Goal: Task Accomplishment & Management: Complete application form

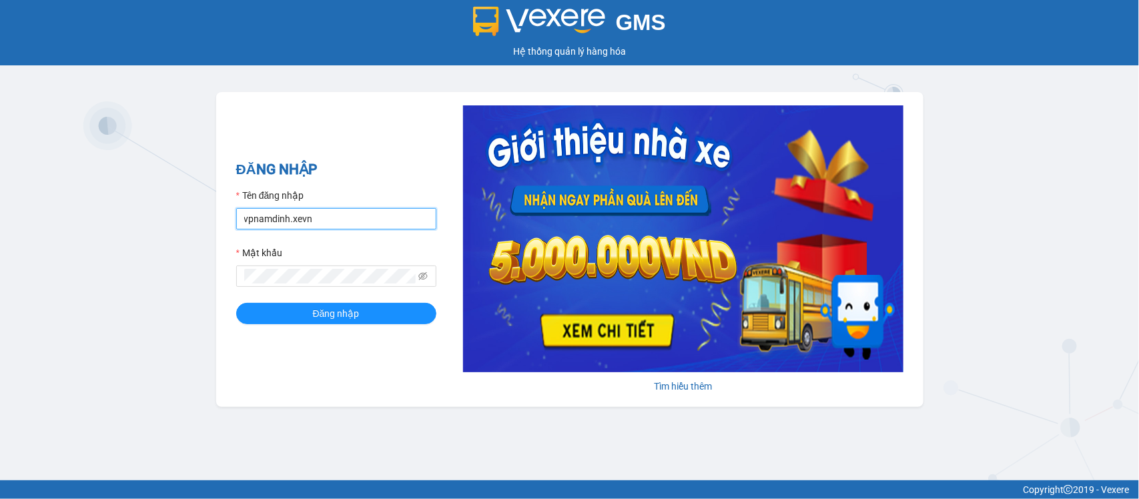
click at [325, 222] on input "vpnamdinh.xevn" at bounding box center [336, 218] width 200 height 21
drag, startPoint x: 324, startPoint y: 220, endPoint x: 151, endPoint y: 220, distance: 172.9
click at [151, 220] on div "GMS Hệ thống quản lý hàng hóa ĐĂNG NHẬP Tên đăng nhập vpnamdinh.xevn Mật khẩu Đ…" at bounding box center [569, 240] width 1139 height 481
type input "tranbaloi.xevn"
click at [67, 299] on div "GMS Hệ thống quản lý hàng hóa ĐĂNG NHẬP Tên đăng nhập tranbaloi.xevn Mật khẩu Đ…" at bounding box center [569, 240] width 1139 height 481
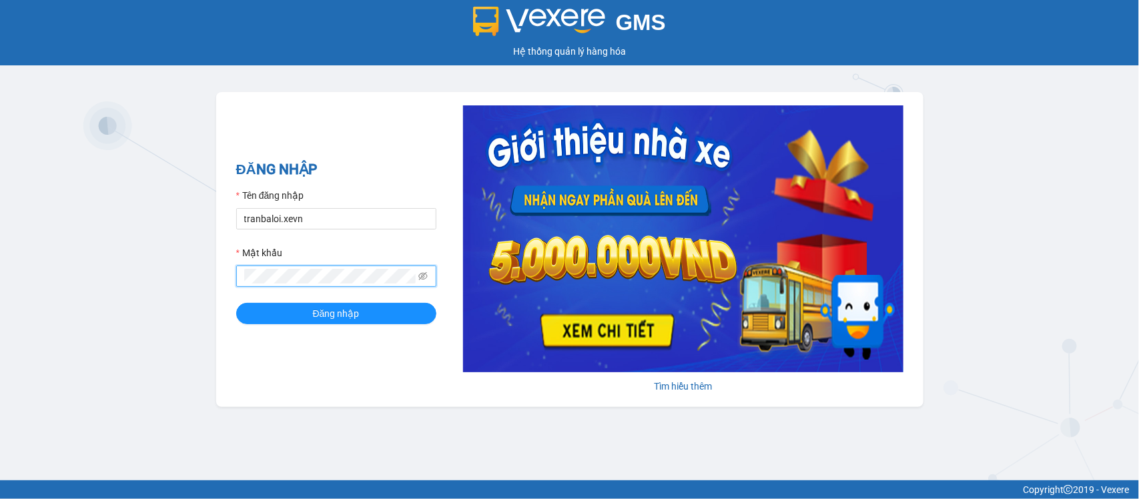
click at [236, 303] on button "Đăng nhập" at bounding box center [336, 313] width 200 height 21
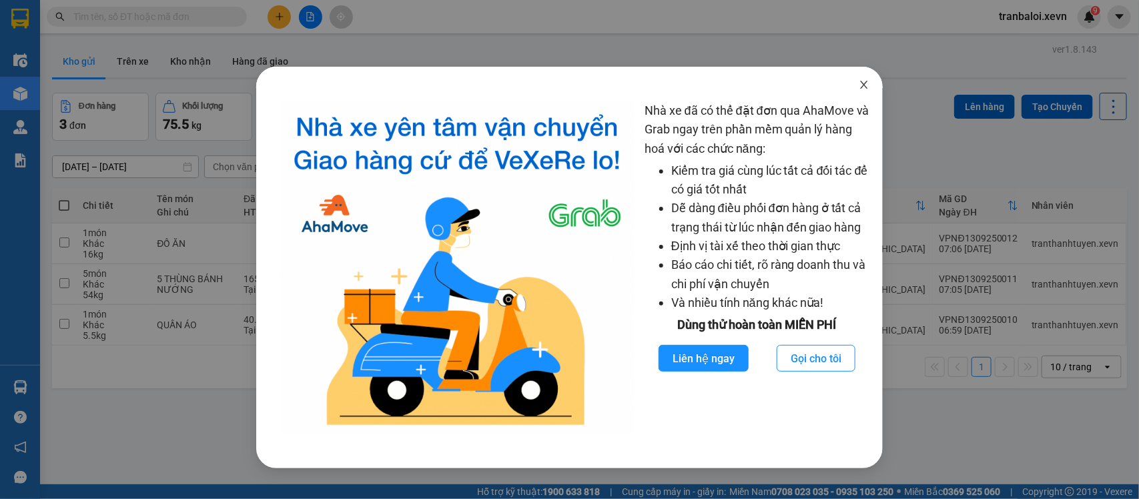
click at [863, 82] on icon "close" at bounding box center [864, 84] width 11 height 11
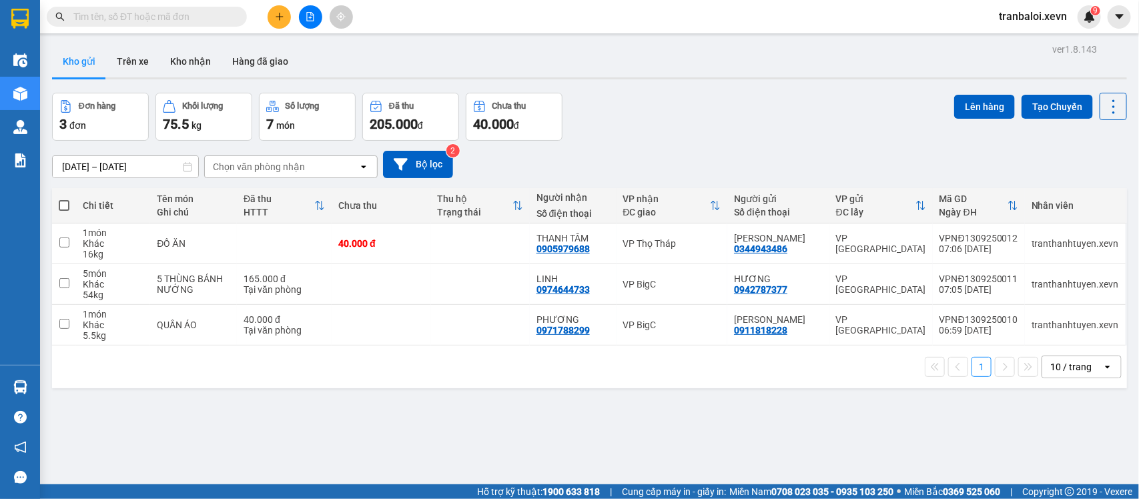
click at [208, 10] on input "text" at bounding box center [152, 16] width 158 height 15
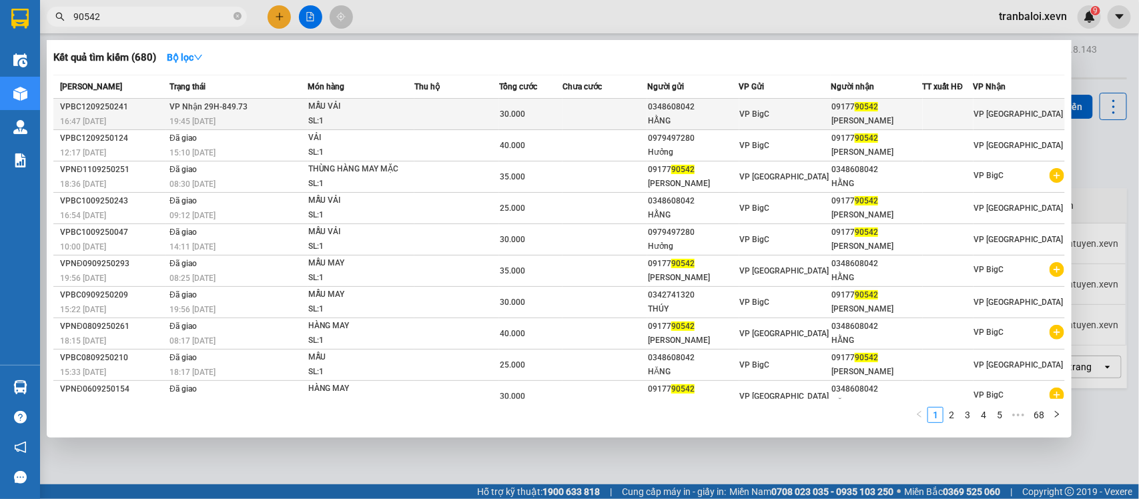
type input "90542"
click at [568, 115] on td at bounding box center [605, 114] width 85 height 31
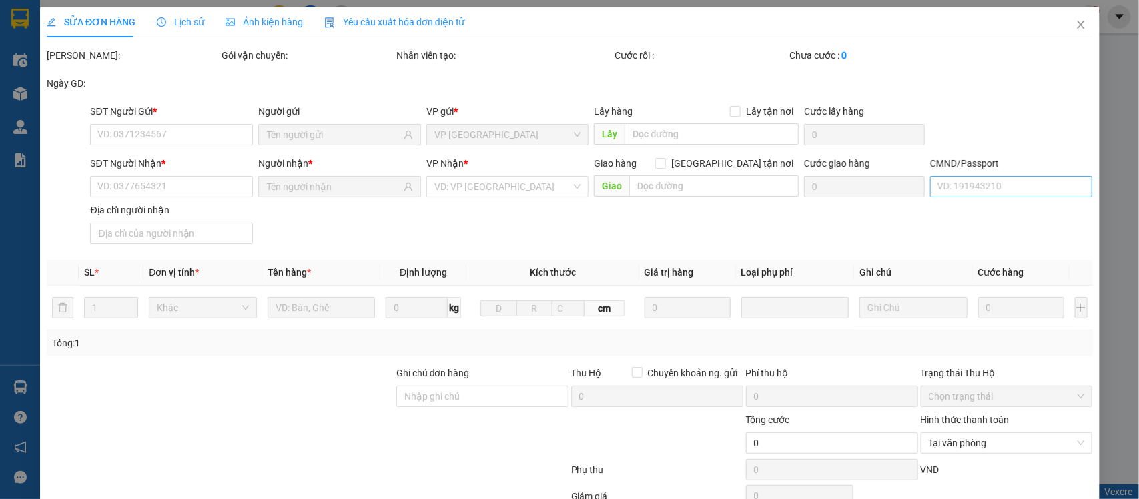
type input "0348608042"
type input "HẰNG"
type input "0917790542"
type input "[PERSON_NAME]"
type input "036068009243 NG NHƯ BÌNH"
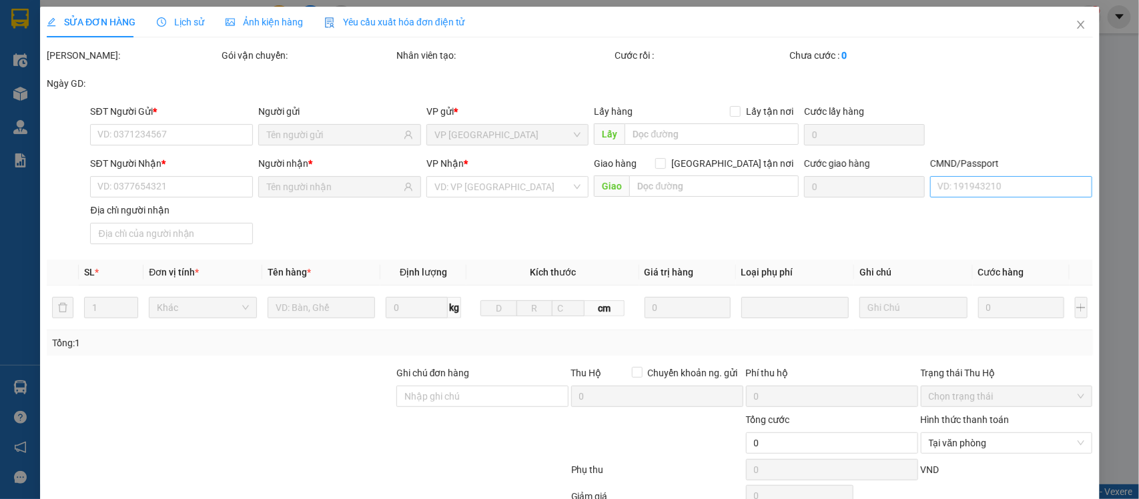
type input "30.000"
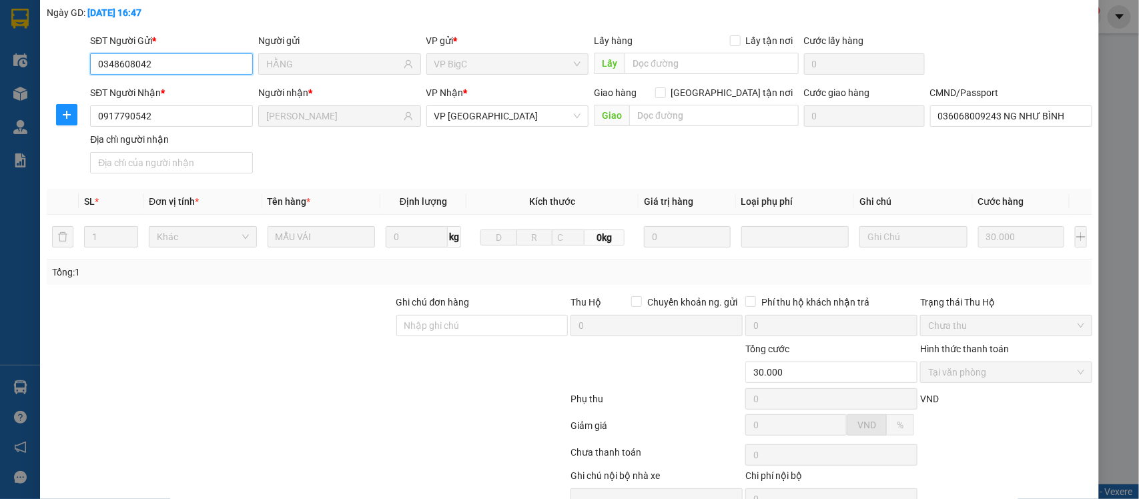
scroll to position [141, 0]
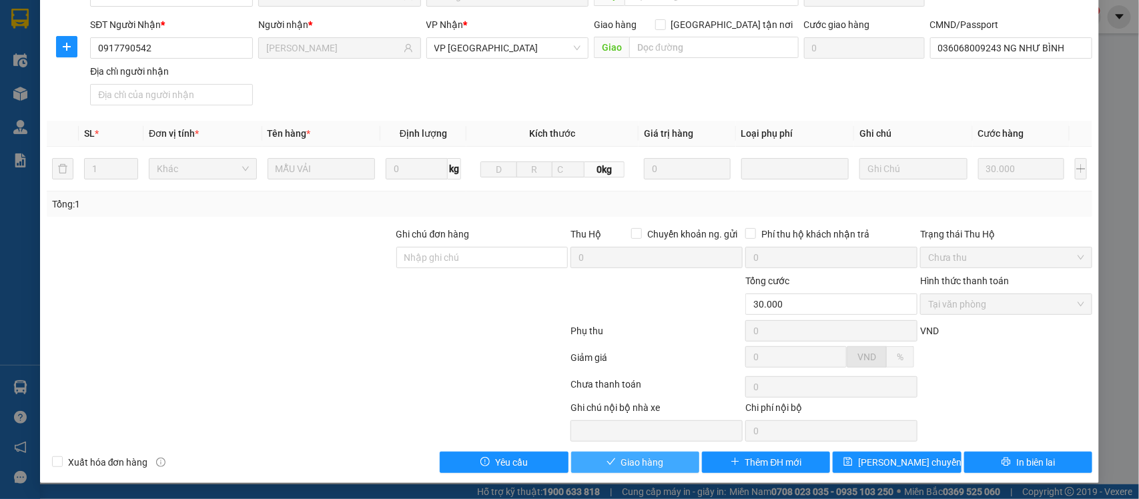
click at [648, 455] on span "Giao hàng" at bounding box center [642, 462] width 43 height 15
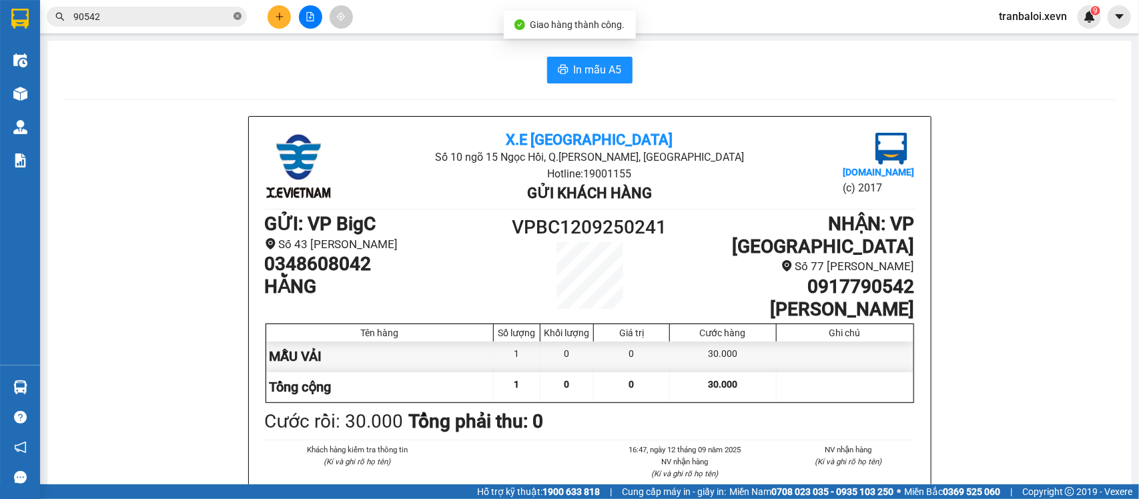
click at [235, 17] on icon "close-circle" at bounding box center [238, 16] width 8 height 8
click at [174, 15] on input "text" at bounding box center [152, 16] width 158 height 15
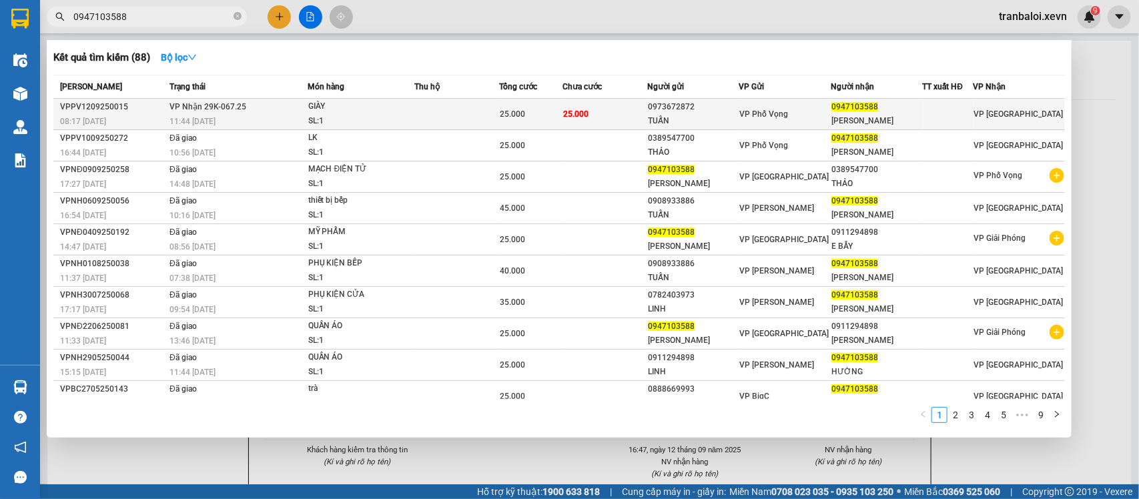
type input "0947103588"
click at [501, 110] on span "25.000" at bounding box center [512, 113] width 25 height 9
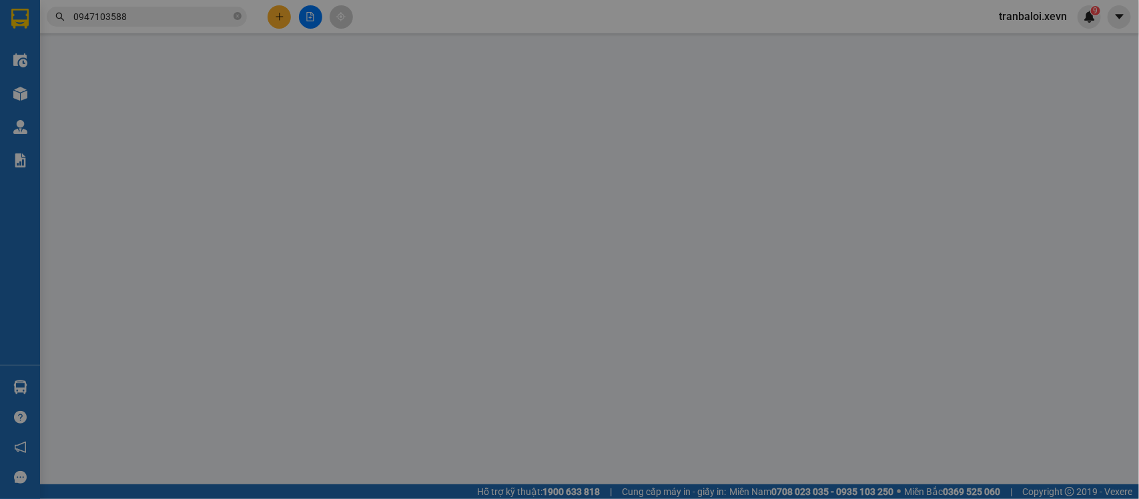
type input "0973672872"
type input "TUẤN"
type input "0947103588"
type input "[PERSON_NAME]"
type input "036189008537 [PERSON_NAME] 690 ĐIỆN BIÊN"
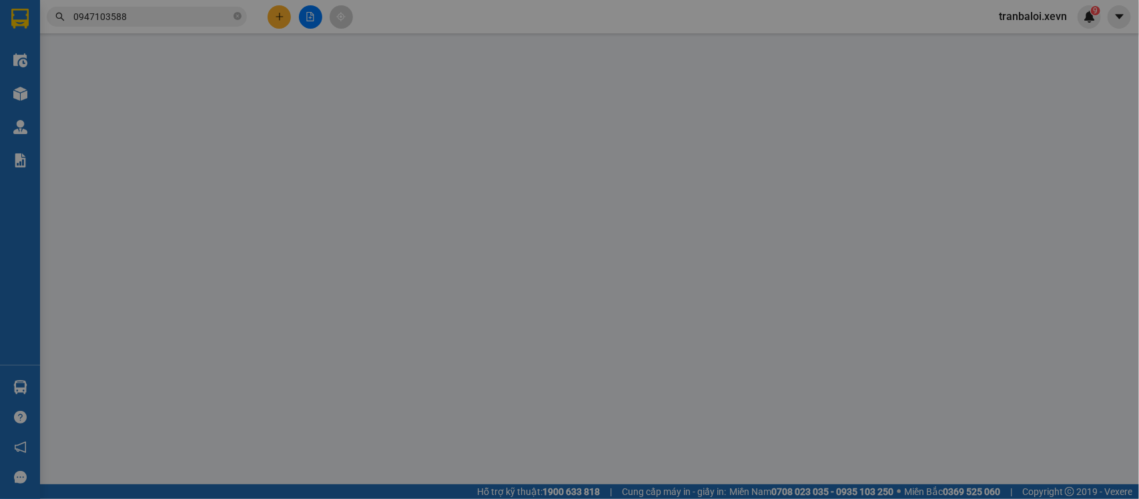
type input "25.000"
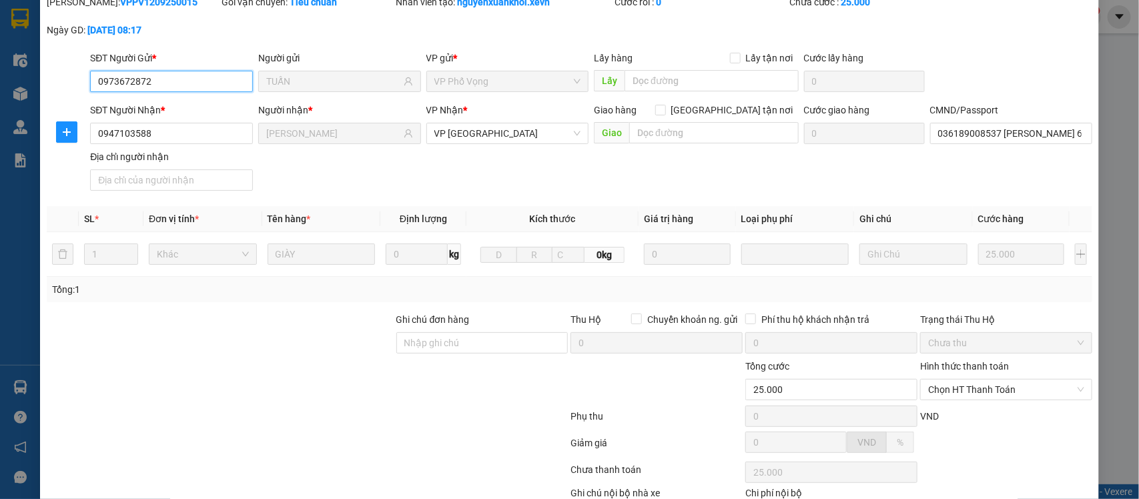
scroll to position [141, 0]
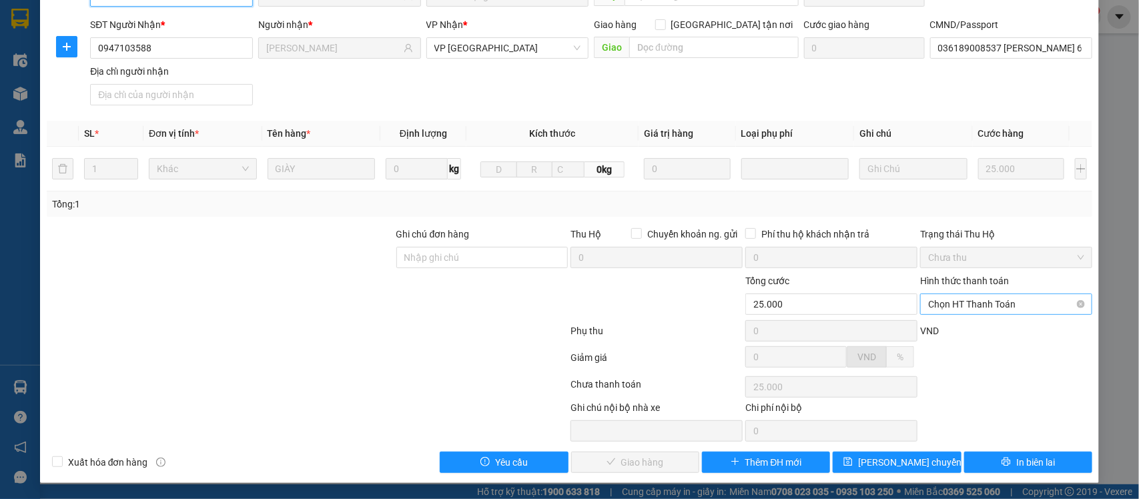
click at [949, 299] on span "Chọn HT Thanh Toán" at bounding box center [1007, 304] width 156 height 20
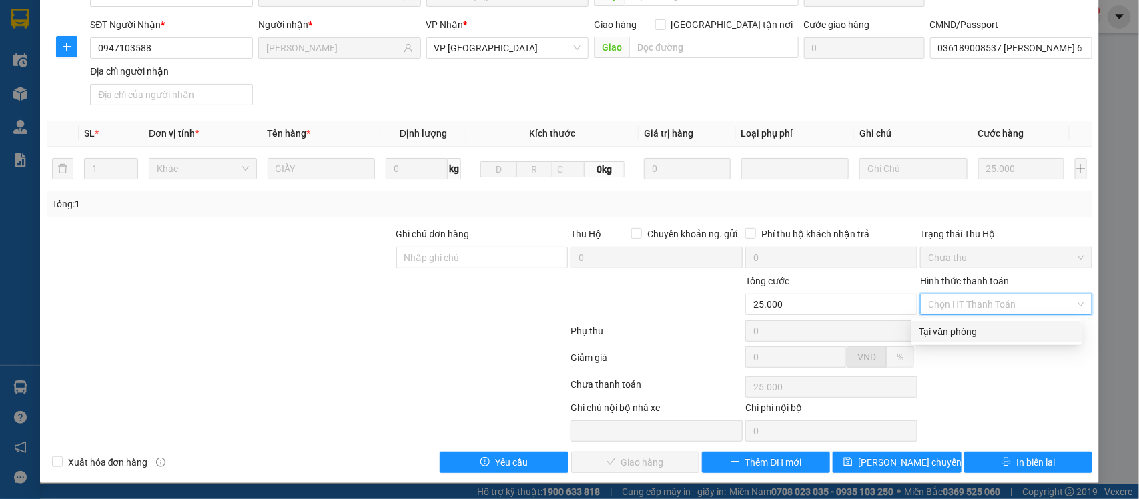
drag, startPoint x: 957, startPoint y: 331, endPoint x: 943, endPoint y: 332, distance: 13.4
click at [955, 328] on div "Tại văn phòng" at bounding box center [997, 331] width 154 height 15
type input "0"
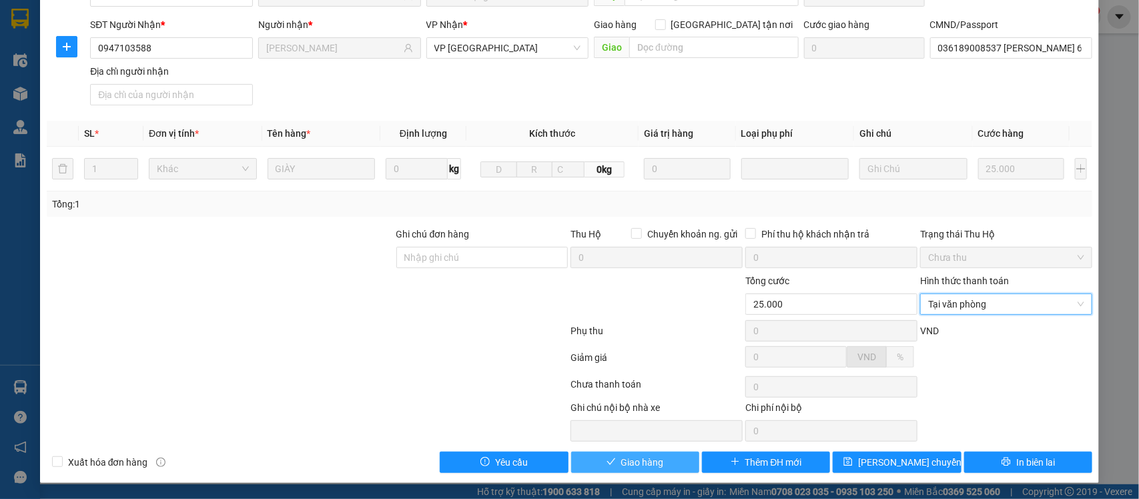
click at [607, 464] on icon "check" at bounding box center [611, 461] width 9 height 9
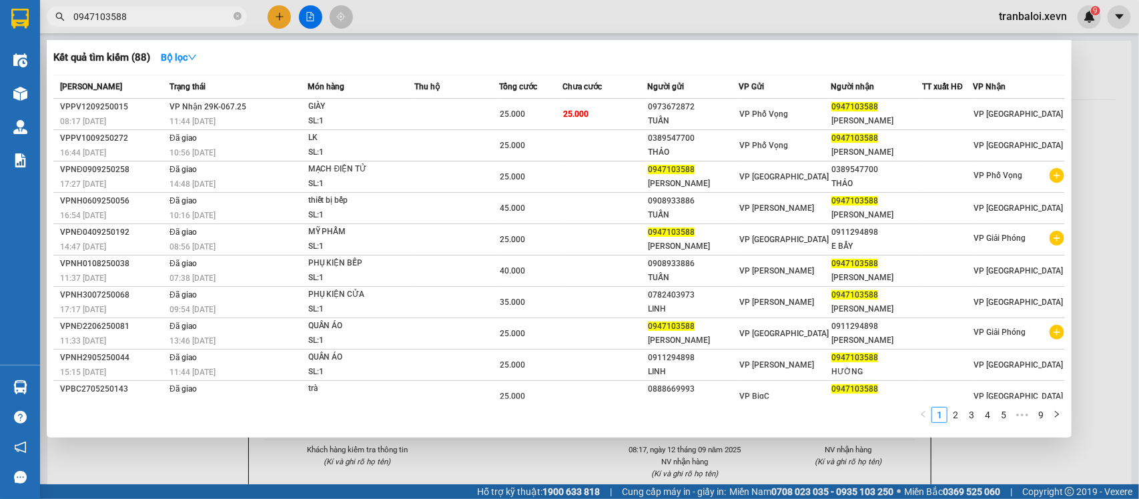
drag, startPoint x: 234, startPoint y: 13, endPoint x: 209, endPoint y: 18, distance: 25.8
click at [232, 15] on span "0947103588" at bounding box center [147, 17] width 200 height 20
click at [208, 18] on input "0947103588" at bounding box center [152, 16] width 158 height 15
click at [236, 18] on icon "close-circle" at bounding box center [238, 16] width 8 height 8
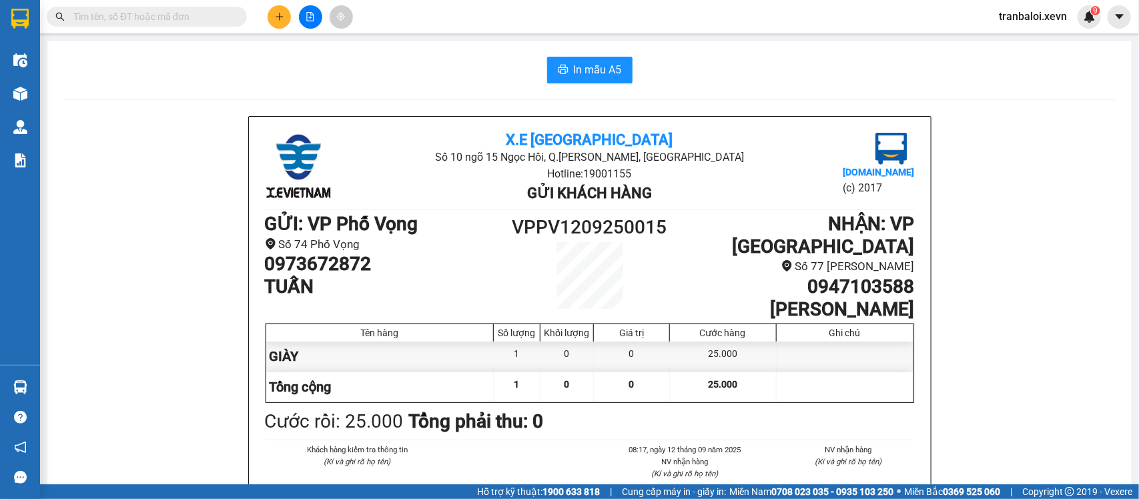
click at [220, 15] on input "text" at bounding box center [152, 16] width 158 height 15
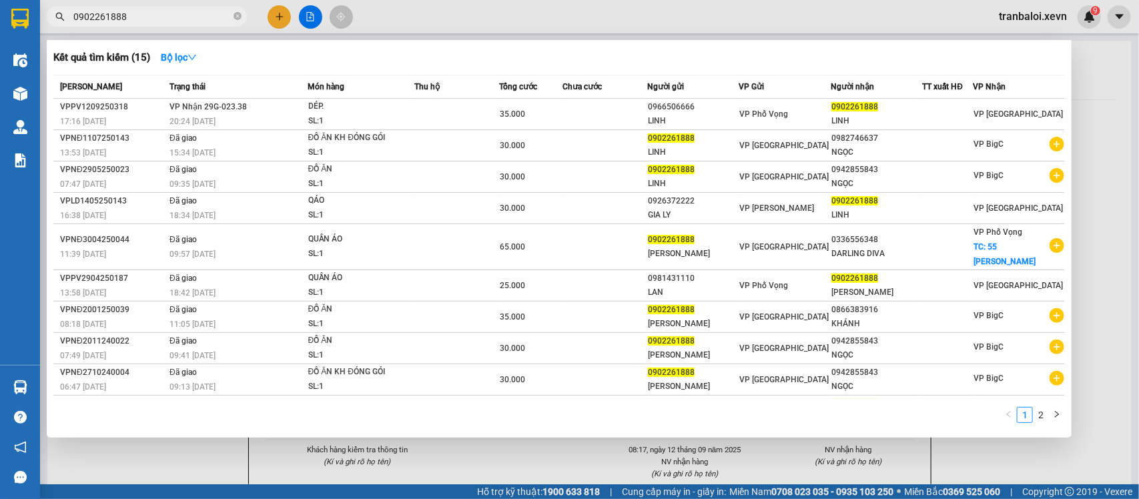
type input "0902261888"
click at [196, 454] on div at bounding box center [569, 249] width 1139 height 499
click at [154, 17] on input "0902261888" at bounding box center [152, 16] width 158 height 15
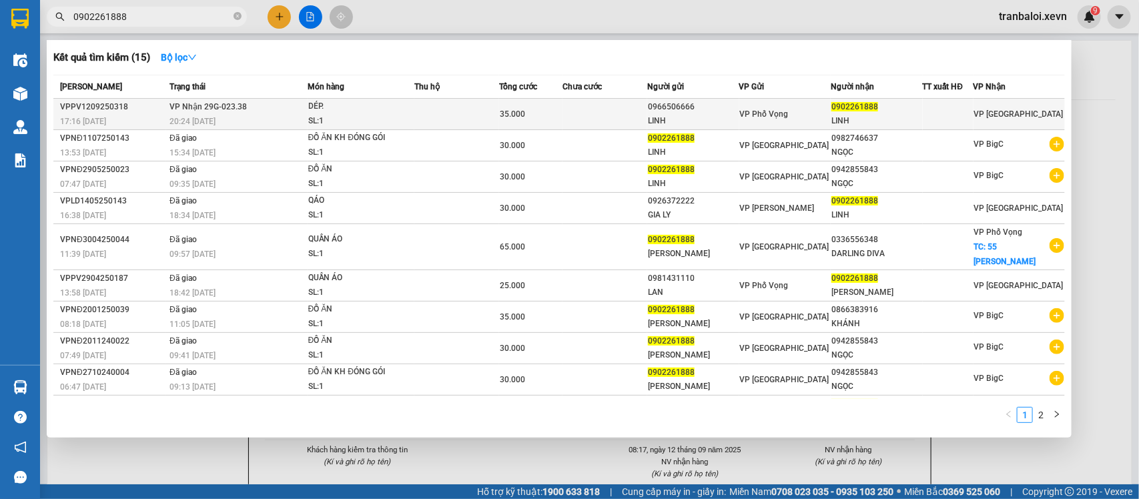
click at [535, 109] on div "35.000" at bounding box center [531, 114] width 62 height 15
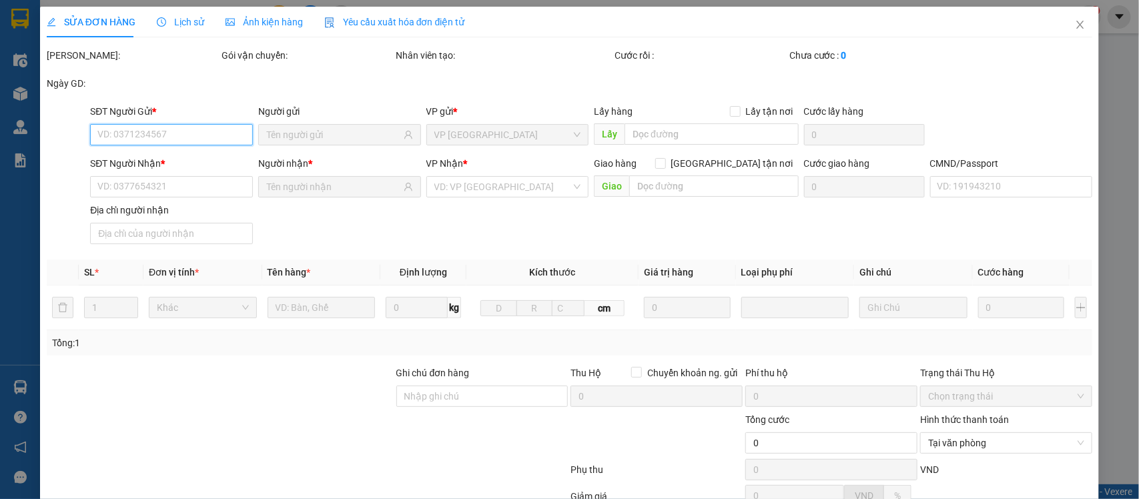
type input "0966506666"
type input "LINH"
type input "0902261888"
type input "LINH"
type input "036193018727 HOÀNG MỸ LINH XÓM 7 [GEOGRAPHIC_DATA]"
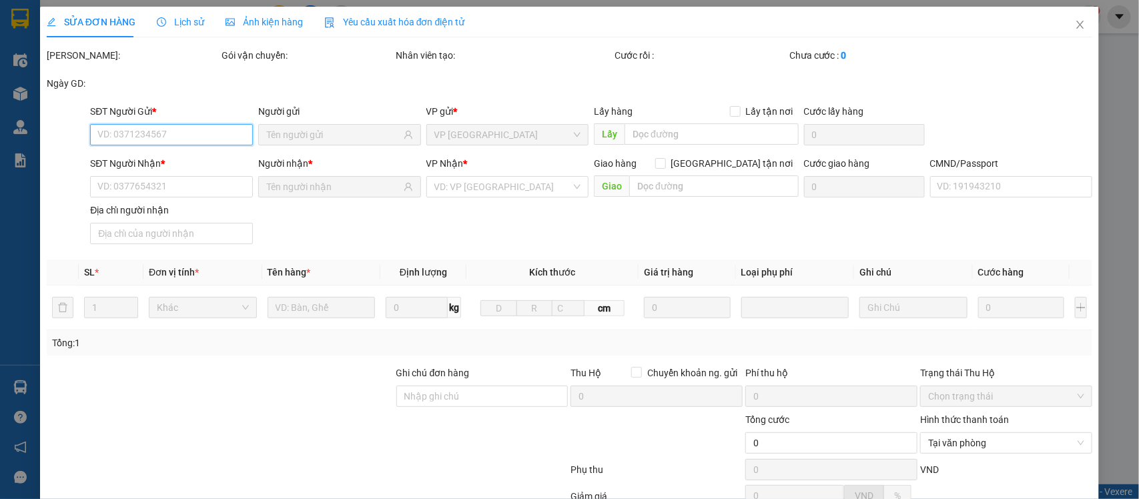
type input "35.000"
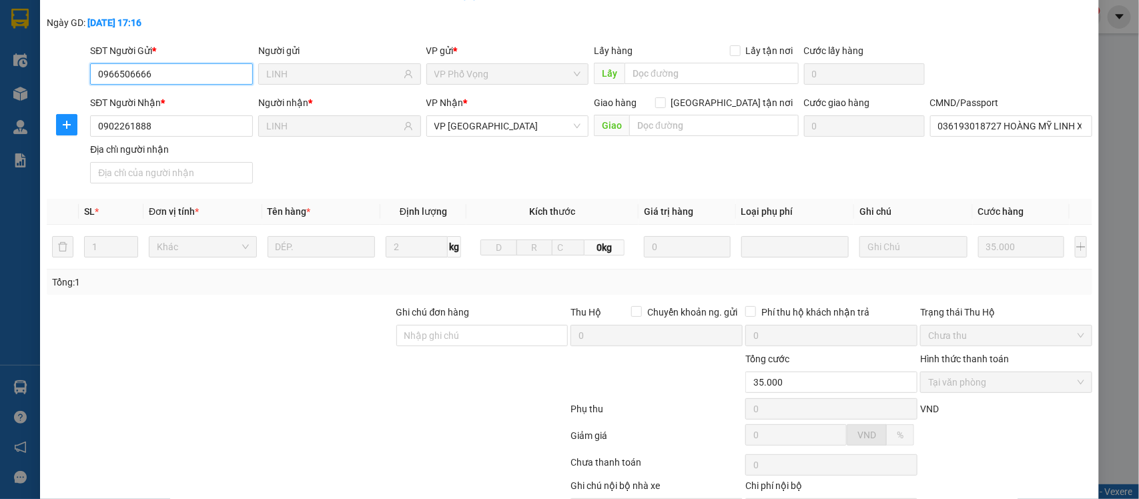
scroll to position [141, 0]
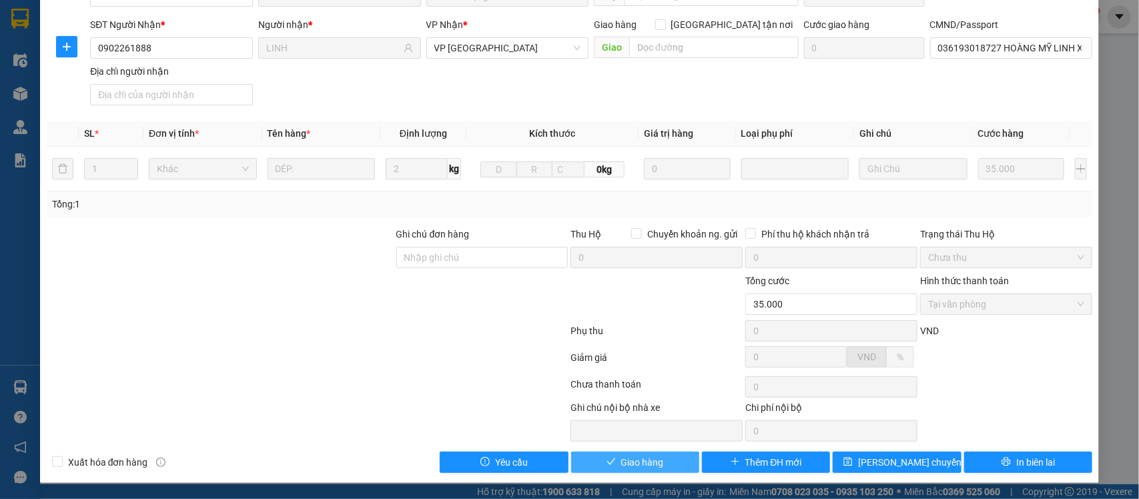
click at [645, 457] on span "Giao hàng" at bounding box center [642, 462] width 43 height 15
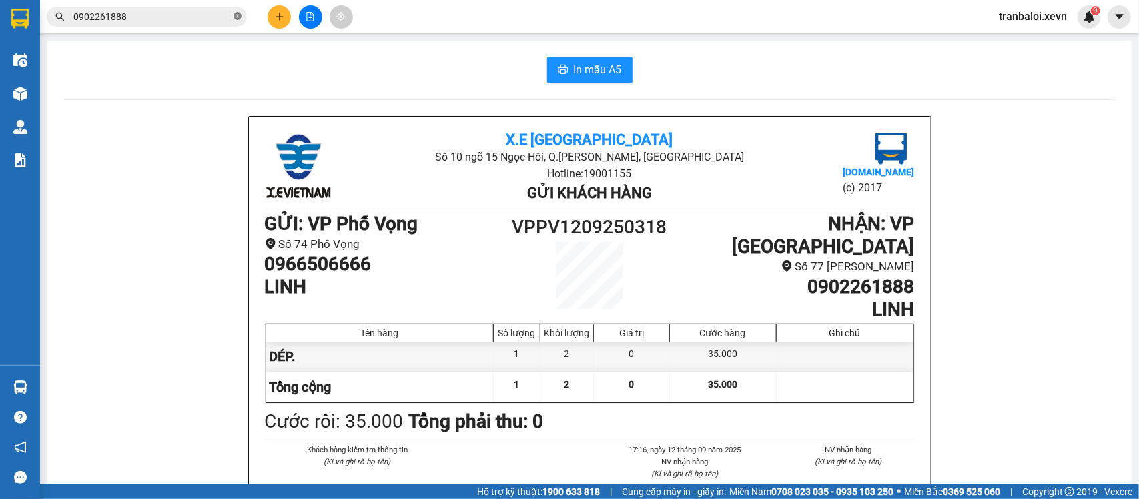
click at [236, 11] on span at bounding box center [238, 17] width 8 height 13
click at [224, 17] on input "text" at bounding box center [152, 16] width 158 height 15
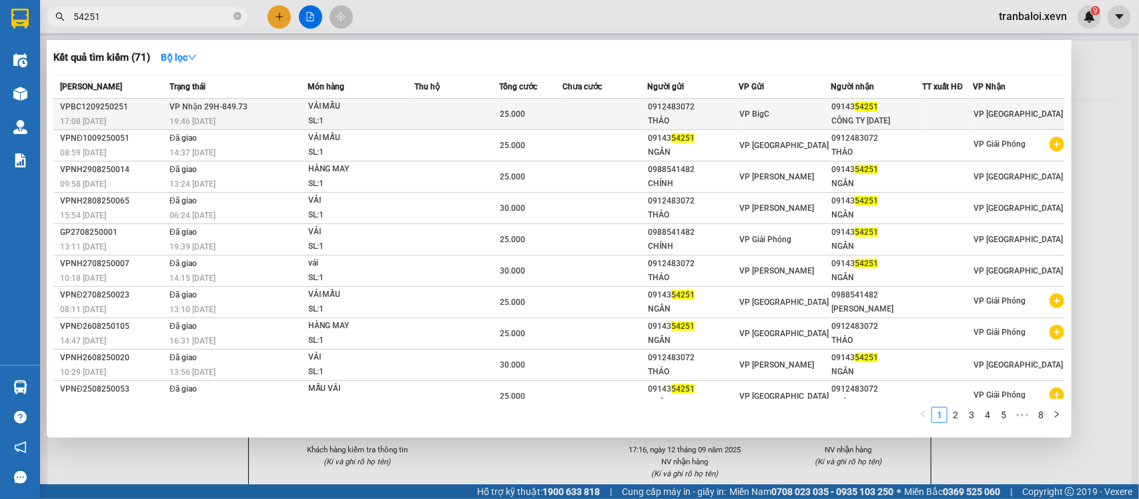
type input "54251"
click at [423, 105] on td at bounding box center [457, 114] width 85 height 31
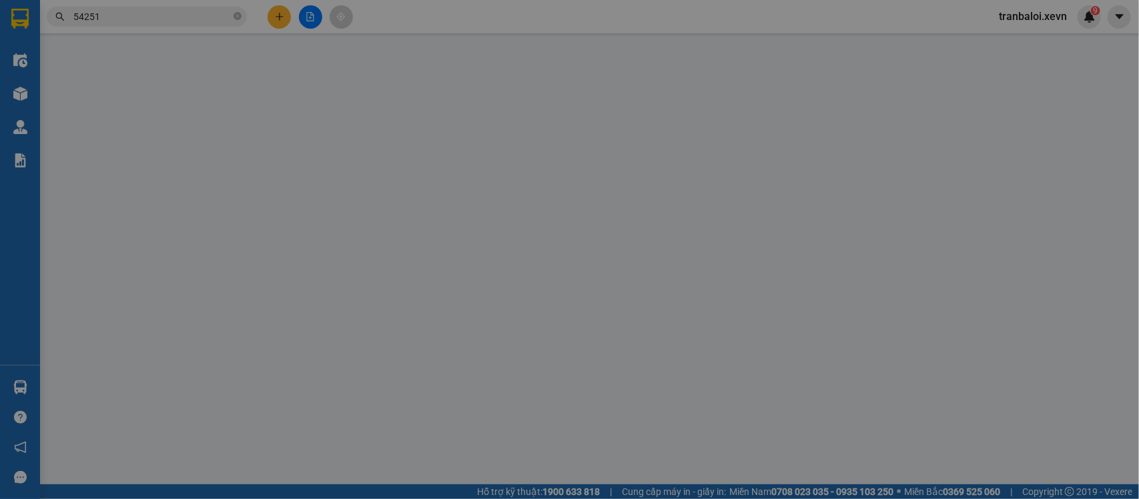
type input "0912483072"
type input "THẢO"
type input "0914354251"
type input "CÔNG TY [DATE]"
type input "THU SHIP"
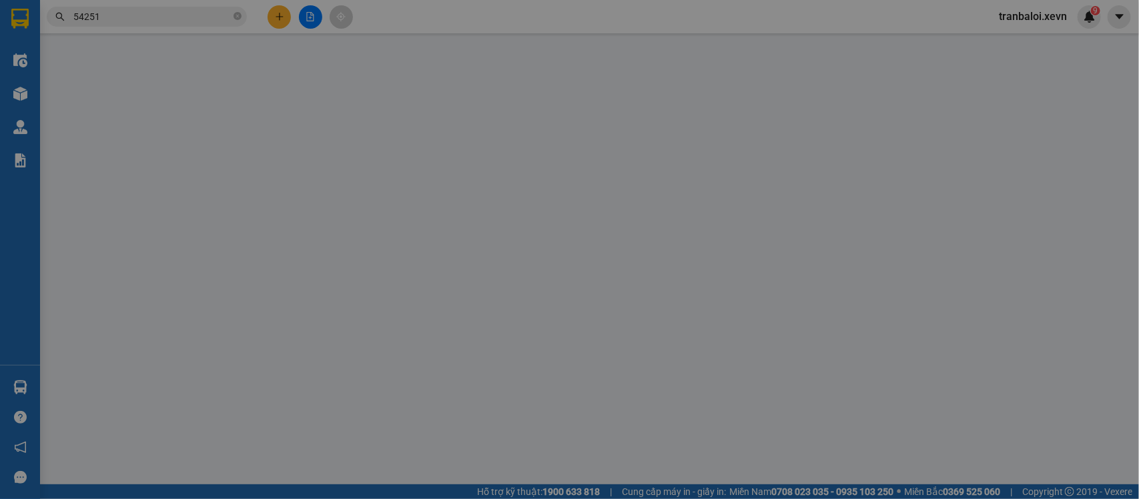
type input "25.000"
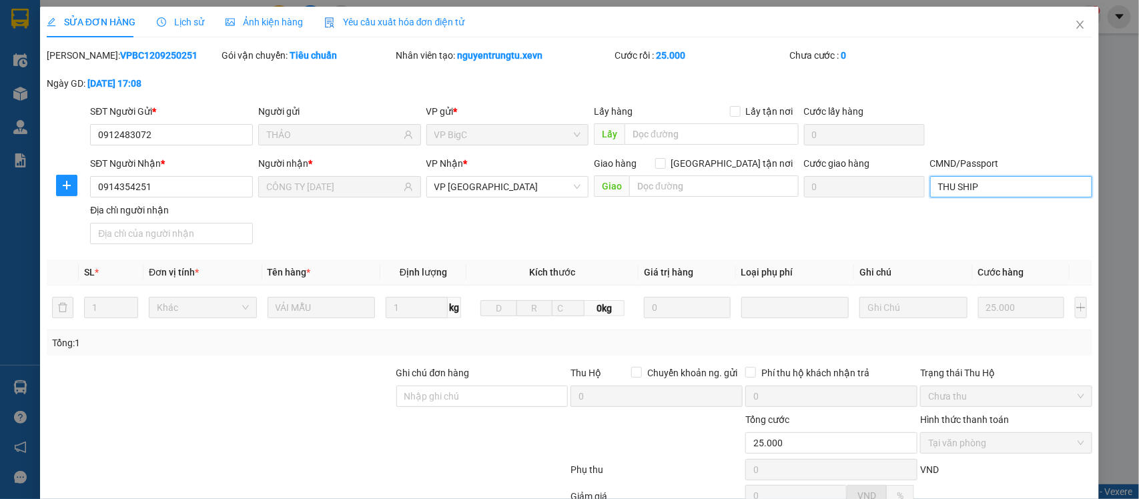
click at [990, 185] on input "THU SHIP" at bounding box center [1012, 186] width 163 height 21
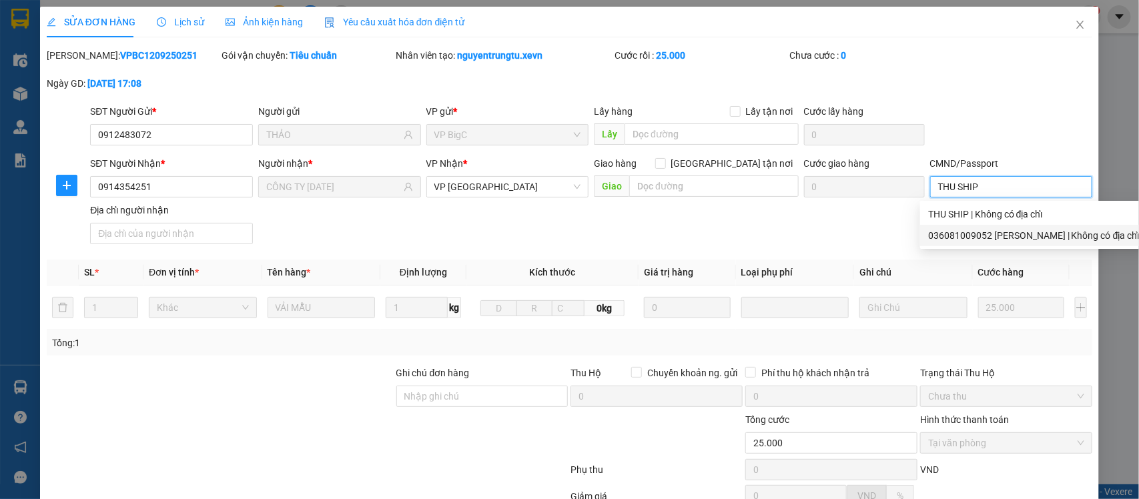
click at [1019, 234] on div "036081009052 [PERSON_NAME] | Không có địa chỉ" at bounding box center [1035, 235] width 212 height 15
type input "036081009052 [PERSON_NAME]"
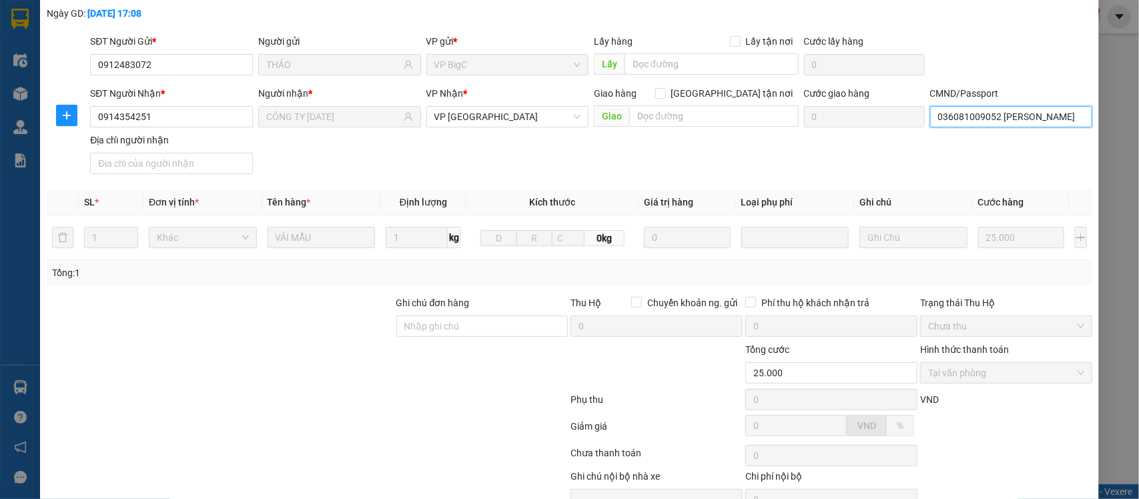
scroll to position [141, 0]
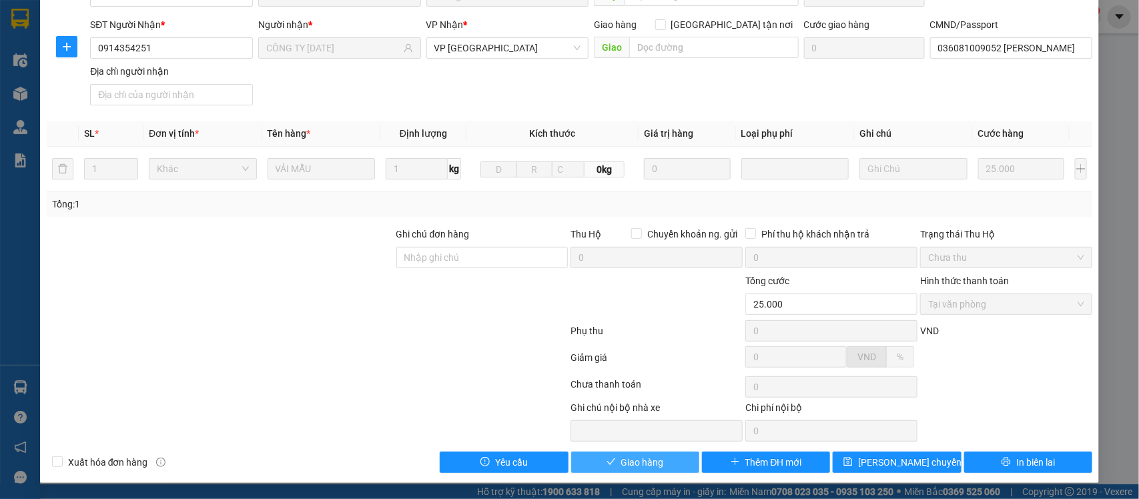
click at [639, 453] on button "Giao hàng" at bounding box center [635, 462] width 128 height 21
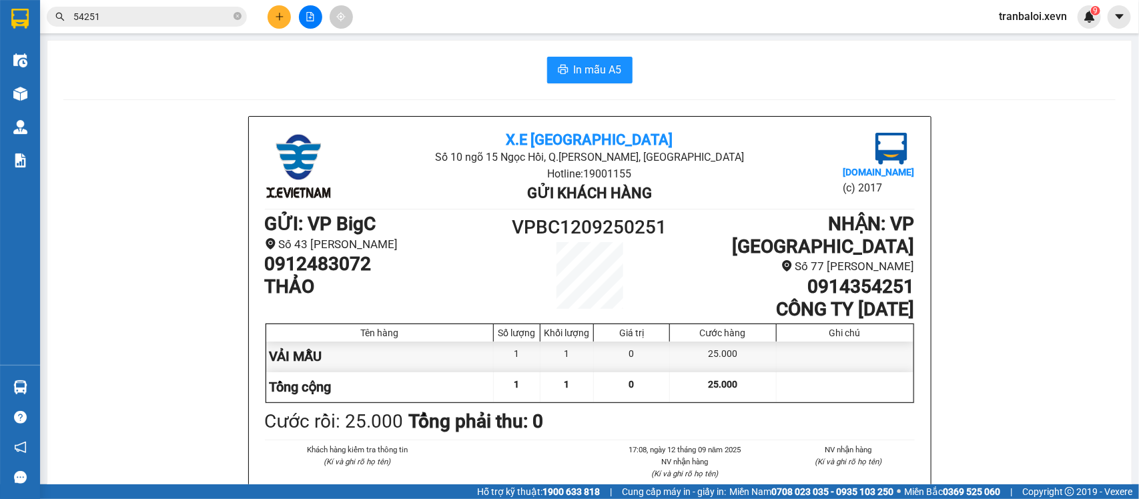
click at [274, 14] on button at bounding box center [279, 16] width 23 height 23
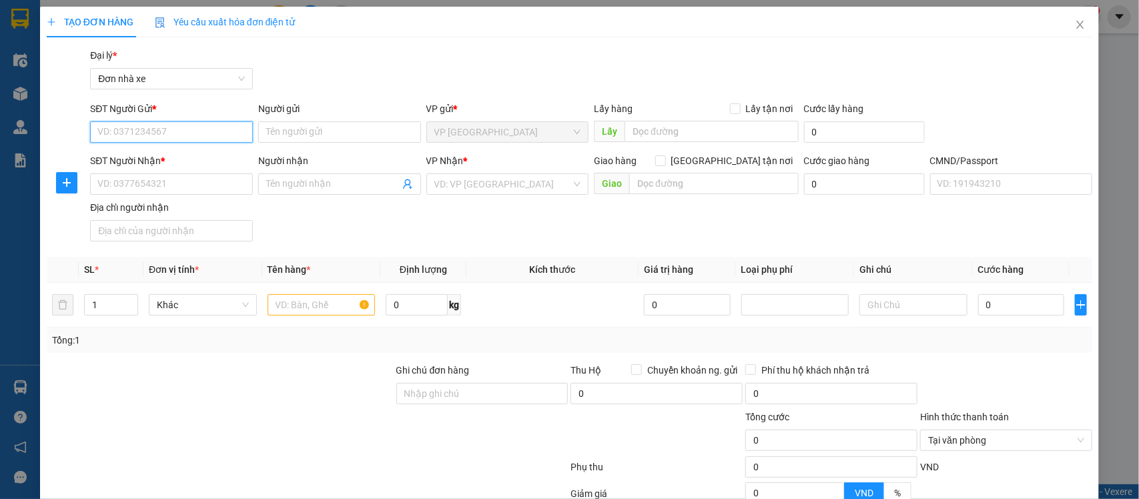
click at [176, 129] on input "SĐT Người Gửi *" at bounding box center [171, 131] width 163 height 21
click at [176, 128] on input "583848" at bounding box center [171, 131] width 163 height 21
click at [97, 130] on input "583848" at bounding box center [171, 131] width 163 height 21
type input "0943583848"
click at [185, 119] on div "SĐT Người Gửi *" at bounding box center [171, 111] width 163 height 20
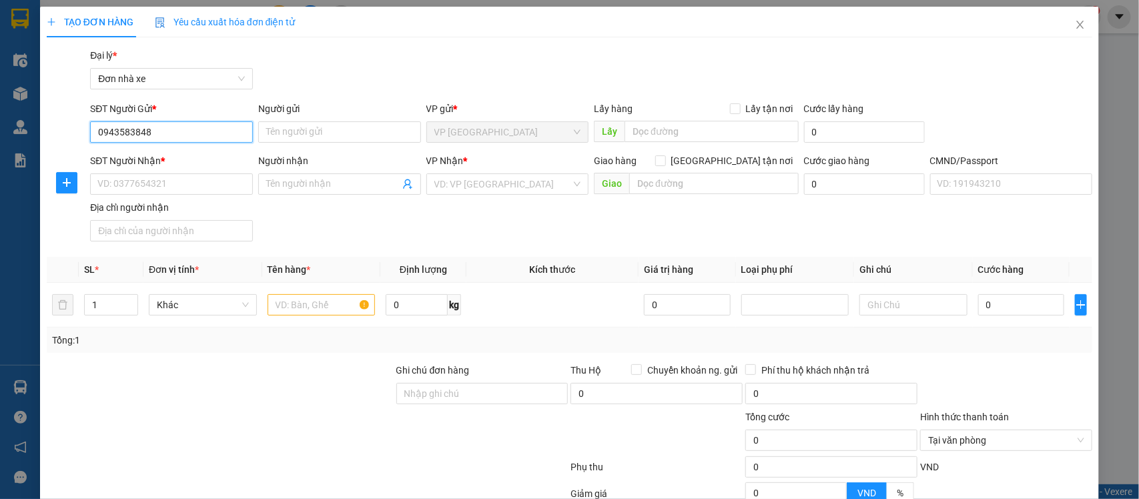
click at [188, 124] on input "0943583848" at bounding box center [171, 131] width 163 height 21
click at [181, 156] on div "0943583848 - LƯU" at bounding box center [169, 159] width 145 height 15
type input "LƯU"
type input "0376426608"
type input "TRƯỜNG"
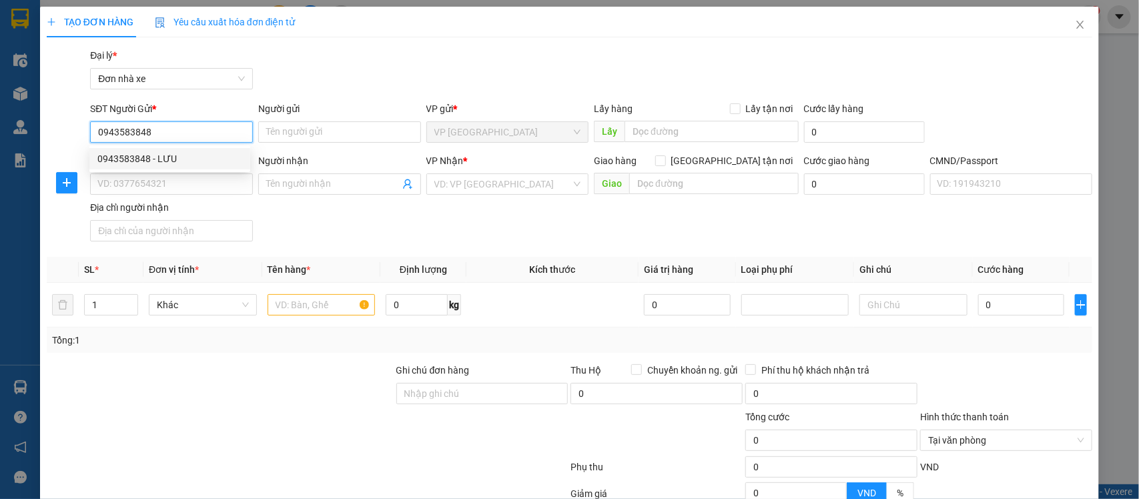
checkbox input "true"
type input "SỐ 7 NGÕ 379 ĐỘI CẤN- CỐNG VỊ -BA ĐÌNH [GEOGRAPHIC_DATA]"
type input "123"
type input "50.000"
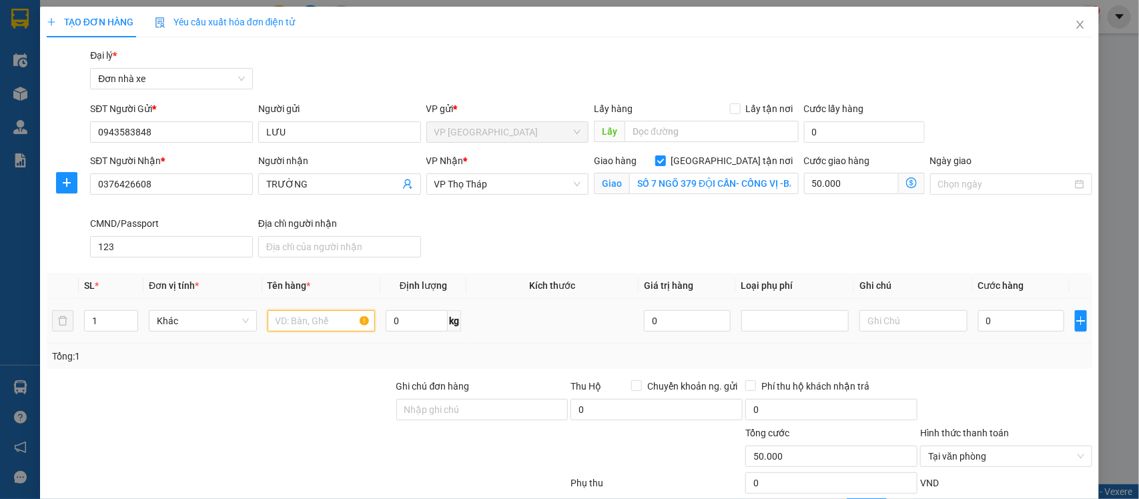
click at [301, 318] on input "text" at bounding box center [322, 320] width 108 height 21
type input "QUẦN ÁO"
click at [415, 329] on input "0" at bounding box center [417, 320] width 62 height 21
type input "10"
click at [370, 372] on div "Transit Pickup Surcharge Ids Transit Deliver Surcharge Ids Transit Deliver Surc…" at bounding box center [570, 336] width 1047 height 577
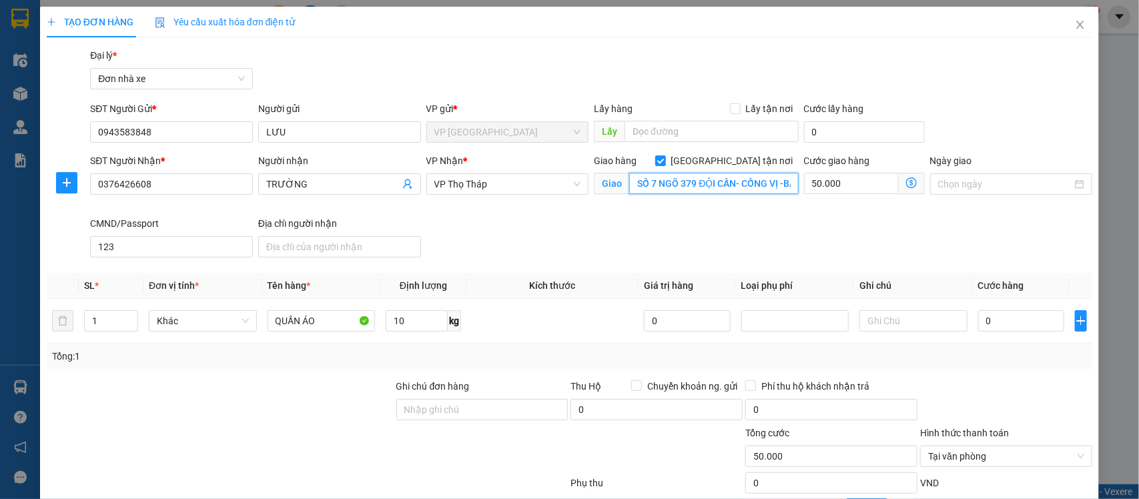
click at [659, 182] on input "SỐ 7 NGÕ 379 ĐỘI CẤN- CỐNG VỊ -BA ĐÌNH [GEOGRAPHIC_DATA]" at bounding box center [714, 183] width 170 height 21
click at [861, 225] on div "SĐT Người Nhận * 0376426608 Người nhận TRƯỜNG VP Nhận * VP Thọ Tháp Giao hàng G…" at bounding box center [591, 208] width 1008 height 109
click at [1013, 325] on input "0" at bounding box center [1022, 320] width 86 height 21
type input "3"
type input "50.003"
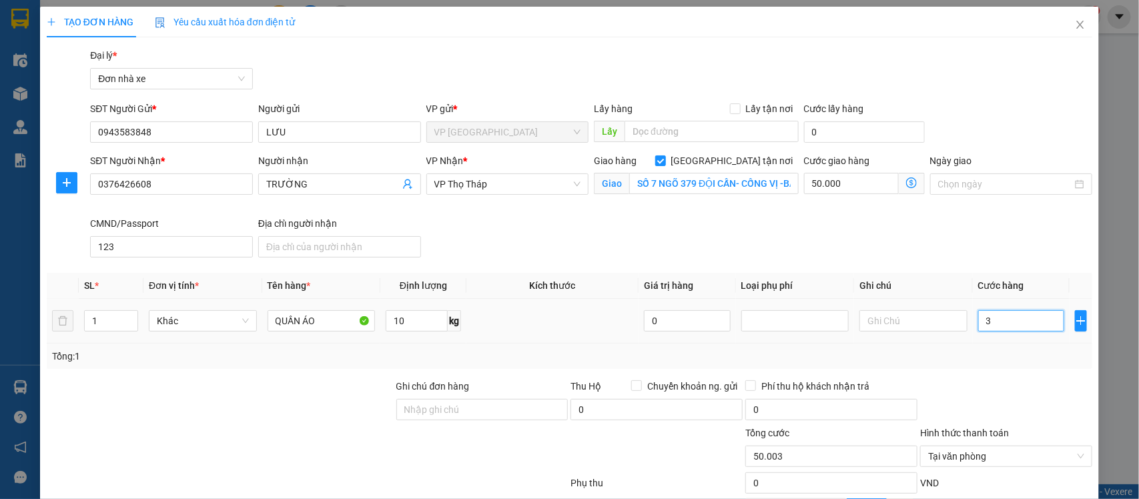
type input "30"
type input "50.030"
type input "30.000"
type input "80.000"
click at [982, 368] on div "Tổng: 1" at bounding box center [570, 356] width 1047 height 25
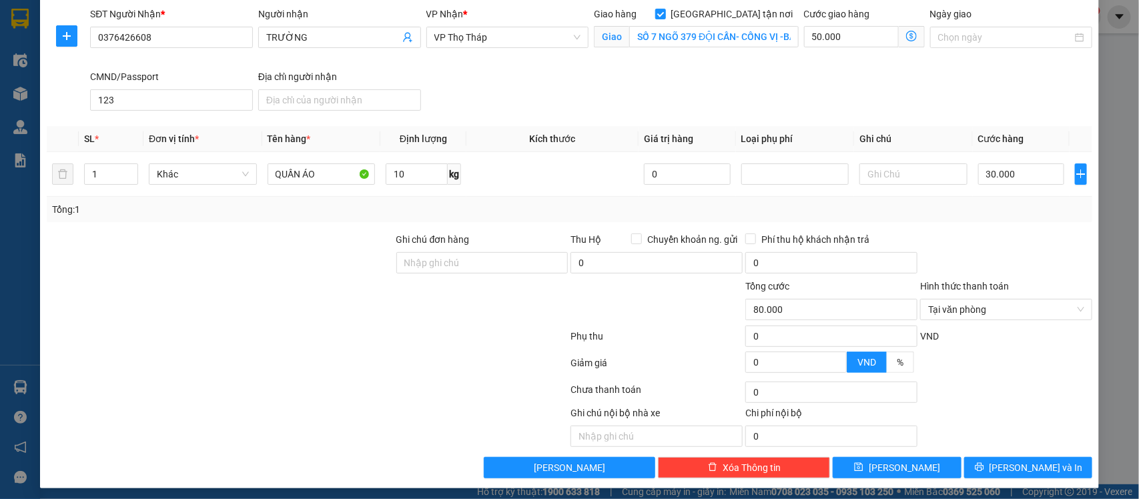
scroll to position [154, 0]
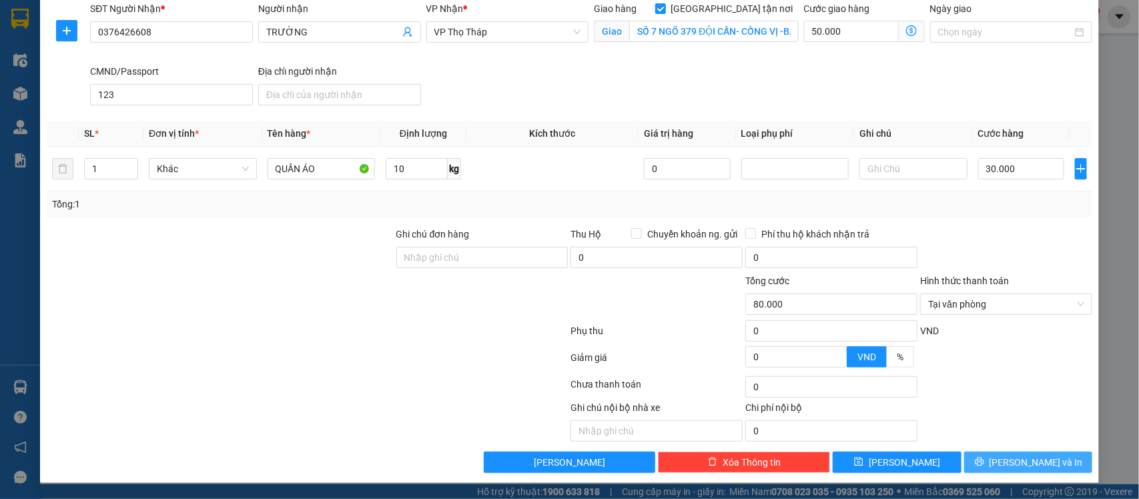
click at [985, 459] on icon "printer" at bounding box center [979, 461] width 9 height 9
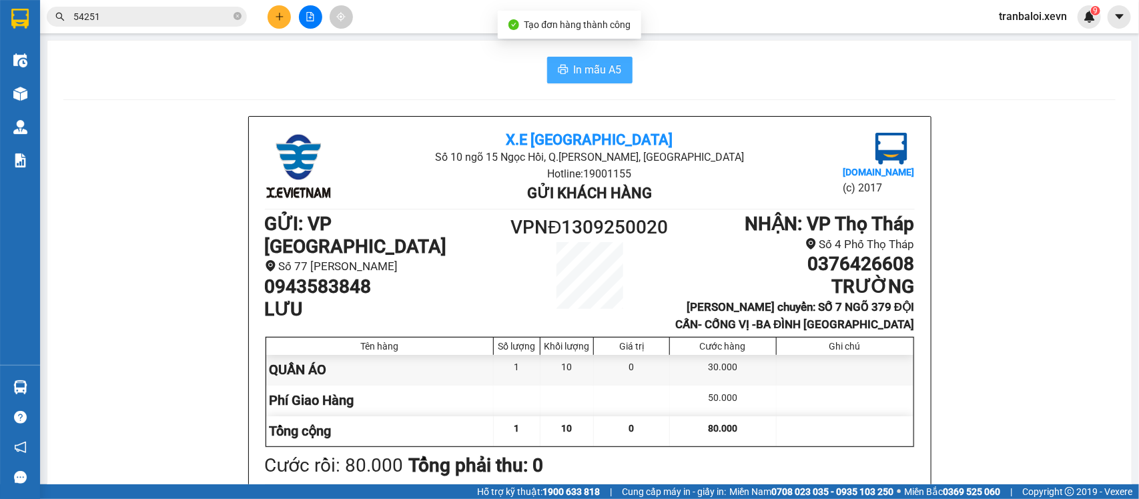
click at [575, 67] on span "In mẫu A5" at bounding box center [598, 69] width 48 height 17
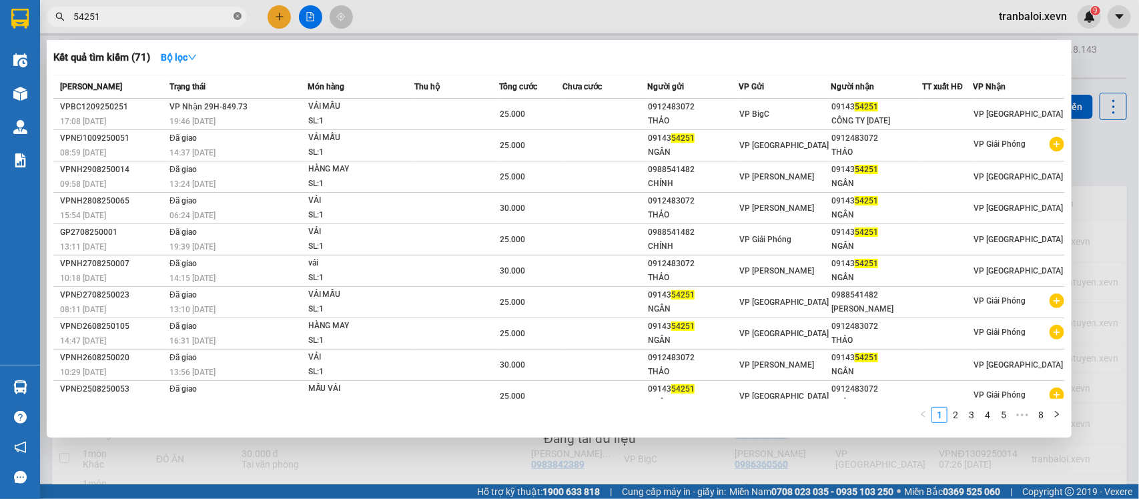
click at [238, 17] on icon "close-circle" at bounding box center [238, 16] width 8 height 8
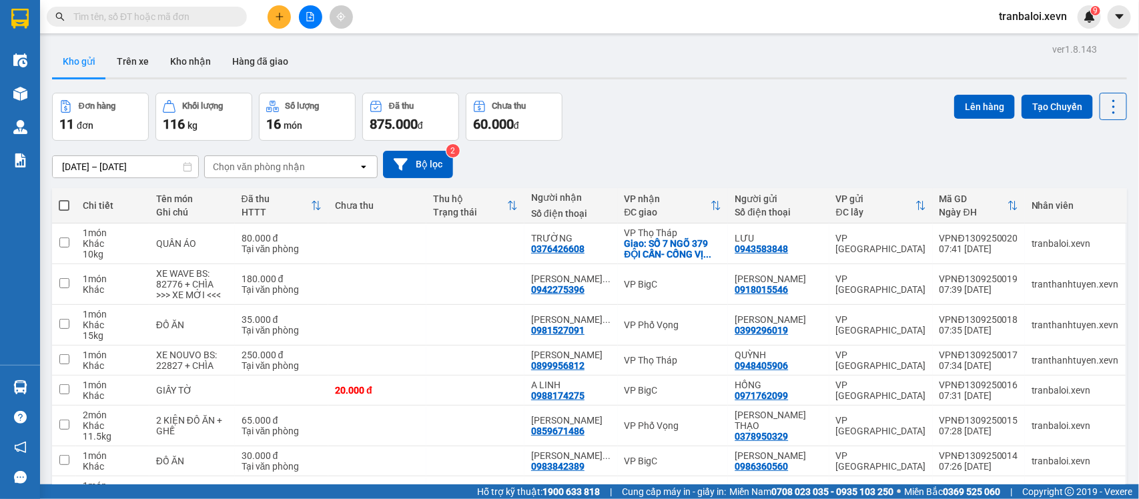
click at [220, 12] on input "text" at bounding box center [152, 16] width 158 height 15
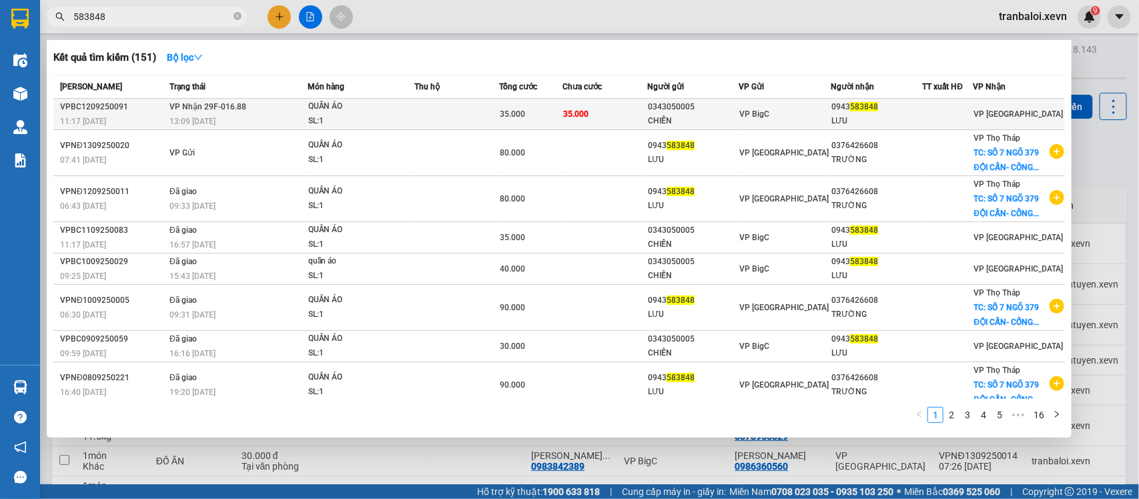
type input "583848"
click at [389, 107] on div "QUẦN ÁO" at bounding box center [358, 106] width 100 height 15
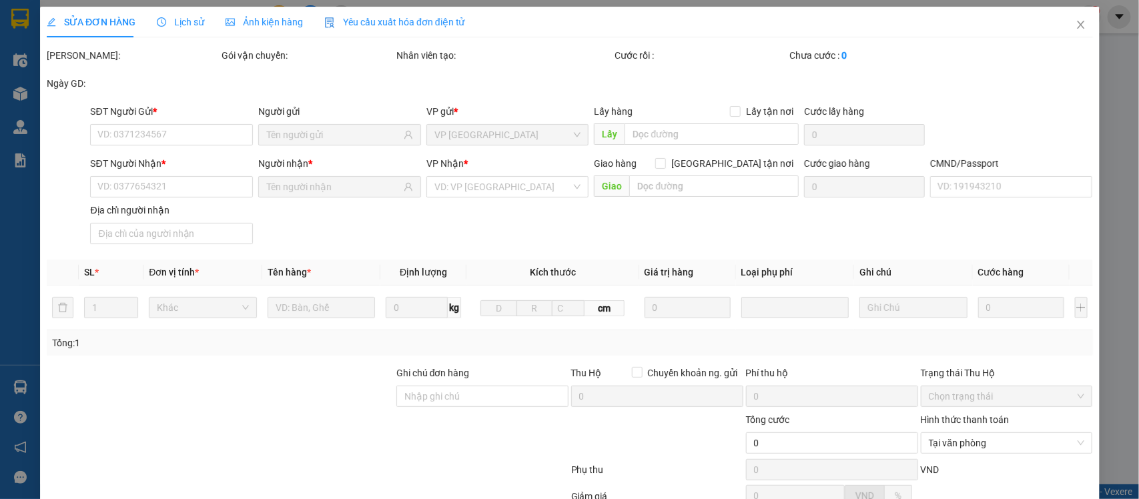
type input "0343050005"
type input "CHIẾN"
type input "0943583848"
type input "LƯU"
type input "036083002770 [PERSON_NAME][STREET_ADDRESS][PERSON_NAME]"
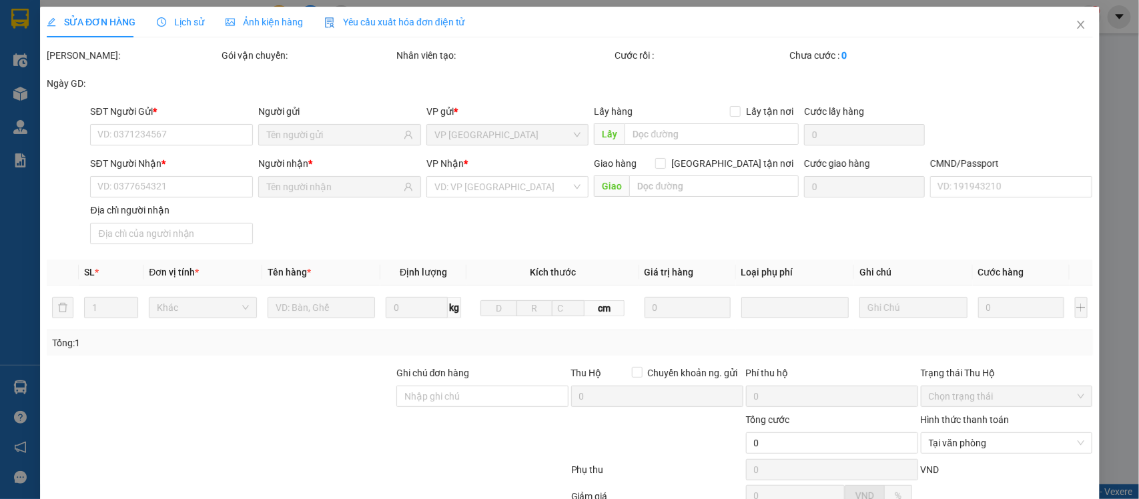
type input "35.000"
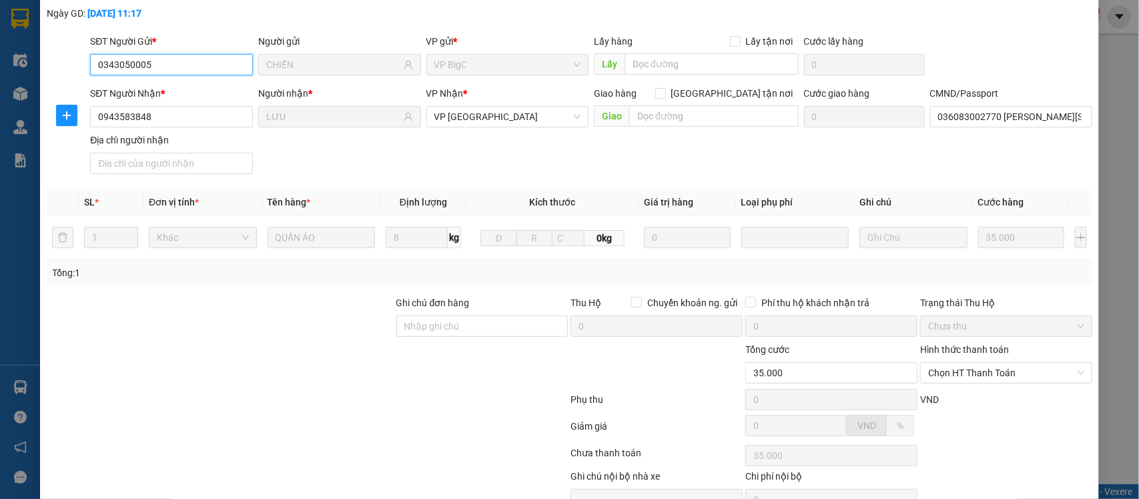
scroll to position [141, 0]
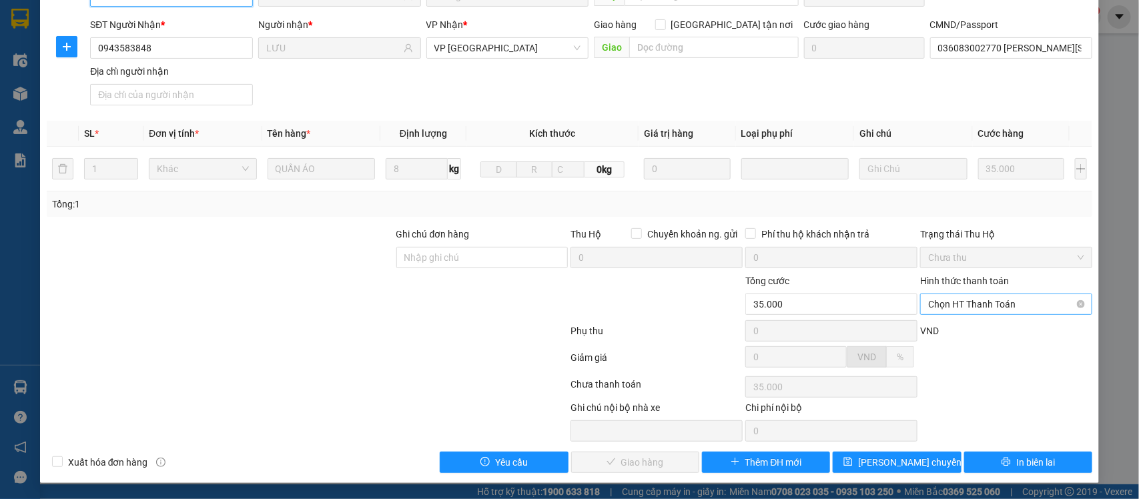
click at [997, 304] on span "Chọn HT Thanh Toán" at bounding box center [1007, 304] width 156 height 20
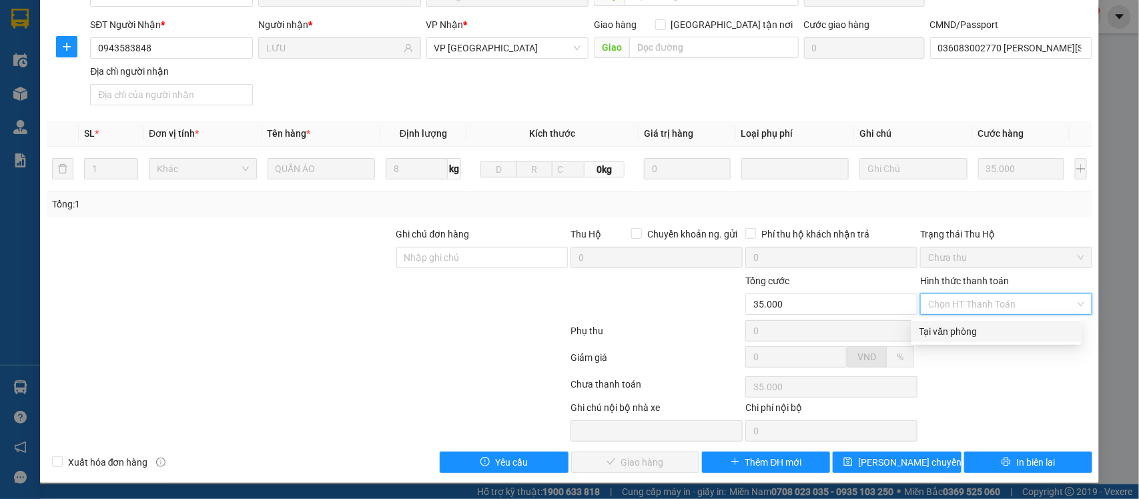
click at [977, 328] on div "Tại văn phòng" at bounding box center [997, 331] width 154 height 15
type input "0"
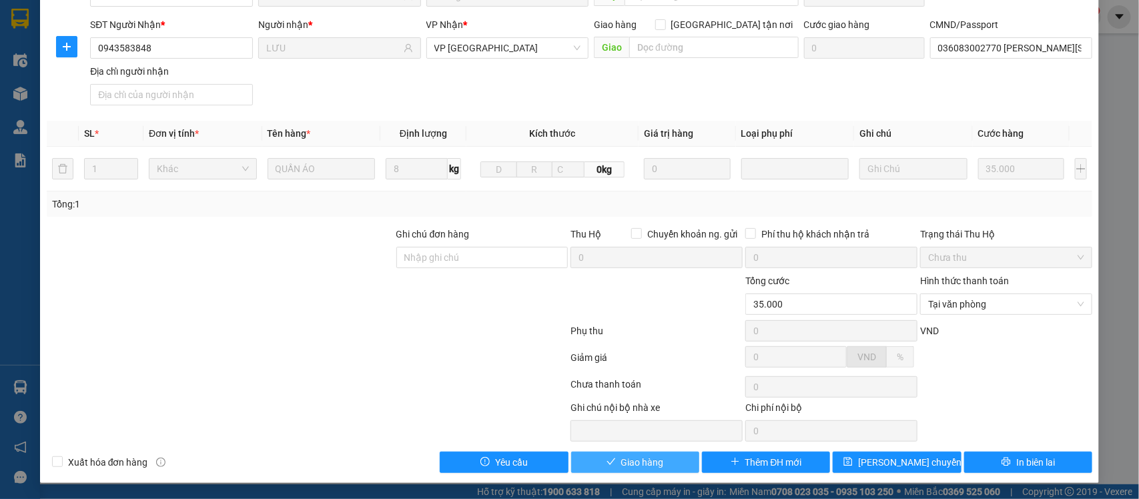
click at [635, 465] on span "Giao hàng" at bounding box center [642, 462] width 43 height 15
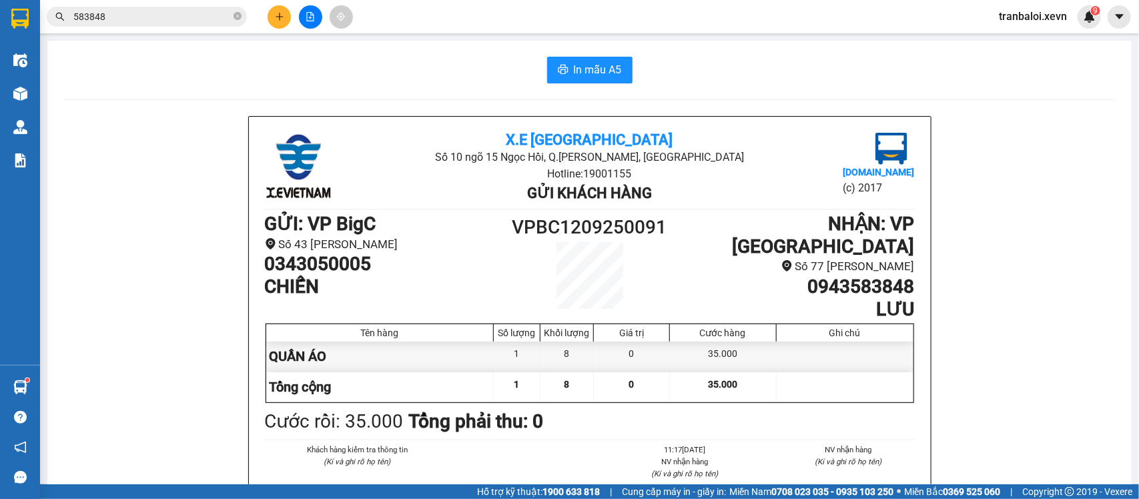
click at [271, 80] on div "In mẫu A5" at bounding box center [589, 70] width 1053 height 27
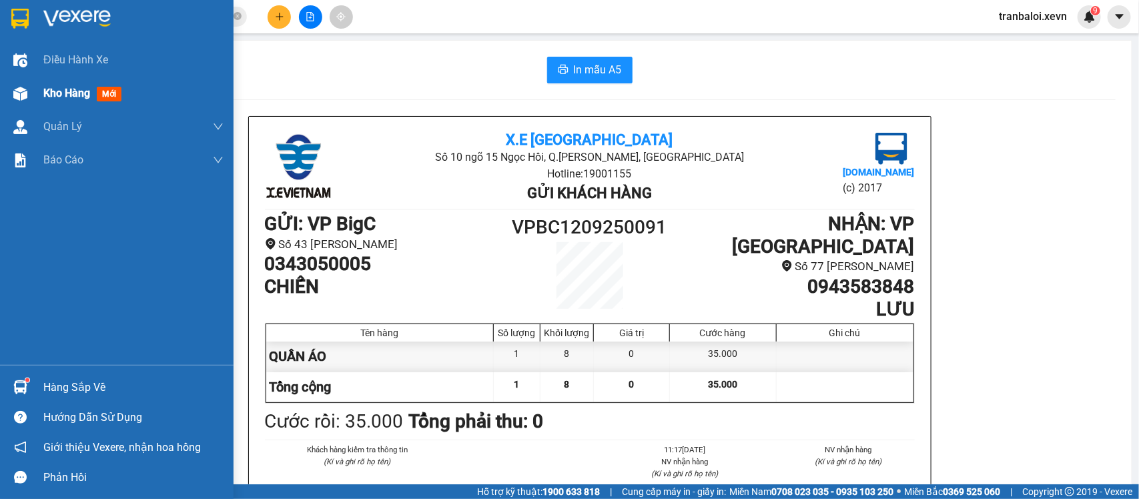
click at [50, 83] on div "Kho hàng mới" at bounding box center [133, 93] width 180 height 33
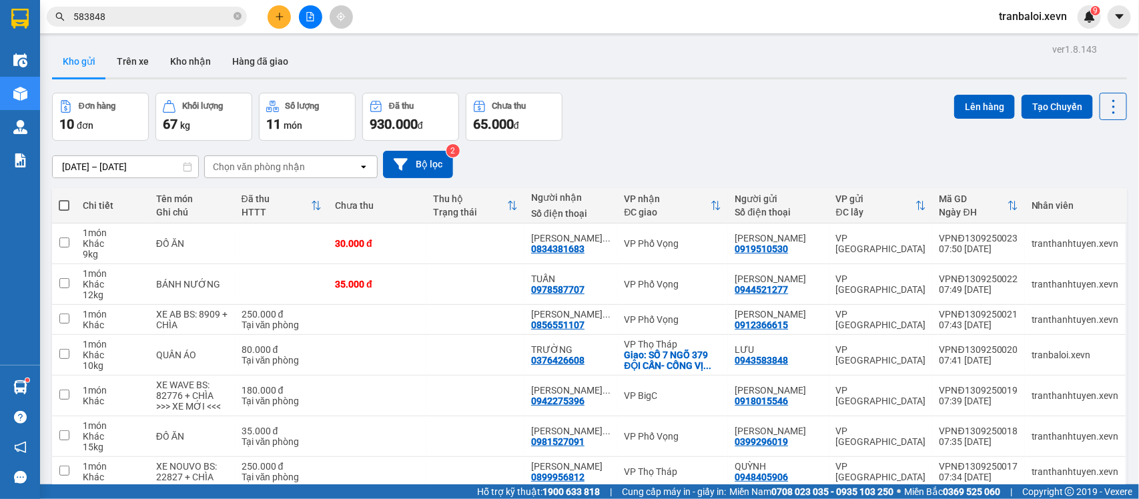
click at [232, 17] on span "583848" at bounding box center [147, 17] width 200 height 20
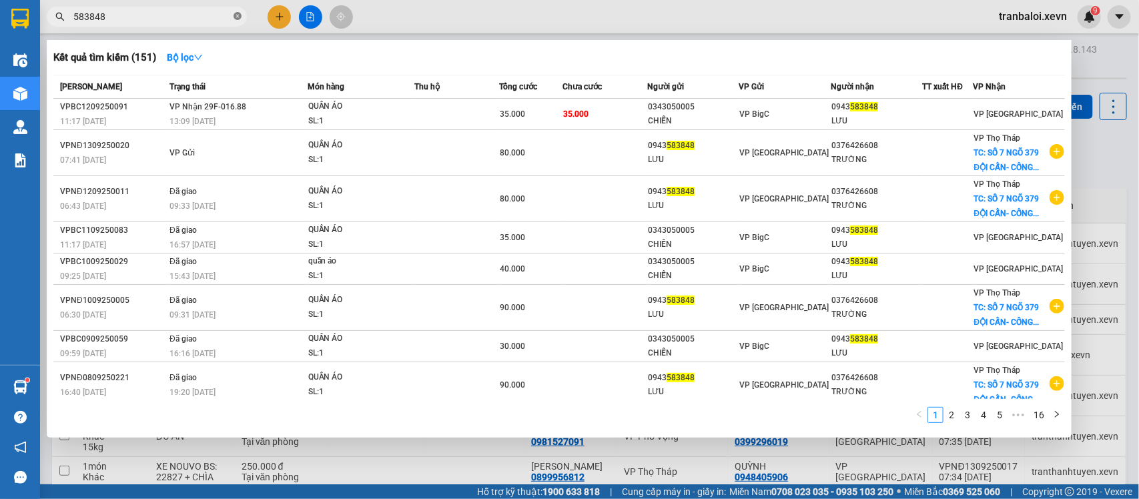
click at [240, 11] on span at bounding box center [238, 17] width 8 height 13
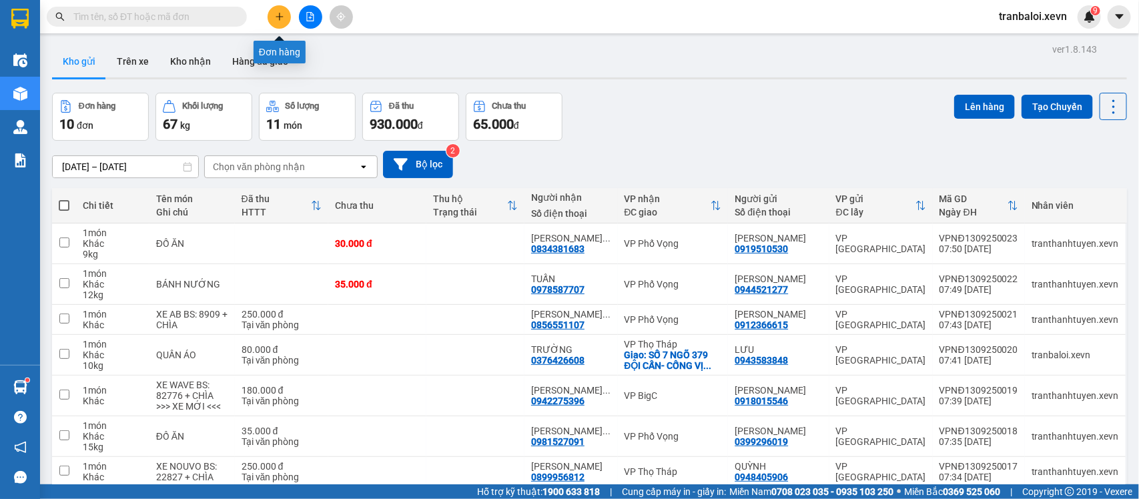
click at [278, 10] on button at bounding box center [279, 16] width 23 height 23
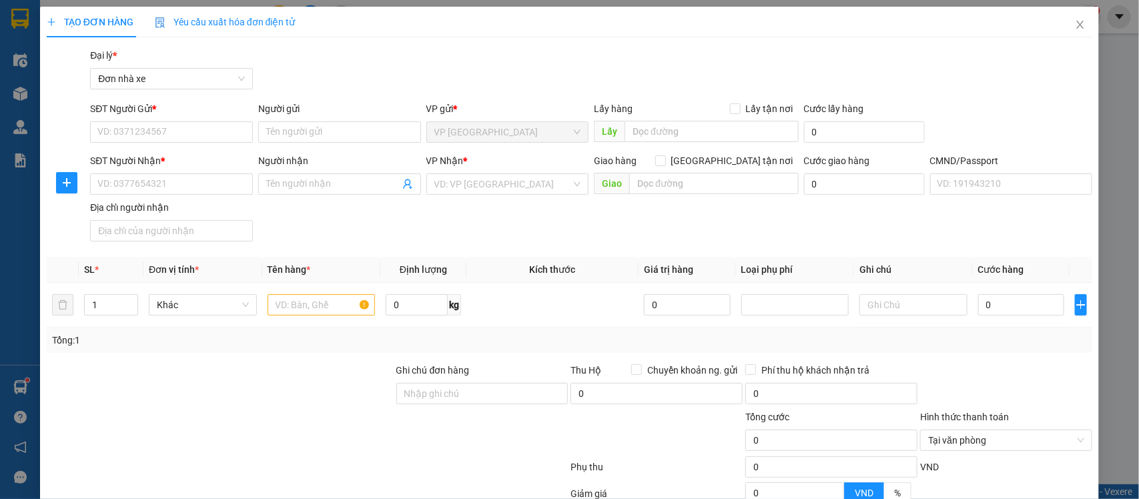
click at [13, 87] on div "TẠO ĐƠN HÀNG Yêu cầu xuất hóa đơn điện tử Transit Pickup Surcharge Ids Transit …" at bounding box center [569, 249] width 1139 height 499
click at [15, 94] on div "TẠO ĐƠN HÀNG Yêu cầu xuất hóa đơn điện tử Transit Pickup Surcharge Ids Transit …" at bounding box center [569, 249] width 1139 height 499
click at [1077, 21] on icon "close" at bounding box center [1080, 25] width 7 height 8
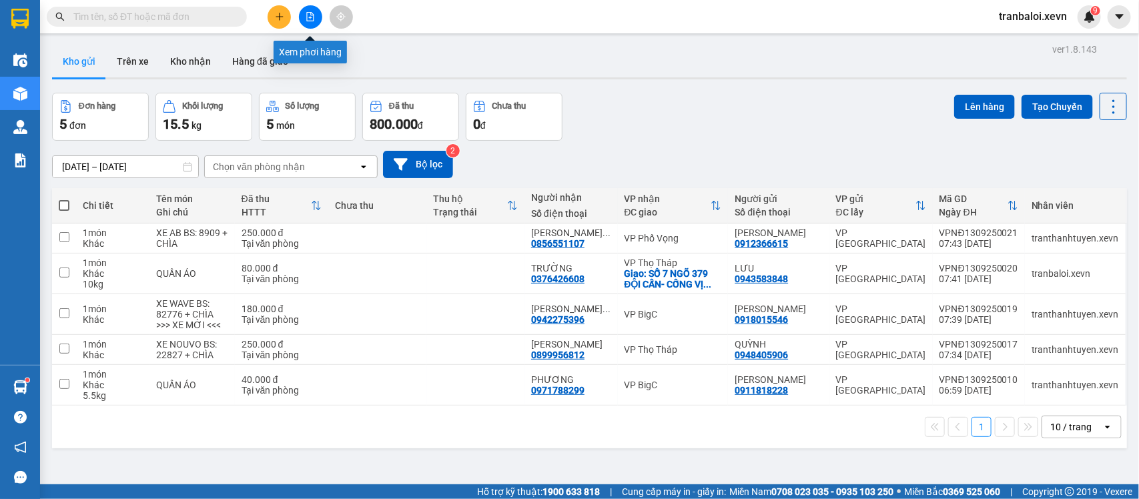
click at [308, 17] on icon "file-add" at bounding box center [310, 16] width 9 height 9
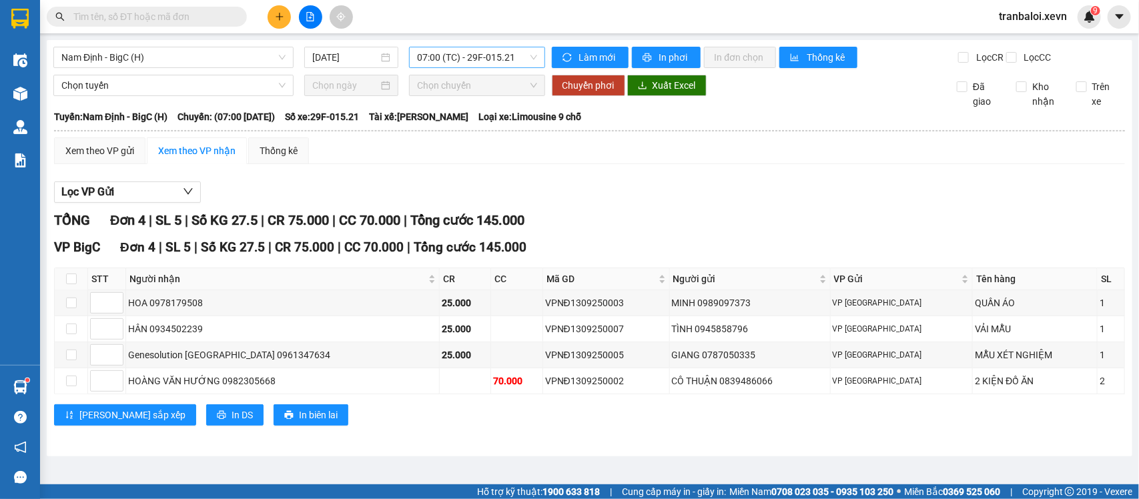
click at [529, 55] on span "07:00 (TC) - 29F-015.21" at bounding box center [476, 57] width 119 height 20
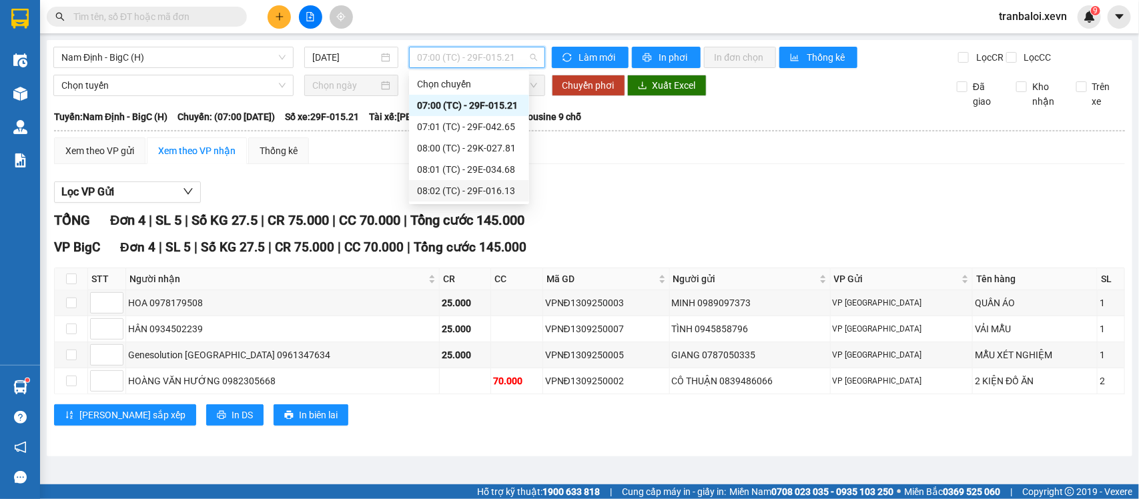
click at [497, 188] on div "08:02 (TC) - 29F-016.13" at bounding box center [469, 191] width 104 height 15
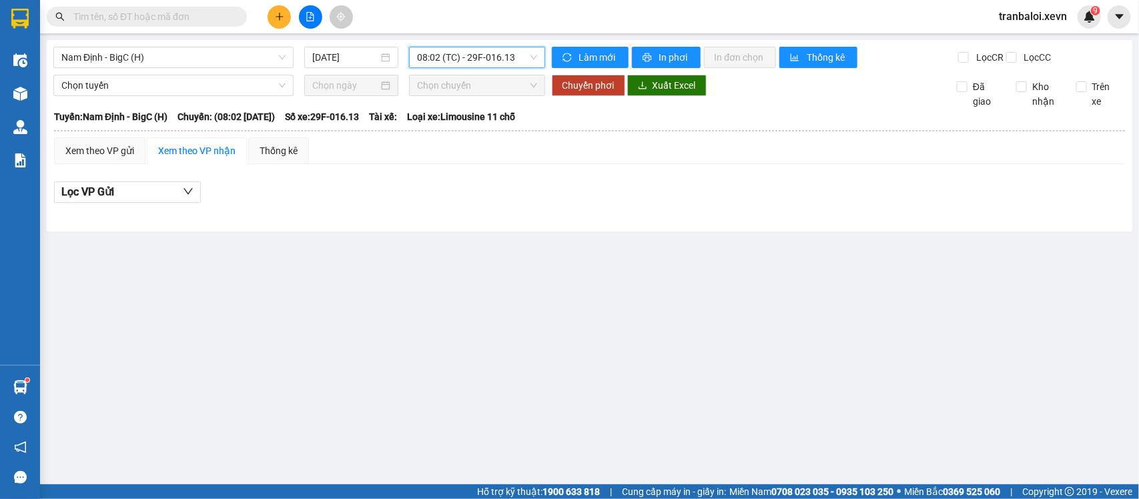
click at [492, 55] on span "08:02 (TC) - 29F-016.13" at bounding box center [476, 57] width 119 height 20
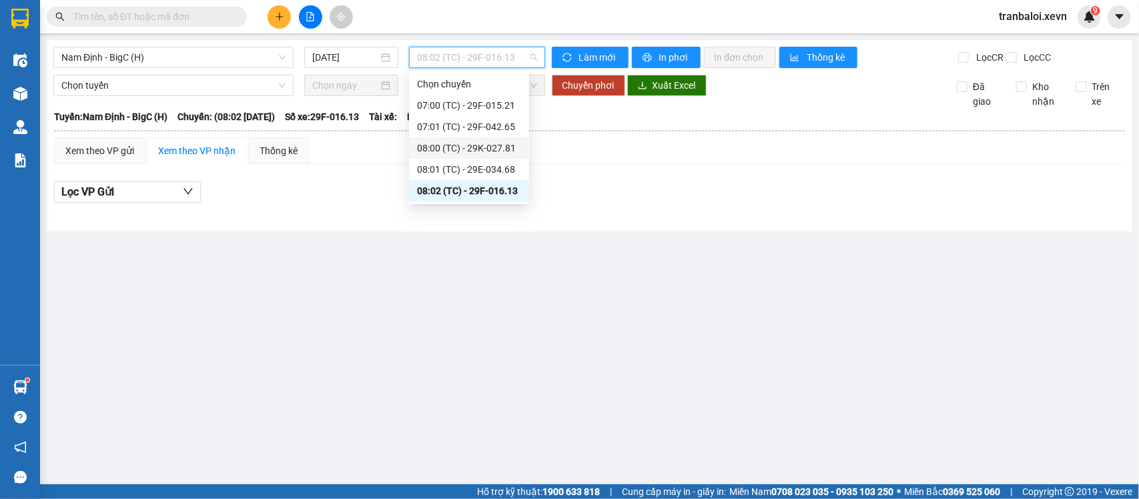
click at [501, 147] on div "08:00 (TC) - 29K-027.81" at bounding box center [469, 148] width 104 height 15
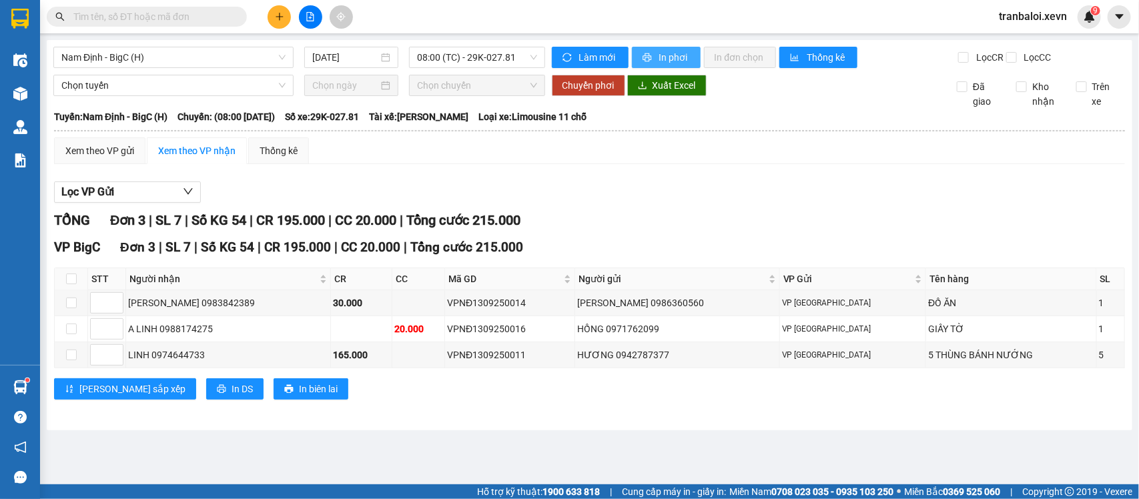
click at [672, 58] on span "In phơi" at bounding box center [675, 57] width 31 height 15
click at [474, 57] on span "08:00 (TC) - 29K-027.81" at bounding box center [476, 57] width 119 height 20
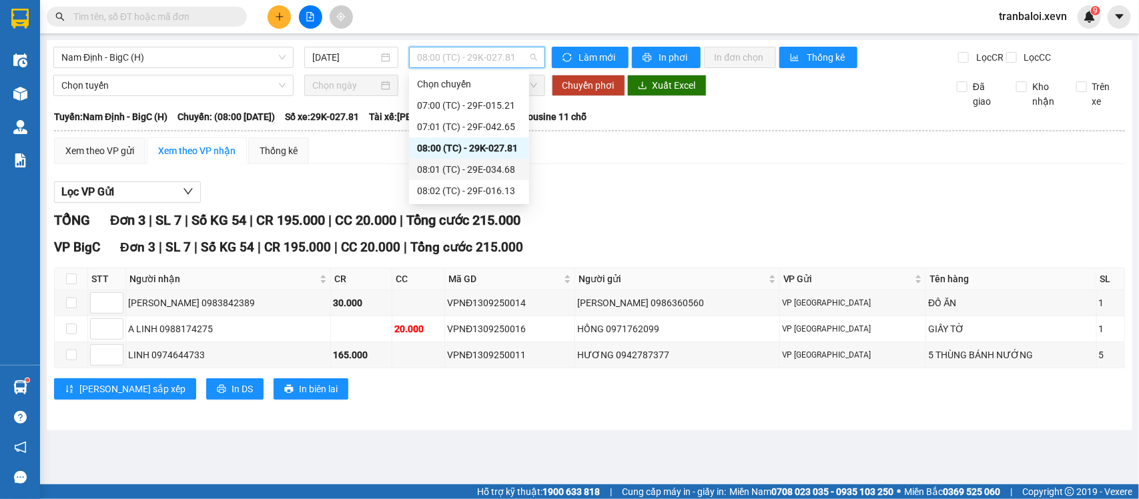
click at [505, 165] on div "08:01 (TC) - 29E-034.68" at bounding box center [469, 169] width 104 height 15
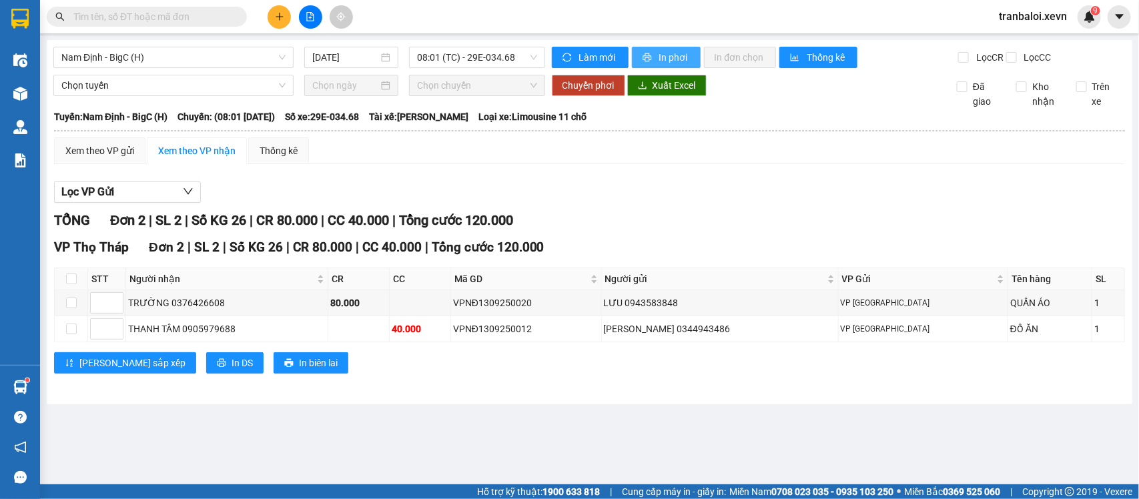
click at [666, 51] on span "In phơi" at bounding box center [675, 57] width 31 height 15
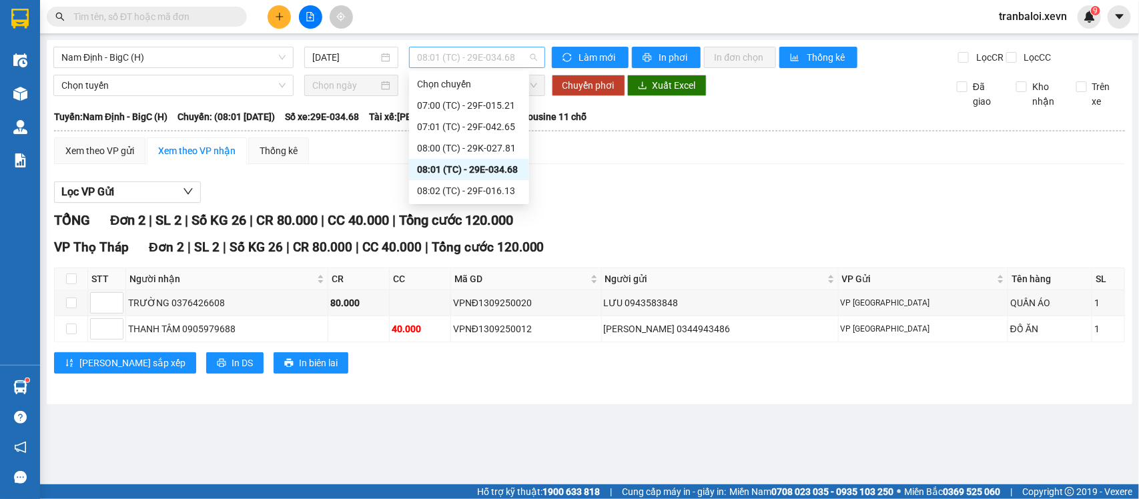
click at [507, 55] on span "08:01 (TC) - 29E-034.68" at bounding box center [476, 57] width 119 height 20
click at [505, 198] on div "08:02 (TC) - 29F-016.13" at bounding box center [469, 191] width 104 height 15
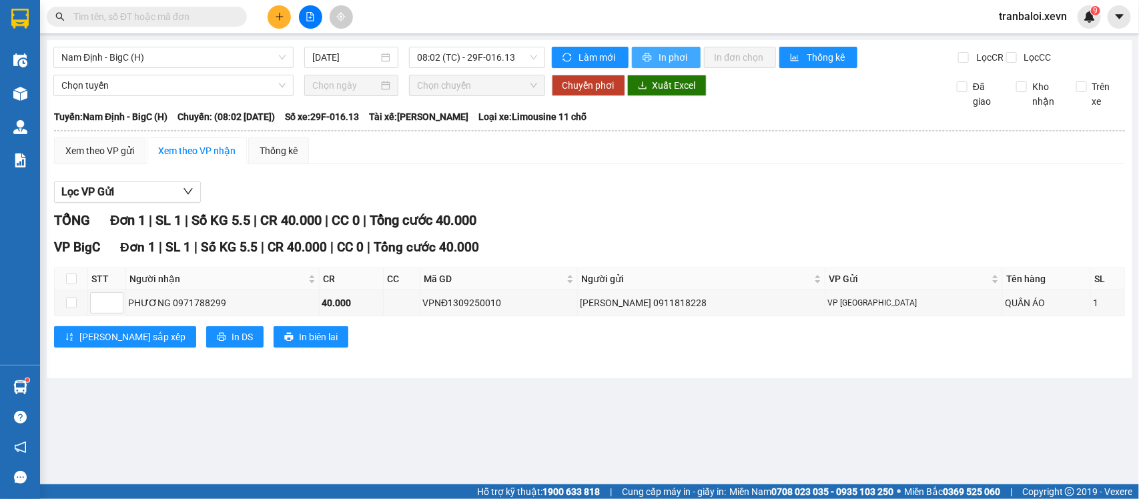
click at [666, 50] on span "In phơi" at bounding box center [675, 57] width 31 height 15
click at [278, 51] on span "Nam Định - BigC (H)" at bounding box center [173, 57] width 224 height 20
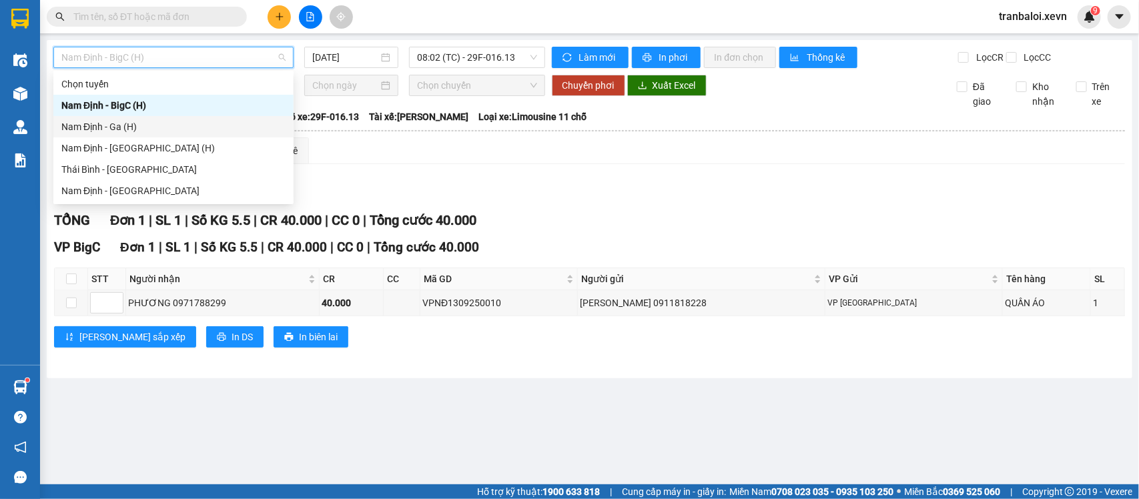
click at [154, 131] on div "Nam Định - Ga (H)" at bounding box center [173, 126] width 224 height 15
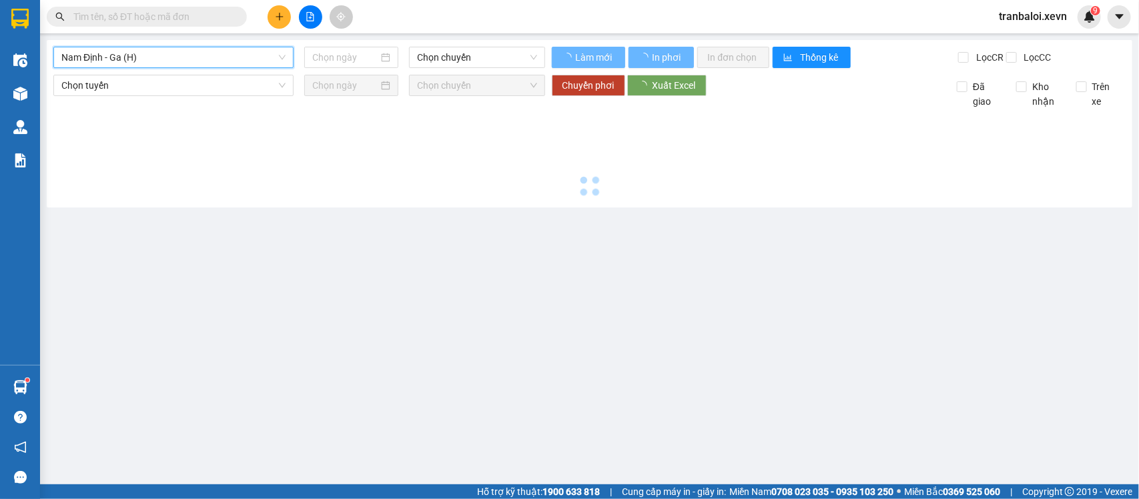
type input "[DATE]"
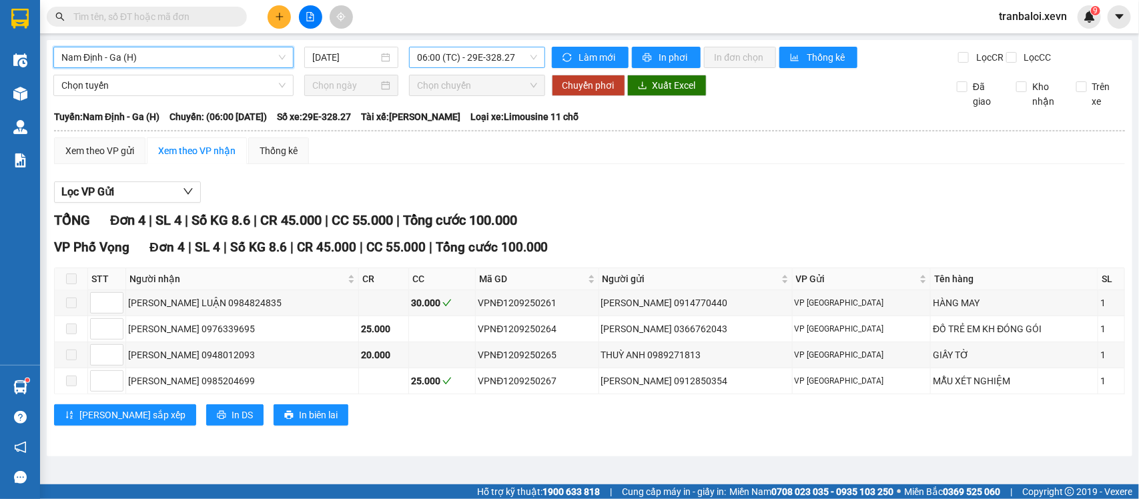
click at [512, 59] on span "06:00 (TC) - 29E-328.27" at bounding box center [476, 57] width 119 height 20
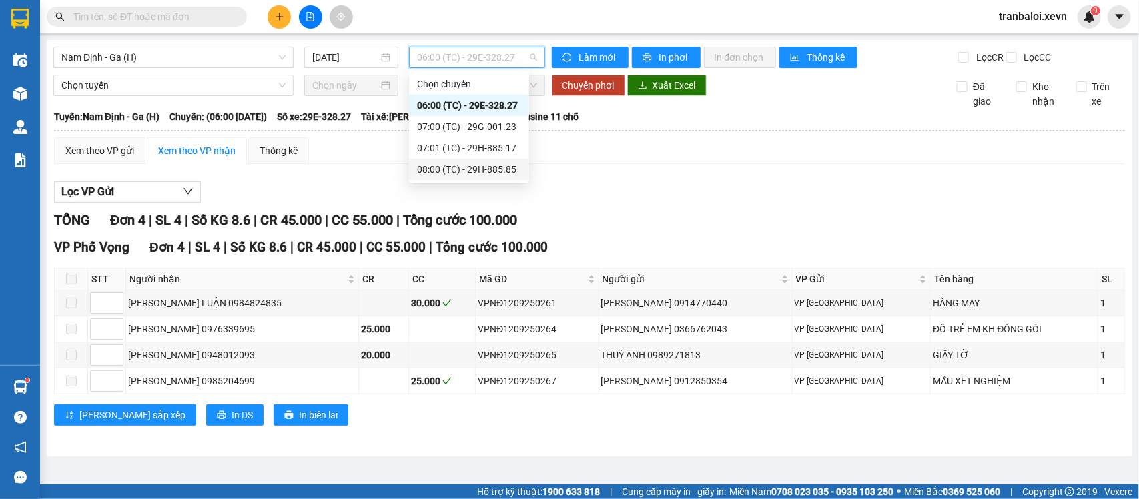
click at [509, 164] on div "08:00 (TC) - 29H-885.85" at bounding box center [469, 169] width 104 height 15
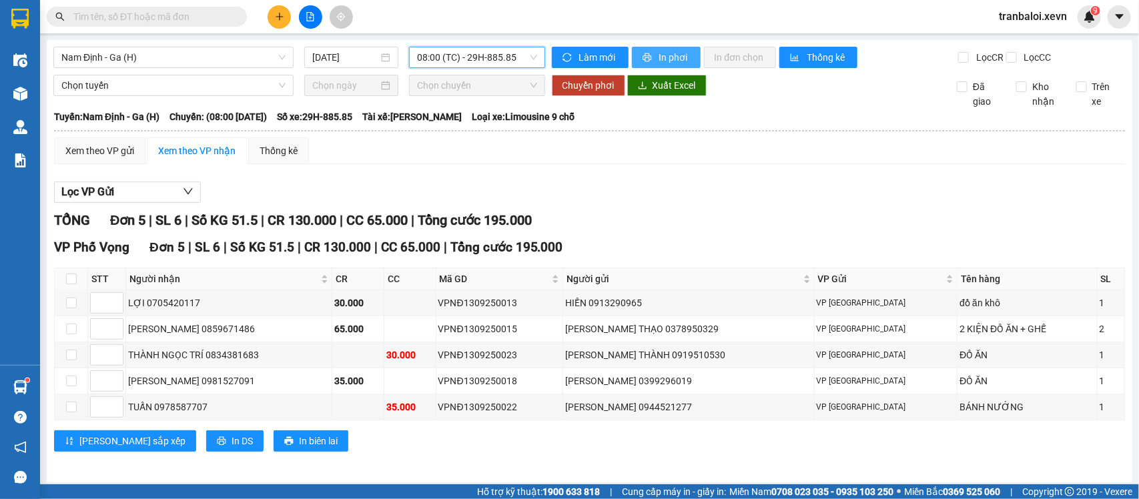
click at [661, 50] on span "In phơi" at bounding box center [675, 57] width 31 height 15
click at [275, 13] on icon "plus" at bounding box center [279, 16] width 9 height 9
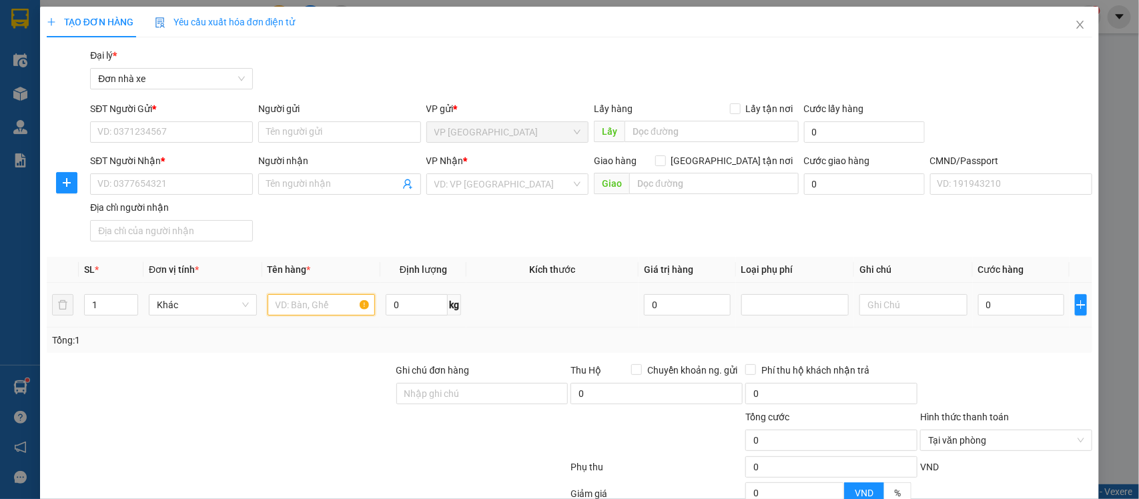
click at [308, 308] on input "text" at bounding box center [322, 304] width 108 height 21
type input "D"
type input "ĐỒ ĂN"
click at [428, 309] on input "0" at bounding box center [417, 304] width 62 height 21
type input "5"
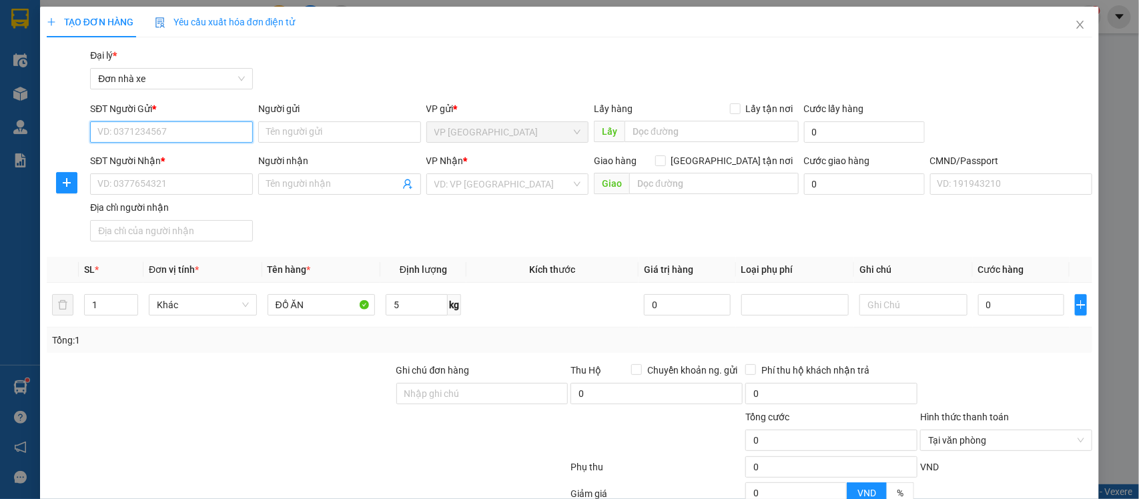
click at [132, 136] on input "SĐT Người Gửi *" at bounding box center [171, 131] width 163 height 21
type input "0339045157"
click at [181, 138] on input "0339045157" at bounding box center [171, 131] width 163 height 21
click at [185, 154] on div "0339045157 - [PERSON_NAME]" at bounding box center [169, 159] width 145 height 15
type input "[PERSON_NAME]"
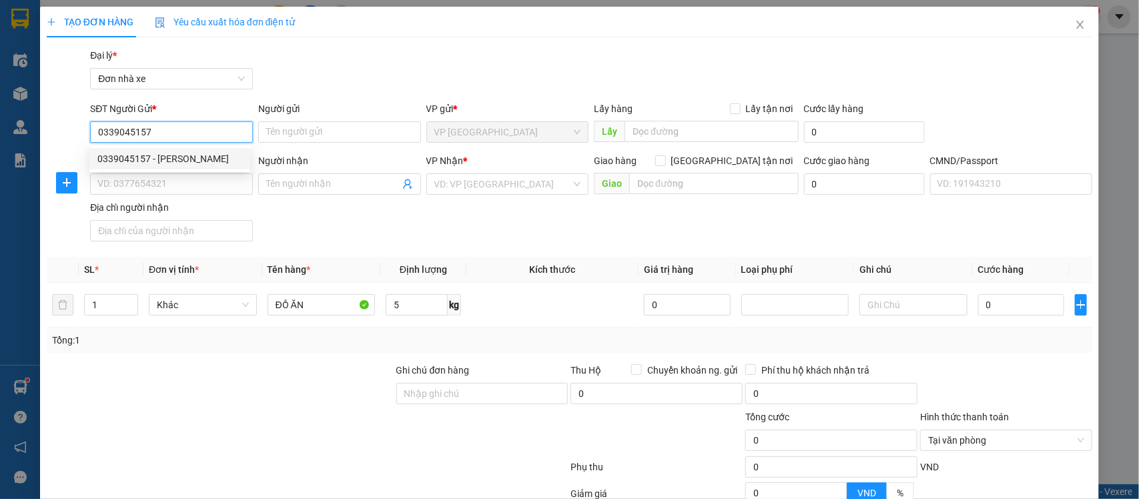
type input "0908939682"
type input "[PERSON_NAME]"
type input "[PERSON_NAME]-036191004810"
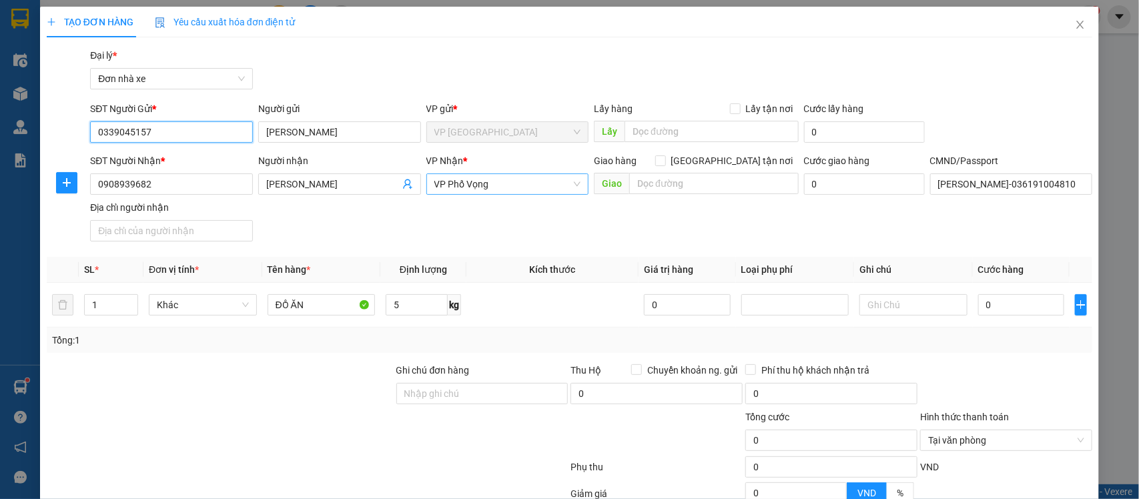
click at [514, 184] on span "VP Phố Vọng" at bounding box center [508, 184] width 147 height 20
type input "0339045157"
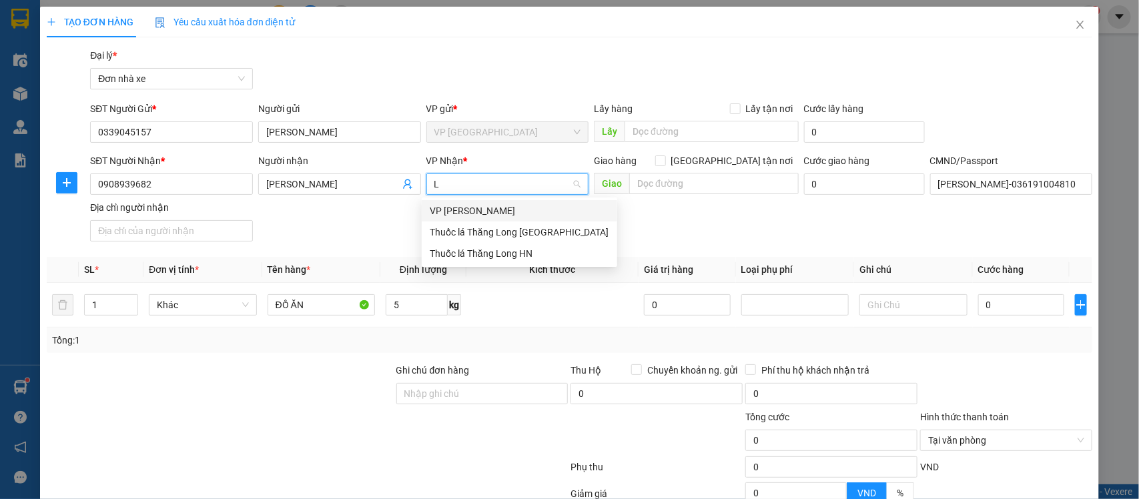
type input "LE"
click at [459, 214] on div "VP [PERSON_NAME]" at bounding box center [502, 211] width 145 height 15
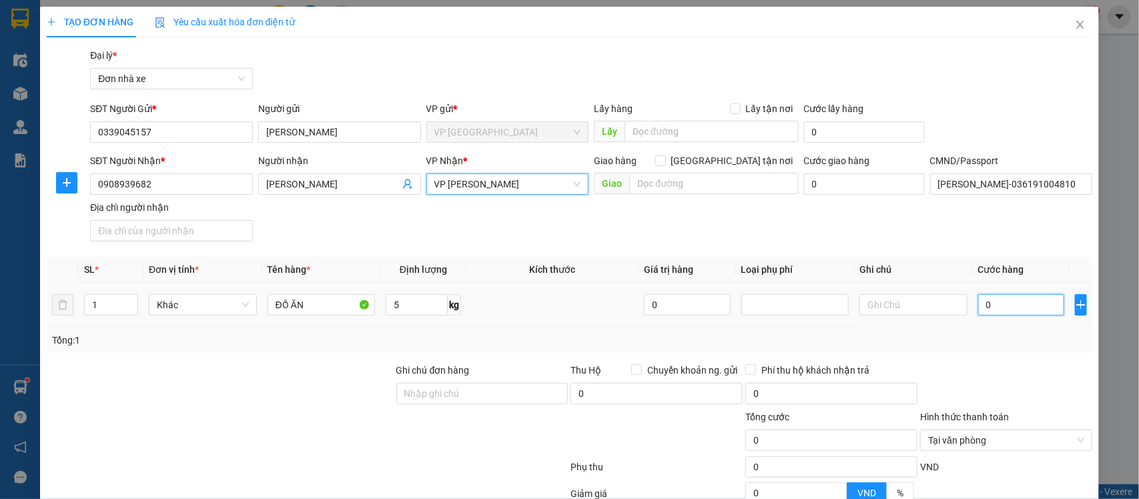
click at [993, 314] on input "0" at bounding box center [1022, 304] width 86 height 21
type input "3"
type input "30"
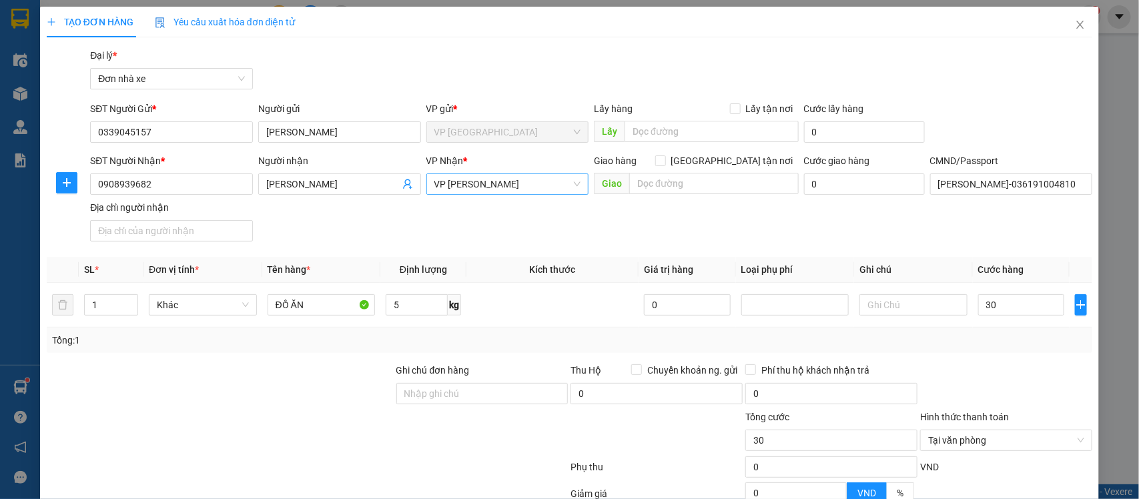
type input "30.000"
click at [1023, 367] on div at bounding box center [1006, 386] width 175 height 47
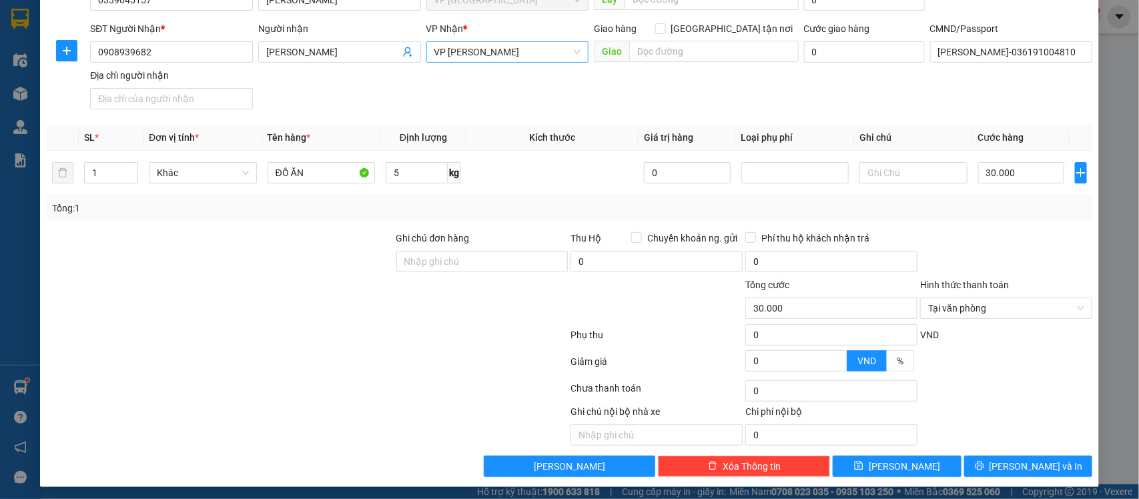
scroll to position [138, 0]
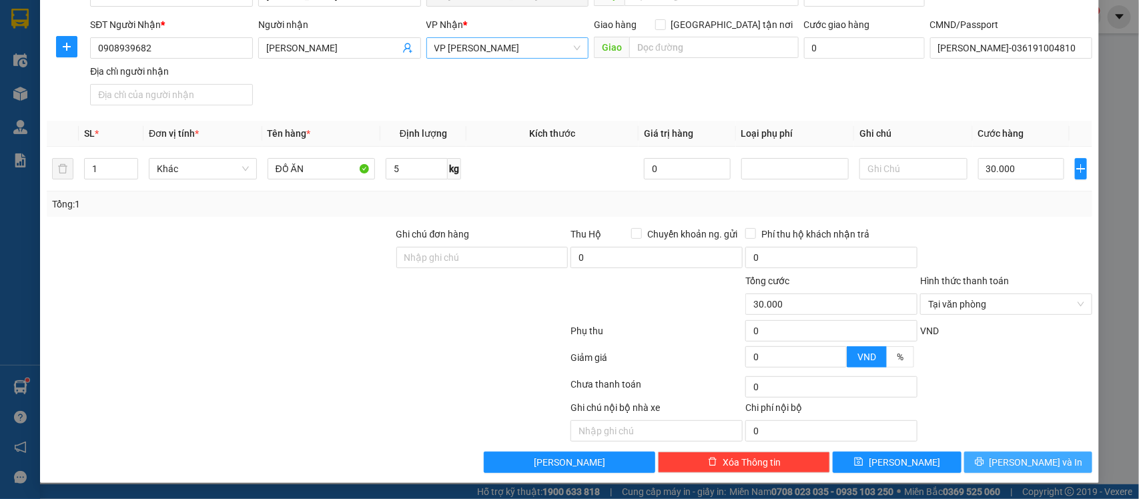
drag, startPoint x: 1033, startPoint y: 459, endPoint x: 997, endPoint y: 447, distance: 38.4
click at [1033, 459] on span "[PERSON_NAME] và In" at bounding box center [1036, 462] width 93 height 15
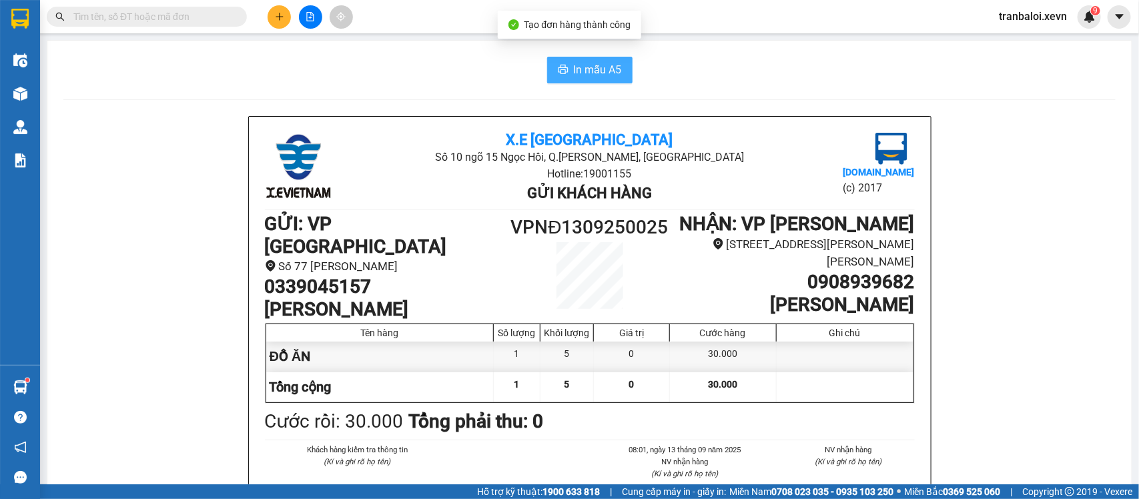
click at [595, 62] on span "In mẫu A5" at bounding box center [598, 69] width 48 height 17
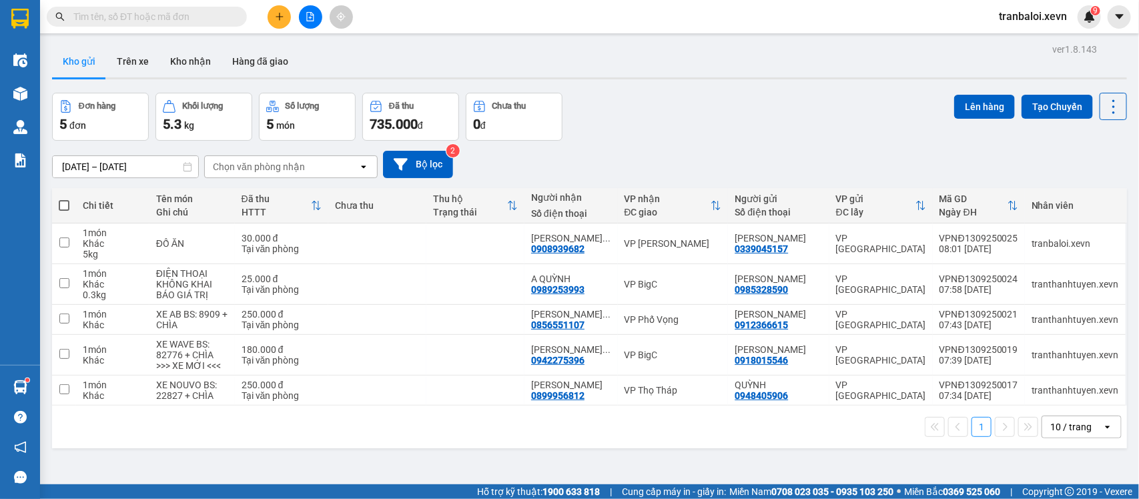
click at [275, 19] on icon "plus" at bounding box center [279, 16] width 9 height 9
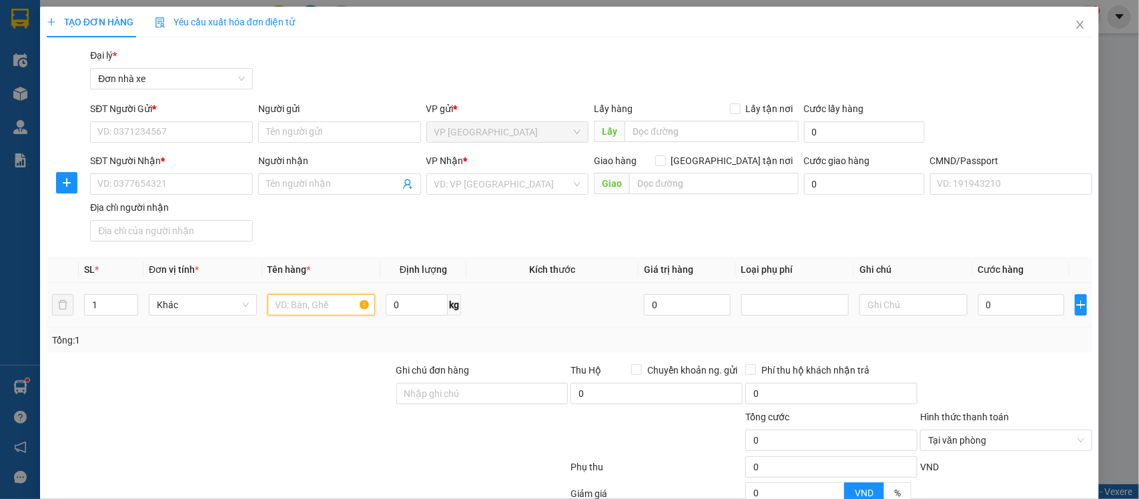
click at [295, 308] on input "text" at bounding box center [322, 304] width 108 height 21
type input "D"
type input "ĐỒ ĂN"
click at [435, 305] on input "0" at bounding box center [417, 304] width 62 height 21
type input "13"
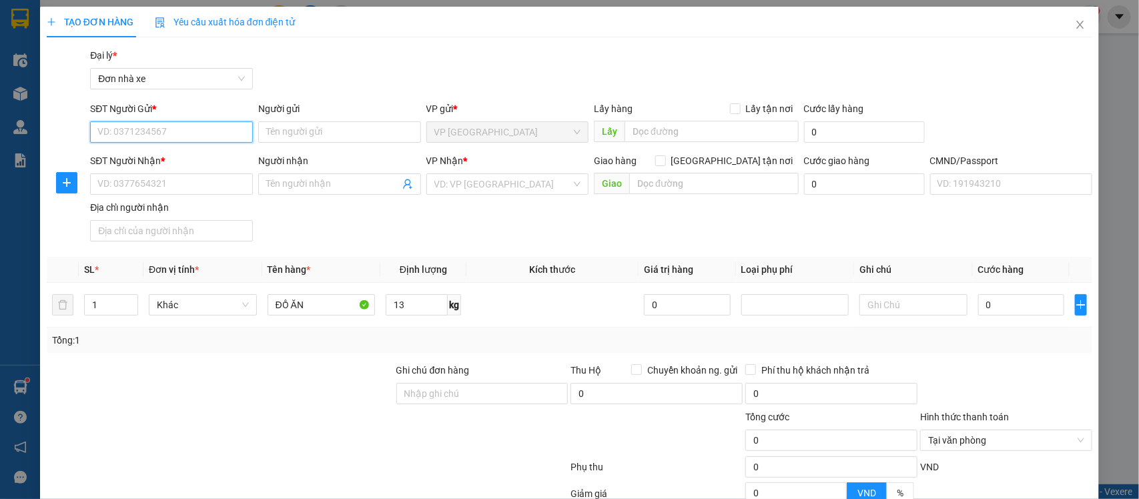
click at [150, 134] on input "SĐT Người Gửi *" at bounding box center [171, 131] width 163 height 21
type input "0902246133"
click at [194, 157] on div "0902246133 - SƠN" at bounding box center [169, 159] width 145 height 15
type input "SƠN"
type input "0989734183"
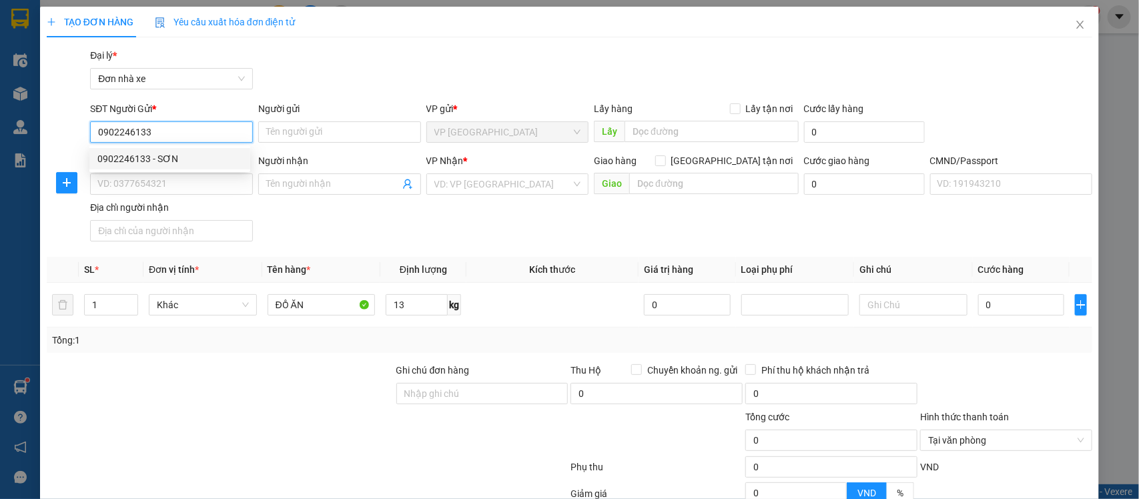
type input "[PERSON_NAME]"
type input "036079023649-[PERSON_NAME]"
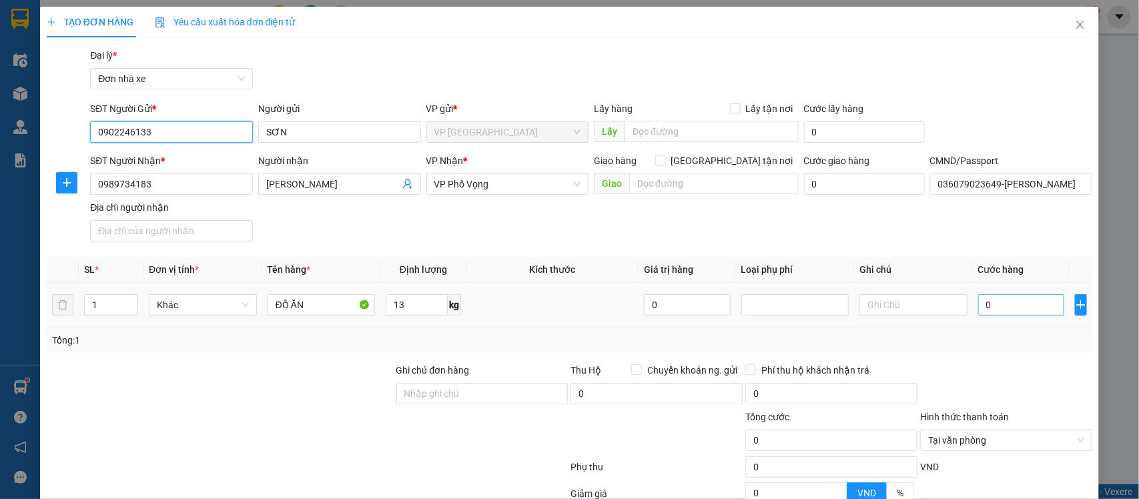
type input "0902246133"
click at [1001, 301] on input "0" at bounding box center [1022, 304] width 86 height 21
type input "3"
type input "35"
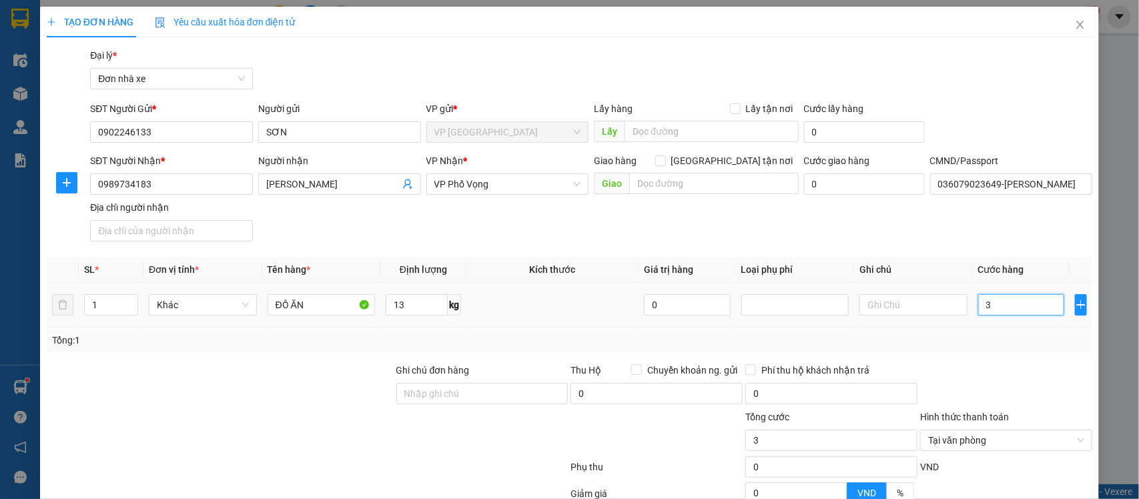
type input "35"
type input "35.000"
click at [995, 342] on div "Tổng: 1" at bounding box center [570, 340] width 1036 height 15
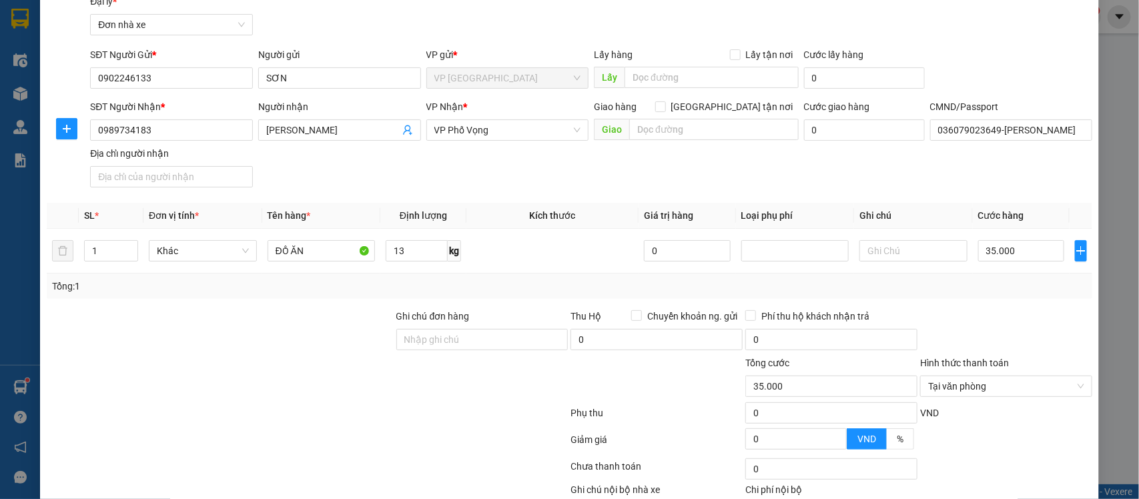
scroll to position [83, 0]
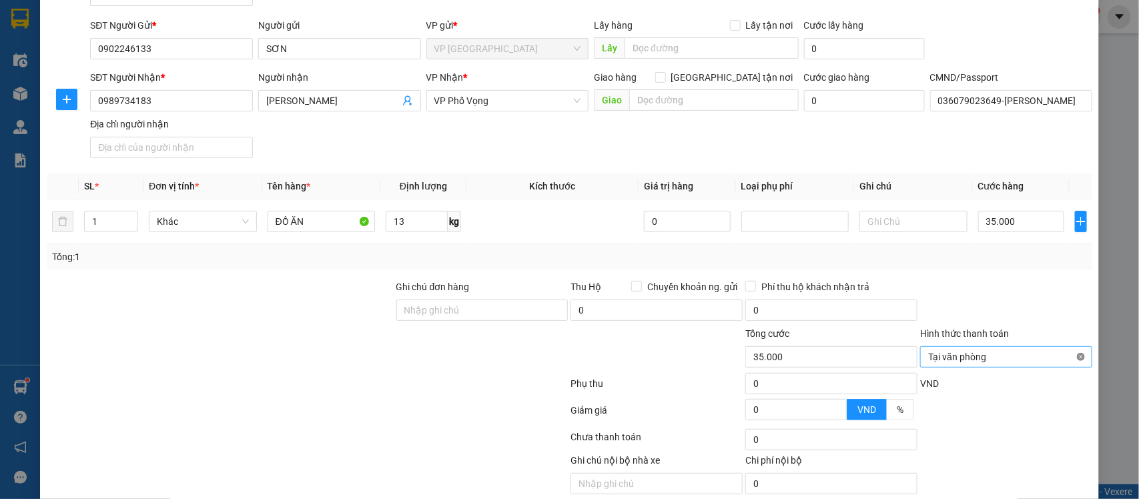
type input "35.000"
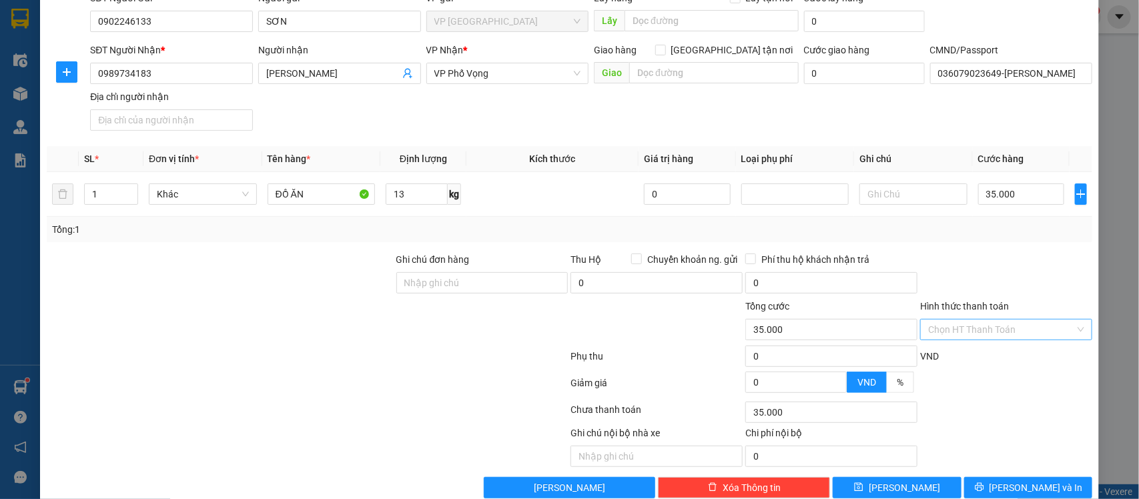
scroll to position [138, 0]
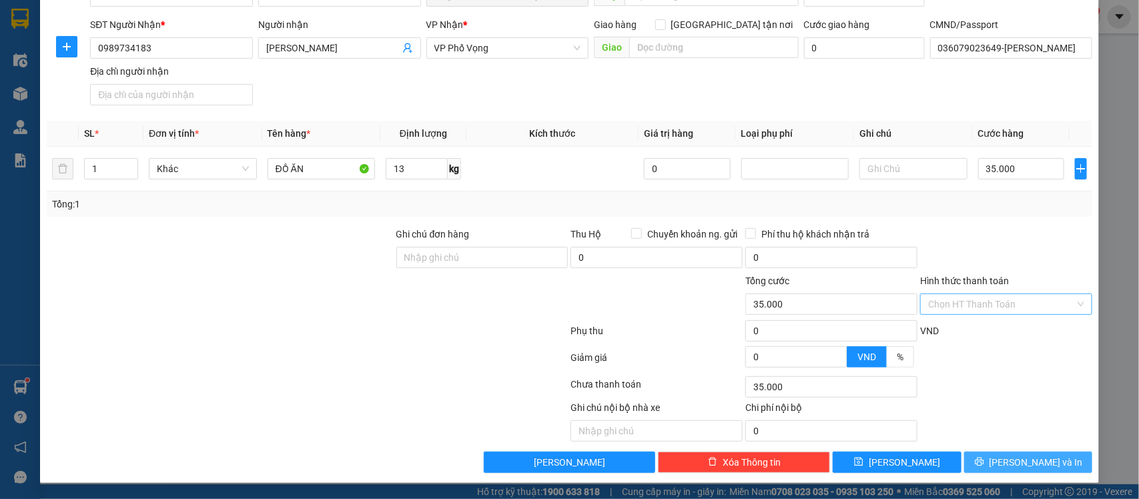
click at [1026, 461] on span "[PERSON_NAME] và In" at bounding box center [1036, 462] width 93 height 15
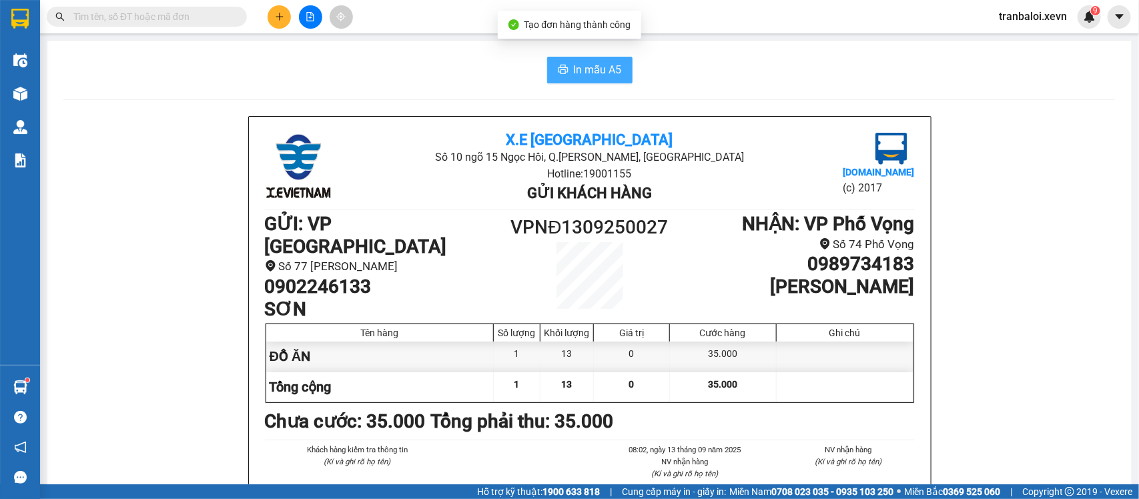
click at [597, 67] on span "In mẫu A5" at bounding box center [598, 69] width 48 height 17
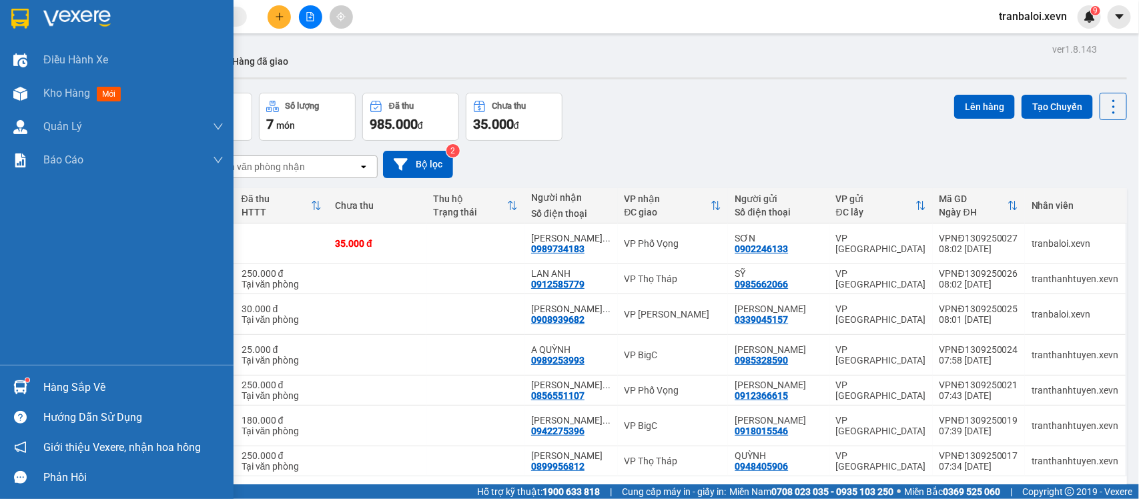
click at [21, 392] on img at bounding box center [20, 387] width 14 height 14
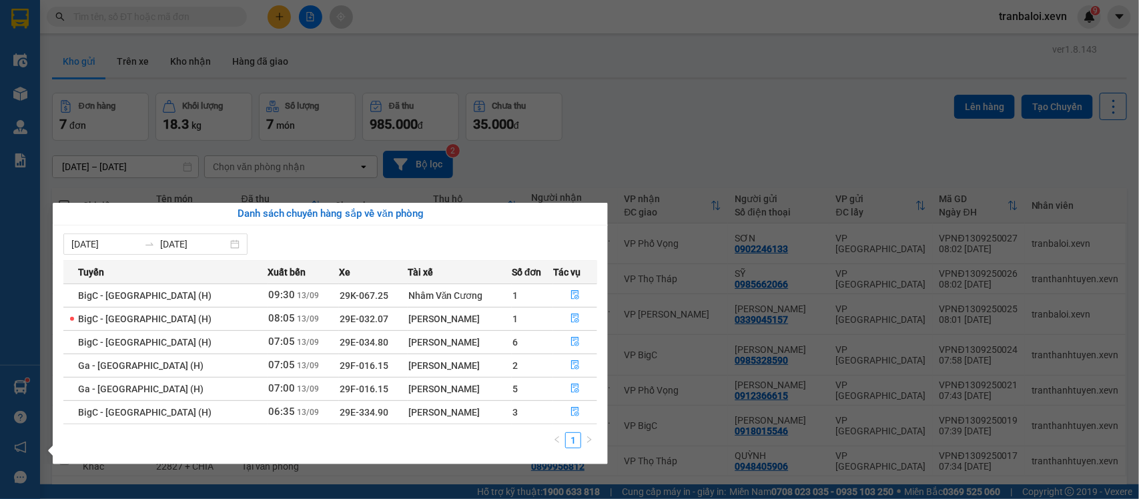
click at [21, 390] on div "Điều hành xe Kho hàng mới Quản [PERSON_NAME] lý chuyến Quản lý giao nhận mới Qu…" at bounding box center [20, 249] width 40 height 499
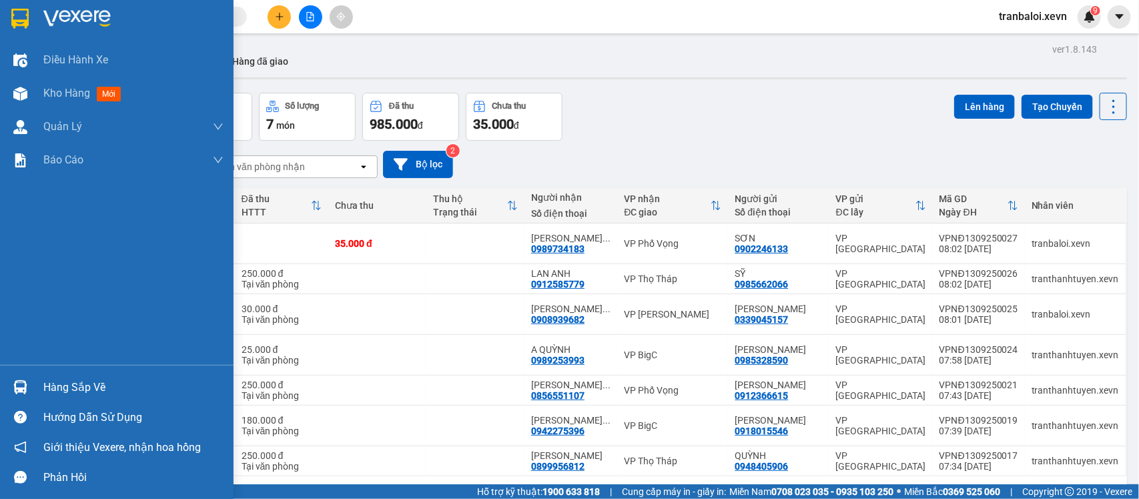
click at [20, 388] on img at bounding box center [20, 387] width 14 height 14
click at [19, 388] on div "Điều hành xe Kho hàng mới Quản [PERSON_NAME] lý chuyến Quản lý giao nhận mới Qu…" at bounding box center [117, 249] width 234 height 499
click at [19, 388] on img at bounding box center [20, 387] width 14 height 14
click at [19, 388] on div "Điều hành xe Kho hàng mới Quản [PERSON_NAME] lý chuyến Quản lý giao nhận mới Qu…" at bounding box center [117, 249] width 234 height 499
click at [19, 388] on img at bounding box center [20, 387] width 14 height 14
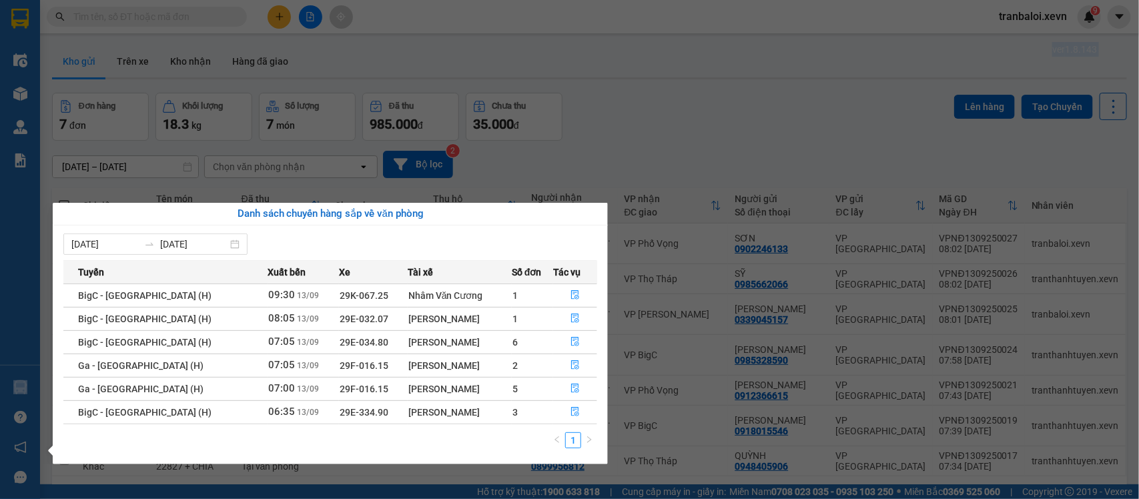
drag, startPoint x: 311, startPoint y: 61, endPoint x: 304, endPoint y: 37, distance: 25.1
click at [311, 59] on section "Kết quả tìm kiếm ( 151 ) Bộ lọc Mã ĐH Trạng thái Món hàng Thu hộ Tổng cước Chưa…" at bounding box center [569, 249] width 1139 height 499
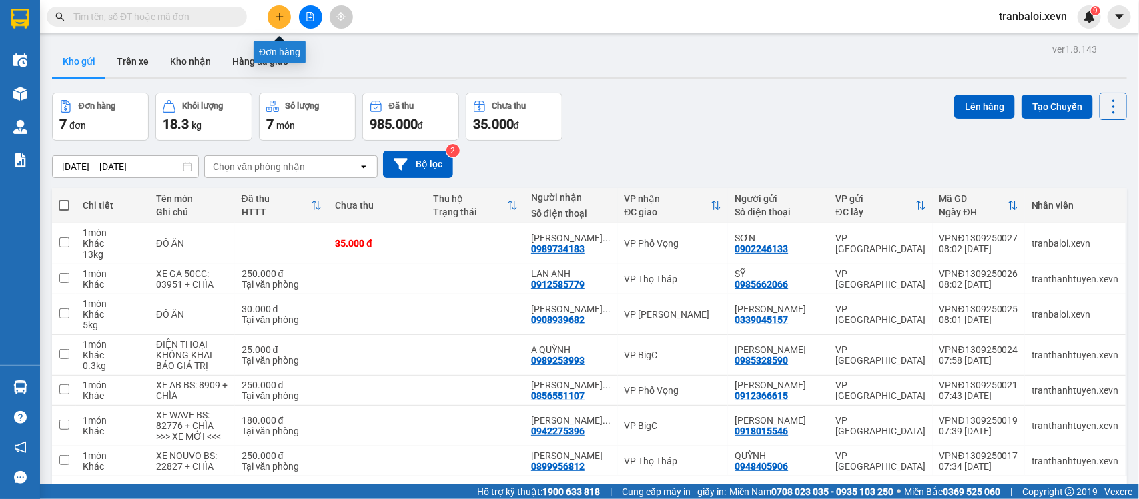
click at [286, 13] on button at bounding box center [279, 16] width 23 height 23
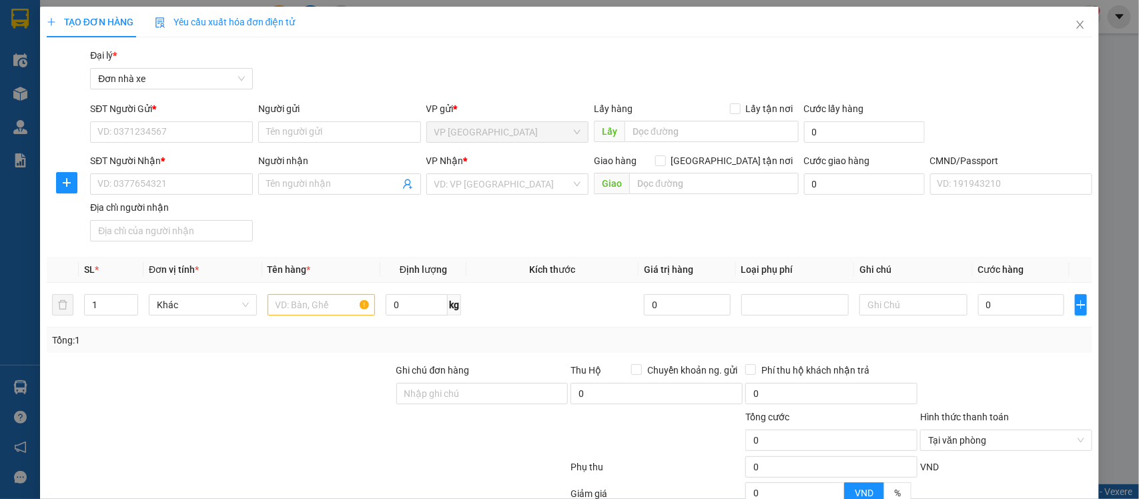
click at [208, 111] on div "SĐT Người Gửi *" at bounding box center [171, 108] width 163 height 15
click at [208, 121] on input "SĐT Người Gửi *" at bounding box center [171, 131] width 163 height 21
click at [204, 131] on input "SĐT Người Gửi *" at bounding box center [171, 131] width 163 height 21
type input "0832061666"
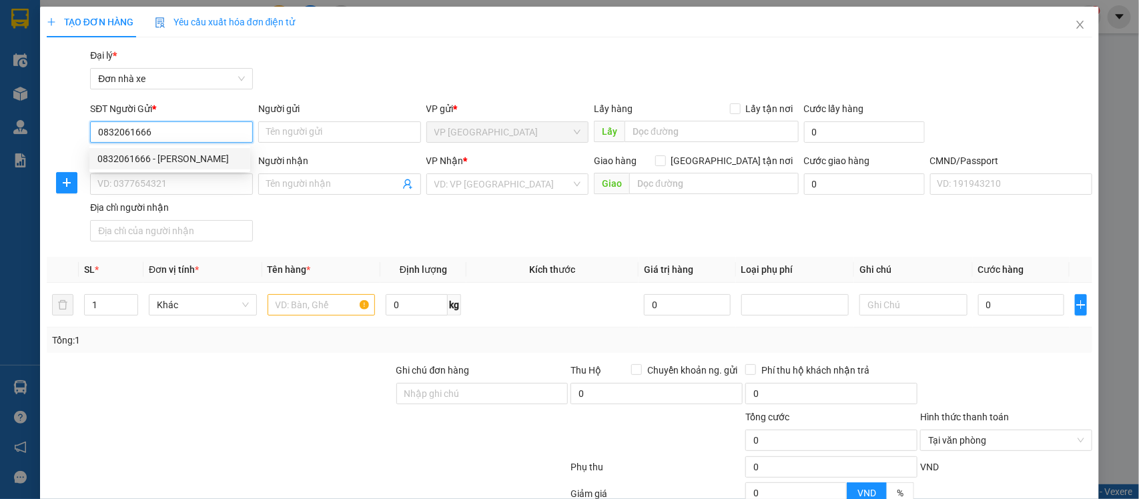
click at [218, 156] on div "0832061666 - [PERSON_NAME]" at bounding box center [169, 159] width 145 height 15
type input "[PERSON_NAME]"
type input "0903468844"
type input "[PERSON_NAME]"
type input "036176000197"
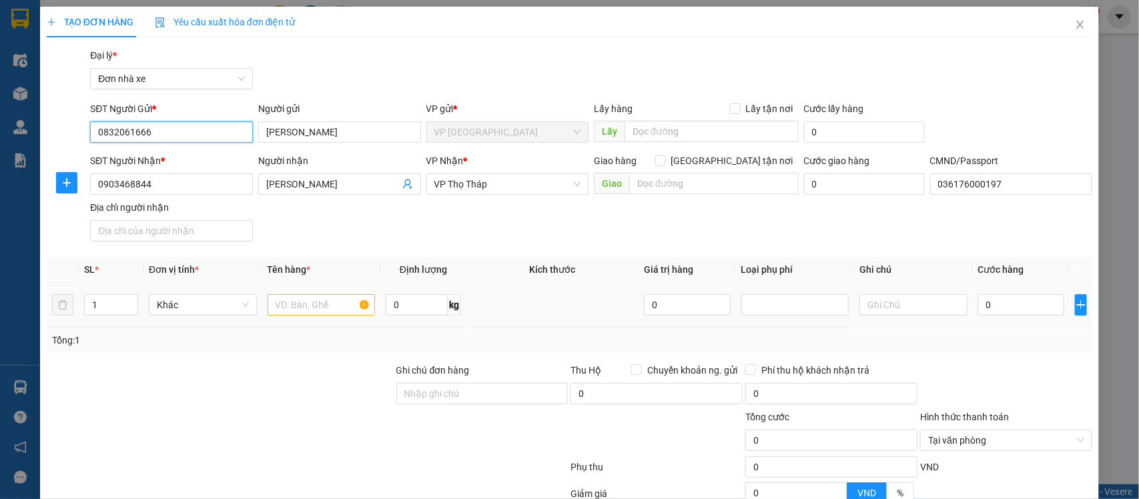
type input "0832061666"
click at [294, 304] on input "text" at bounding box center [322, 304] width 108 height 21
type input "THUỐC"
click at [1005, 305] on input "0" at bounding box center [1022, 304] width 86 height 21
type input "2"
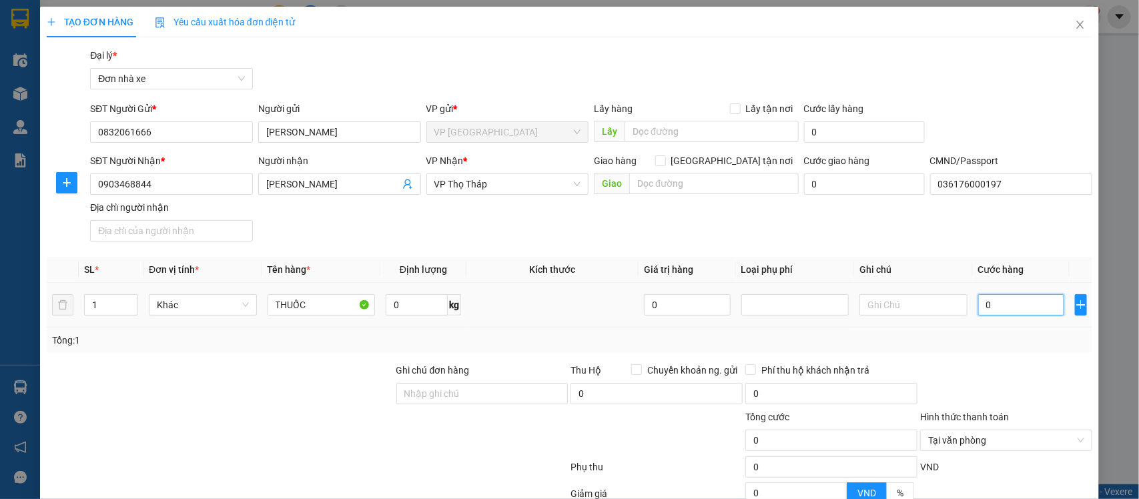
type input "2"
type input "25"
click at [431, 305] on input "0" at bounding box center [417, 304] width 62 height 21
type input "25.000"
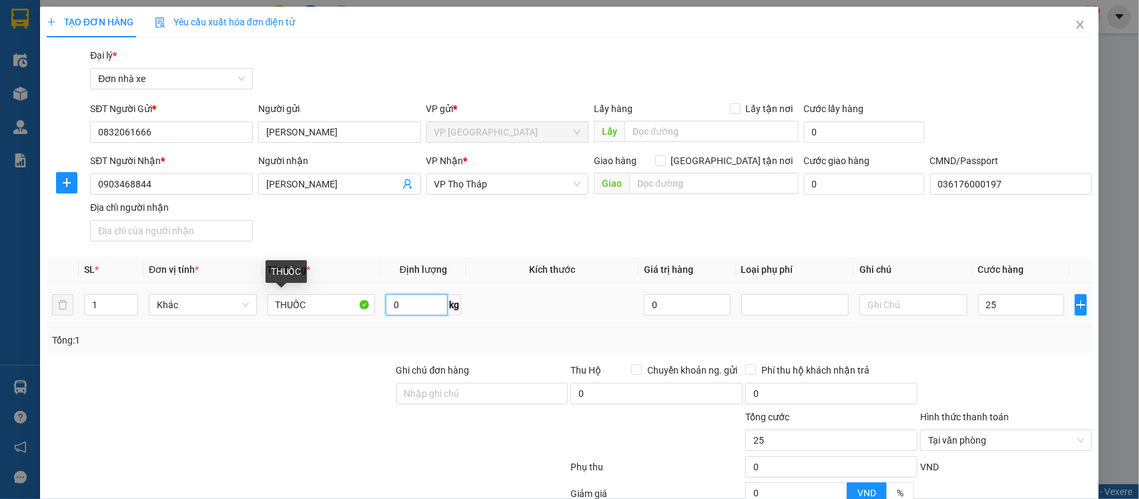
type input "25.000"
type input "3"
click at [287, 401] on div at bounding box center [220, 386] width 350 height 47
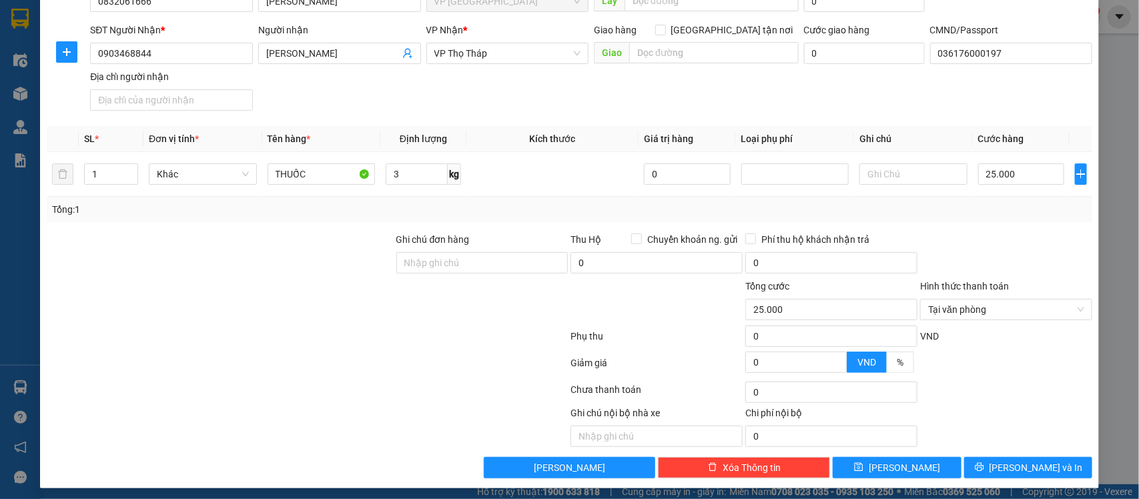
scroll to position [138, 0]
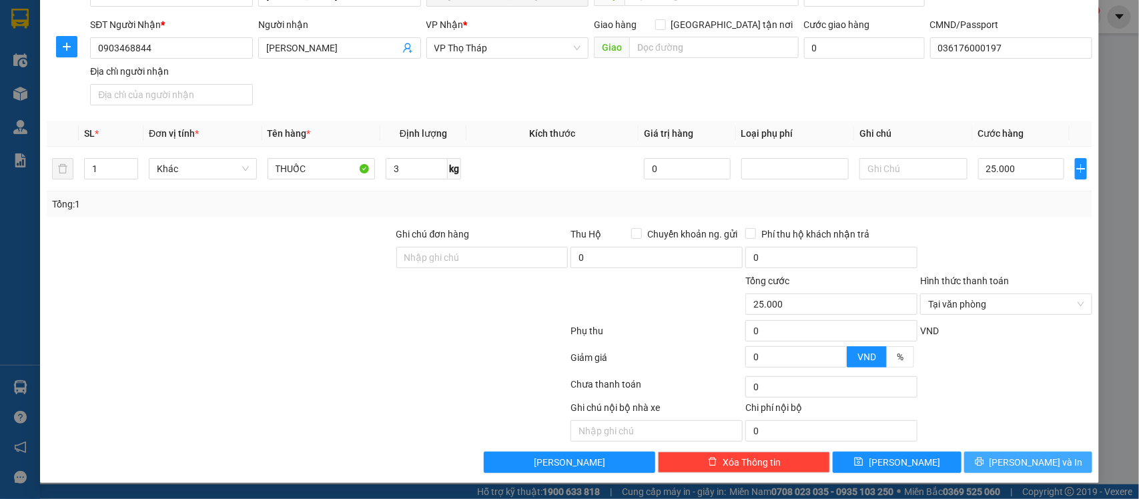
click at [1010, 459] on span "[PERSON_NAME] và In" at bounding box center [1036, 462] width 93 height 15
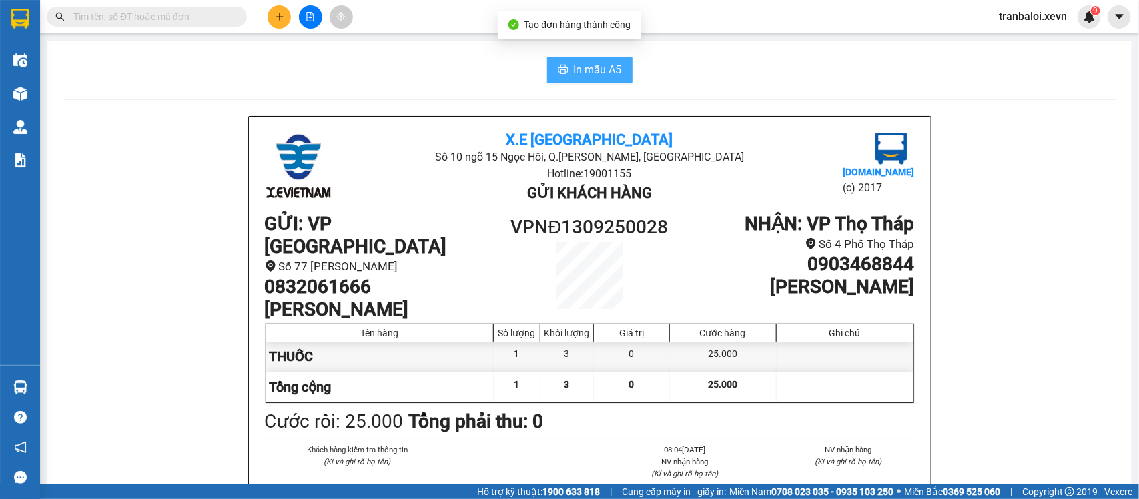
click at [599, 69] on span "In mẫu A5" at bounding box center [598, 69] width 48 height 17
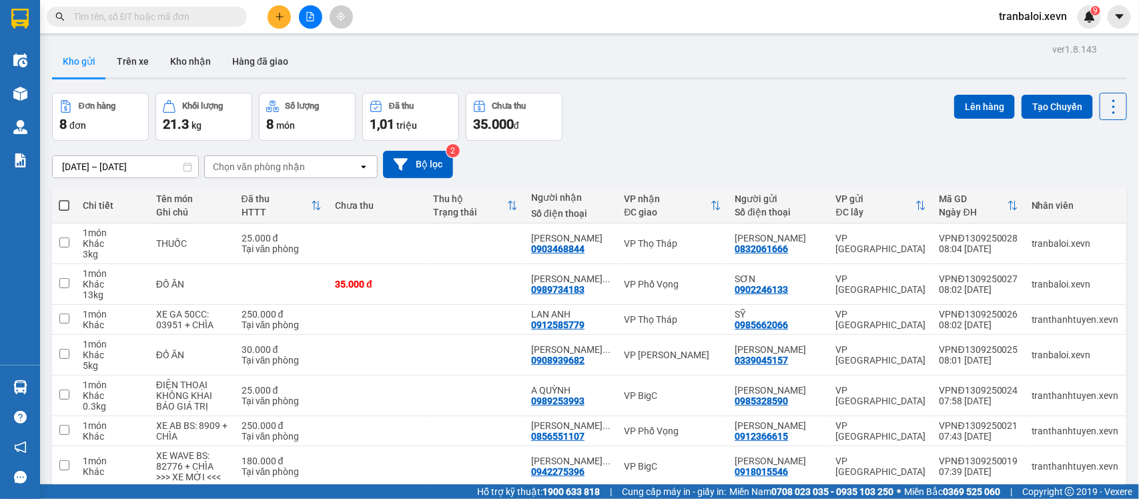
click at [210, 20] on input "text" at bounding box center [152, 16] width 158 height 15
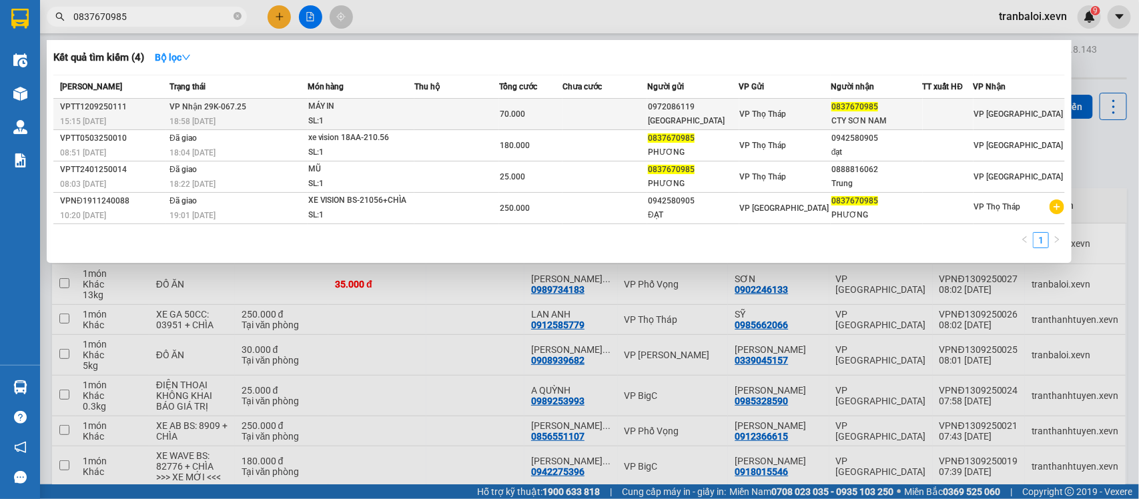
type input "0837670985"
click at [378, 111] on div "MÁY IN" at bounding box center [358, 106] width 100 height 15
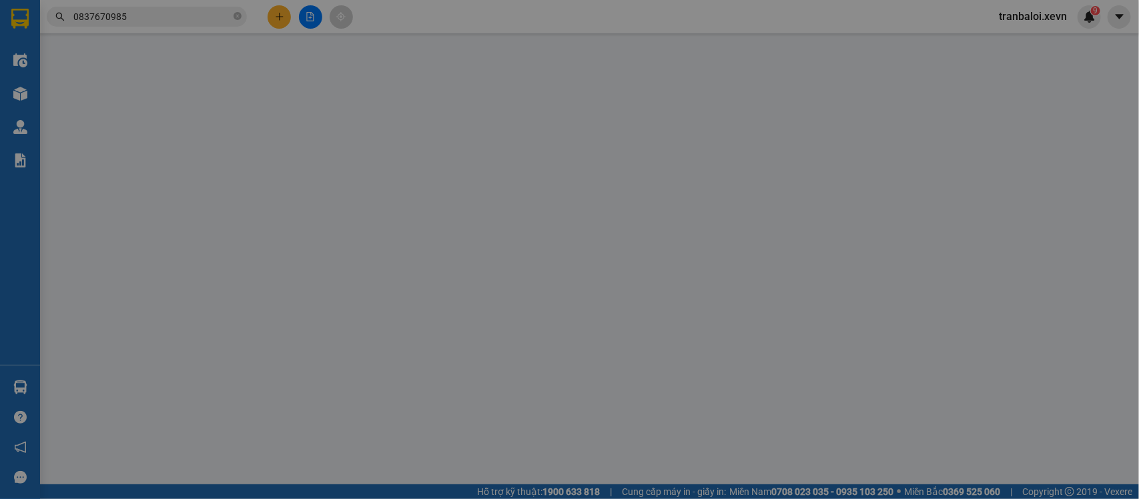
type input "0972086119"
type input "[GEOGRAPHIC_DATA]"
type input "0837670985"
type input "CTY SƠN NAM"
type input "037085000864 [PERSON_NAME]"
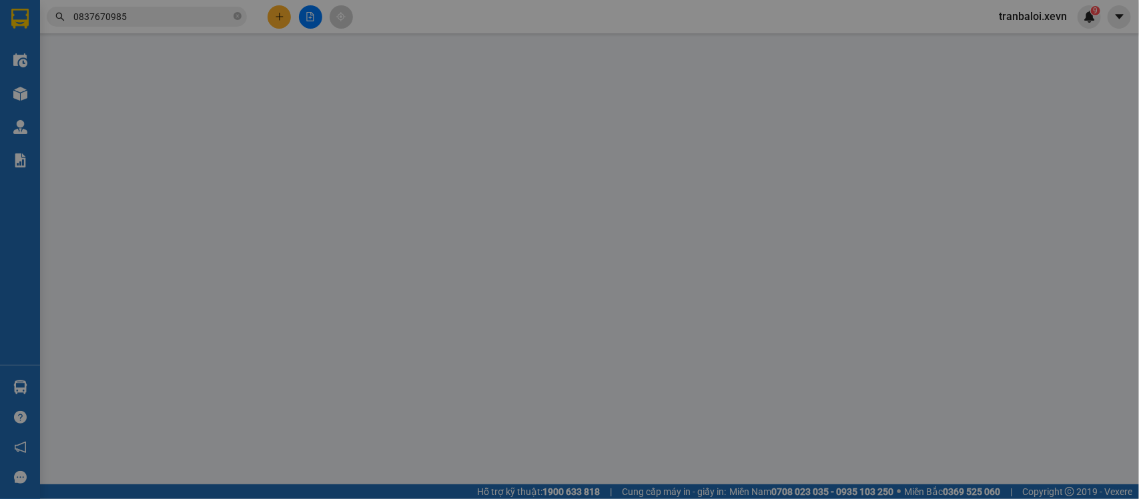
type input "70.000"
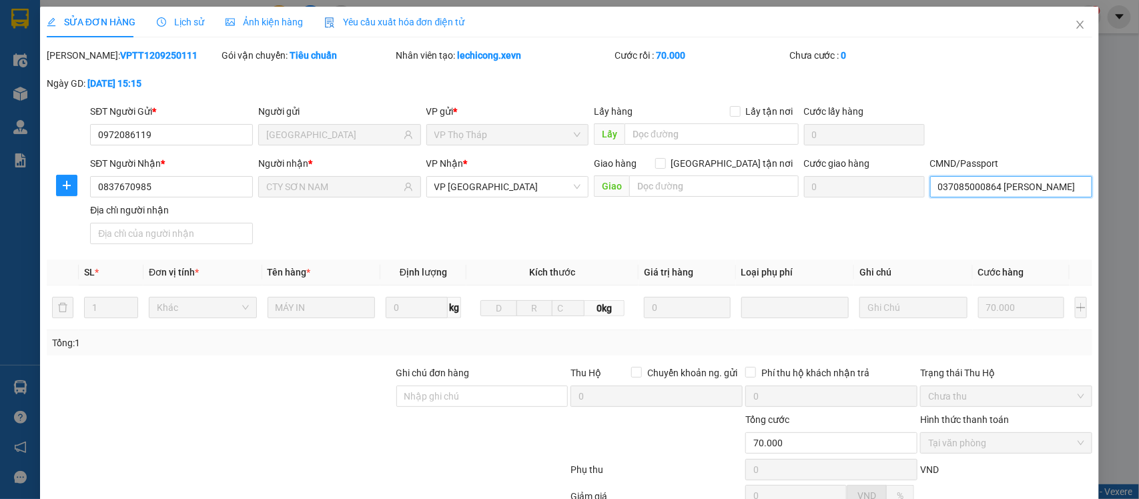
click at [1031, 188] on input "037085000864 [PERSON_NAME]" at bounding box center [1012, 186] width 163 height 21
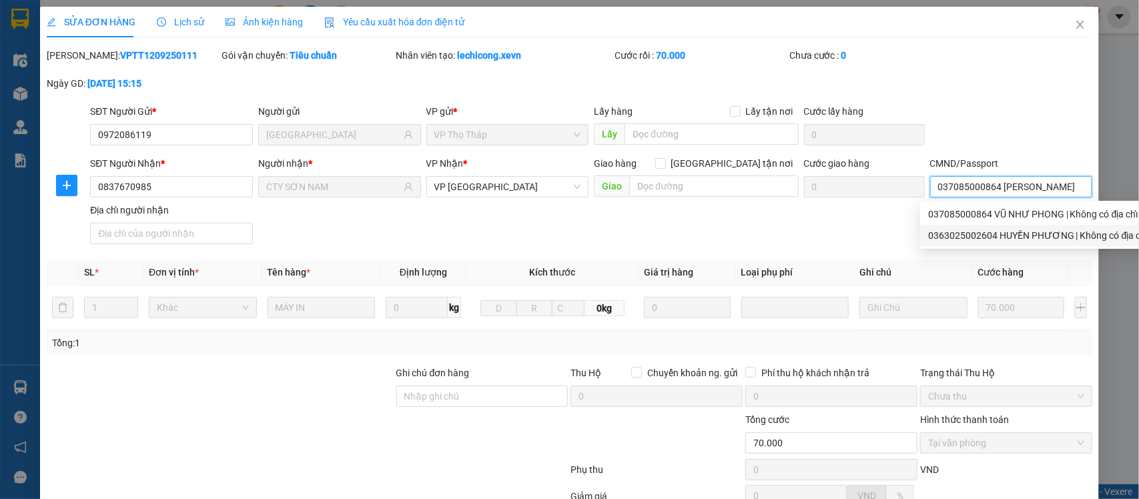
click at [1039, 230] on div "0363025002604 HUYỀN PHƯƠNG | Không có địa chỉ" at bounding box center [1039, 235] width 220 height 15
type input "0363025002604 [PERSON_NAME]"
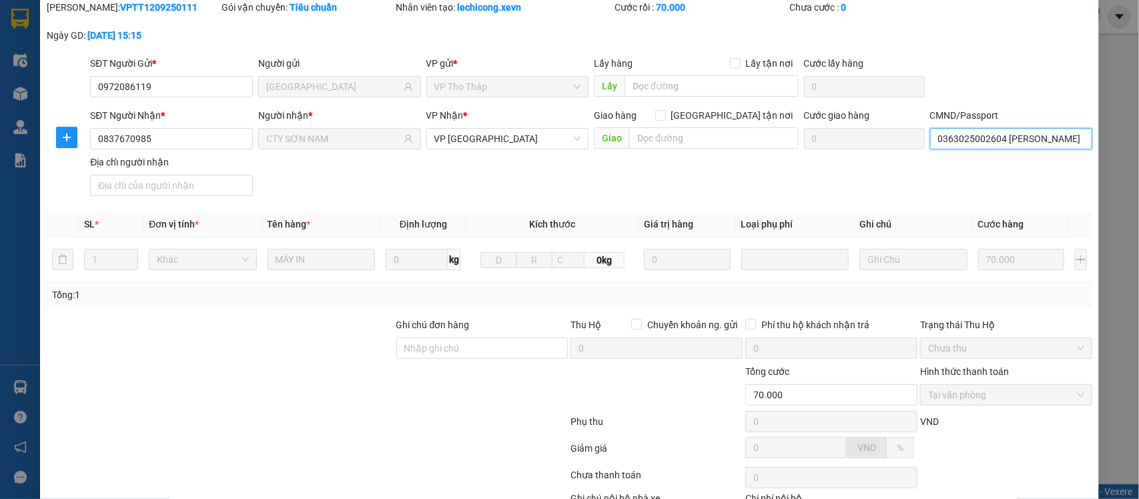
scroll to position [141, 0]
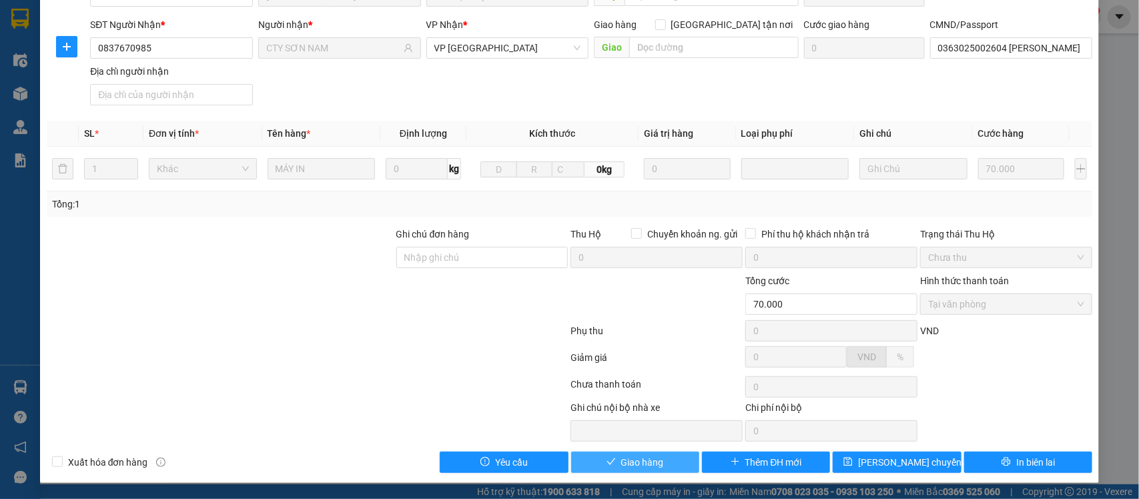
click at [639, 457] on span "Giao hàng" at bounding box center [642, 462] width 43 height 15
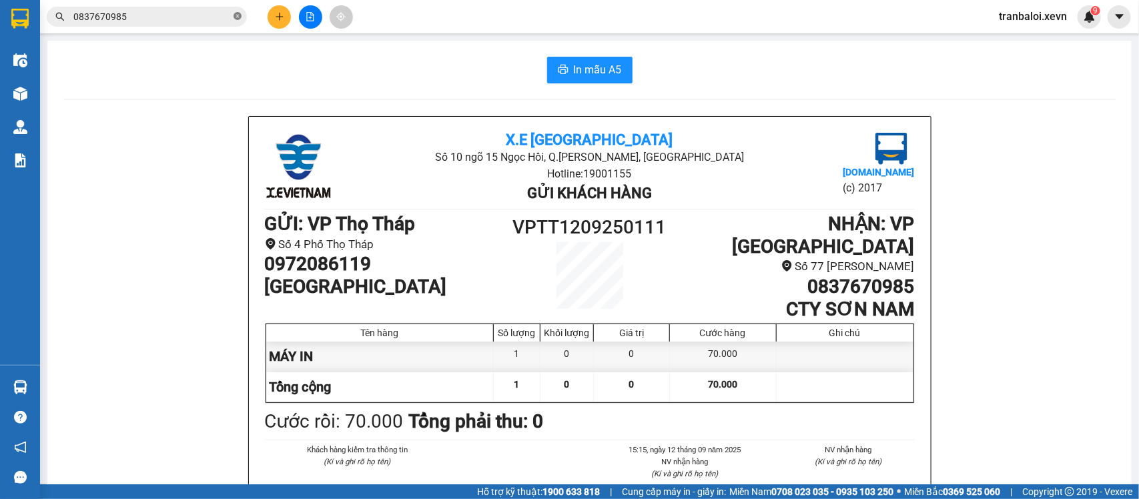
click at [238, 14] on icon "close-circle" at bounding box center [238, 16] width 8 height 8
click at [224, 15] on input "text" at bounding box center [152, 16] width 158 height 15
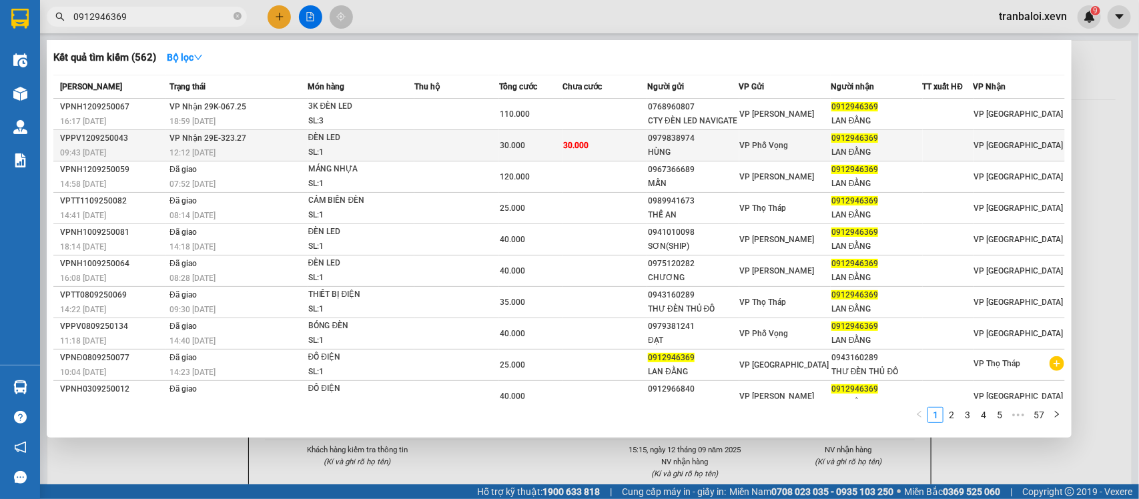
type input "0912946369"
click at [441, 142] on td at bounding box center [457, 145] width 85 height 31
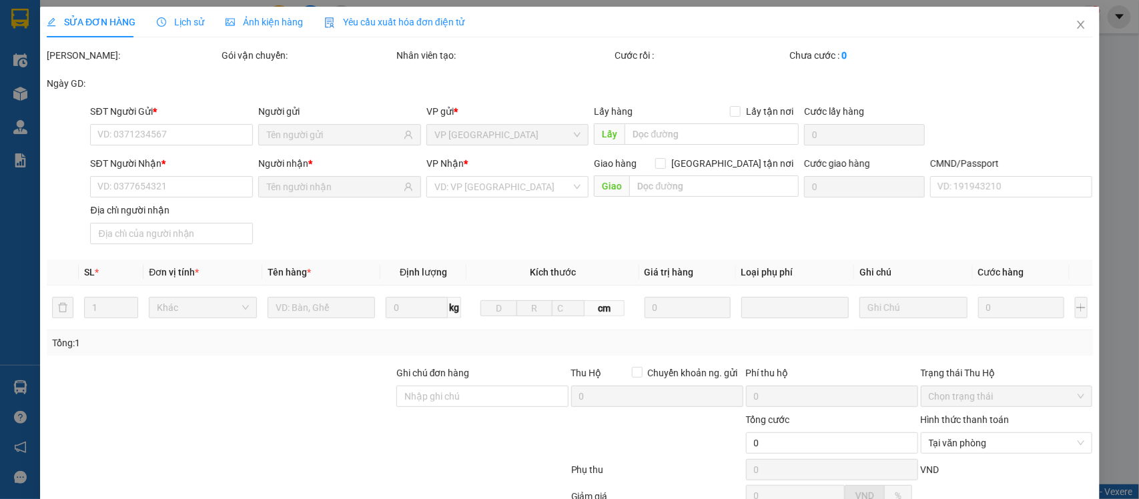
type input "0979838974"
type input "HÙNG"
type input "0912946369"
type input "LAN ĐẰNG"
type input "036094001660 [PERSON_NAME]"
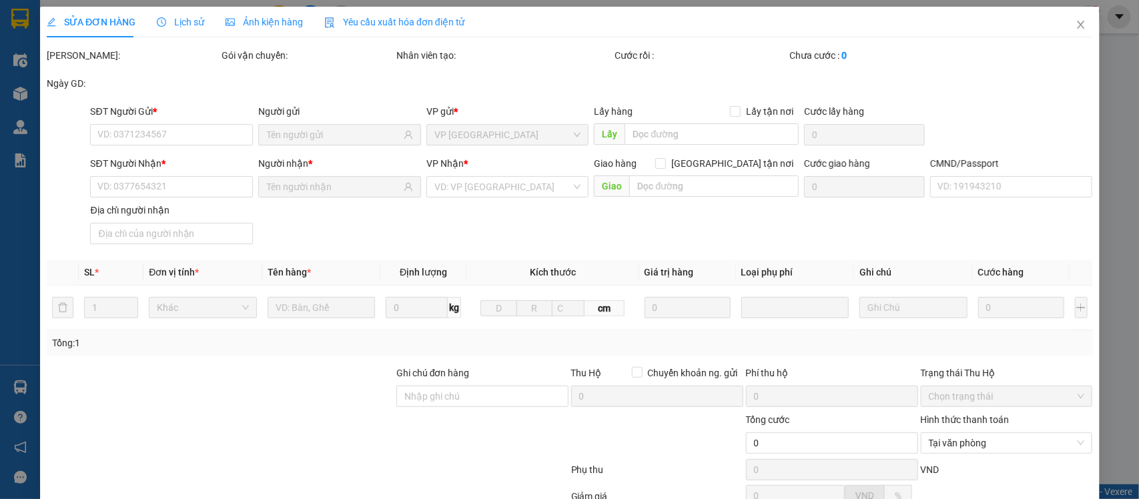
type input "7/88 [PERSON_NAME]"
type input "30.000"
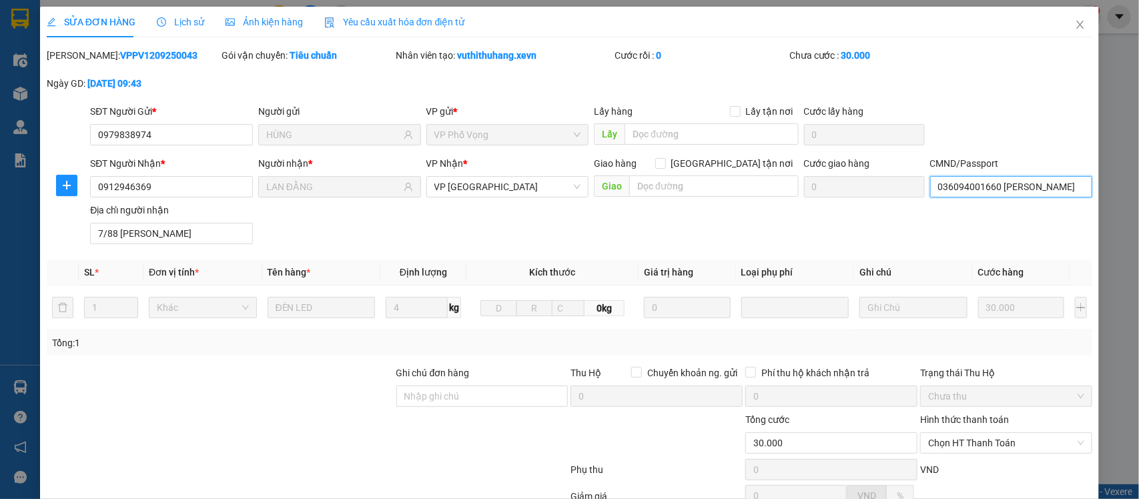
click at [965, 191] on input "036094001660 [PERSON_NAME]" at bounding box center [1012, 186] width 163 height 21
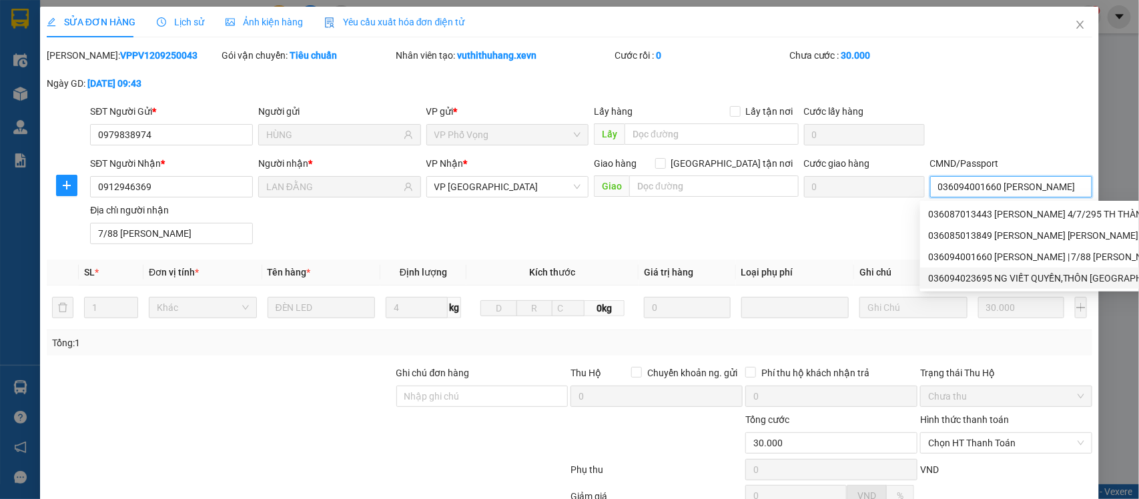
click at [1023, 278] on div "036094023695 NG VIẾT QUYỀN,THÔN [GEOGRAPHIC_DATA],[GEOGRAPHIC_DATA] | ĐT 094574…" at bounding box center [1138, 278] width 418 height 15
type input "036094023695 NG VIẾT QUYỀN,THÔN [GEOGRAPHIC_DATA],[GEOGRAPHIC_DATA]"
type input "ĐT 0945745086"
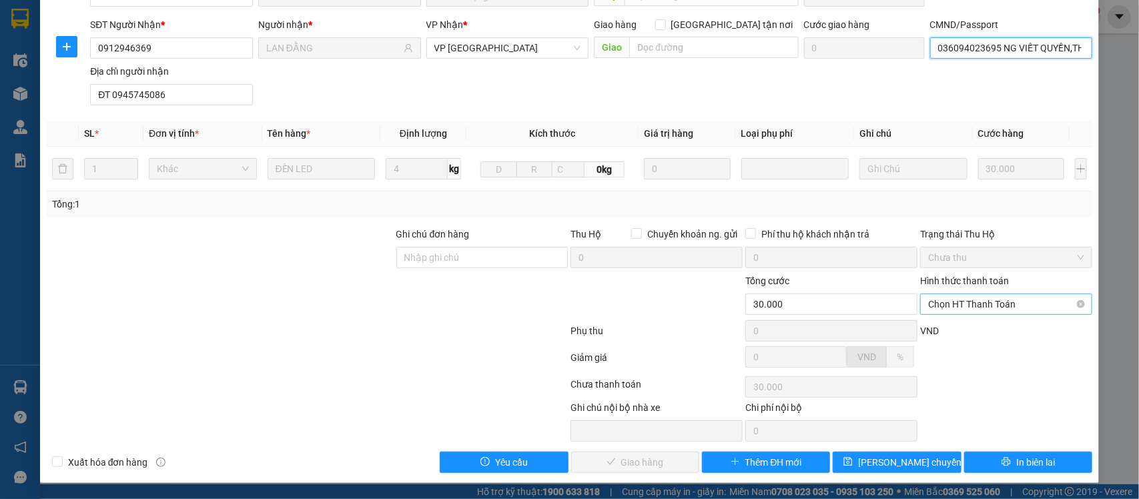
scroll to position [141, 0]
click at [970, 298] on span "Chọn HT Thanh Toán" at bounding box center [1007, 304] width 156 height 20
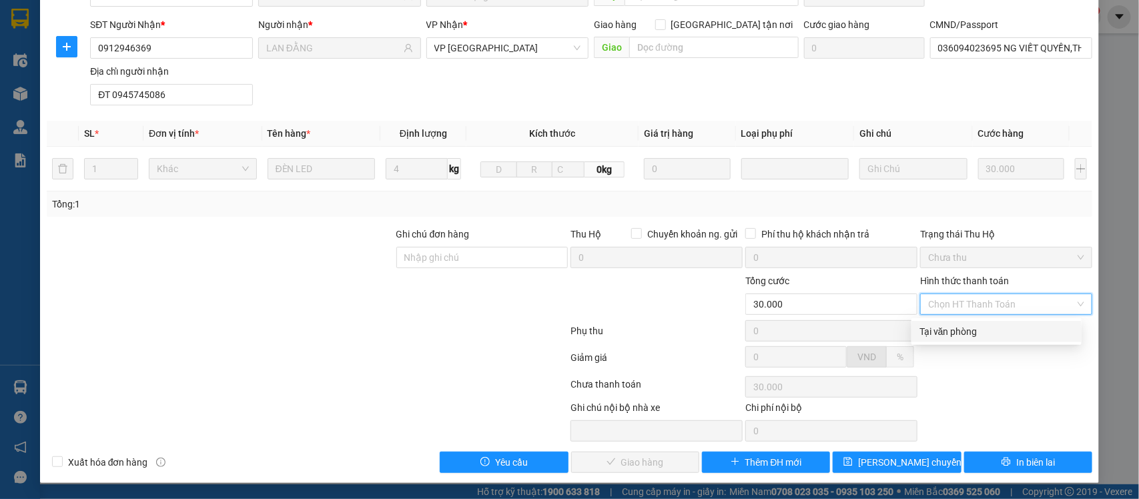
click at [963, 321] on div "Tại văn phòng" at bounding box center [997, 331] width 170 height 21
type input "0"
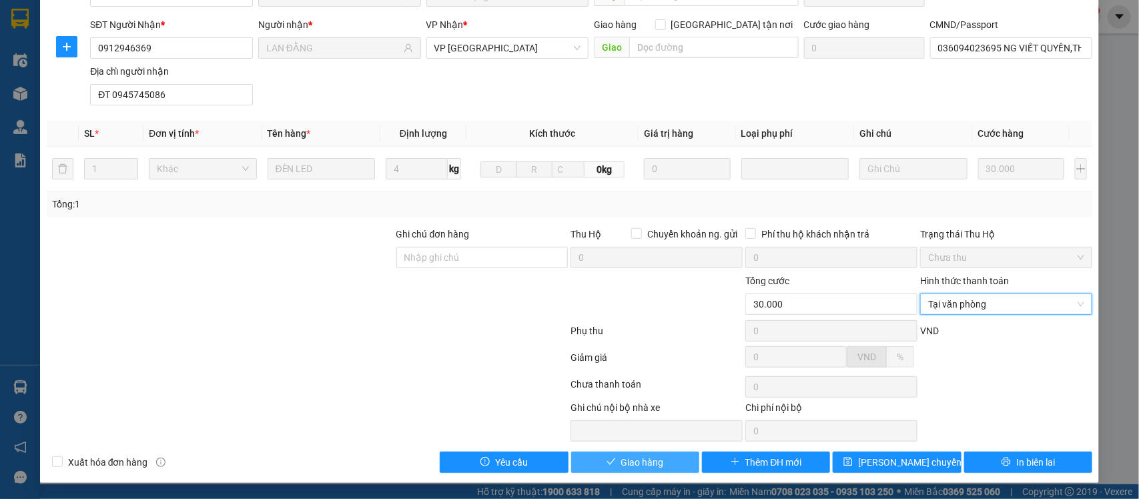
click at [637, 463] on span "Giao hàng" at bounding box center [642, 462] width 43 height 15
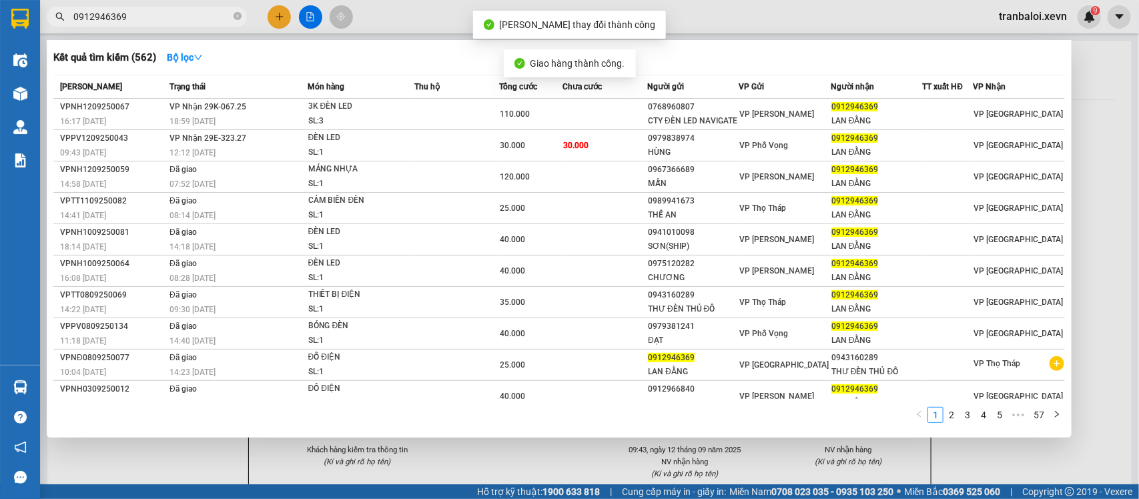
click at [189, 13] on input "0912946369" at bounding box center [152, 16] width 158 height 15
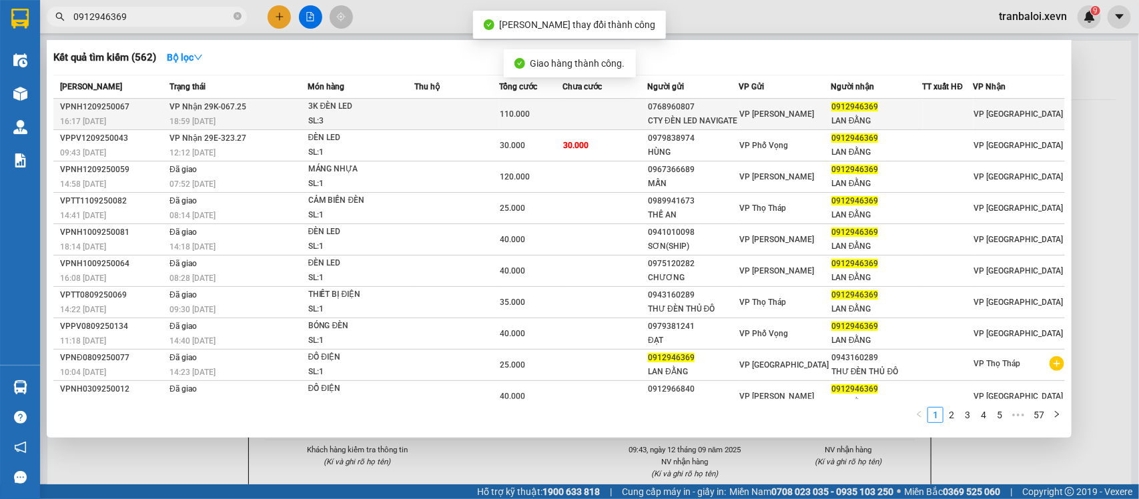
click at [457, 117] on td at bounding box center [457, 114] width 85 height 31
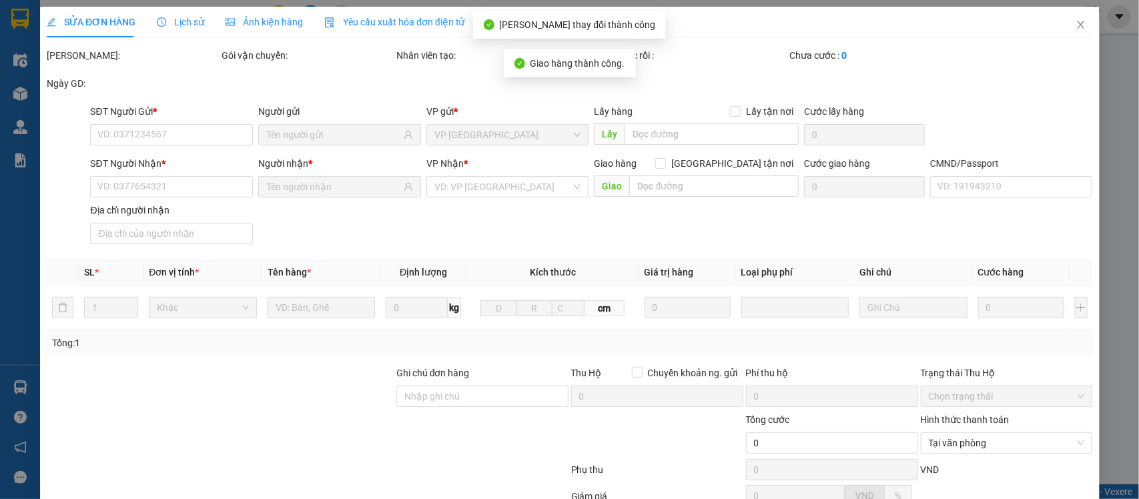
type input "0768960807"
type input "CTY ĐÈN LED NAVIGATE"
type input "0912946369"
type input "LAN ĐẰNG"
type input "036085013849 [PERSON_NAME] [PERSON_NAME]"
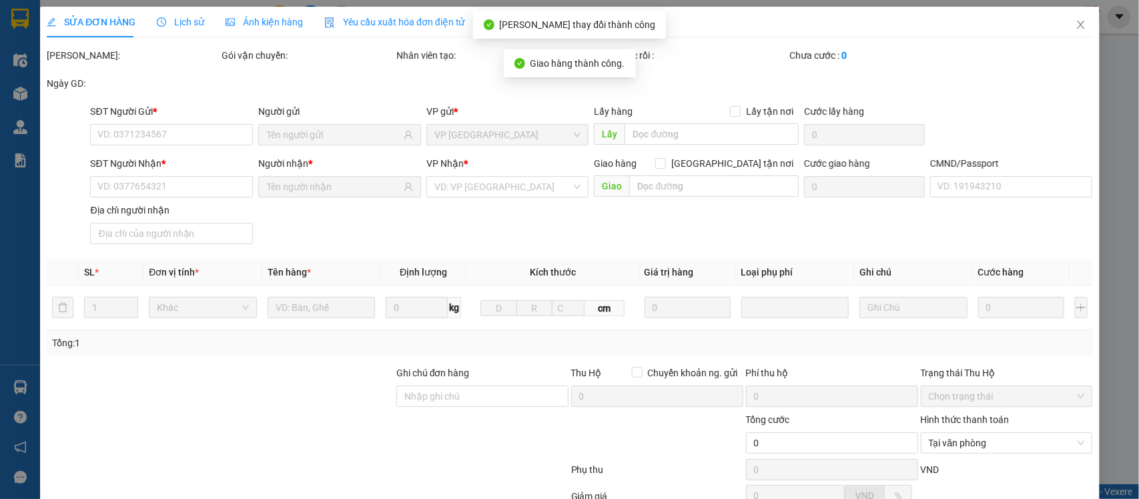
type input "MỸ [GEOGRAPHIC_DATA]"
type input "110.000"
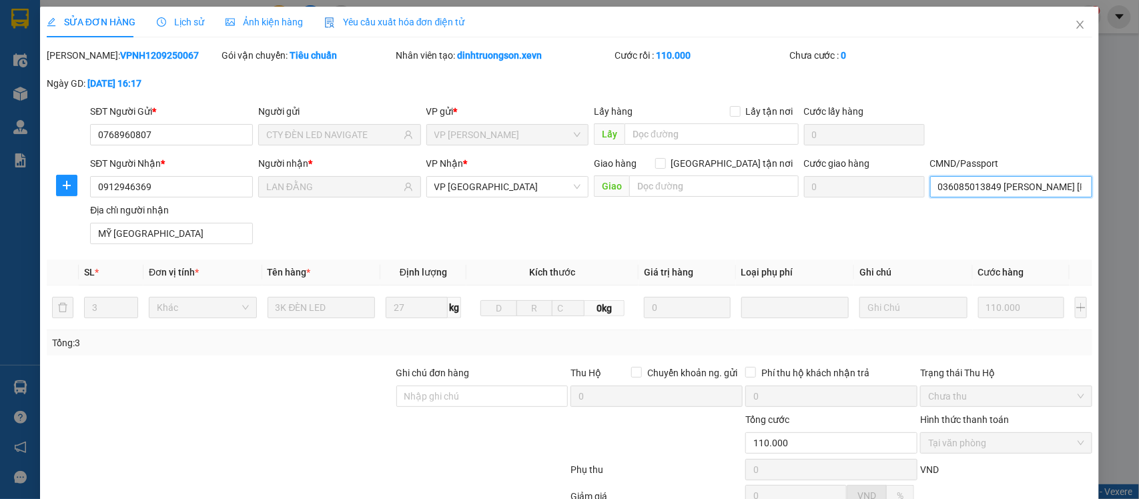
click at [969, 192] on input "036085013849 [PERSON_NAME] [PERSON_NAME]" at bounding box center [1012, 186] width 163 height 21
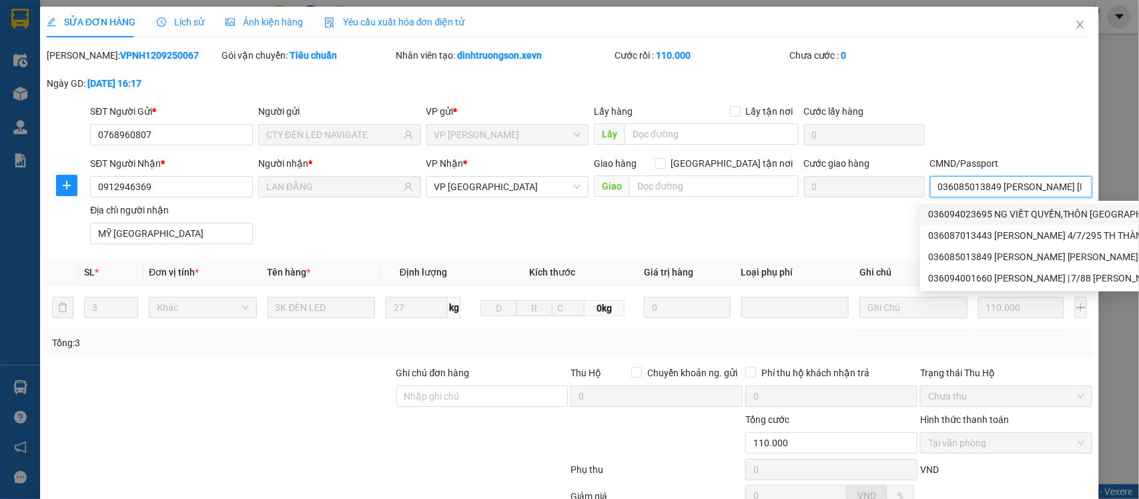
click at [1013, 214] on div "036094023695 NG VIẾT QUYỀN,THÔN [GEOGRAPHIC_DATA],[GEOGRAPHIC_DATA] | 7/88 [PER…" at bounding box center [1151, 214] width 444 height 15
type input "036094023695 NG VIẾT QUYỀN,THÔN [GEOGRAPHIC_DATA],[GEOGRAPHIC_DATA]"
type input "7/88 [PERSON_NAME]"
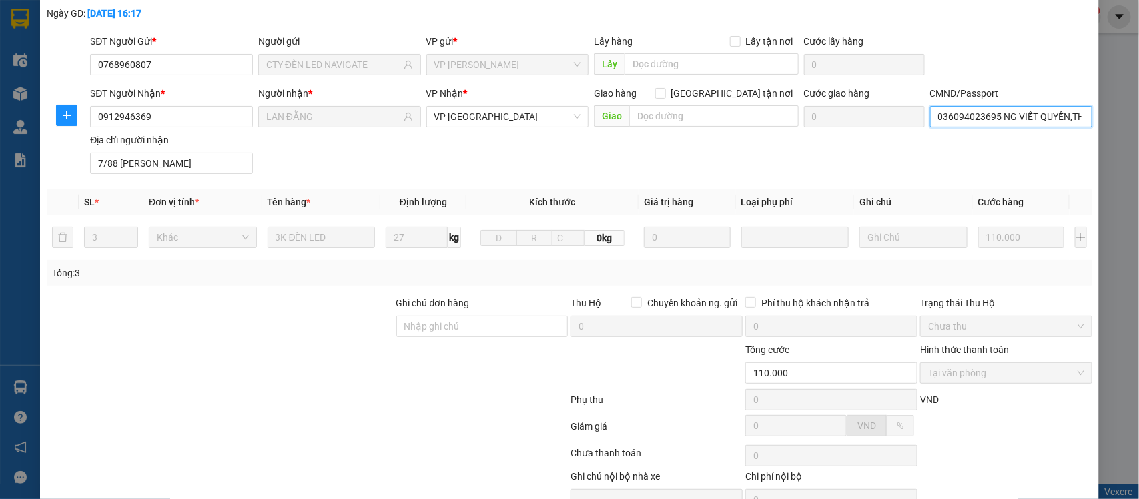
scroll to position [141, 0]
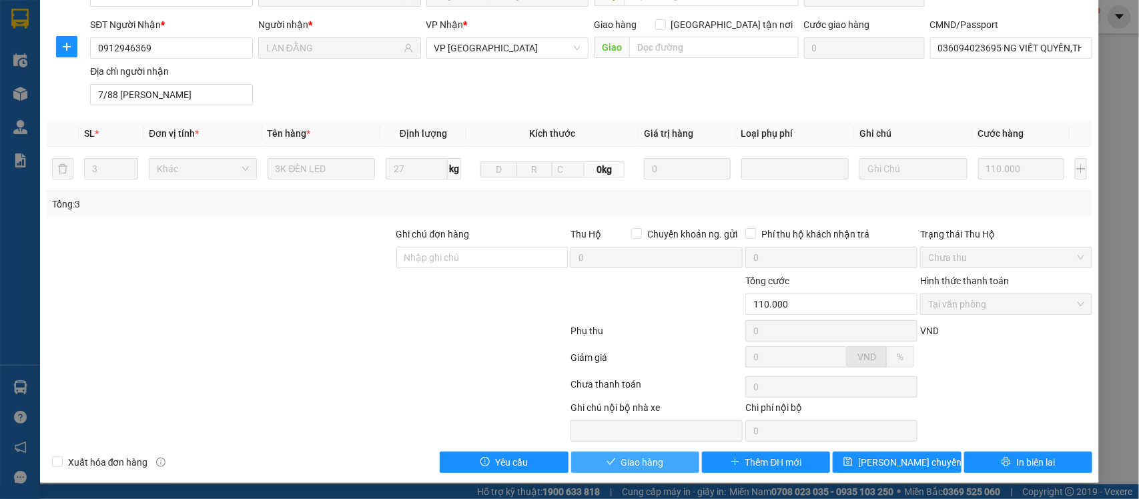
click at [661, 455] on button "Giao hàng" at bounding box center [635, 462] width 128 height 21
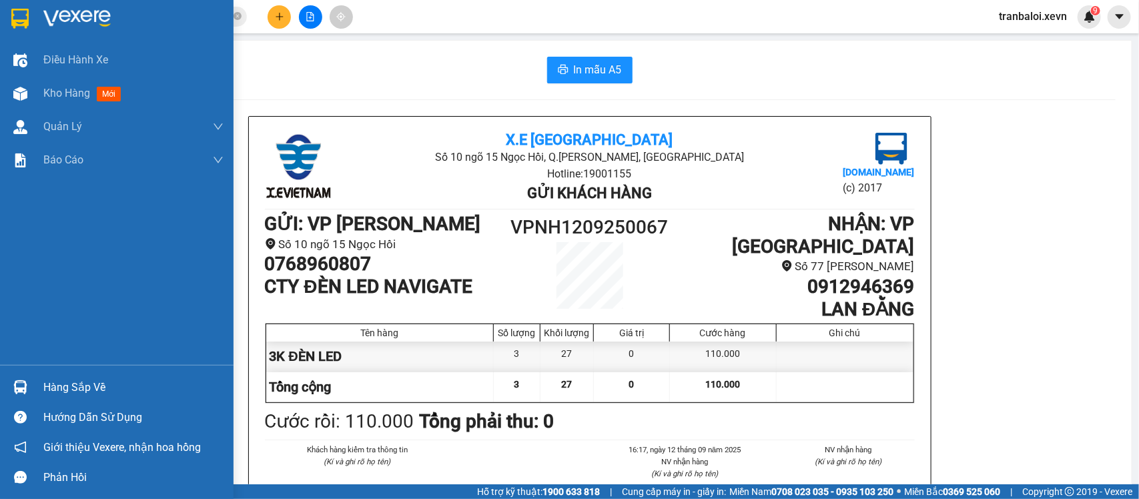
click at [14, 394] on img at bounding box center [20, 387] width 14 height 14
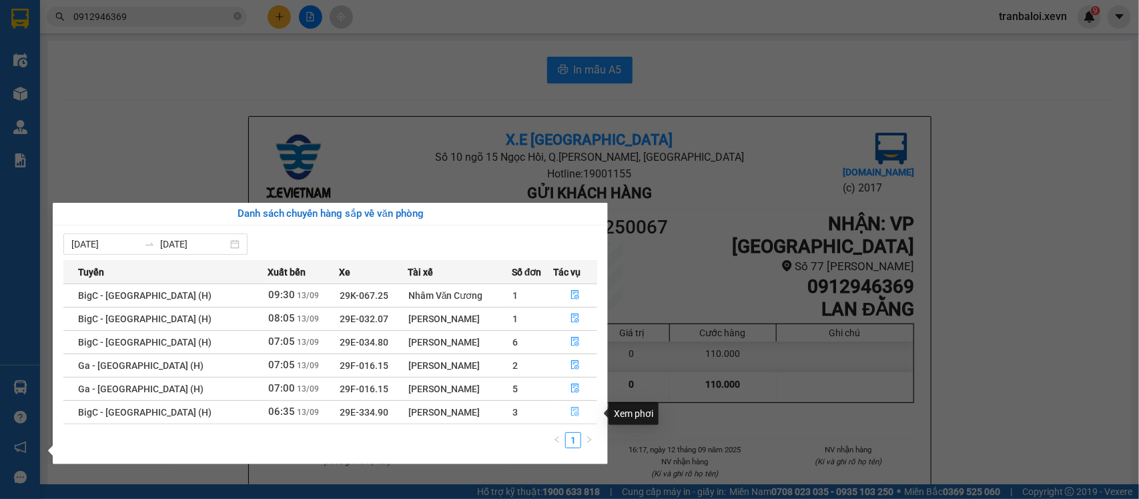
click at [571, 411] on icon "file-done" at bounding box center [575, 411] width 8 height 9
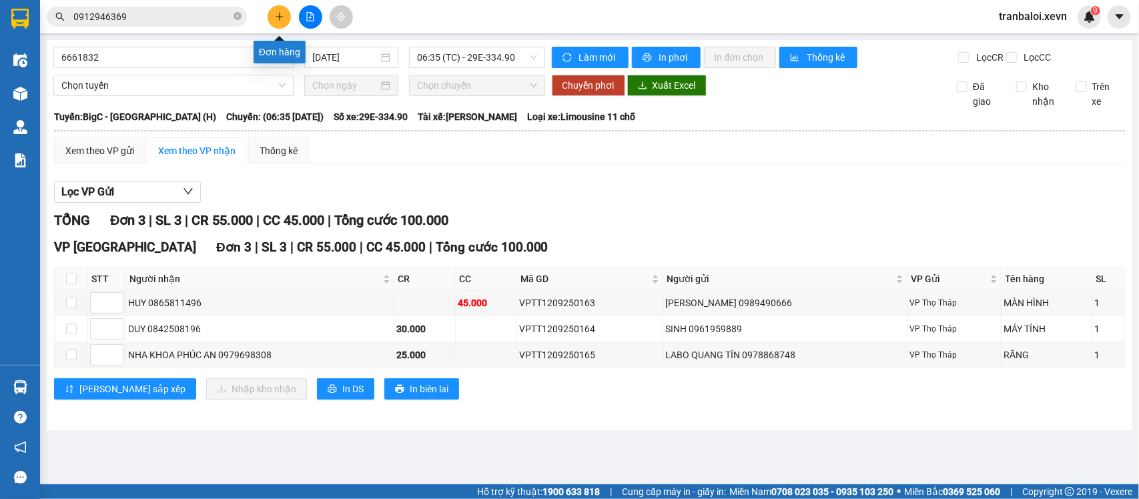
click at [275, 10] on button at bounding box center [279, 16] width 23 height 23
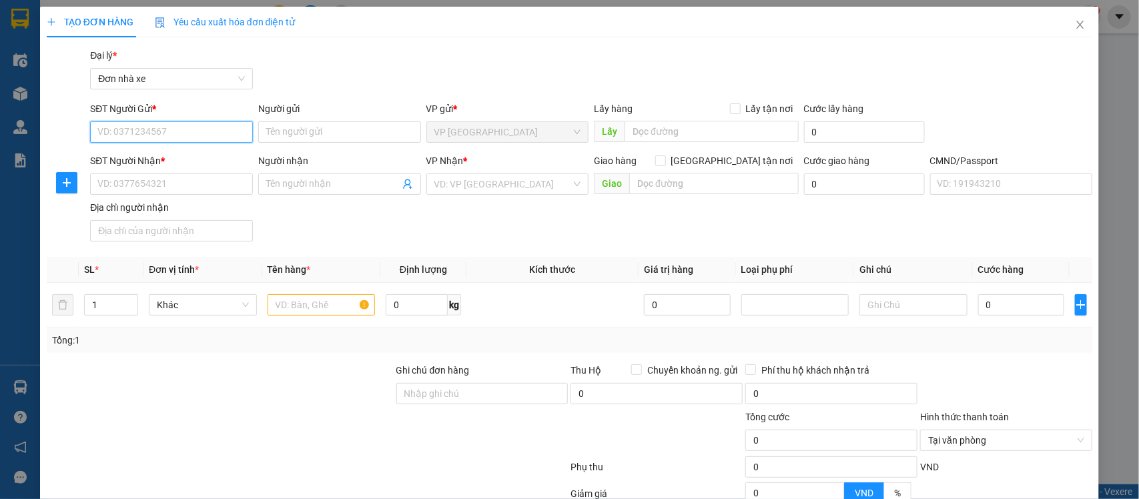
click at [180, 132] on input "SĐT Người Gửi *" at bounding box center [171, 131] width 163 height 21
click at [184, 130] on input "09111499986" at bounding box center [171, 131] width 163 height 21
click at [138, 129] on input "09111499986" at bounding box center [171, 131] width 163 height 21
type input "0911149986"
click at [170, 124] on input "0911149986" at bounding box center [171, 131] width 163 height 21
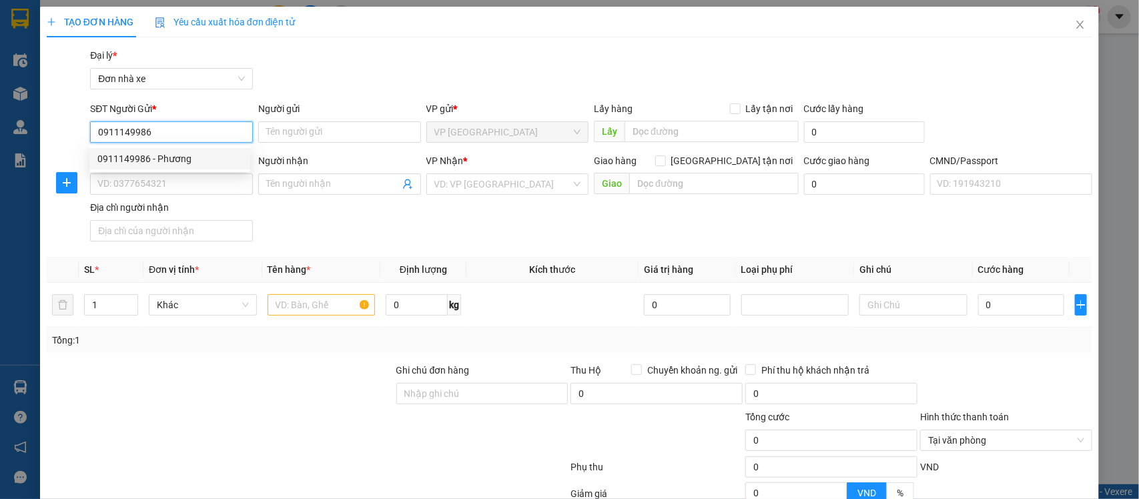
click at [189, 152] on div "0911149986 - Phương" at bounding box center [169, 159] width 145 height 15
type input "Phương"
type input "0822568866"
type input "[PERSON_NAME]"
checkbox input "true"
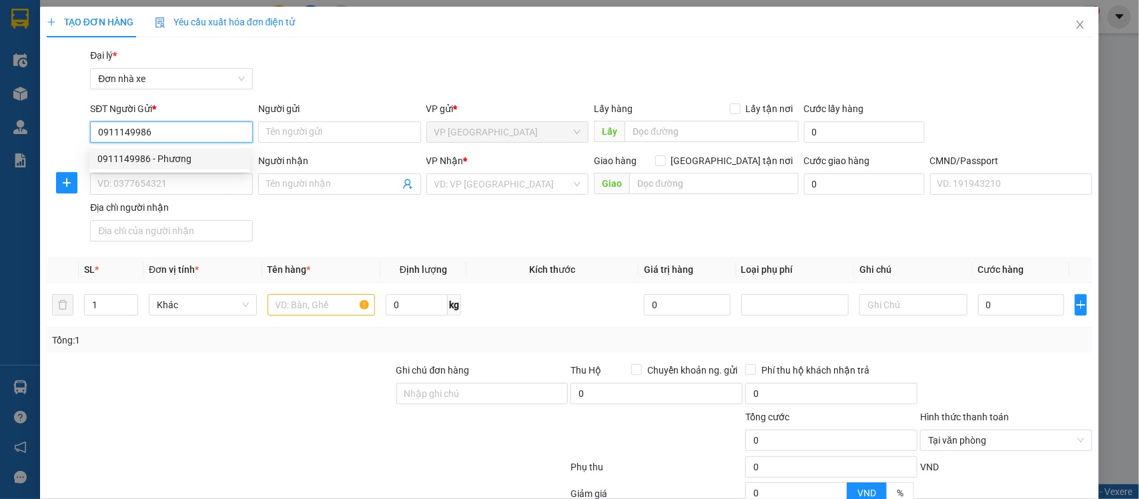
type input "15A NGÕ 6/2 VĨNH PHÚC BA ĐÌNH"
type input "1"
type input "50.000"
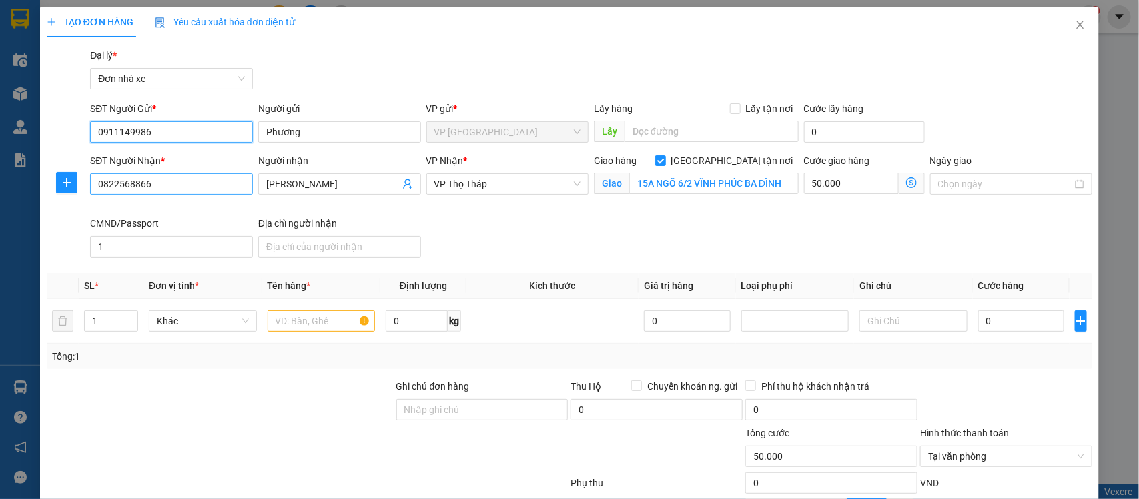
type input "0911149986"
drag, startPoint x: 184, startPoint y: 186, endPoint x: 0, endPoint y: 171, distance: 184.2
click at [0, 171] on div "TẠO ĐƠN HÀNG Yêu cầu xuất hóa đơn điện tử Transit Pickup Surcharge Ids Transit …" at bounding box center [569, 249] width 1139 height 499
type input "0934669301"
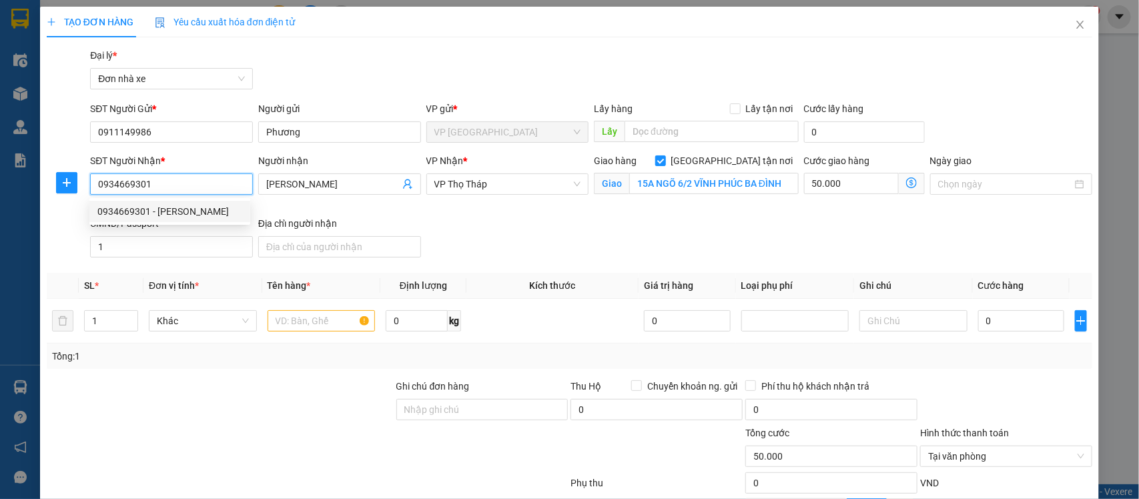
click at [132, 212] on div "0934669301 - [PERSON_NAME]" at bounding box center [169, 211] width 145 height 15
type input "NGỌC"
checkbox input "false"
type input "036203003791"
type input "0"
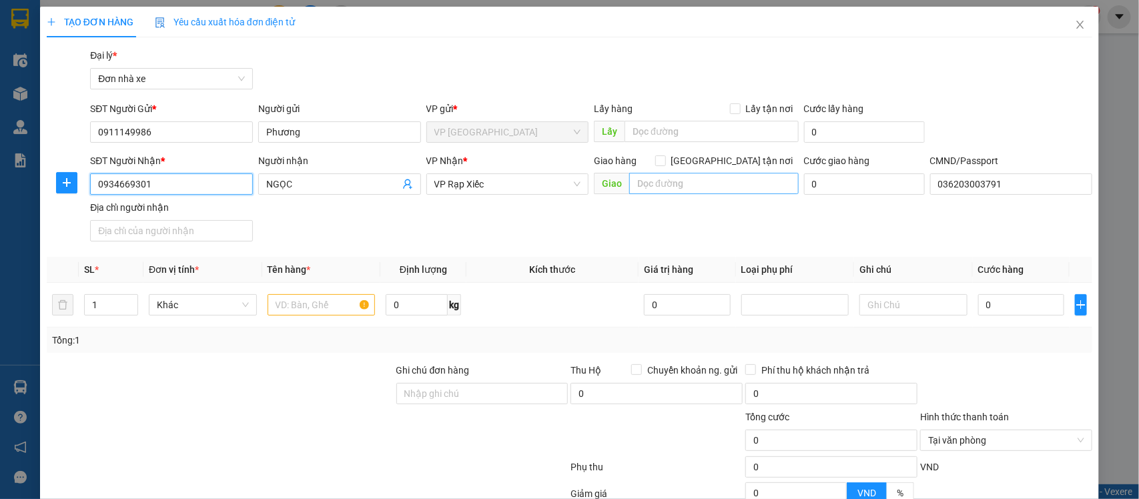
type input "0934669301"
click at [685, 188] on input "text" at bounding box center [714, 183] width 170 height 21
type input "102 1 [PERSON_NAME]"
click at [1005, 299] on input "0" at bounding box center [1022, 304] width 86 height 21
type input "3"
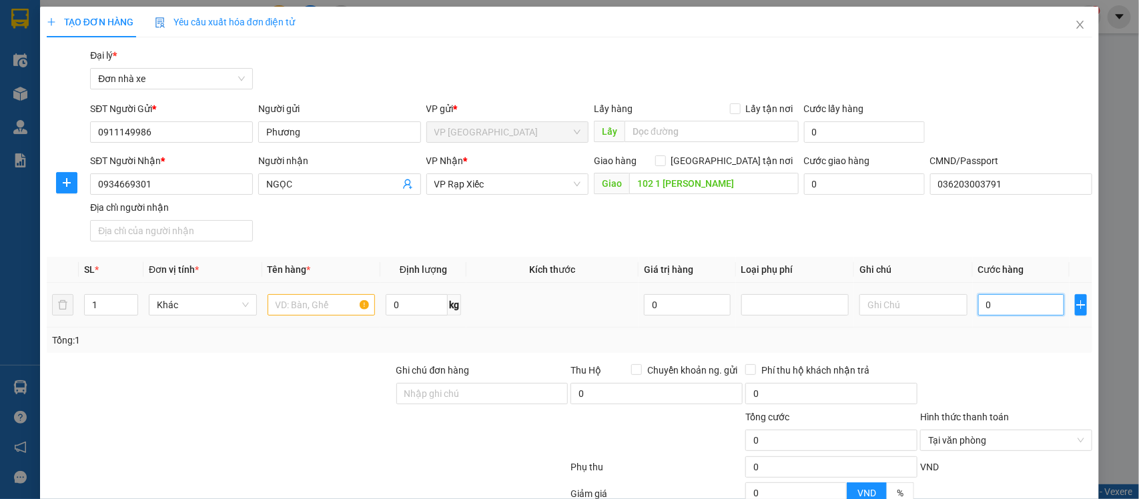
type input "3"
type input "30"
type input "30.000"
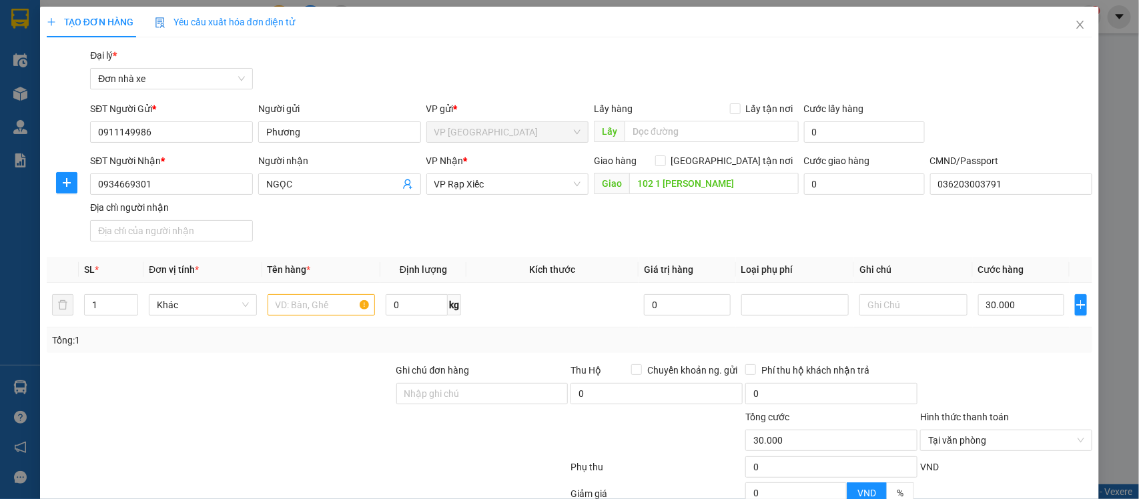
click at [1002, 345] on div "Tổng: 1" at bounding box center [570, 340] width 1036 height 15
click at [314, 306] on input "text" at bounding box center [322, 304] width 108 height 21
type input "BÁNH"
click at [649, 178] on input "102 1 [PERSON_NAME]" at bounding box center [714, 183] width 170 height 21
click at [647, 178] on input "102 1 [PERSON_NAME]" at bounding box center [714, 183] width 170 height 21
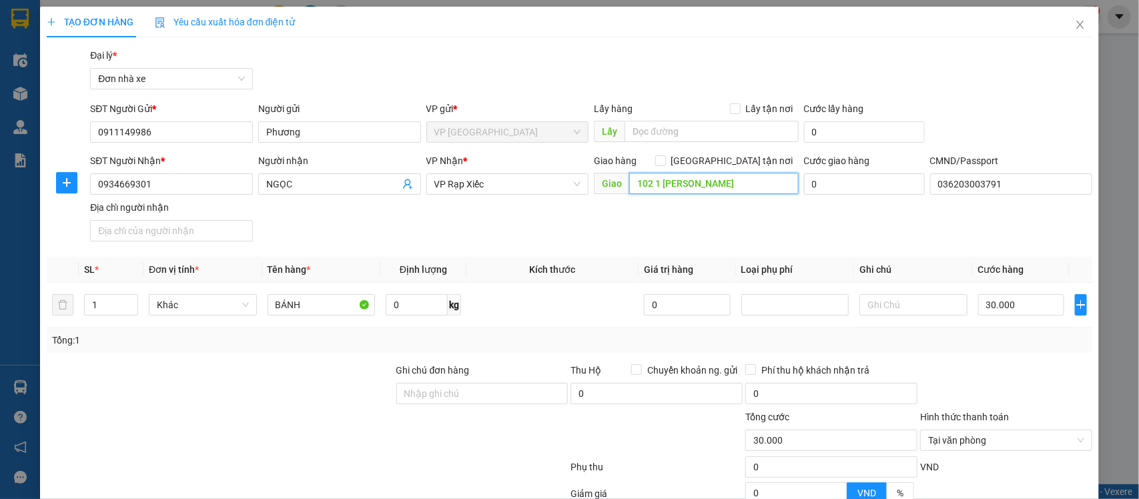
click at [651, 182] on input "102 1 [PERSON_NAME]" at bounding box center [714, 183] width 170 height 21
drag, startPoint x: 758, startPoint y: 184, endPoint x: 521, endPoint y: 214, distance: 238.2
click at [521, 214] on div "SĐT Người Nhận * 0934669301 Người nhận NGỌC VP Nhận * VP Rạp Xiếc Giao hàng Gia…" at bounding box center [591, 200] width 1008 height 93
type input "102 D1 [PERSON_NAME]"
click at [830, 186] on input "0" at bounding box center [864, 184] width 121 height 21
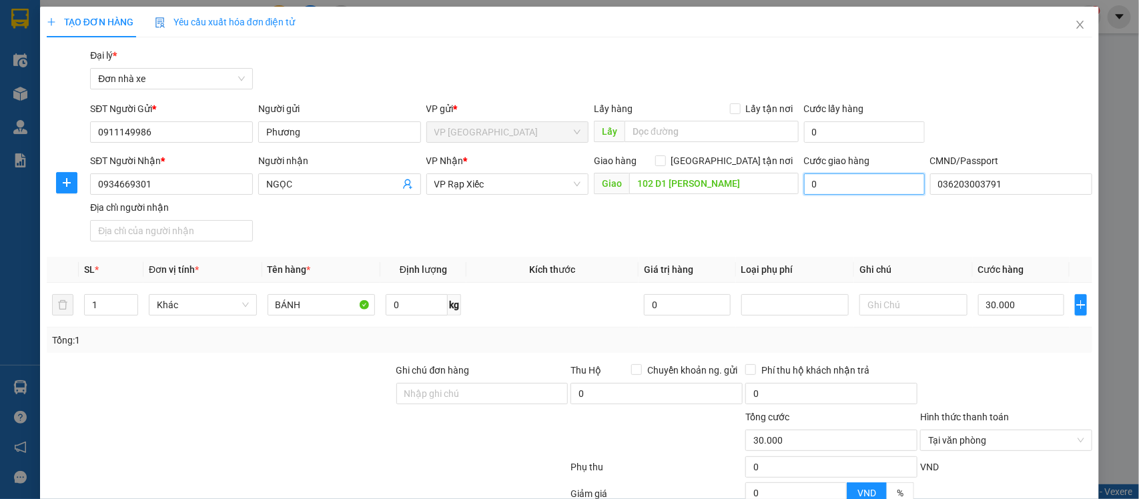
type input "30.005"
type input "5"
type input "30.050"
type input "50.000"
type input "80.000"
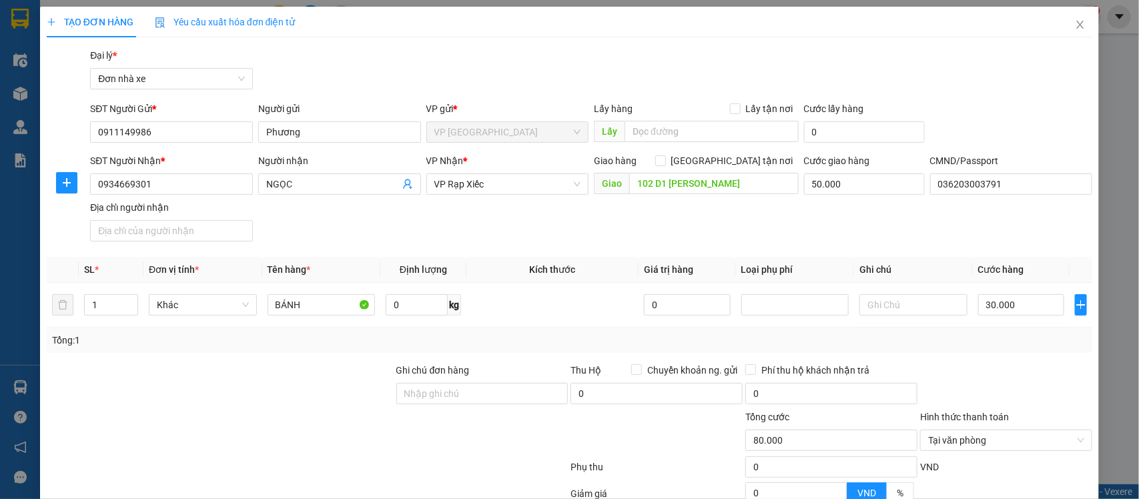
click at [751, 228] on div "SĐT Người Nhận * 0934669301 Người nhận NGỌC VP Nhận * VP Rạp Xiếc Giao hàng Gia…" at bounding box center [591, 200] width 1008 height 93
click at [735, 184] on input "102 D1 [PERSON_NAME]" at bounding box center [714, 183] width 170 height 21
paste input "P. [PERSON_NAME], [PERSON_NAME], [GEOGRAPHIC_DATA], [GEOGRAPHIC_DATA], [GEOGRAP…"
type input "102 P. [PERSON_NAME], [PERSON_NAME], [GEOGRAPHIC_DATA], [GEOGRAPHIC_DATA], [GEO…"
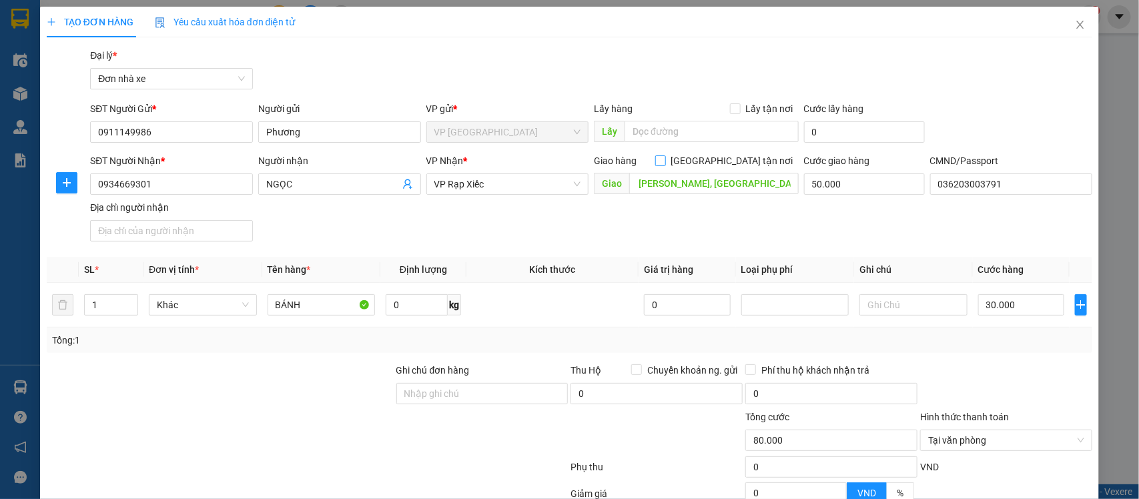
click at [665, 156] on input "[GEOGRAPHIC_DATA] tận nơi" at bounding box center [659, 160] width 9 height 9
checkbox input "true"
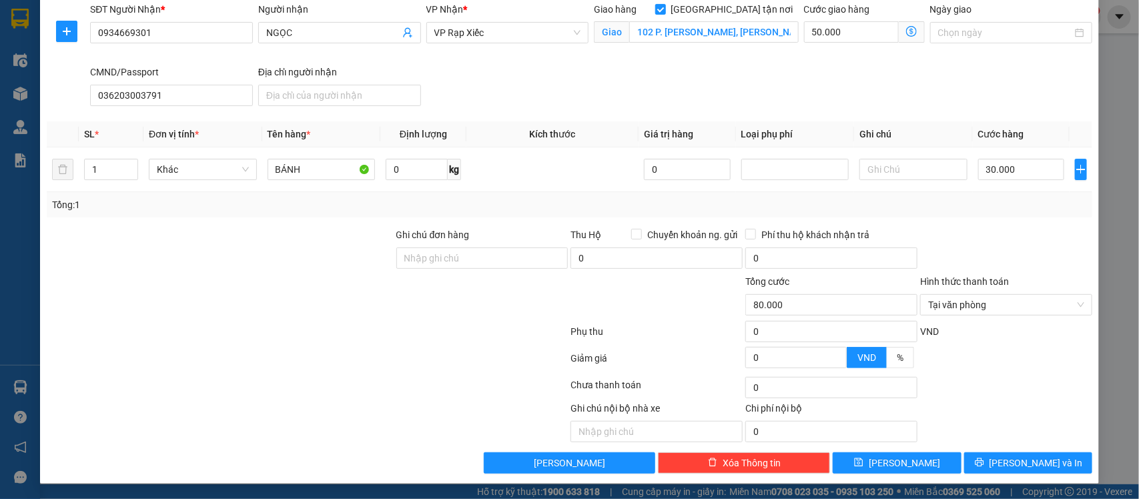
scroll to position [154, 0]
click at [411, 162] on input "0" at bounding box center [417, 168] width 62 height 21
type input "7.5"
click at [1001, 455] on button "[PERSON_NAME] và In" at bounding box center [1029, 462] width 128 height 21
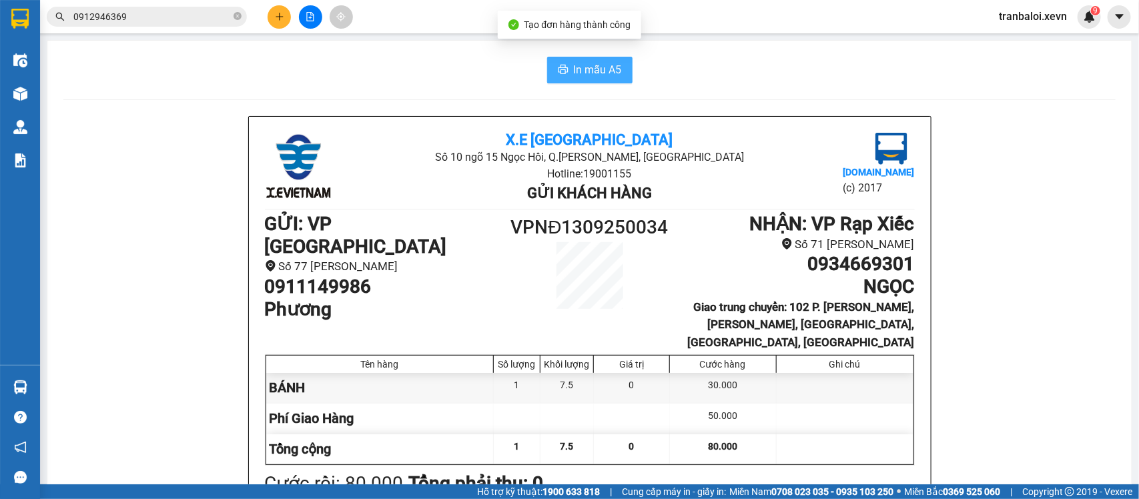
click at [589, 70] on span "In mẫu A5" at bounding box center [598, 69] width 48 height 17
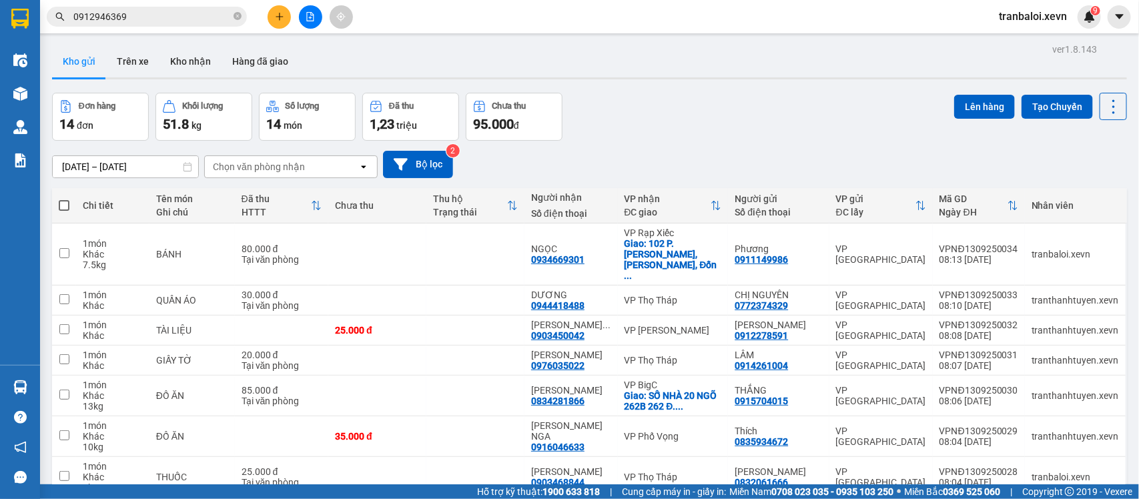
click at [284, 8] on button at bounding box center [279, 16] width 23 height 23
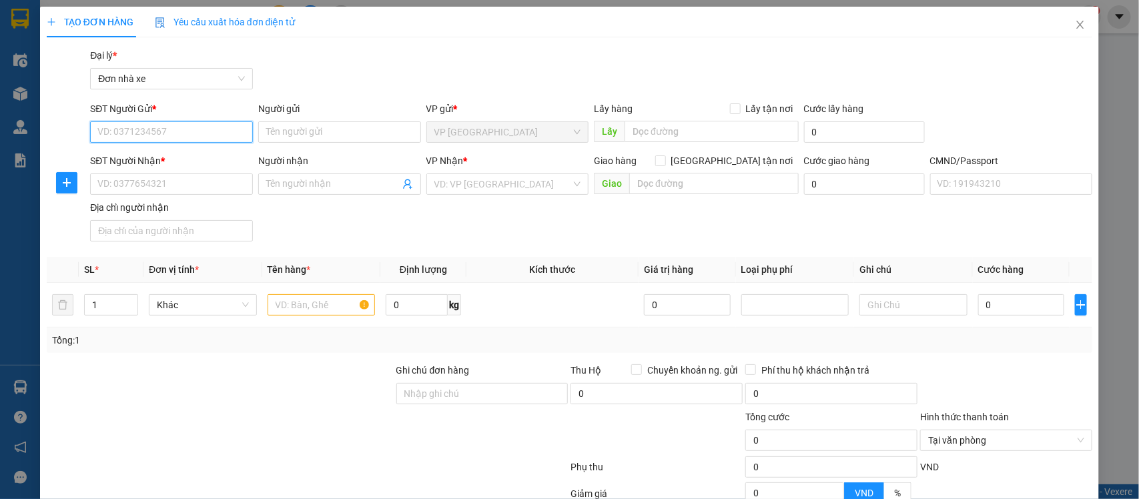
click at [150, 134] on input "SĐT Người Gửi *" at bounding box center [171, 131] width 163 height 21
click at [150, 132] on input "49986" at bounding box center [171, 131] width 163 height 21
click at [170, 154] on div "0911149986 - Phương" at bounding box center [169, 159] width 145 height 15
type input "0911149986"
type input "Phương"
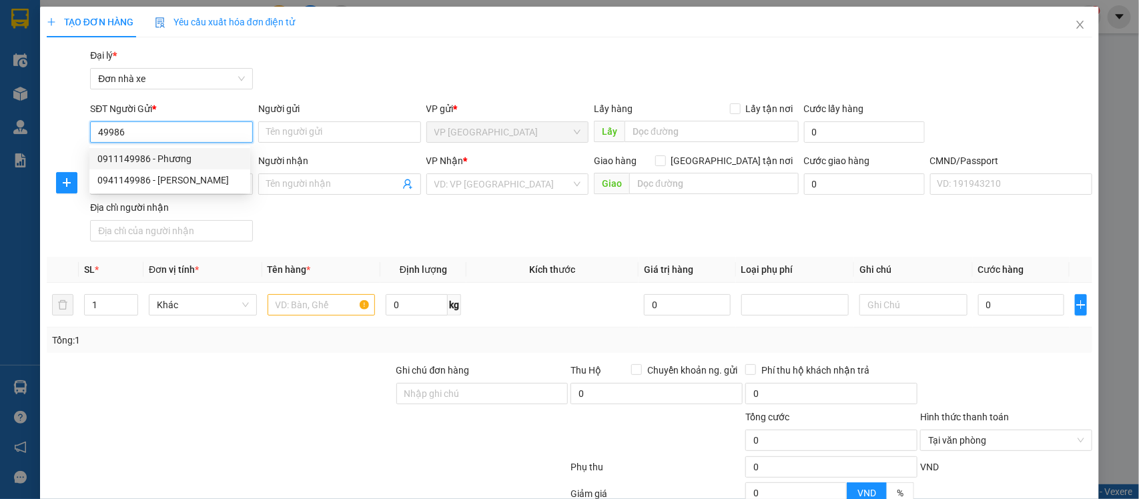
type input "0934669301"
type input "NGỌC"
checkbox input "true"
type input "102 P. [PERSON_NAME], [PERSON_NAME], [GEOGRAPHIC_DATA], [GEOGRAPHIC_DATA], [GEO…"
type input "036203003791"
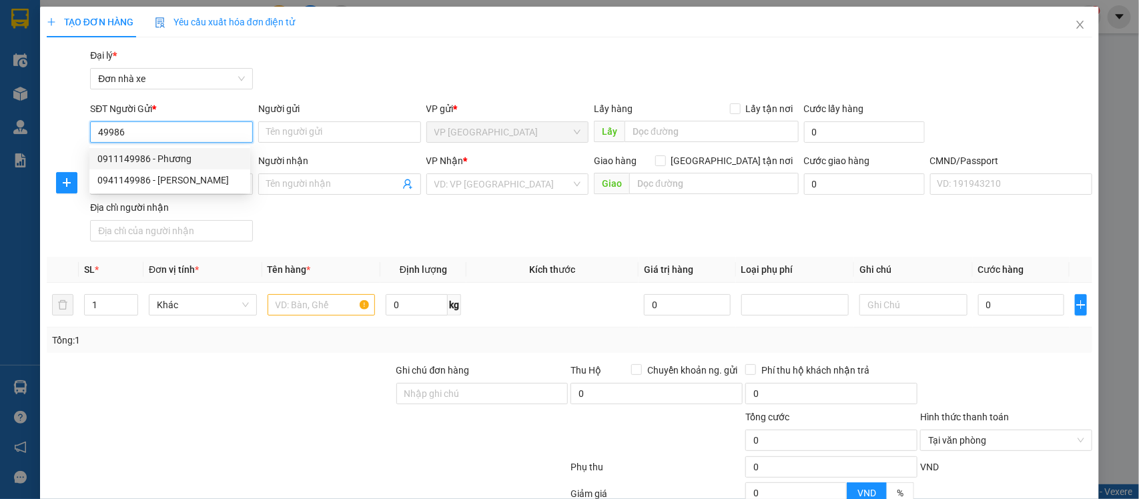
type input "50.000"
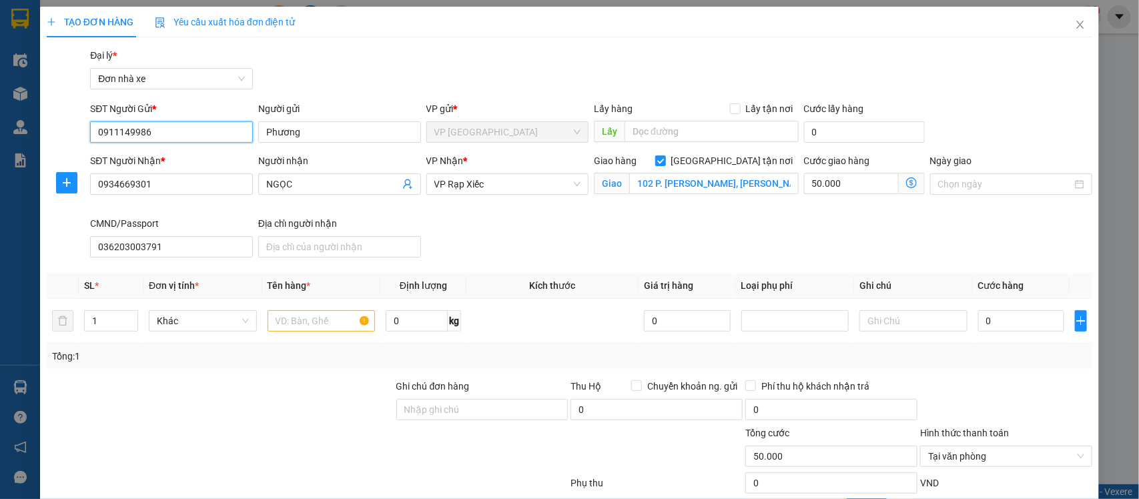
type input "0911149986"
drag, startPoint x: 9, startPoint y: 210, endPoint x: 0, endPoint y: 212, distance: 8.9
click at [0, 212] on div "TẠO ĐƠN HÀNG Yêu cầu xuất hóa đơn điện tử Transit Pickup Surcharge Ids Transit …" at bounding box center [569, 249] width 1139 height 499
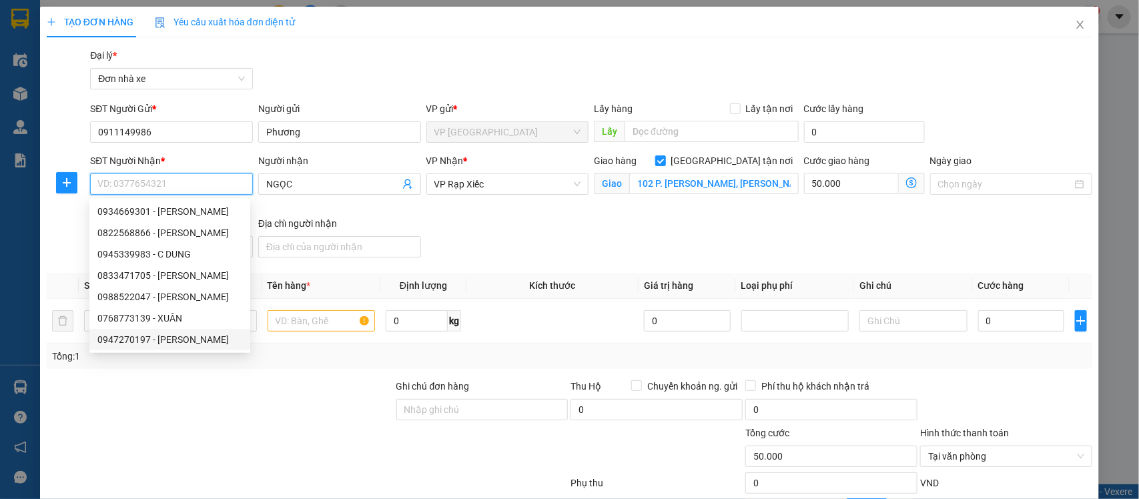
click at [150, 338] on div "0947270197 - [PERSON_NAME]" at bounding box center [169, 339] width 145 height 15
type input "0947270197"
type input "THẢO"
type input "T5, Khu đô thị [GEOGRAPHIC_DATA], [GEOGRAPHIC_DATA], [GEOGRAPHIC_DATA], [GEOGRA…"
type input "037087013590 [PERSON_NAME]"
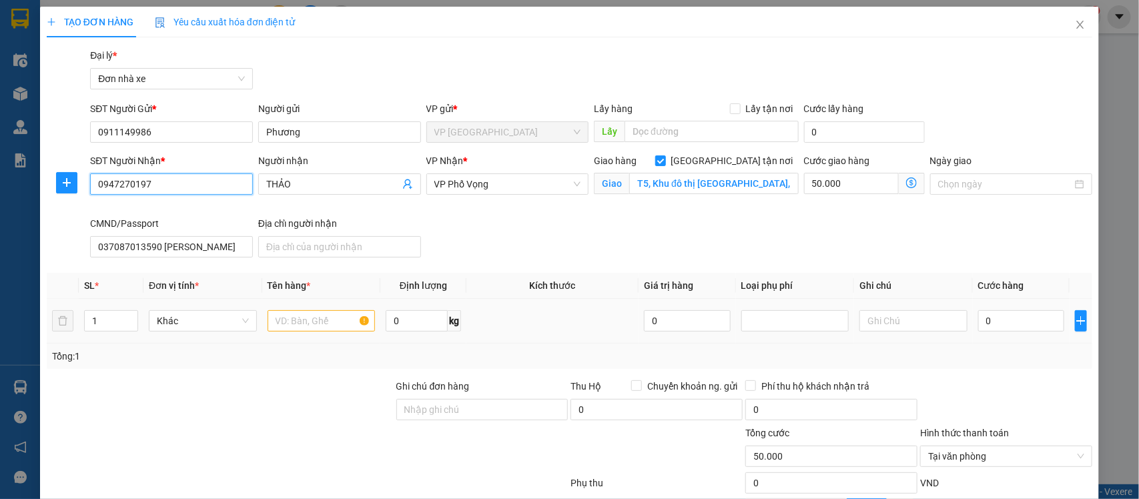
type input "0947270197"
click at [318, 318] on input "text" at bounding box center [322, 320] width 108 height 21
type input "BÁNH"
click at [405, 326] on input "0" at bounding box center [417, 320] width 62 height 21
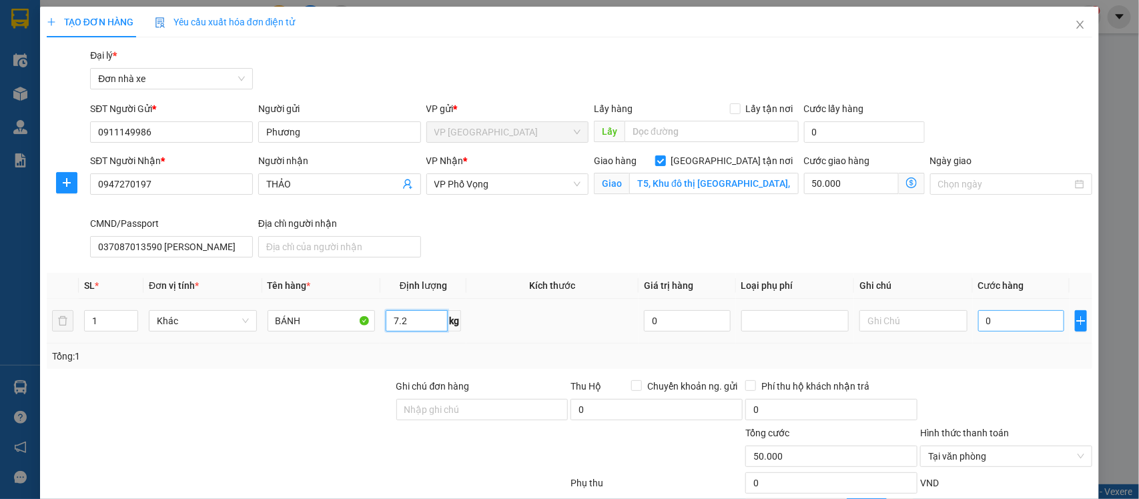
type input "7.2"
click at [995, 325] on input "0" at bounding box center [1022, 320] width 86 height 21
type input "3"
type input "50.003"
type input "30"
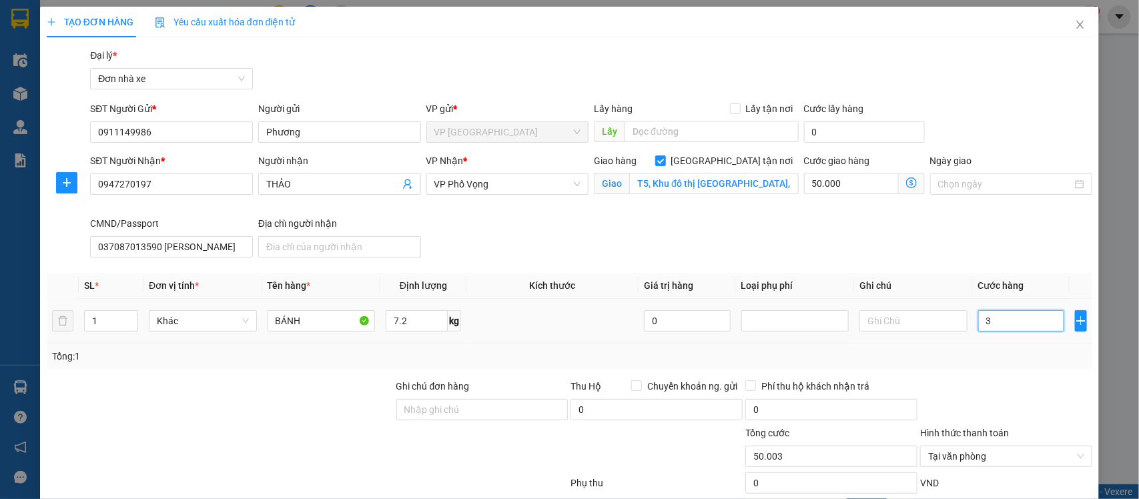
type input "50.030"
type input "30.000"
type input "80.000"
click at [1003, 372] on div "Transit Pickup Surcharge Ids Transit Deliver Surcharge Ids Transit Deliver Surc…" at bounding box center [570, 336] width 1047 height 577
click at [698, 179] on input "T5, Khu đô thị [GEOGRAPHIC_DATA], [GEOGRAPHIC_DATA], [GEOGRAPHIC_DATA], [GEOGRA…" at bounding box center [714, 183] width 170 height 21
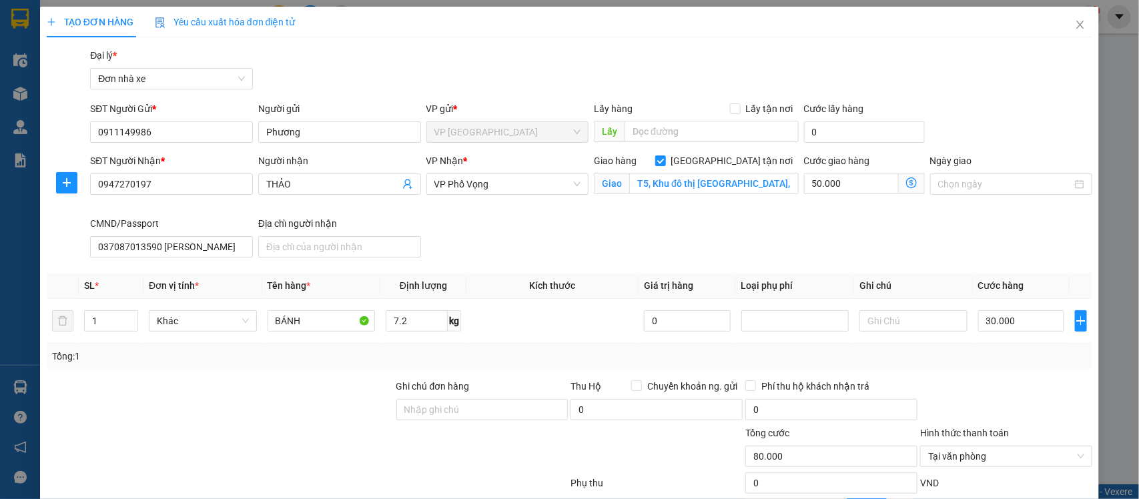
click at [996, 222] on div "SĐT Người Nhận * 0947270197 Người nhận THẢO VP Nhận * VP Phố Vọng Giao hàng [GE…" at bounding box center [591, 208] width 1008 height 109
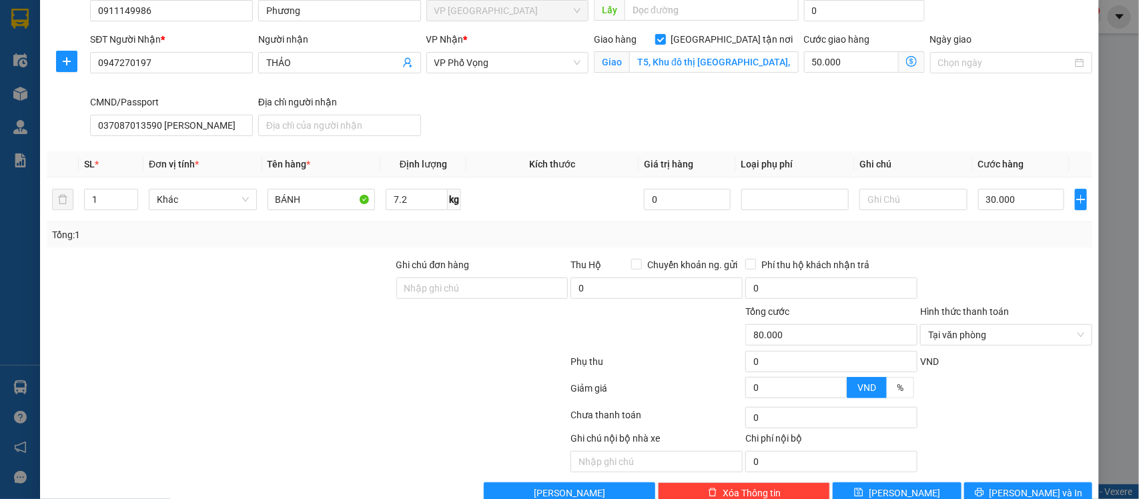
scroll to position [154, 0]
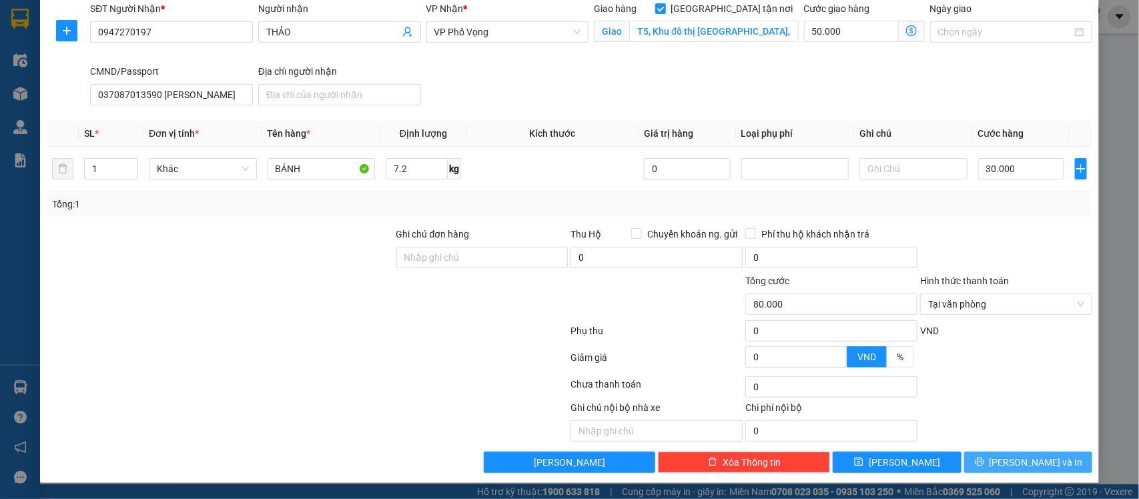
drag, startPoint x: 1006, startPoint y: 459, endPoint x: 961, endPoint y: 425, distance: 56.2
click at [1005, 459] on button "[PERSON_NAME] và In" at bounding box center [1029, 462] width 128 height 21
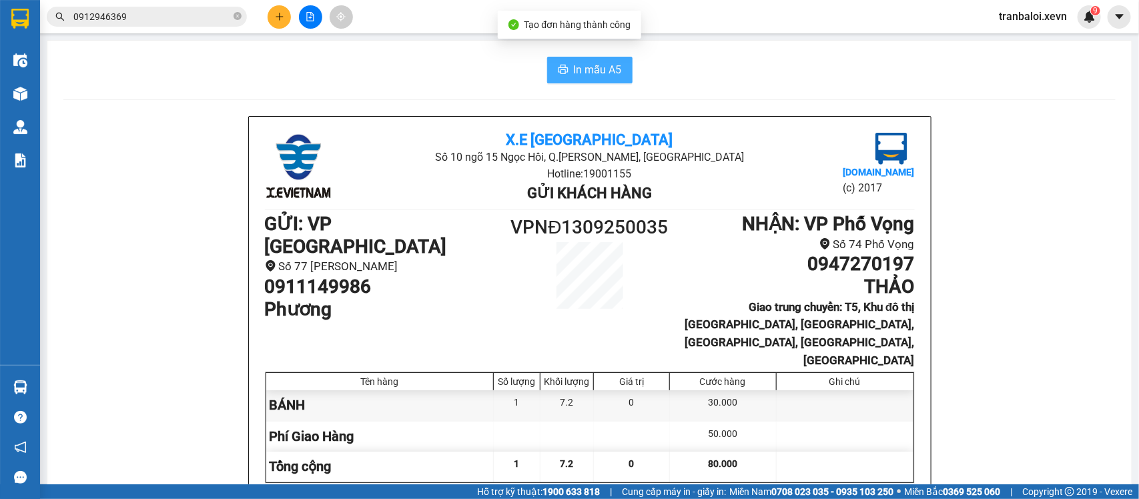
click at [574, 73] on span "In mẫu A5" at bounding box center [598, 69] width 48 height 17
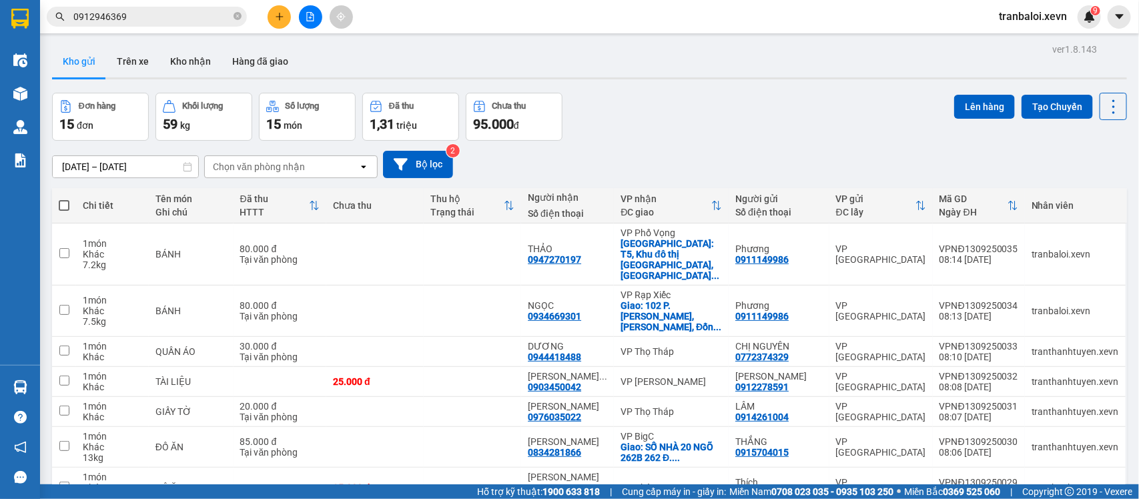
scroll to position [83, 0]
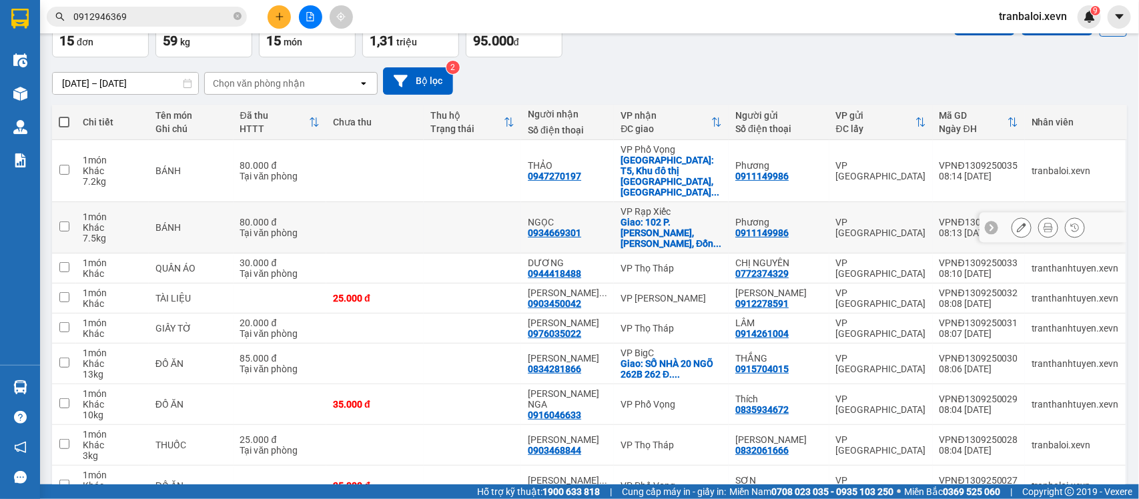
click at [1017, 223] on icon at bounding box center [1021, 227] width 9 height 9
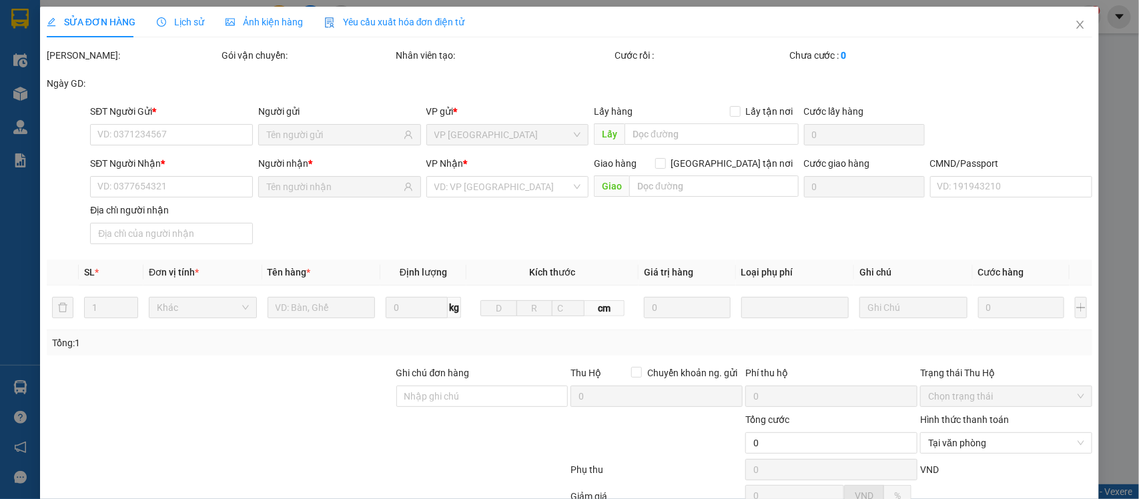
type input "0911149986"
type input "0934669301"
checkbox input "true"
type input "102 P. [PERSON_NAME], [PERSON_NAME], [GEOGRAPHIC_DATA], [GEOGRAPHIC_DATA], [GEO…"
type input "036203003791"
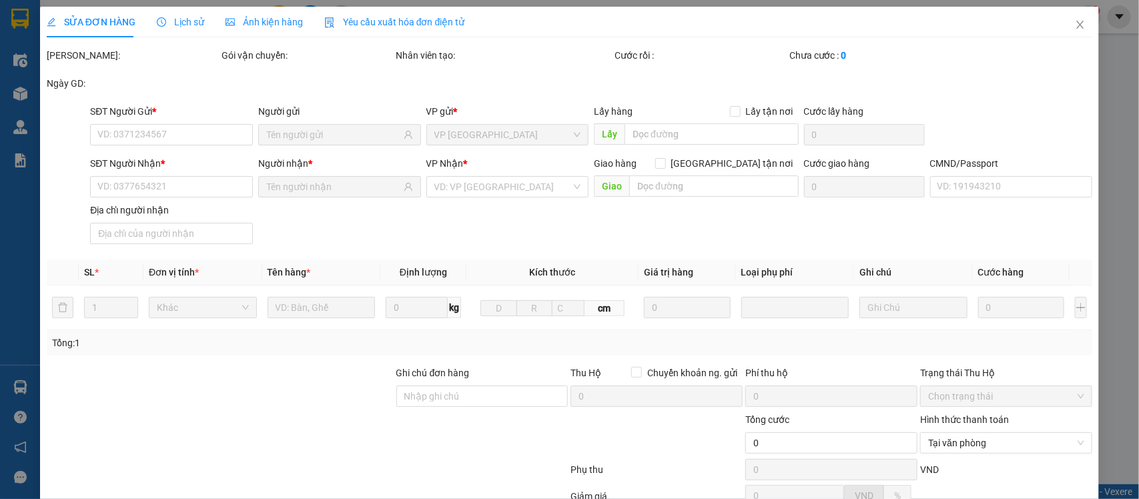
type input "80.000"
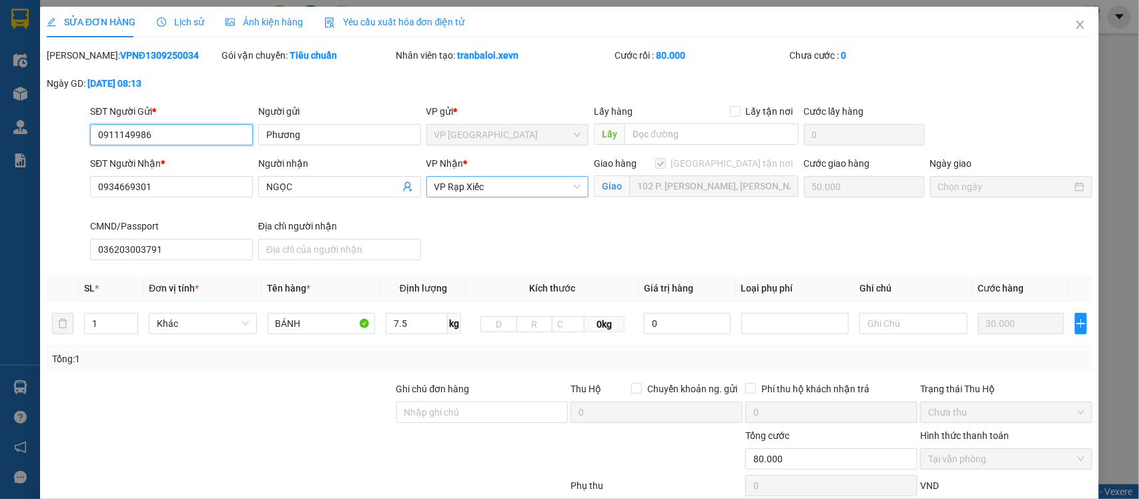
click at [499, 189] on span "VP Rạp Xiếc" at bounding box center [508, 187] width 147 height 20
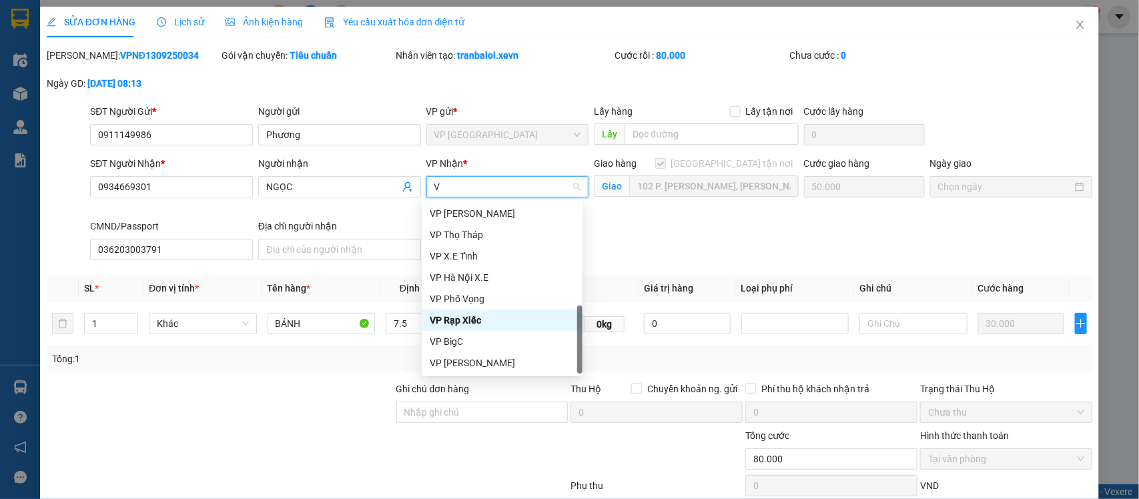
scroll to position [341, 0]
type input "VO"
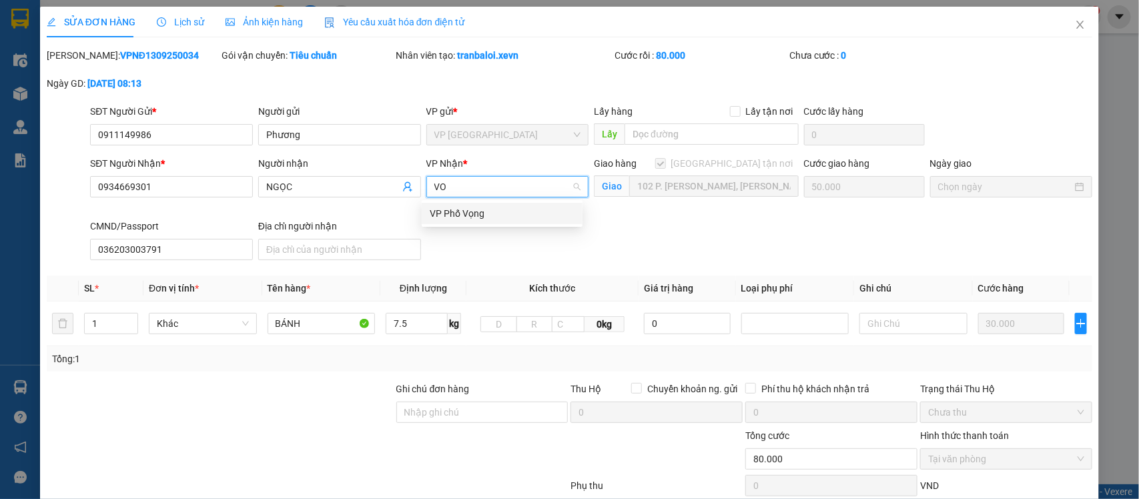
scroll to position [0, 0]
click at [485, 222] on div "VP Phố Vọng" at bounding box center [502, 213] width 161 height 21
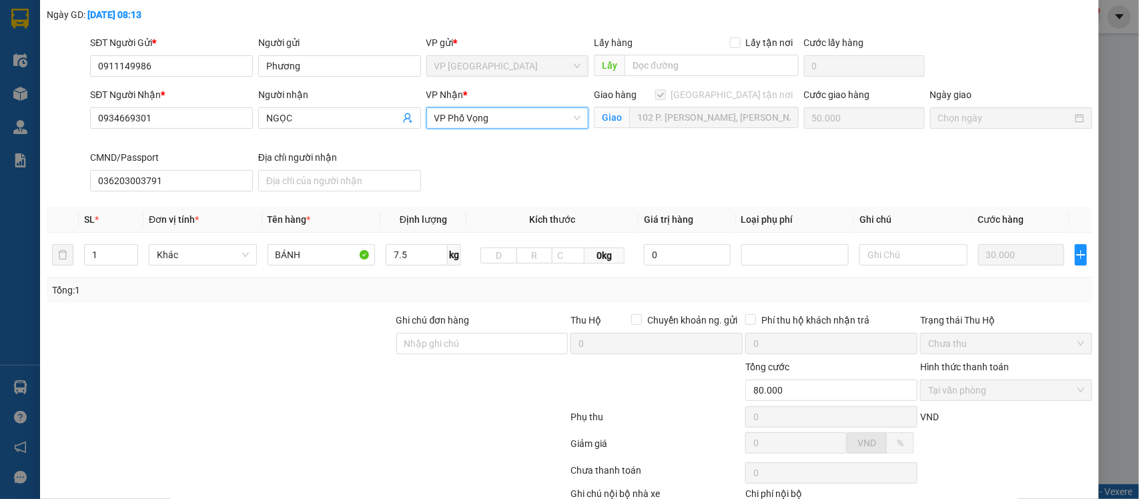
scroll to position [157, 0]
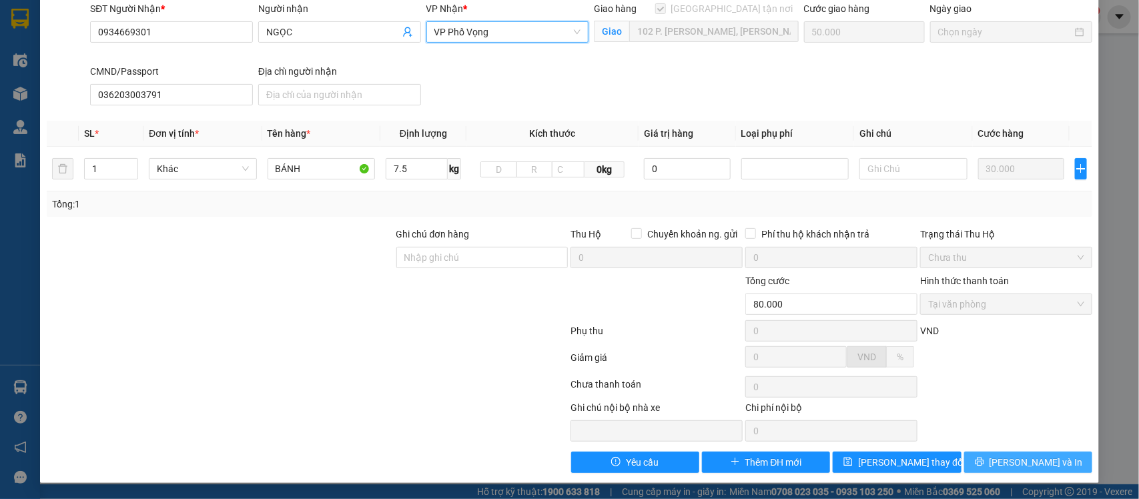
click at [1013, 459] on span "[PERSON_NAME] và In" at bounding box center [1036, 462] width 93 height 15
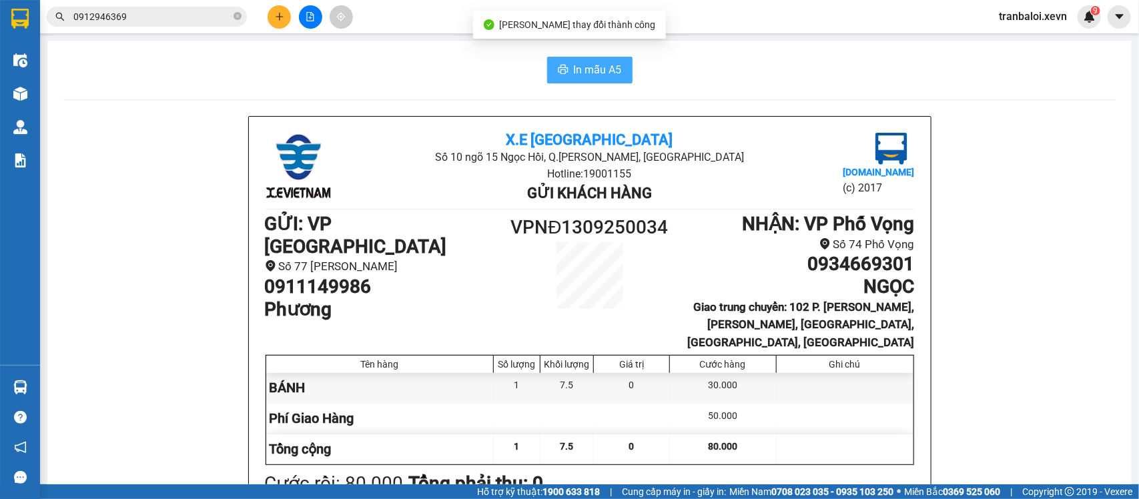
click at [581, 65] on span "In mẫu A5" at bounding box center [598, 69] width 48 height 17
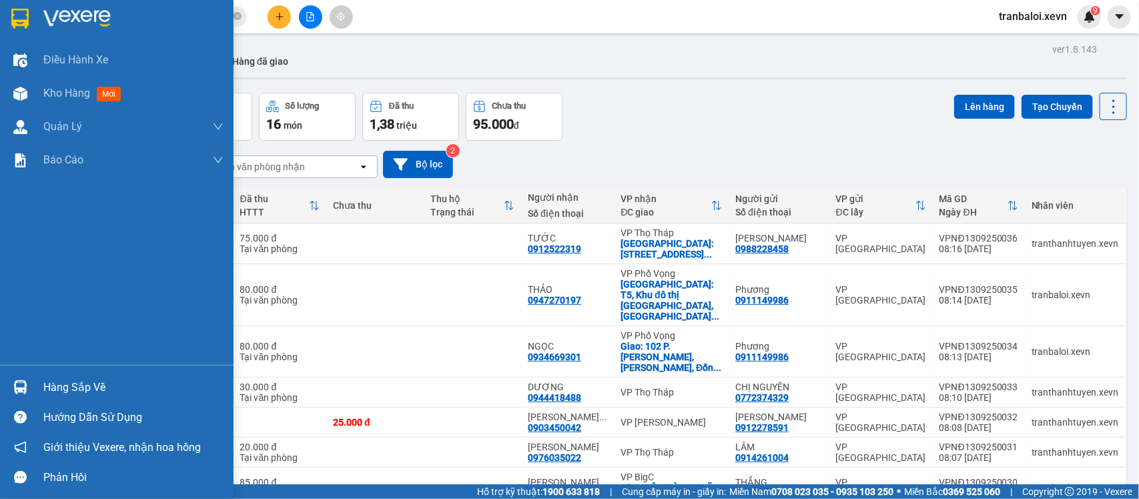
click at [35, 386] on div "Hàng sắp về" at bounding box center [117, 387] width 234 height 30
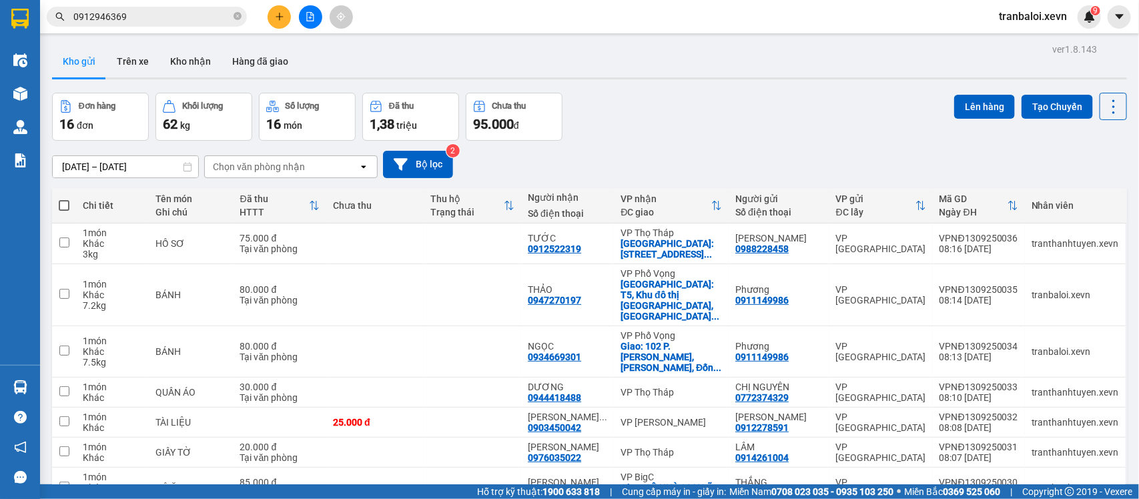
drag, startPoint x: 125, startPoint y: 18, endPoint x: 174, endPoint y: 17, distance: 48.7
click at [125, 17] on section "Kết quả tìm kiếm ( 562 ) Bộ lọc Mã ĐH Trạng thái Món hàng Thu hộ Tổng cước Chưa…" at bounding box center [569, 249] width 1139 height 499
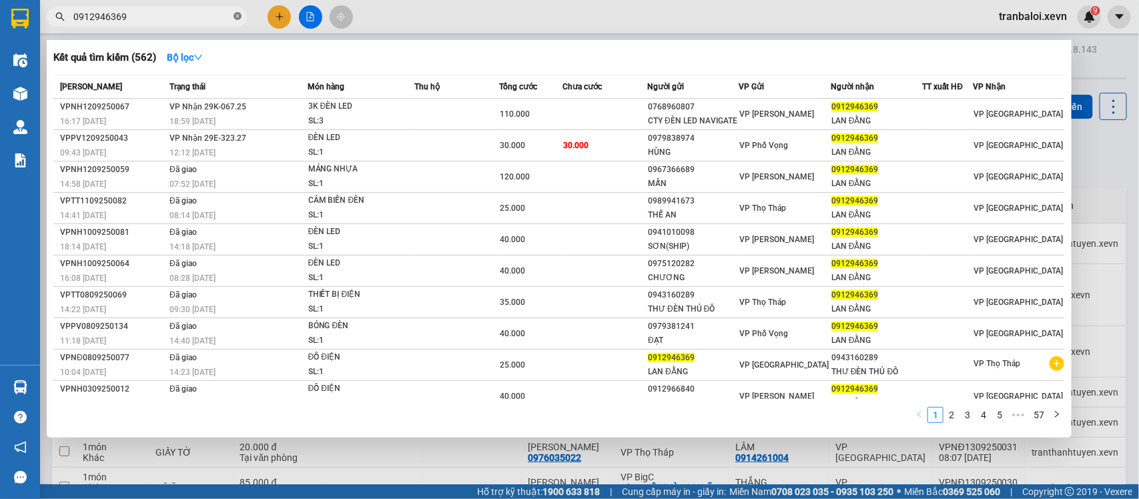
click at [234, 14] on icon "close-circle" at bounding box center [238, 16] width 8 height 8
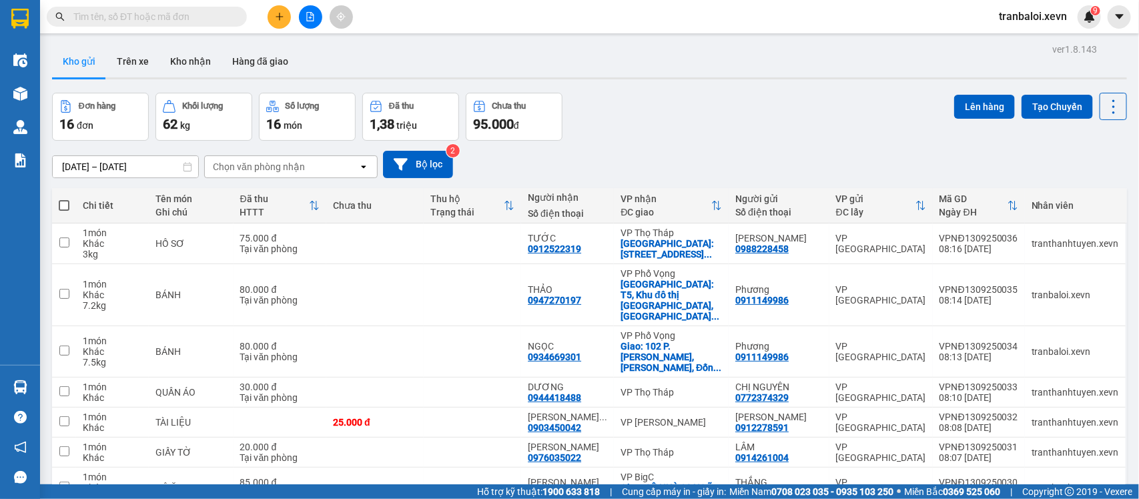
click at [204, 12] on input "text" at bounding box center [152, 16] width 158 height 15
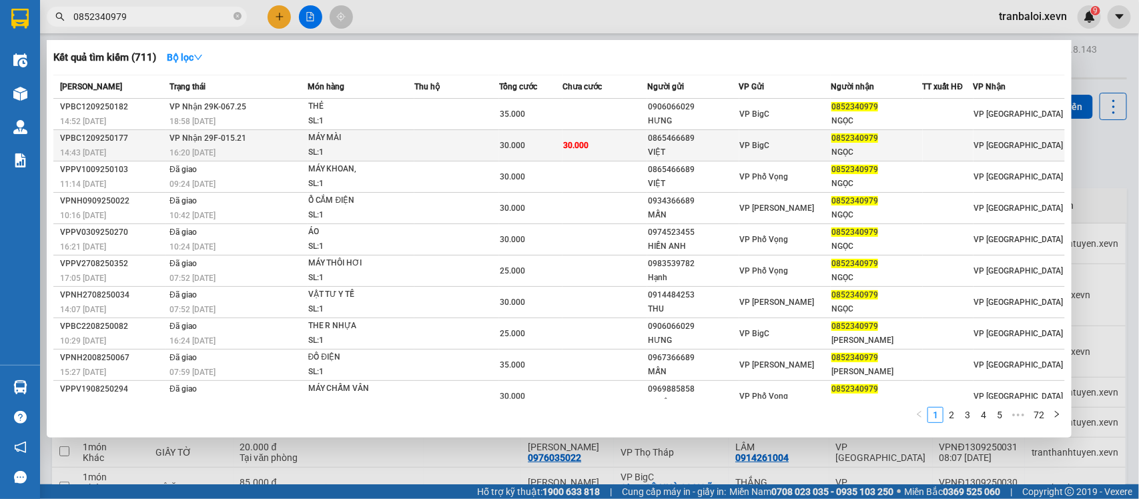
type input "0852340979"
click at [441, 139] on td at bounding box center [457, 145] width 85 height 31
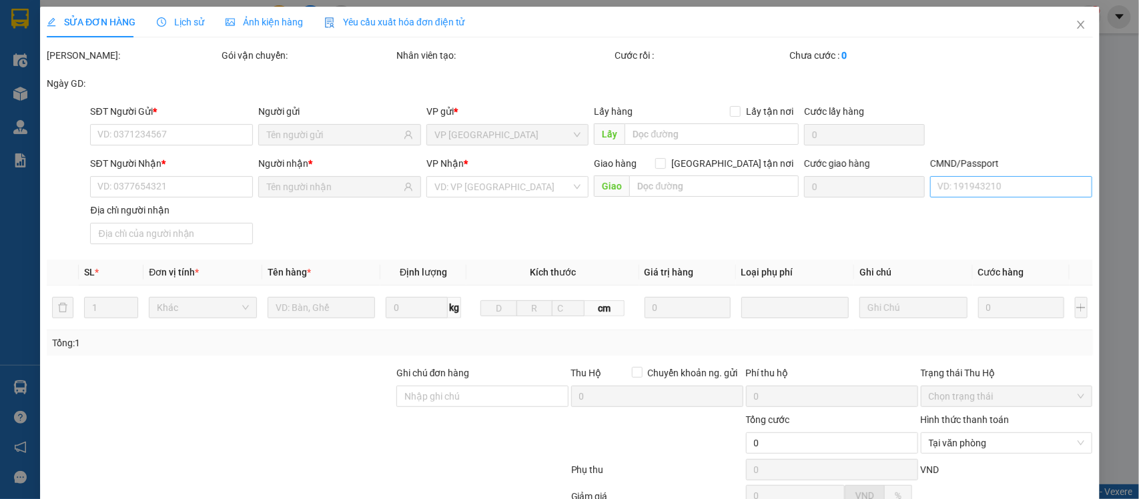
type input "0865466689"
type input "VIỆT"
type input "0852340979"
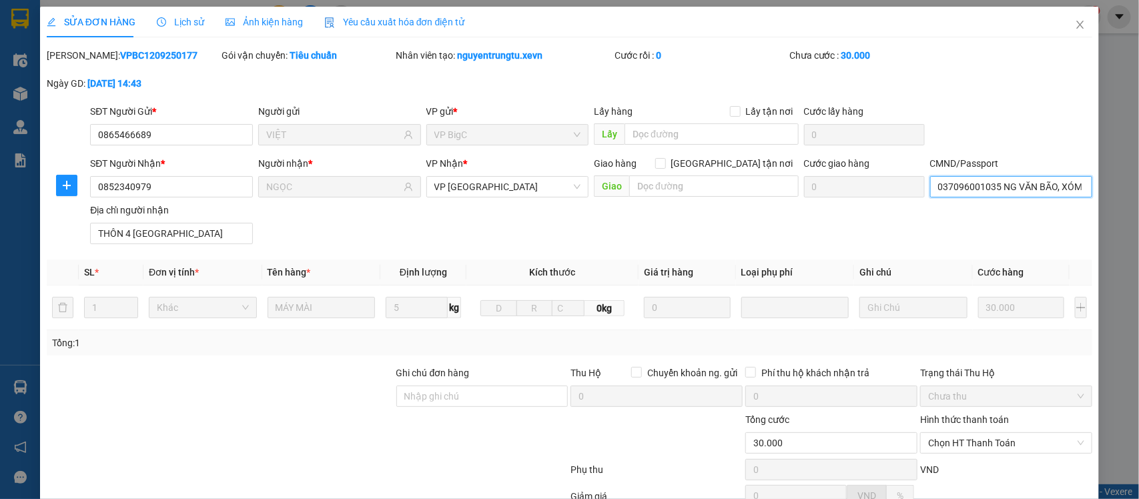
click at [1041, 187] on input "037096001035 NG VĂN BÃO, XÓM 6+7 HỒI NINH" at bounding box center [1012, 186] width 163 height 21
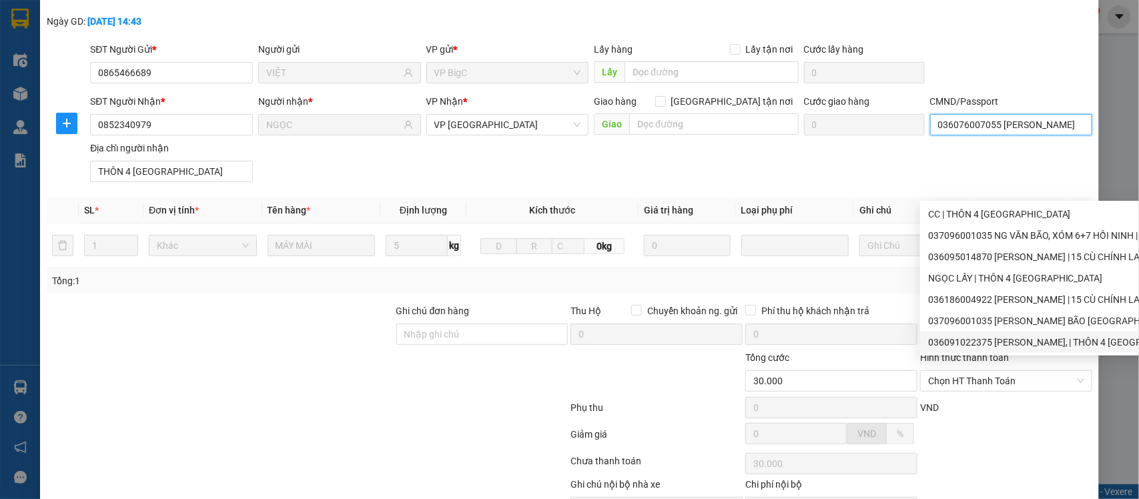
scroll to position [141, 0]
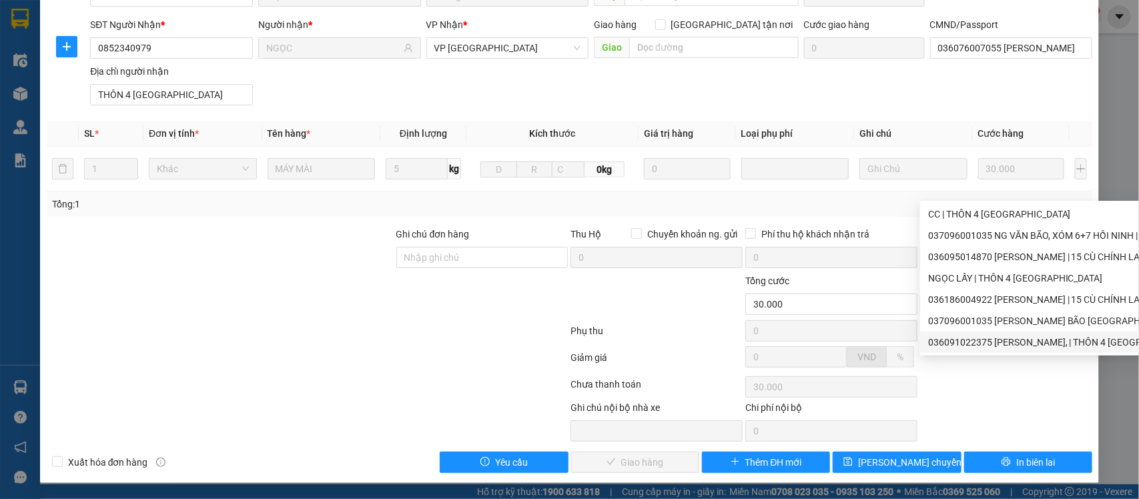
click at [963, 385] on div "Chọn HT Thanh Toán" at bounding box center [1006, 387] width 175 height 27
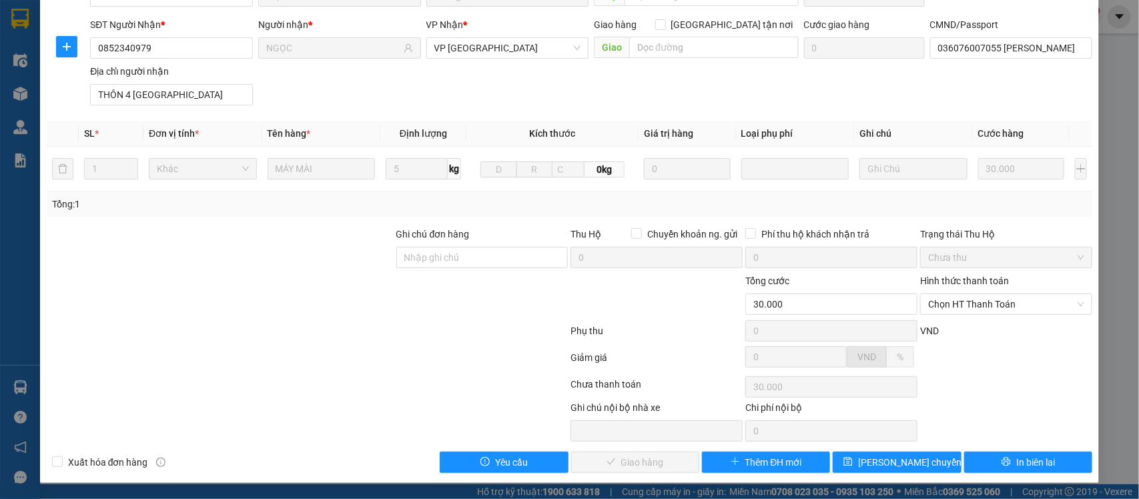
click at [993, 289] on div "Hình thức thanh toán" at bounding box center [1007, 284] width 172 height 20
click at [995, 302] on span "Chọn HT Thanh Toán" at bounding box center [1007, 304] width 156 height 20
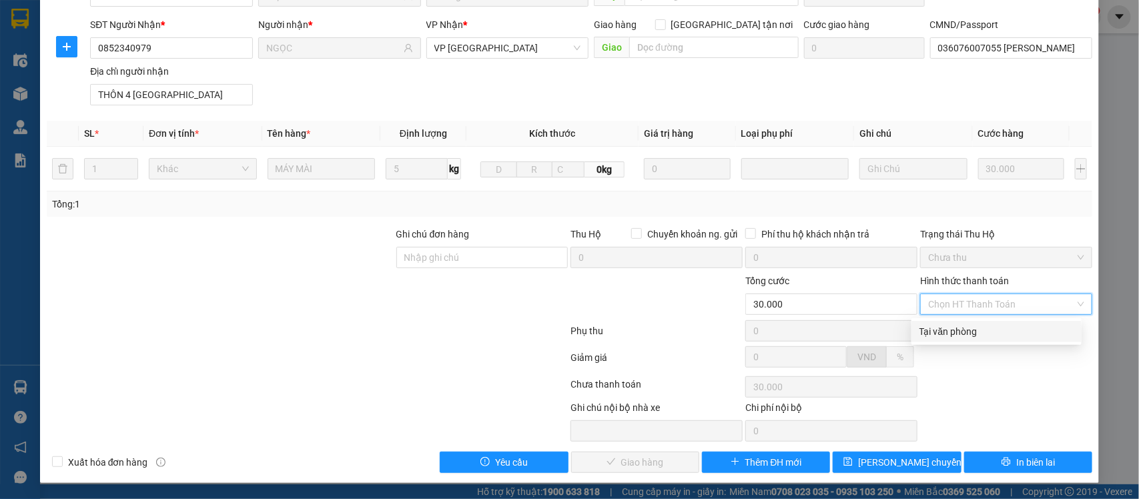
click at [985, 324] on div "Tại văn phòng" at bounding box center [997, 331] width 154 height 15
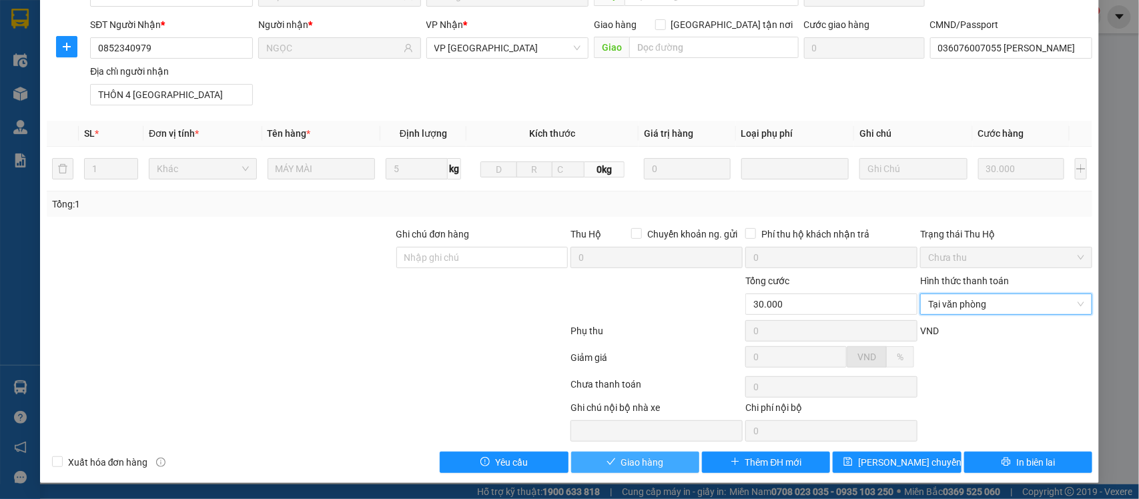
click at [648, 463] on span "Giao hàng" at bounding box center [642, 462] width 43 height 15
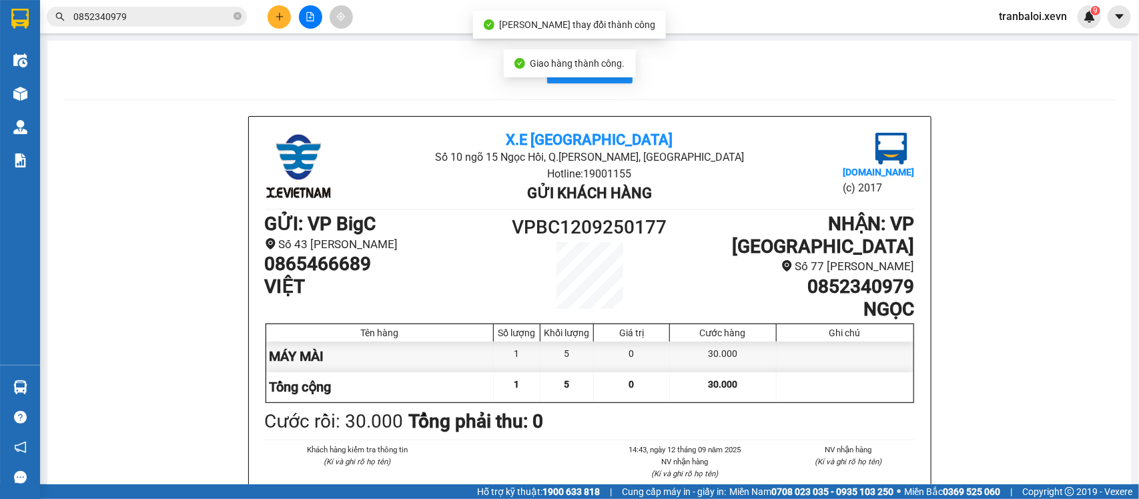
click at [178, 21] on input "0852340979" at bounding box center [152, 16] width 158 height 15
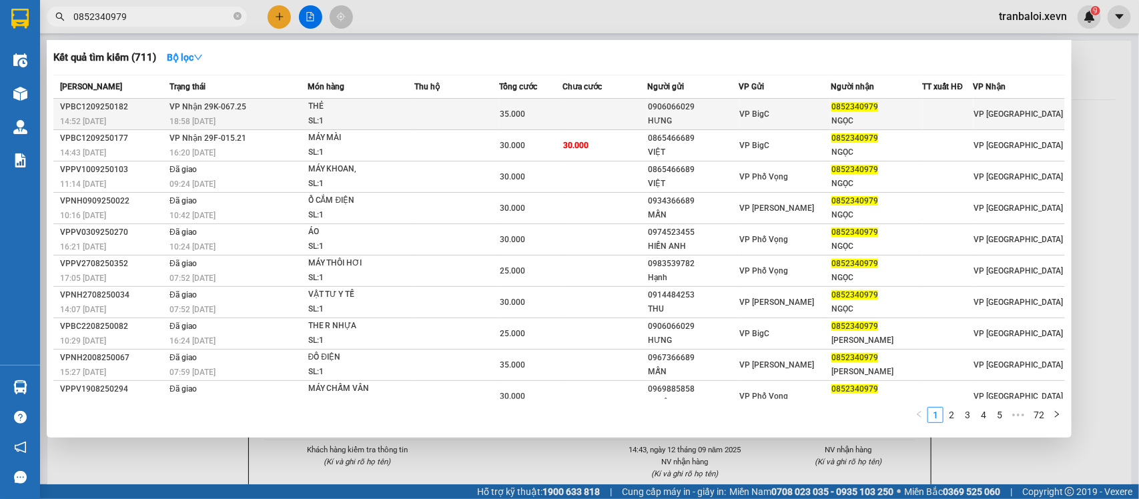
click at [487, 117] on td at bounding box center [457, 114] width 85 height 31
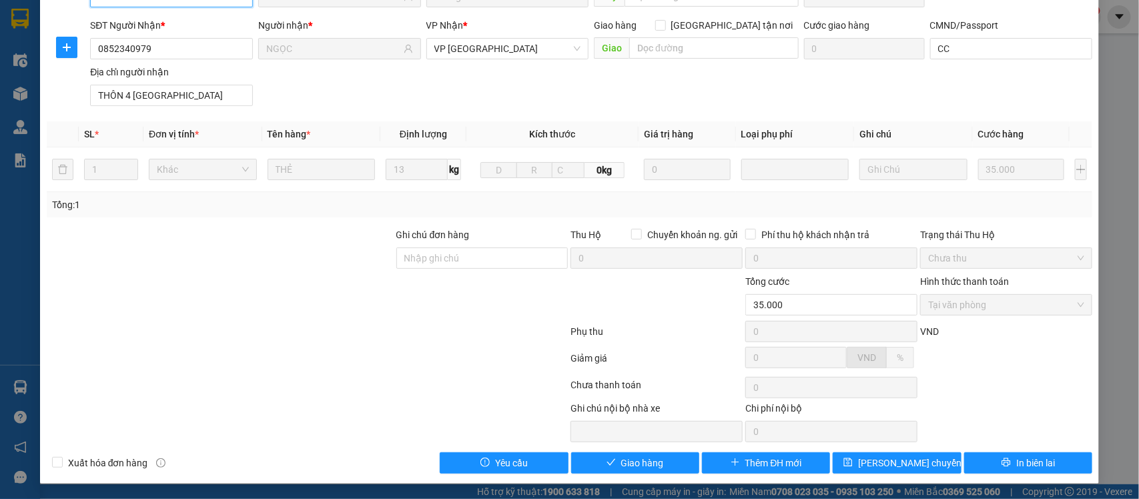
scroll to position [141, 0]
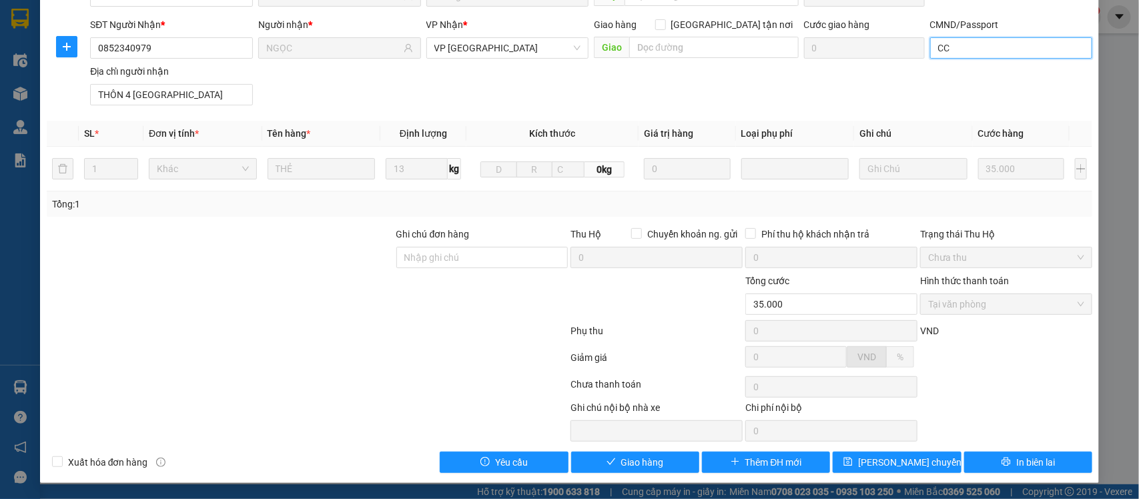
click at [972, 43] on input "CC" at bounding box center [1012, 47] width 163 height 21
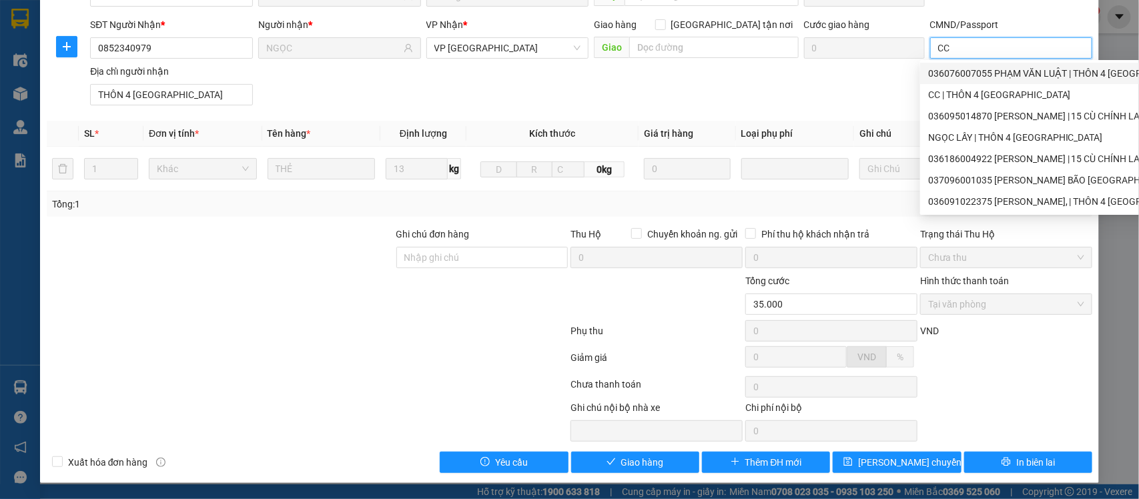
click at [1047, 74] on div "036076007055 PHẠM VĂN LUẬT | THÔN 4 [GEOGRAPHIC_DATA]" at bounding box center [1162, 73] width 466 height 15
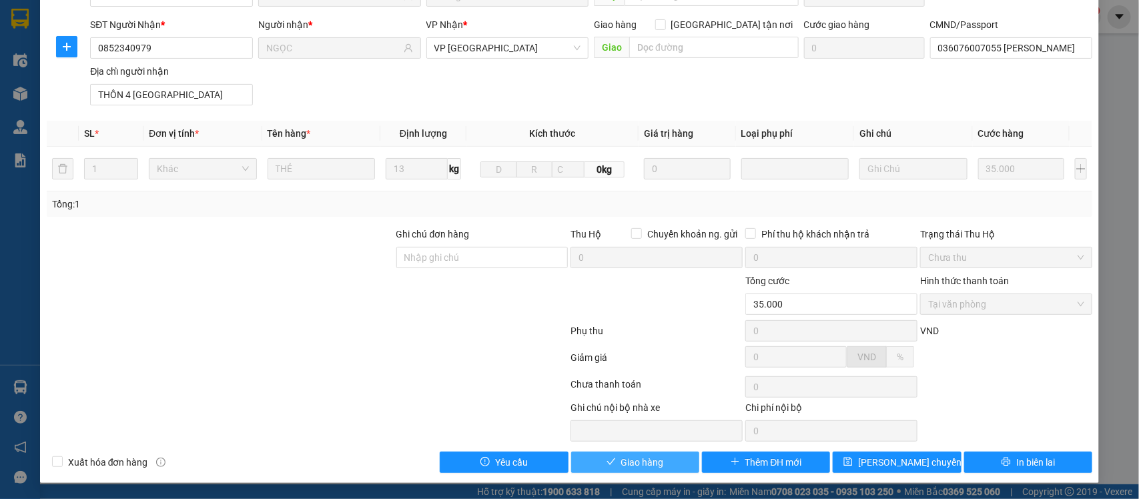
click at [627, 463] on span "Giao hàng" at bounding box center [642, 462] width 43 height 15
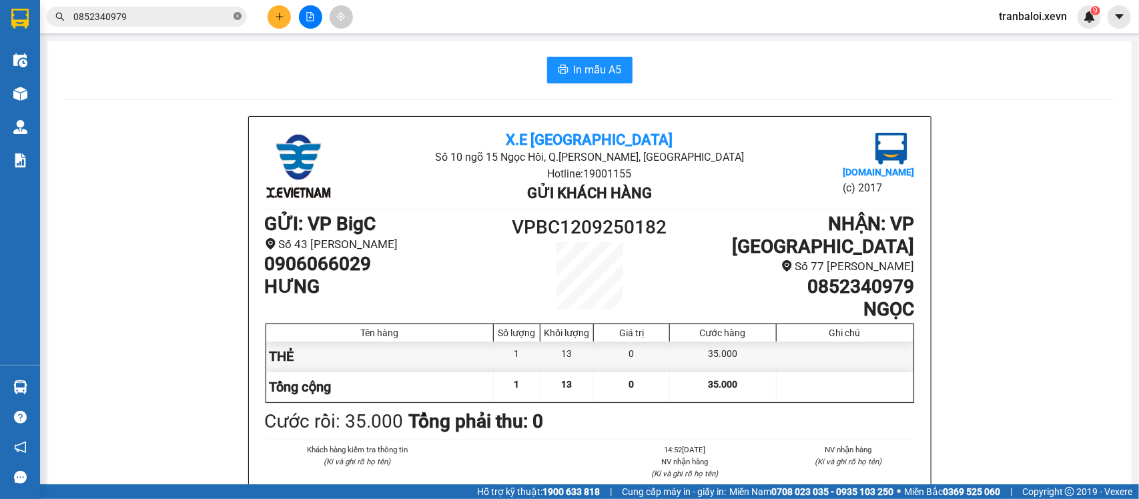
click at [236, 17] on icon "close-circle" at bounding box center [238, 16] width 8 height 8
click at [192, 15] on input "text" at bounding box center [152, 16] width 158 height 15
paste input "0836580319"
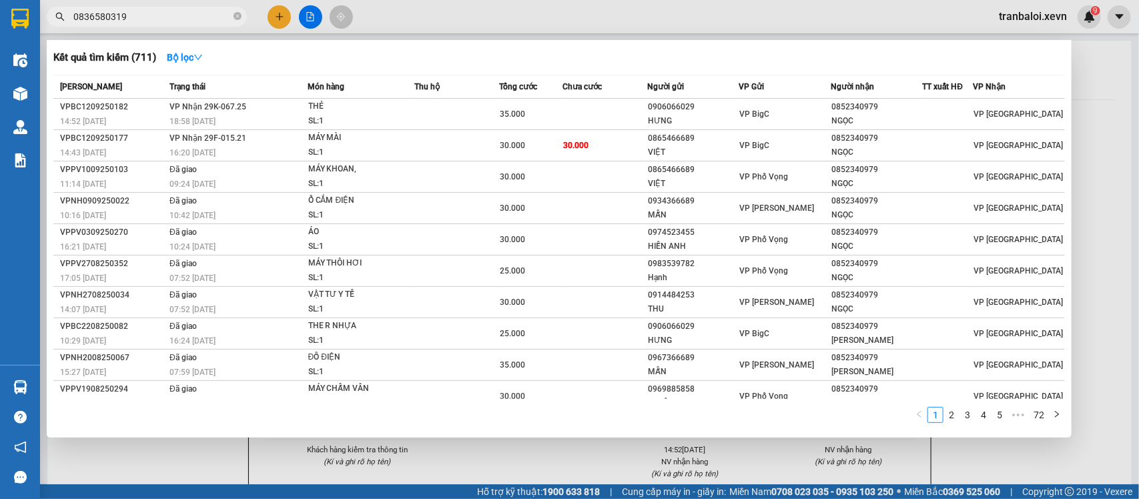
drag, startPoint x: 159, startPoint y: 15, endPoint x: 39, endPoint y: 23, distance: 120.5
click at [39, 23] on section "Kết quả tìm kiếm ( 711 ) Bộ lọc Mã ĐH Trạng thái Món hàng Thu hộ Tổng cước Chưa…" at bounding box center [569, 249] width 1139 height 499
click at [235, 17] on icon "close-circle" at bounding box center [238, 16] width 8 height 8
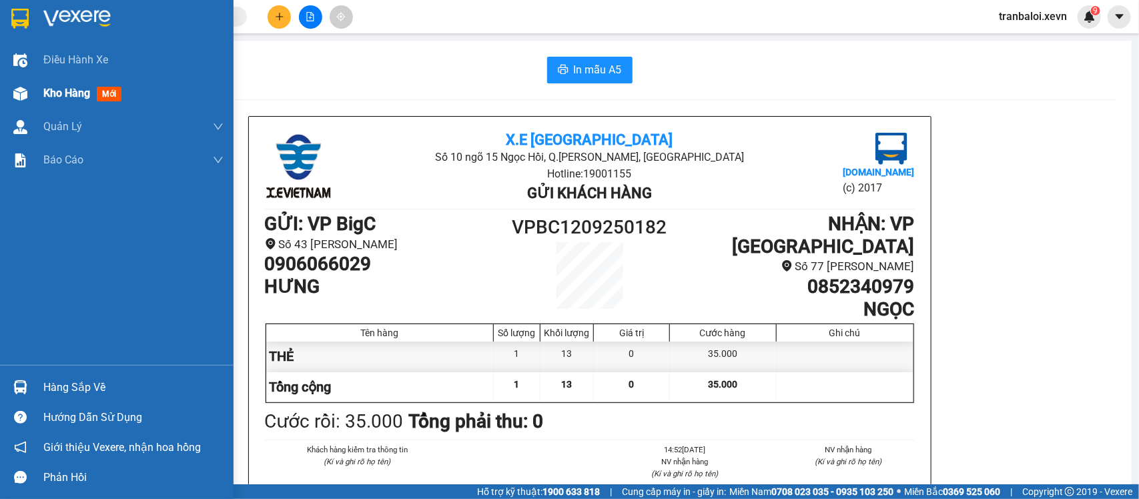
click at [38, 85] on div "Kho hàng mới" at bounding box center [117, 93] width 234 height 33
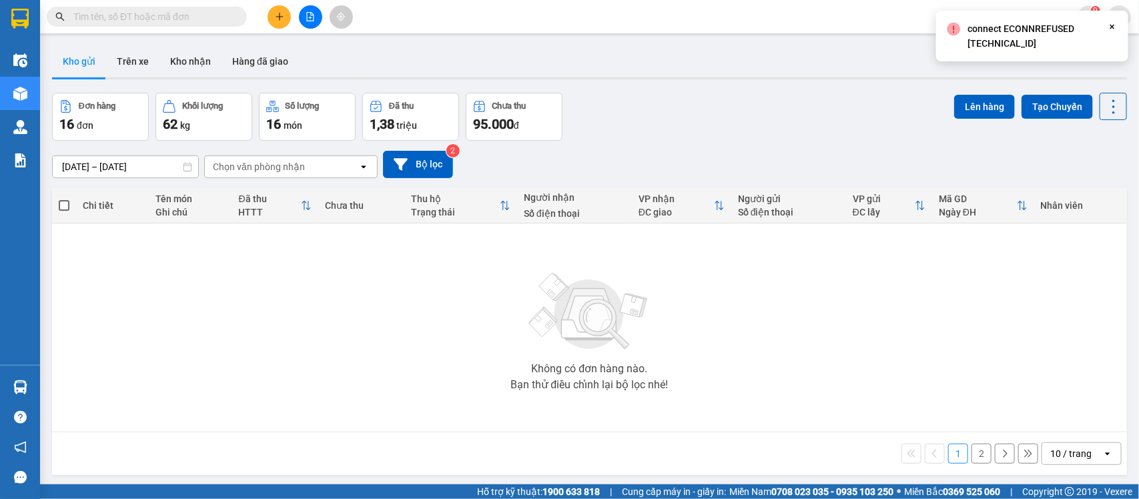
click at [1112, 24] on icon "Close" at bounding box center [1112, 26] width 11 height 11
click at [206, 15] on input "text" at bounding box center [152, 16] width 158 height 15
paste input "0836580319"
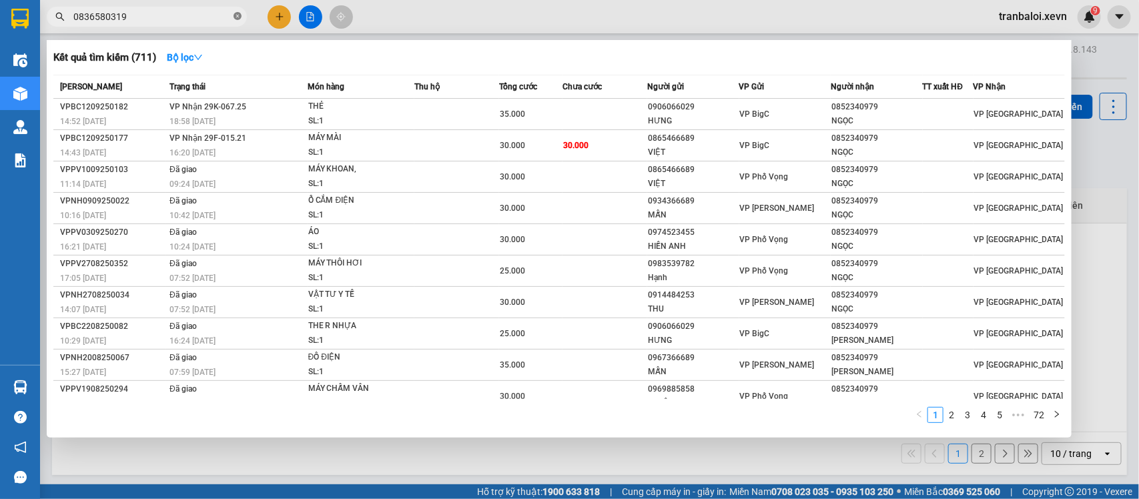
click at [238, 15] on icon "close-circle" at bounding box center [238, 16] width 8 height 8
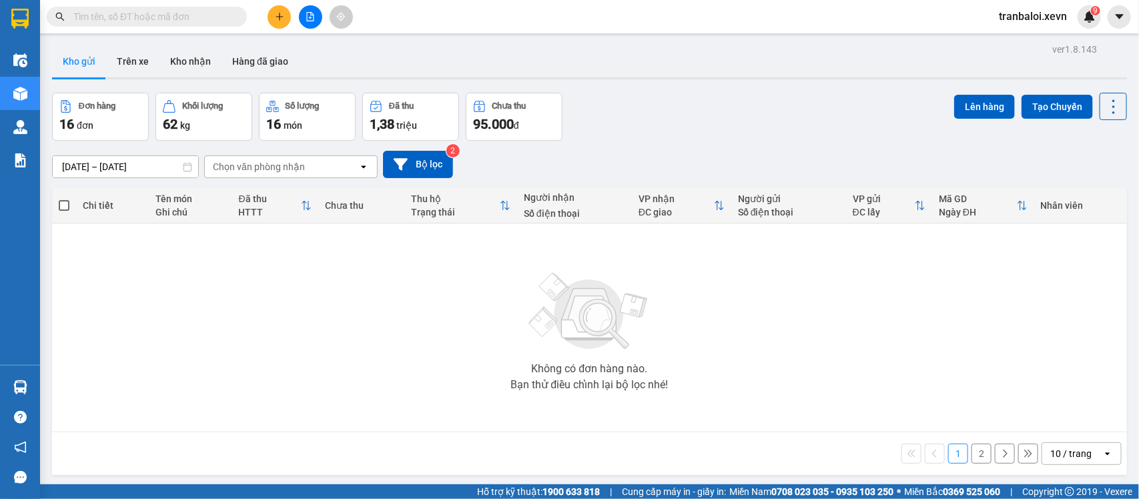
click at [204, 21] on input "text" at bounding box center [152, 16] width 158 height 15
paste input "0836580319"
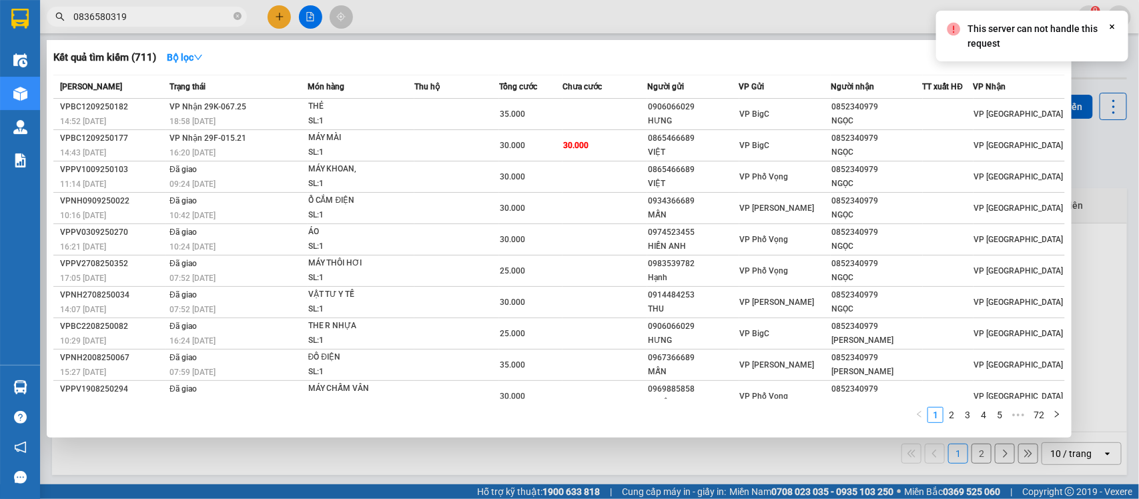
click at [1113, 25] on icon "Close" at bounding box center [1112, 26] width 11 height 11
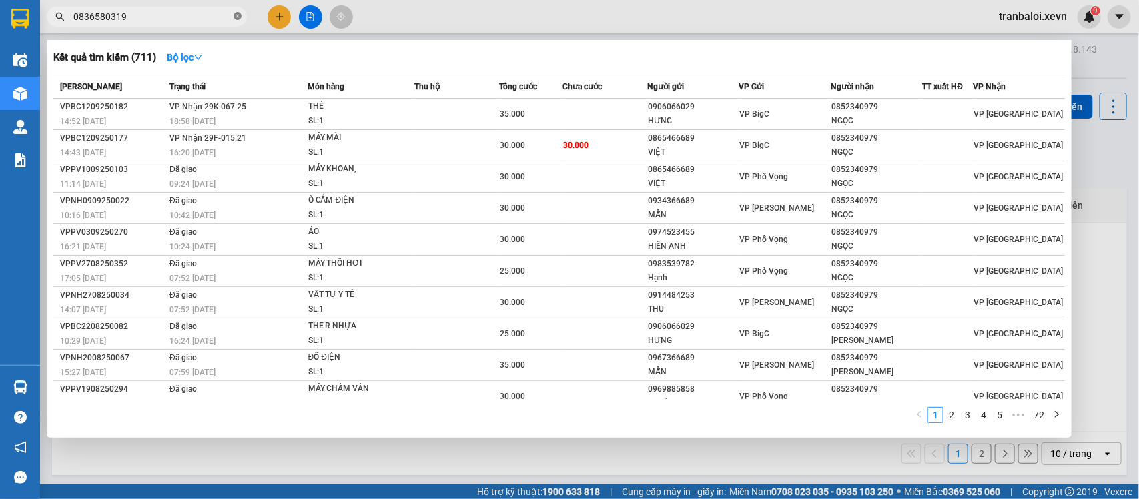
click at [239, 15] on icon "close-circle" at bounding box center [238, 16] width 8 height 8
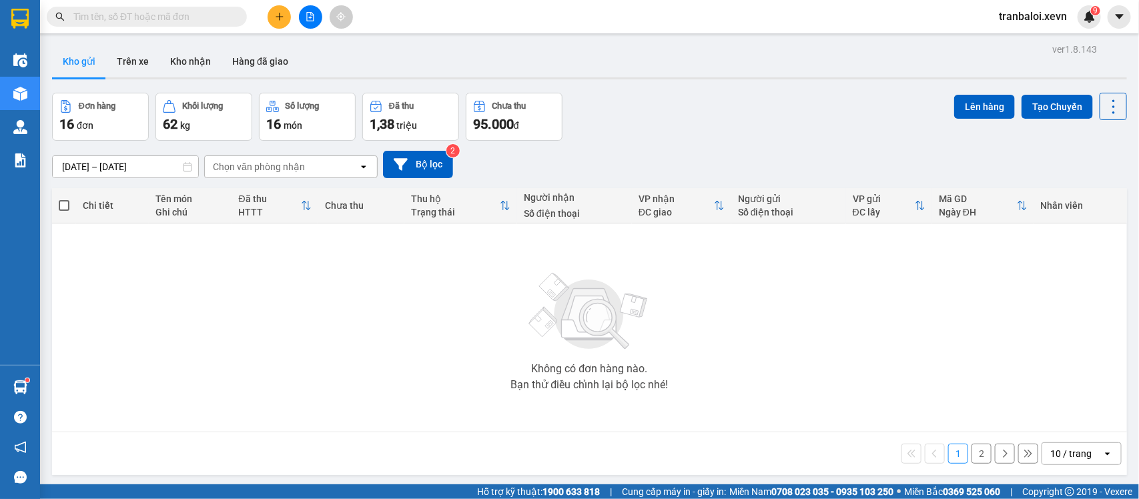
click at [154, 18] on input "text" at bounding box center [152, 16] width 158 height 15
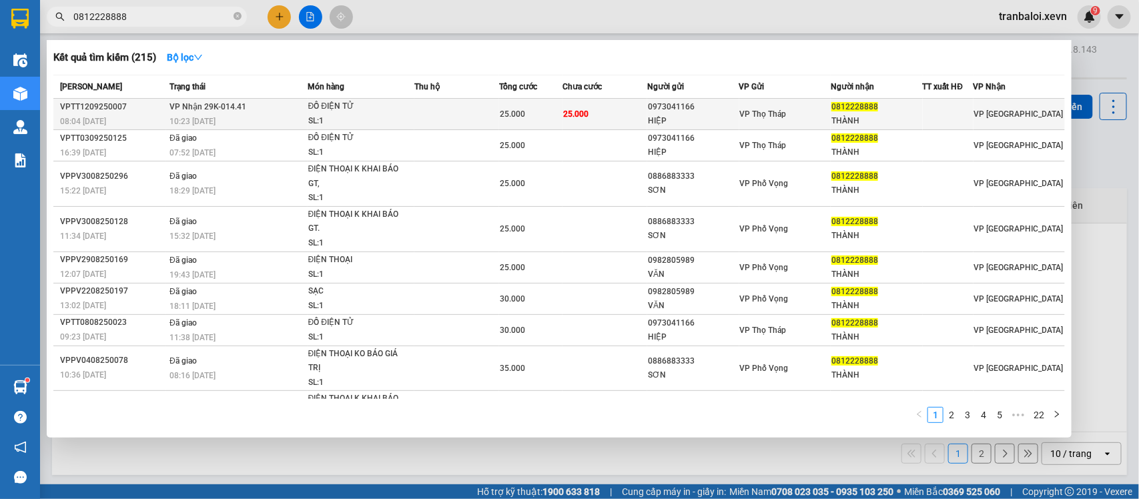
click at [512, 114] on span "25.000" at bounding box center [512, 113] width 25 height 9
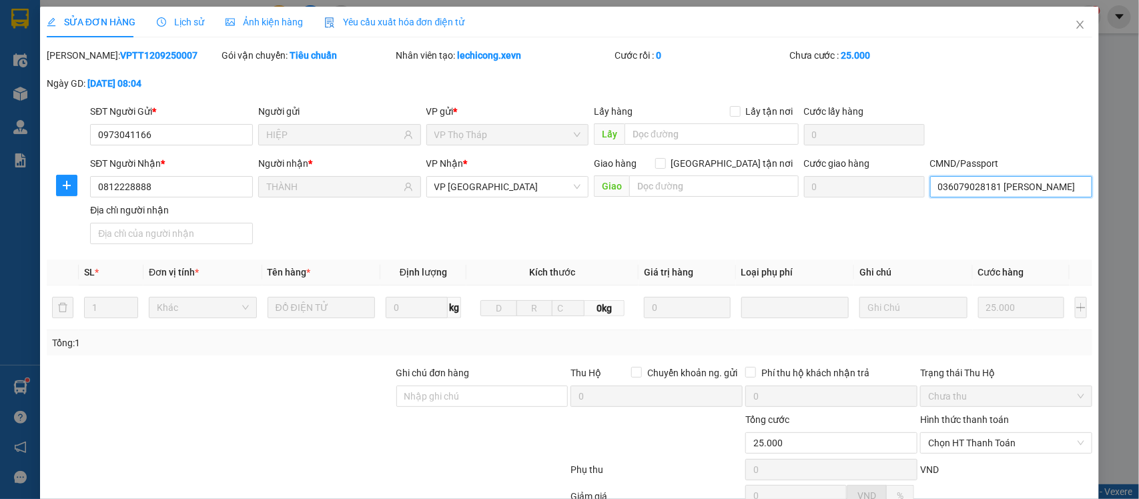
click at [1005, 188] on input "036079028181 [PERSON_NAME]" at bounding box center [1012, 186] width 163 height 21
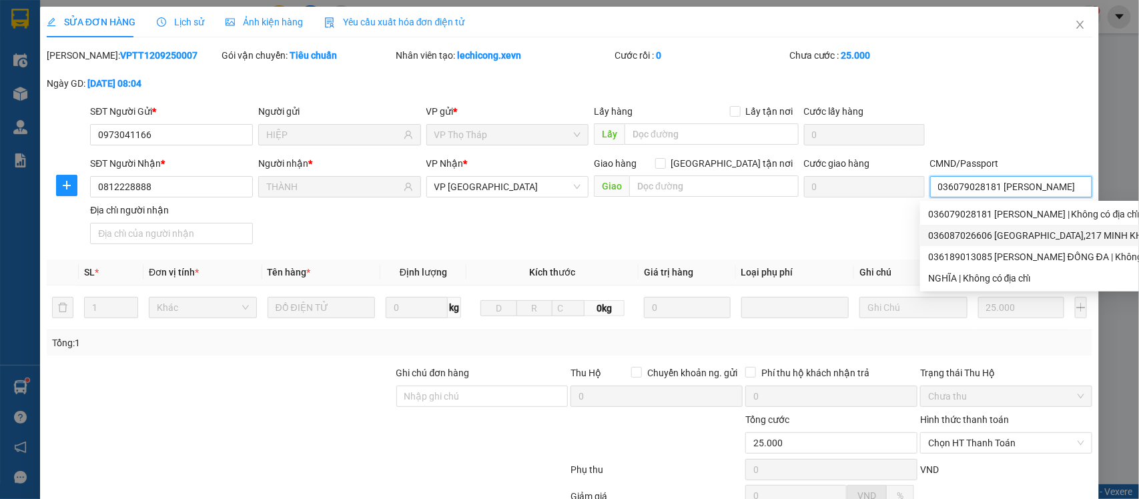
click at [1011, 228] on div "036087026606 [GEOGRAPHIC_DATA],217 MINH KHAI | Không có địa chỉ" at bounding box center [1078, 235] width 298 height 15
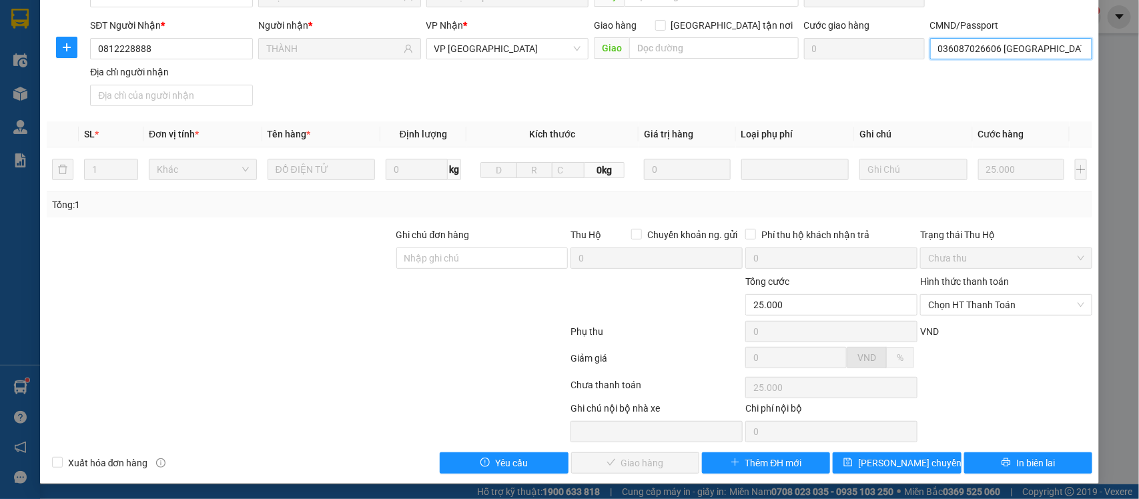
scroll to position [141, 0]
click at [986, 302] on span "Chọn HT Thanh Toán" at bounding box center [1007, 304] width 156 height 20
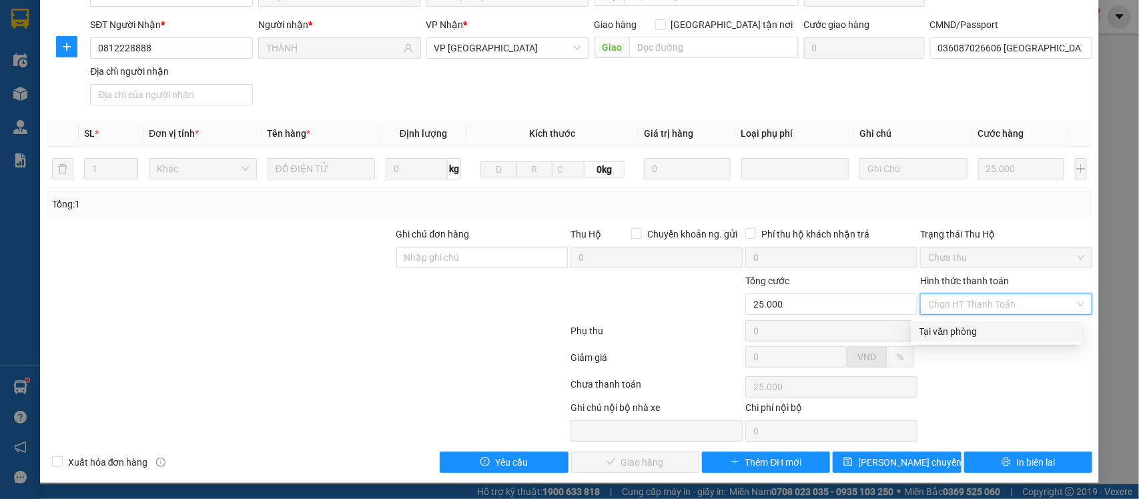
drag, startPoint x: 969, startPoint y: 328, endPoint x: 905, endPoint y: 355, distance: 69.7
click at [969, 328] on div "Tại văn phòng" at bounding box center [997, 331] width 154 height 15
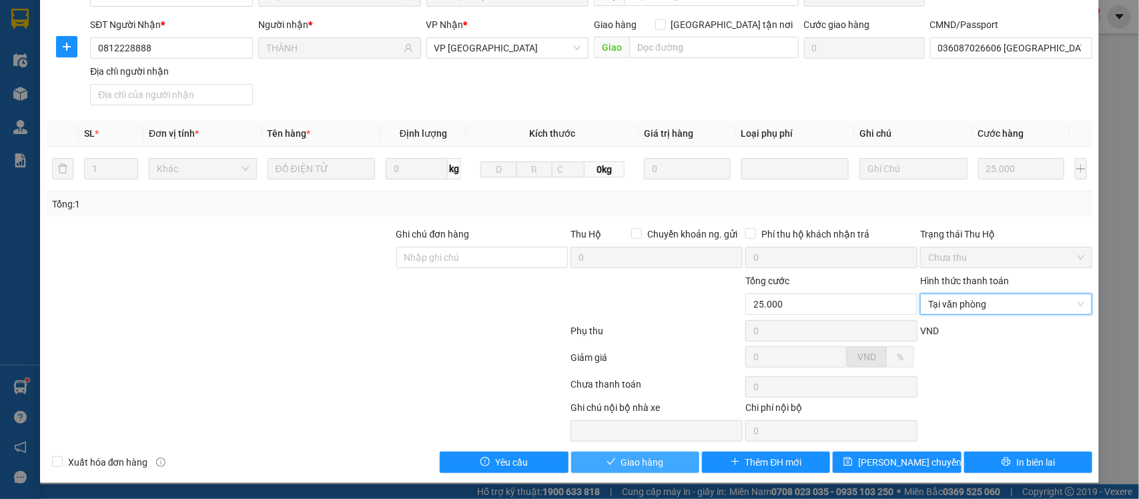
click at [655, 461] on span "Giao hàng" at bounding box center [642, 462] width 43 height 15
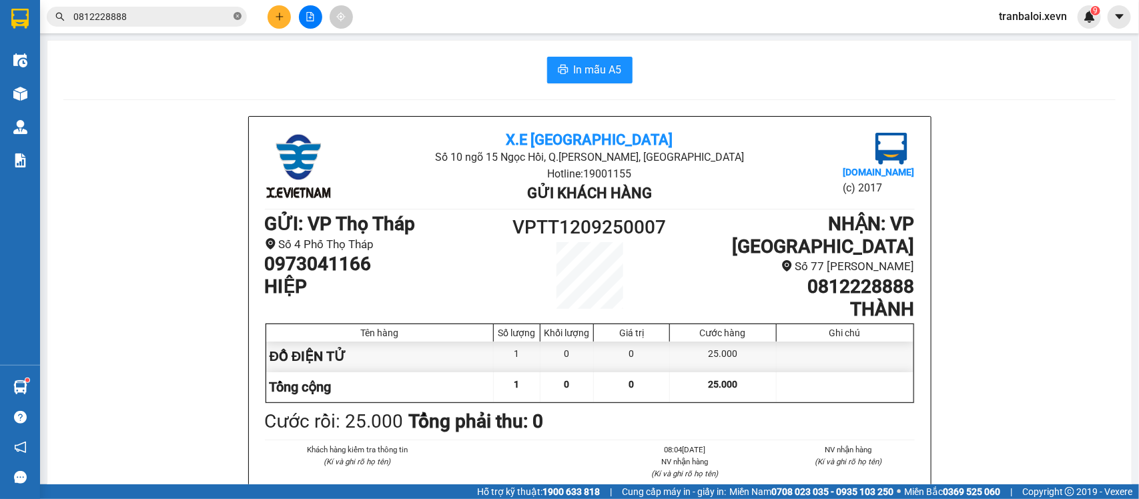
click at [238, 12] on icon "close-circle" at bounding box center [238, 16] width 8 height 8
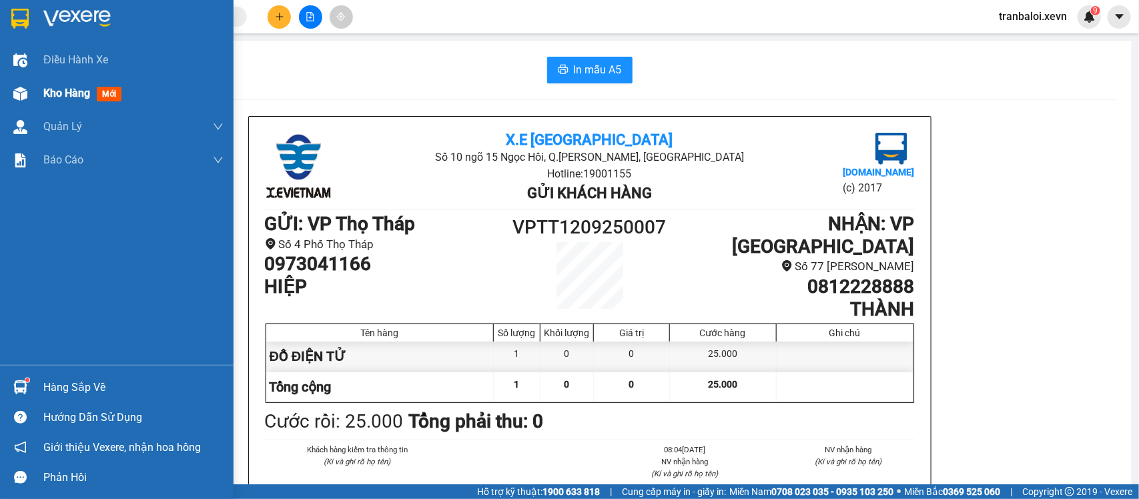
click at [10, 94] on div at bounding box center [20, 93] width 23 height 23
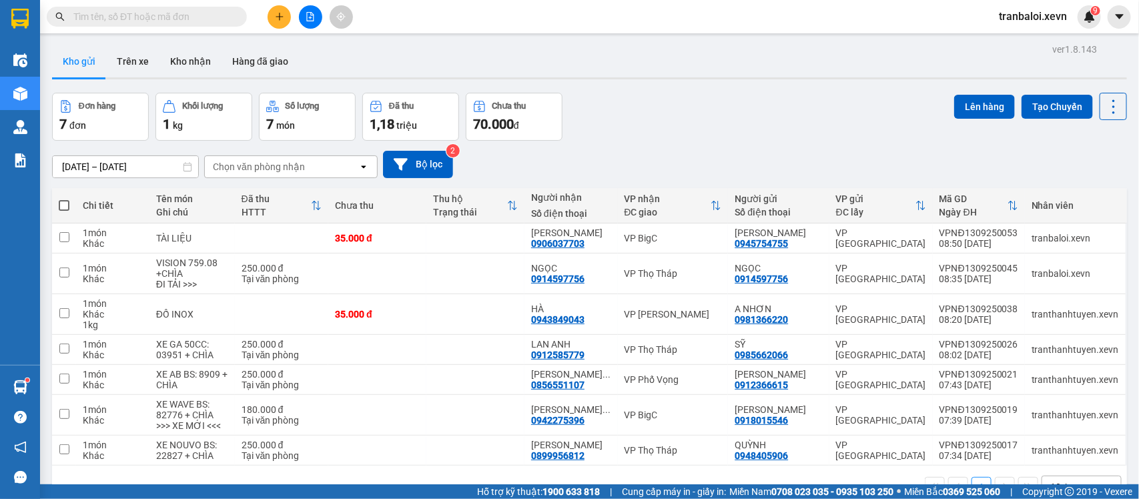
click at [148, 18] on input "text" at bounding box center [152, 16] width 158 height 15
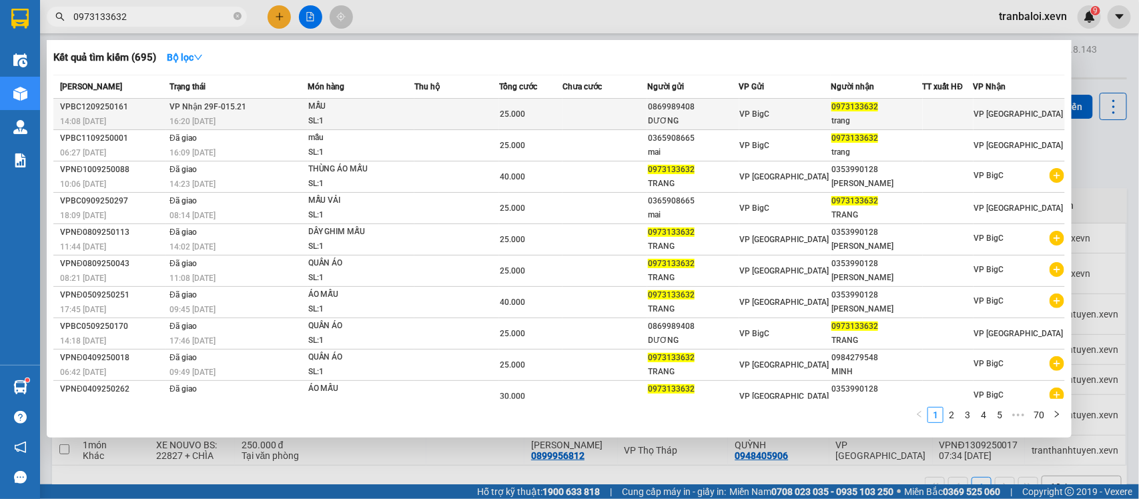
click at [379, 115] on div "SL: 1" at bounding box center [358, 121] width 100 height 15
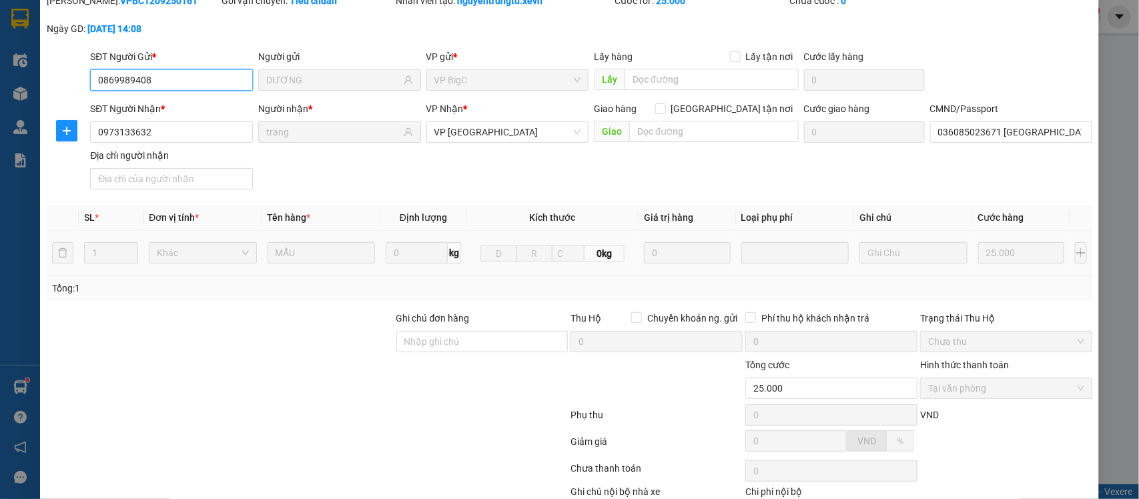
scroll to position [83, 0]
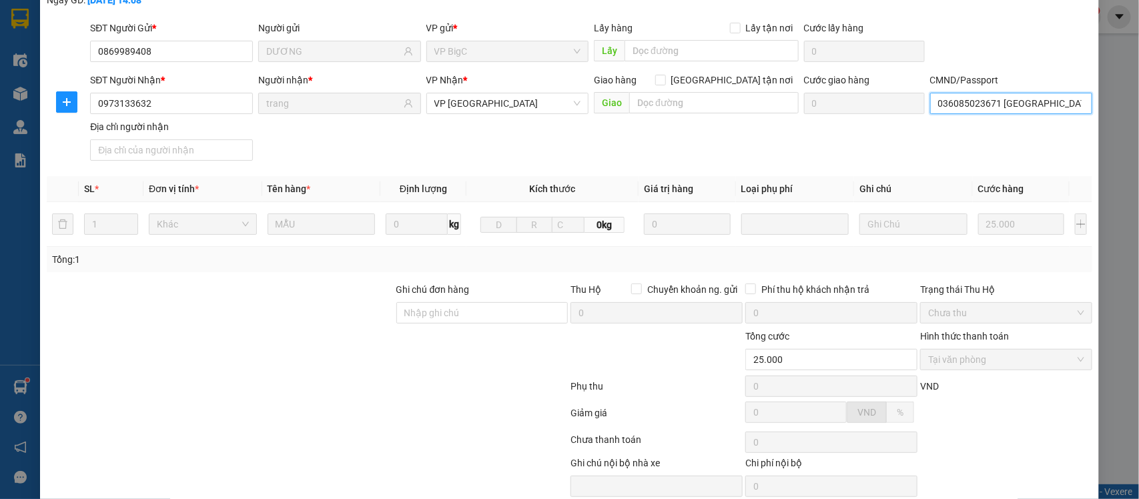
click at [989, 111] on input "036085023671 [GEOGRAPHIC_DATA], 288 [PERSON_NAME]" at bounding box center [1012, 103] width 163 height 21
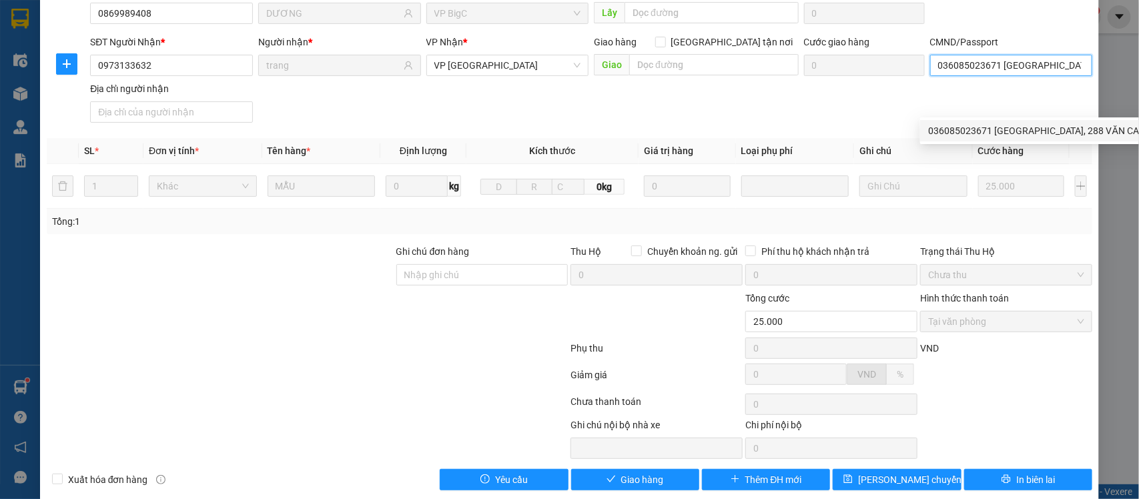
scroll to position [141, 0]
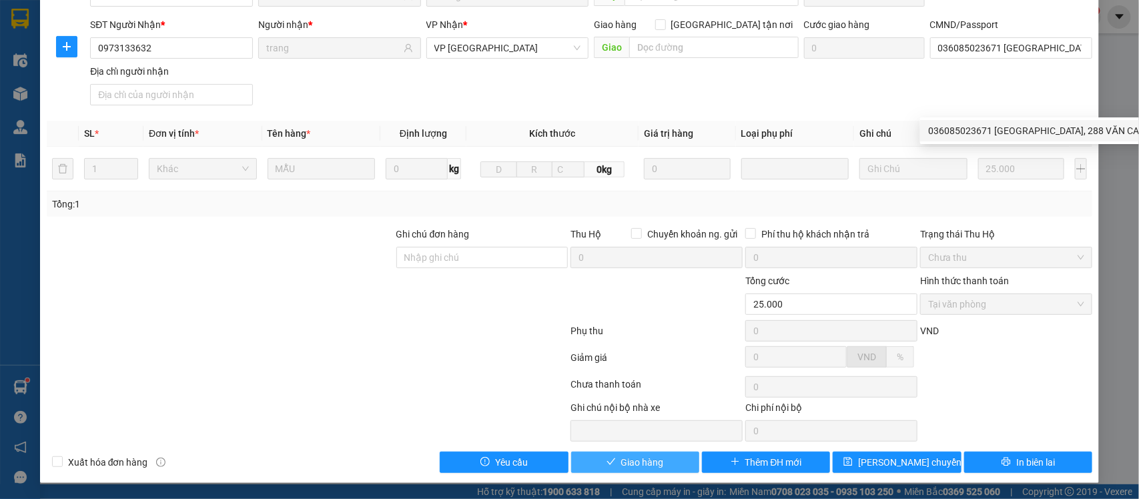
click at [634, 457] on span "Giao hàng" at bounding box center [642, 462] width 43 height 15
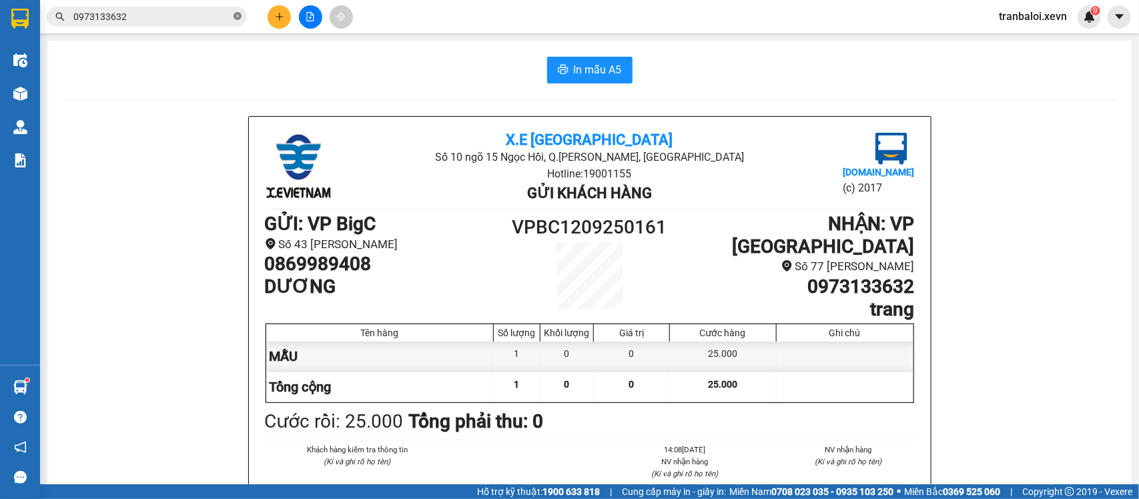
click at [238, 11] on span at bounding box center [238, 17] width 8 height 13
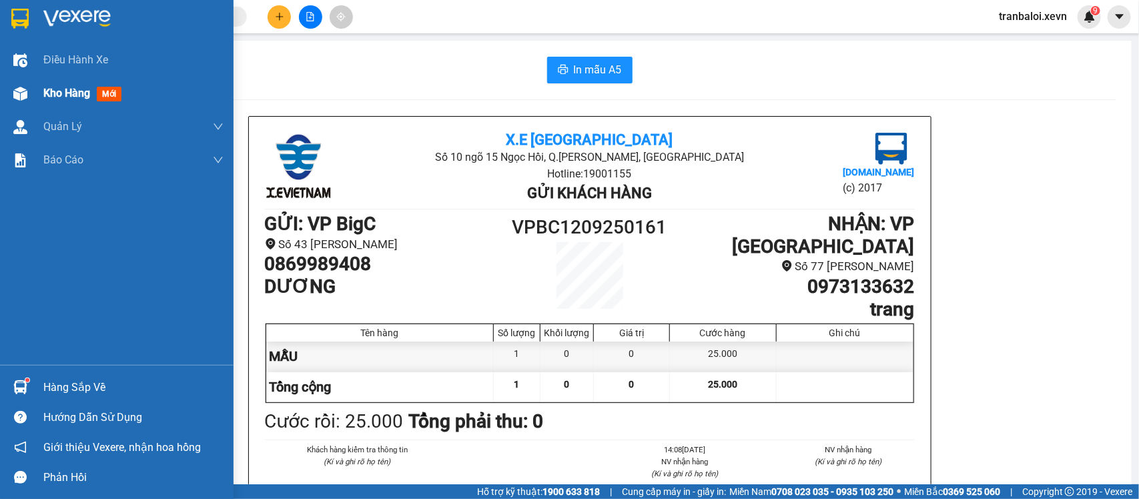
click at [27, 92] on img at bounding box center [20, 94] width 14 height 14
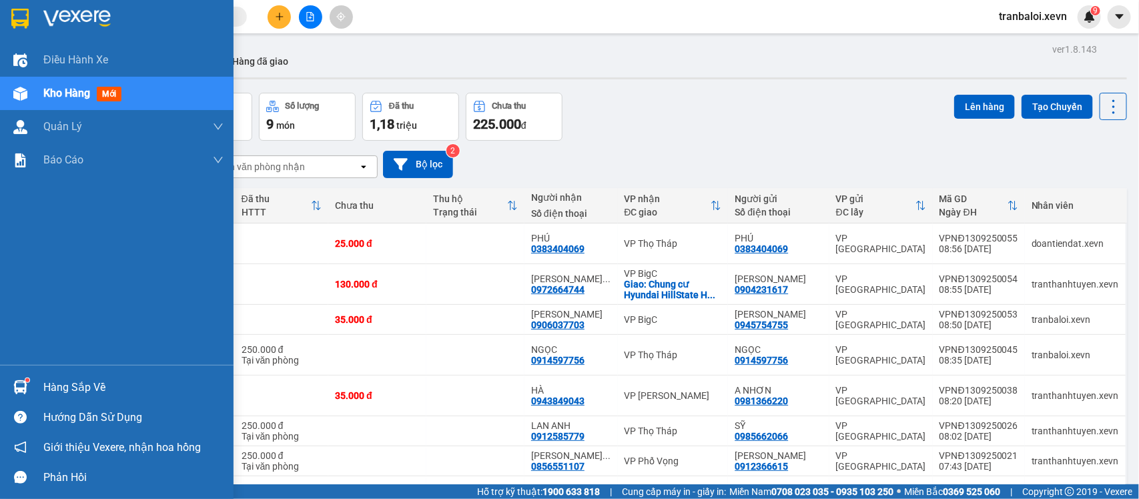
click at [25, 380] on sup at bounding box center [27, 380] width 4 height 4
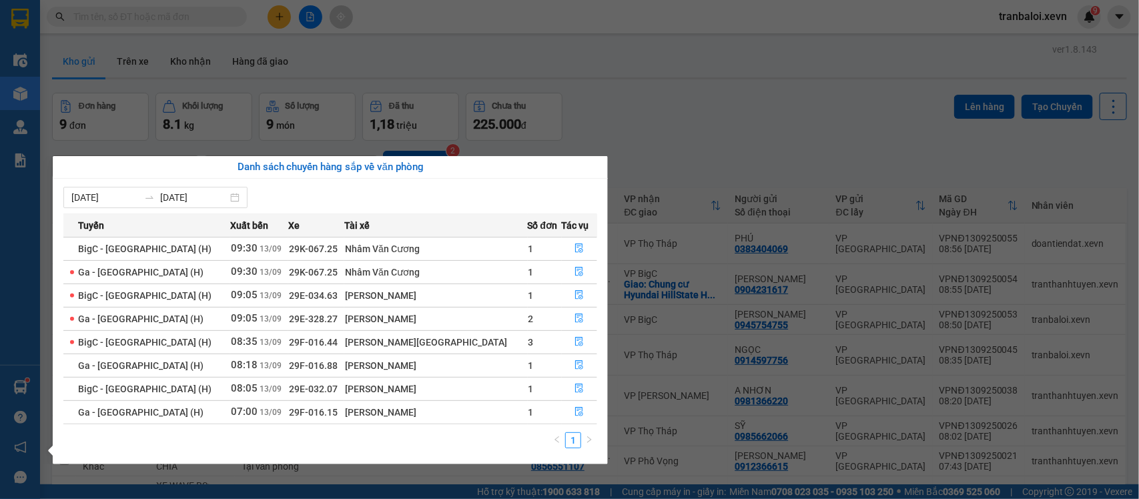
click at [25, 380] on div "Điều hành xe Kho hàng mới Quản [PERSON_NAME] lý chuyến Quản lý giao nhận mới Qu…" at bounding box center [20, 249] width 40 height 499
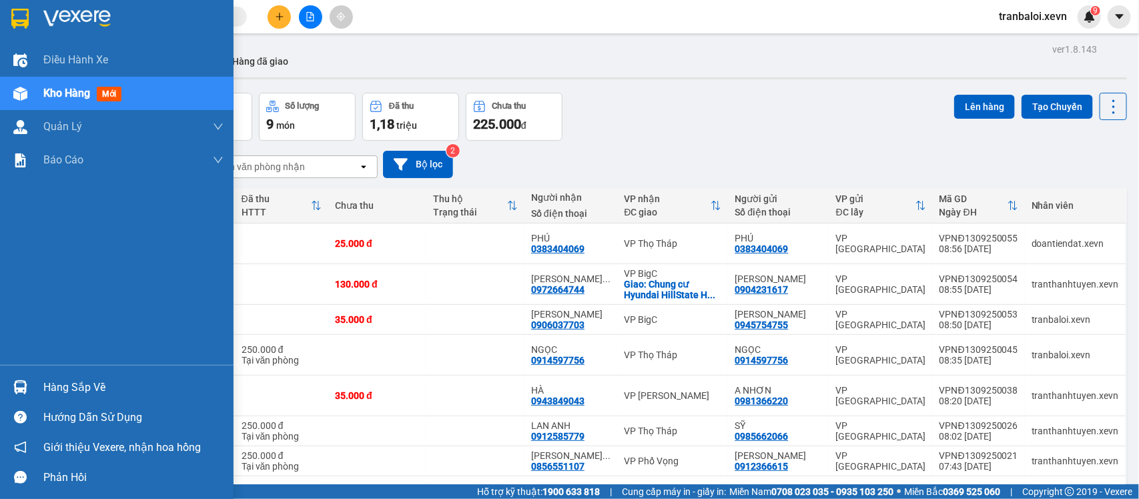
click at [25, 380] on img at bounding box center [20, 387] width 14 height 14
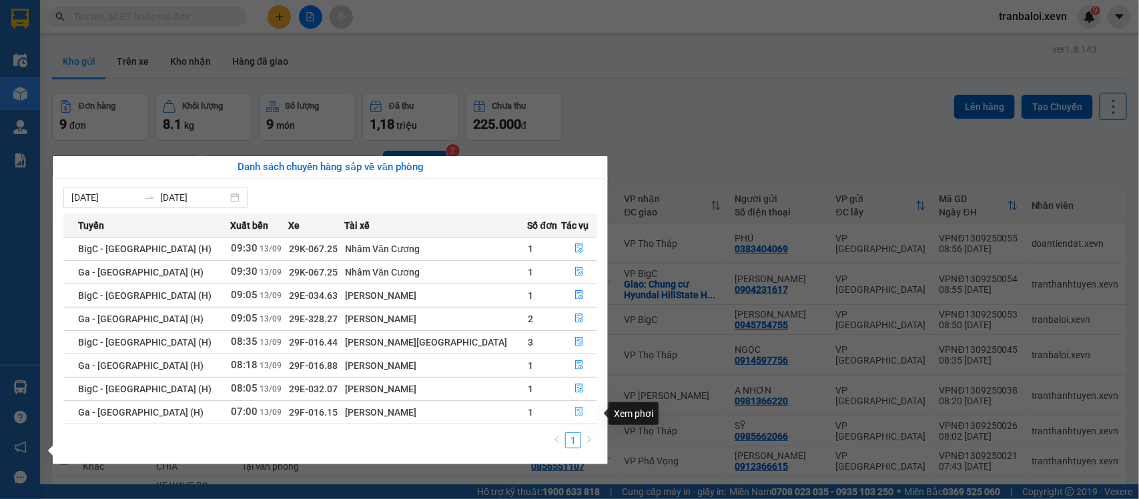
click at [575, 411] on icon "file-done" at bounding box center [579, 411] width 9 height 9
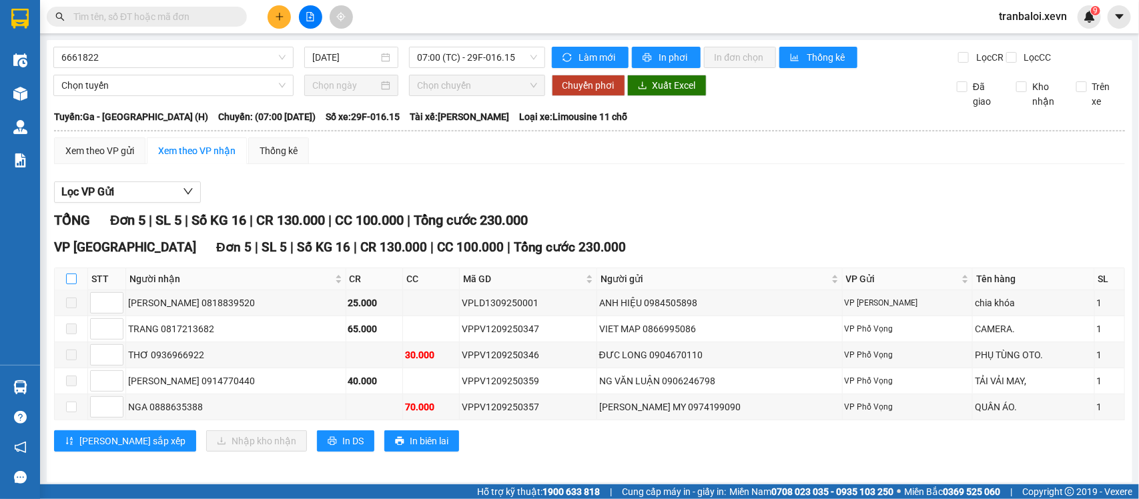
click at [72, 284] on input "checkbox" at bounding box center [71, 279] width 11 height 11
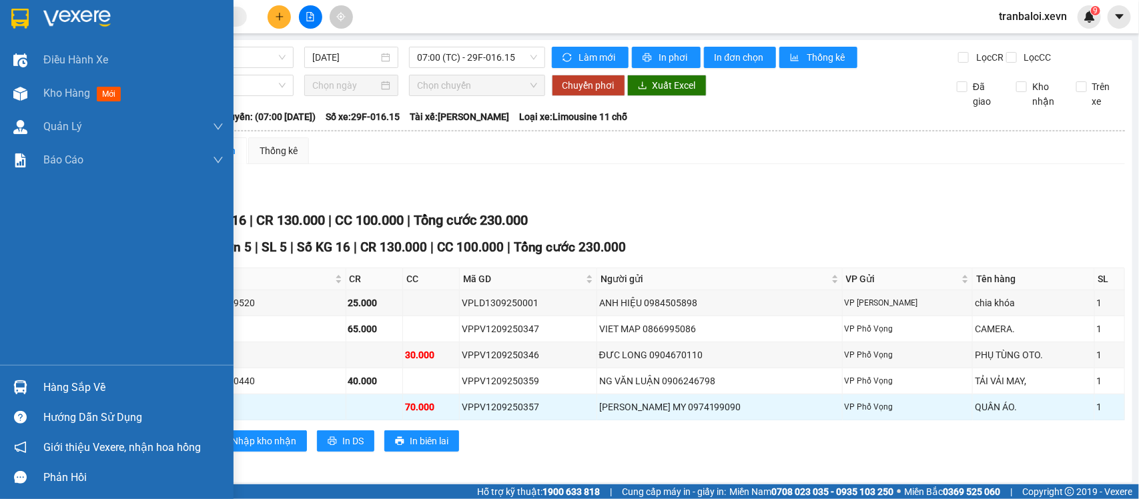
click at [19, 384] on img at bounding box center [20, 387] width 14 height 14
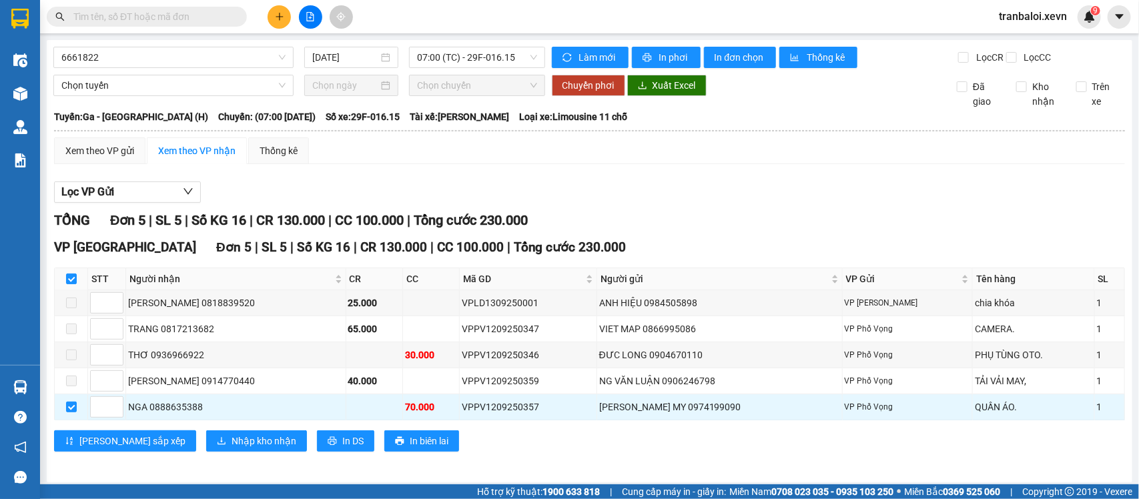
click at [154, 35] on section "Kết quả tìm kiếm ( 695 ) Bộ lọc Mã ĐH Trạng thái Món hàng Thu hộ Tổng cước Chưa…" at bounding box center [569, 249] width 1139 height 499
click at [152, 21] on input "text" at bounding box center [152, 16] width 158 height 15
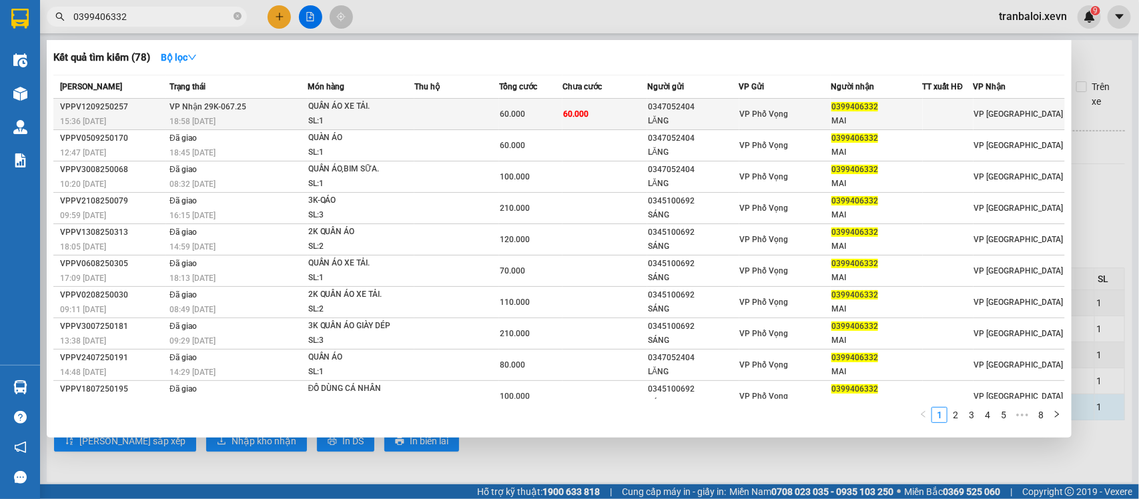
click at [409, 112] on span "QUẦN ÁO XE TẢI. SL: 1" at bounding box center [361, 113] width 106 height 29
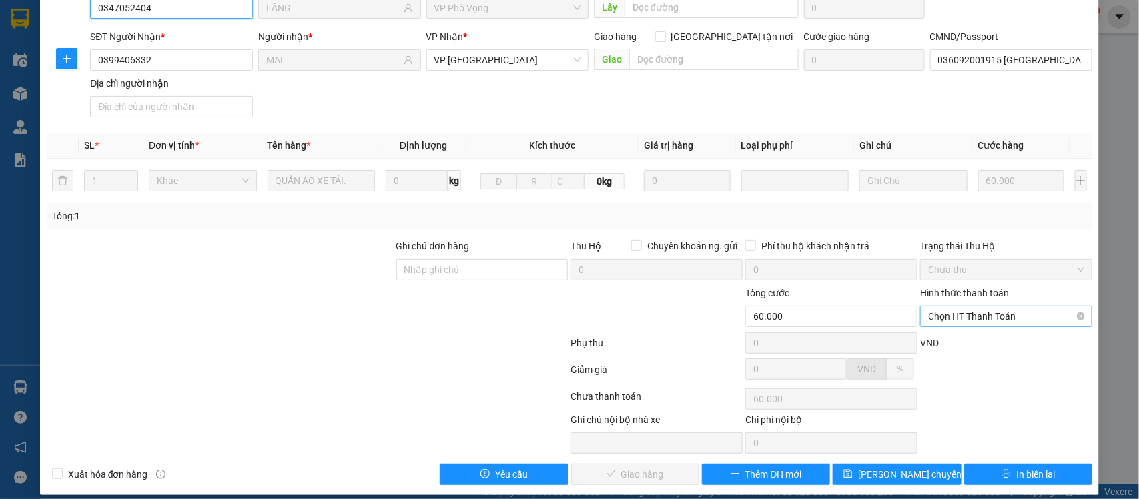
scroll to position [141, 0]
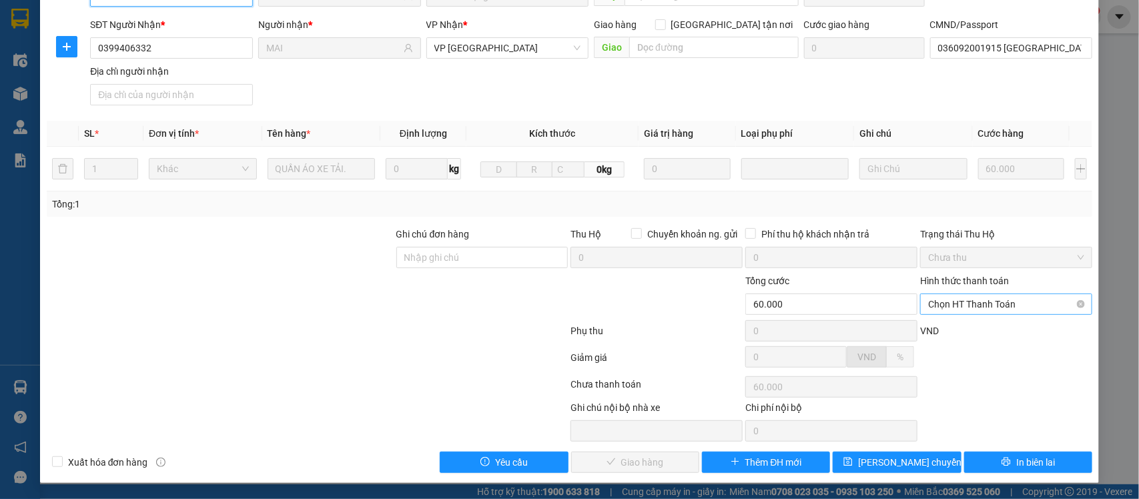
click at [990, 297] on span "Chọn HT Thanh Toán" at bounding box center [1007, 304] width 156 height 20
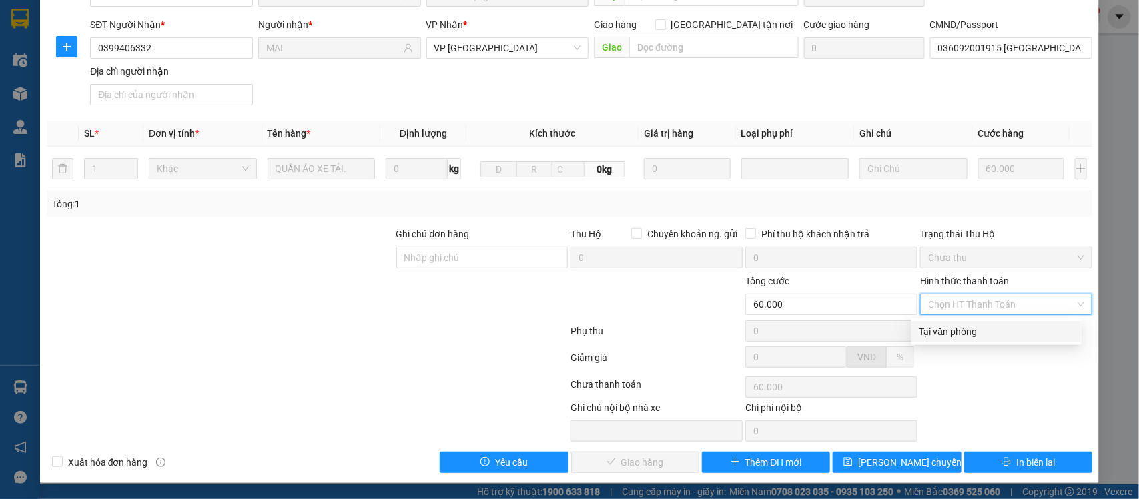
click at [981, 324] on div "Tại văn phòng" at bounding box center [997, 331] width 154 height 15
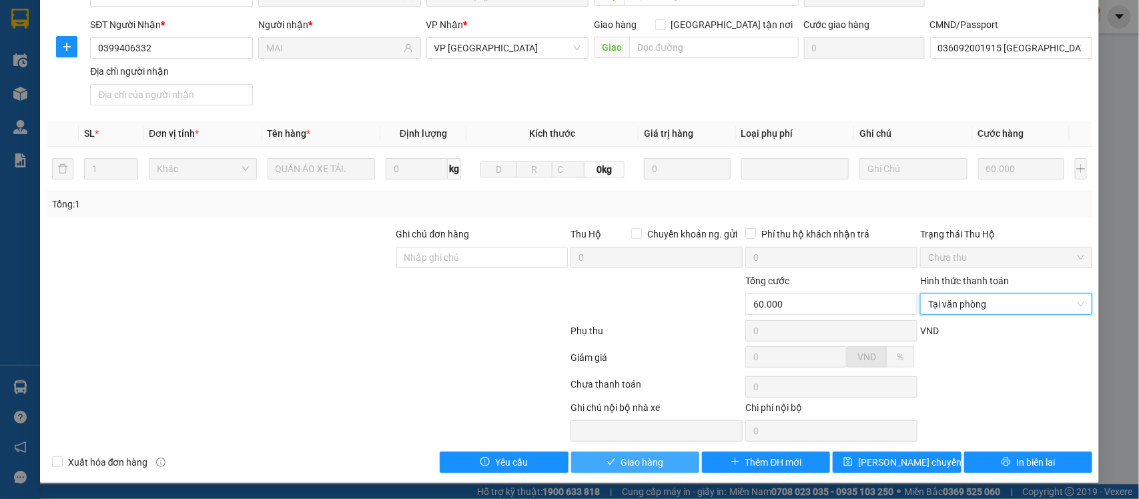
click at [649, 463] on span "Giao hàng" at bounding box center [642, 462] width 43 height 15
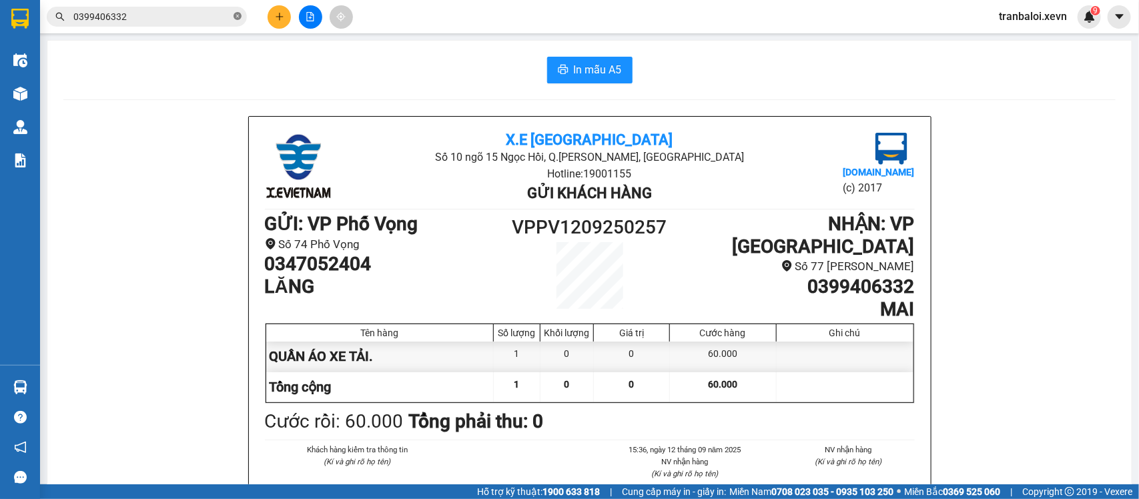
click at [240, 14] on icon "close-circle" at bounding box center [238, 16] width 8 height 8
click at [204, 15] on input "text" at bounding box center [152, 16] width 158 height 15
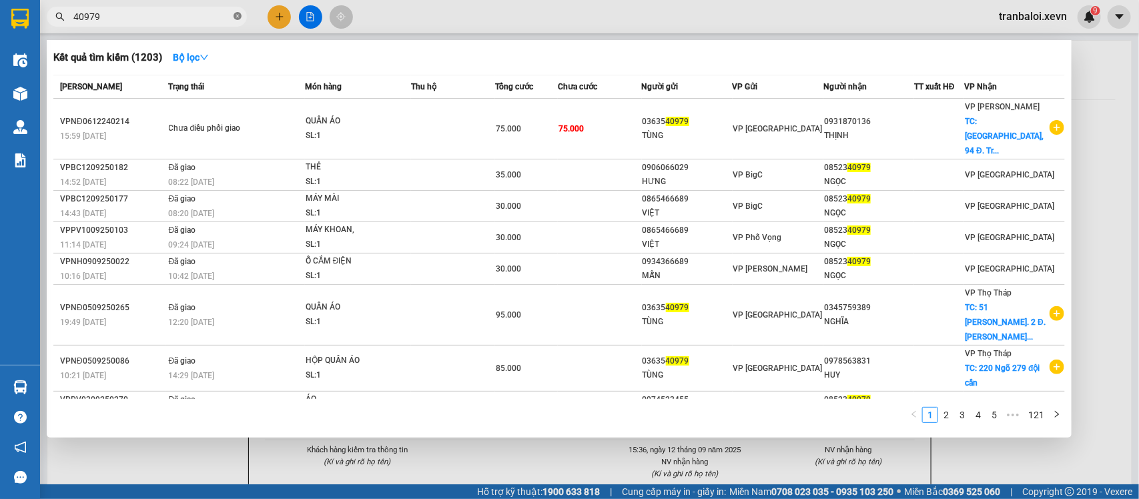
click at [234, 13] on icon "close-circle" at bounding box center [238, 16] width 8 height 8
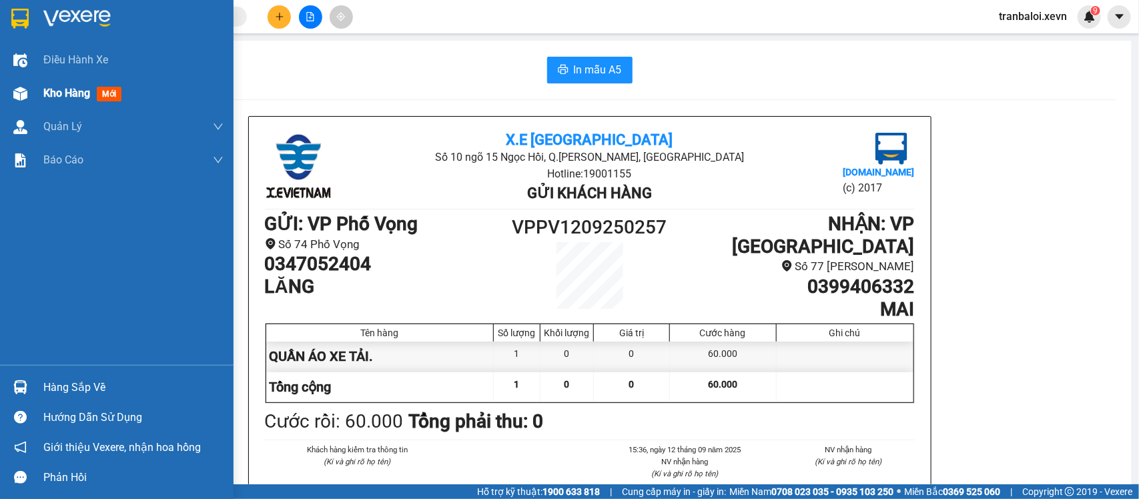
click at [27, 91] on div at bounding box center [20, 93] width 23 height 23
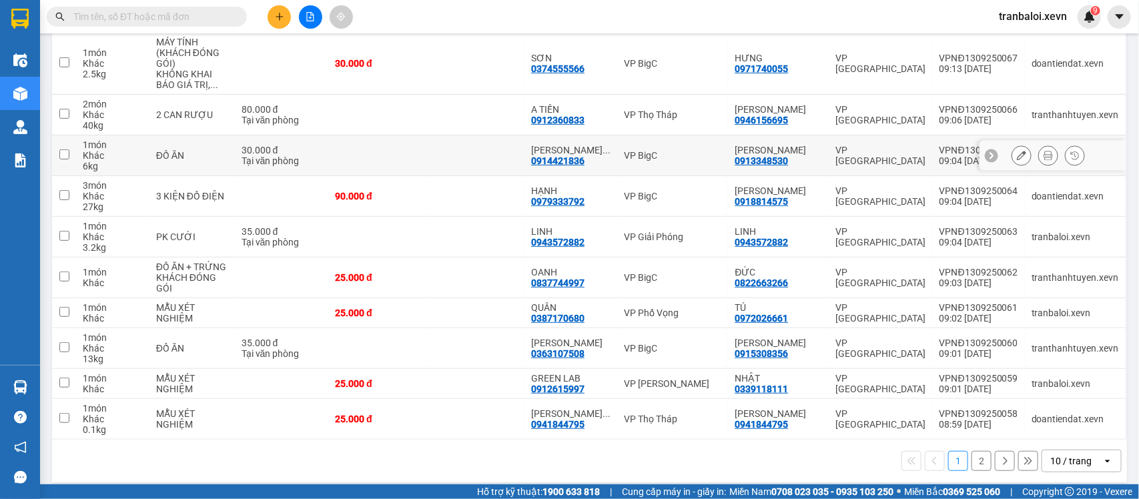
scroll to position [202, 0]
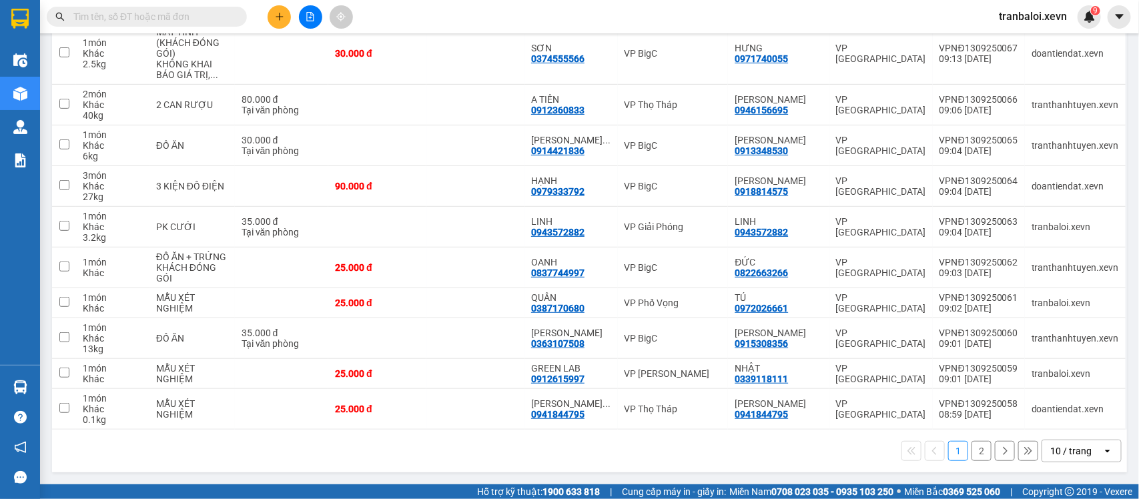
click at [972, 449] on button "2" at bounding box center [982, 451] width 20 height 20
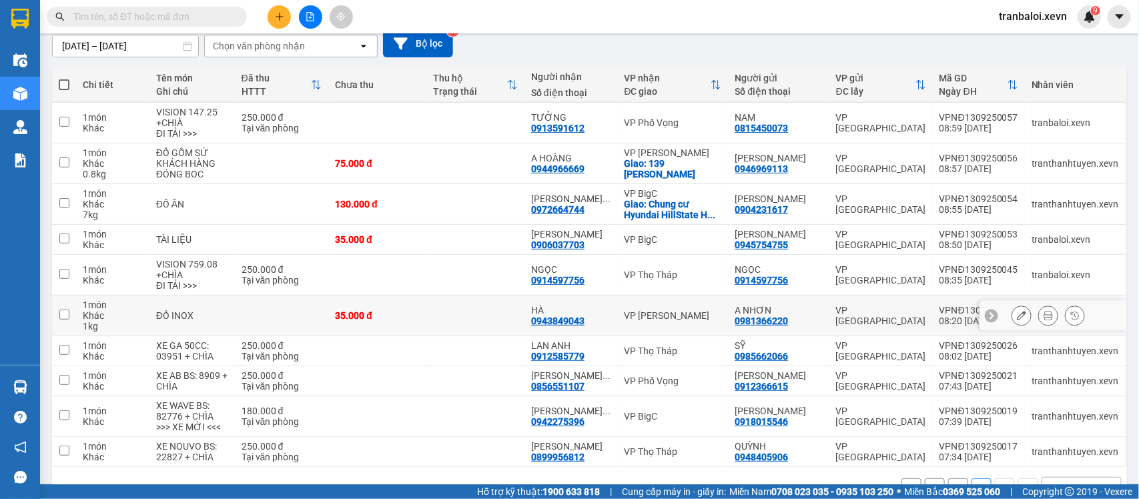
scroll to position [160, 0]
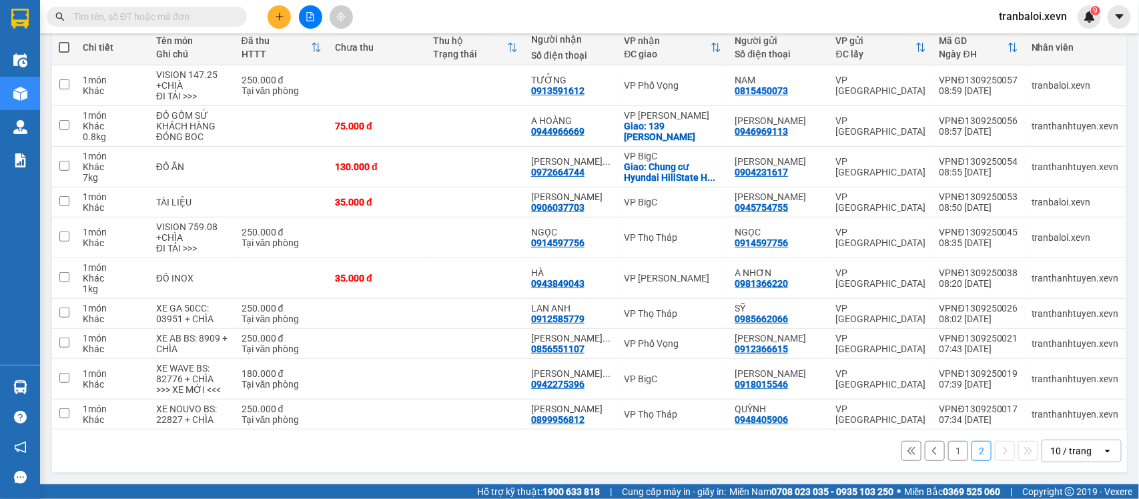
click at [949, 453] on button "1" at bounding box center [959, 451] width 20 height 20
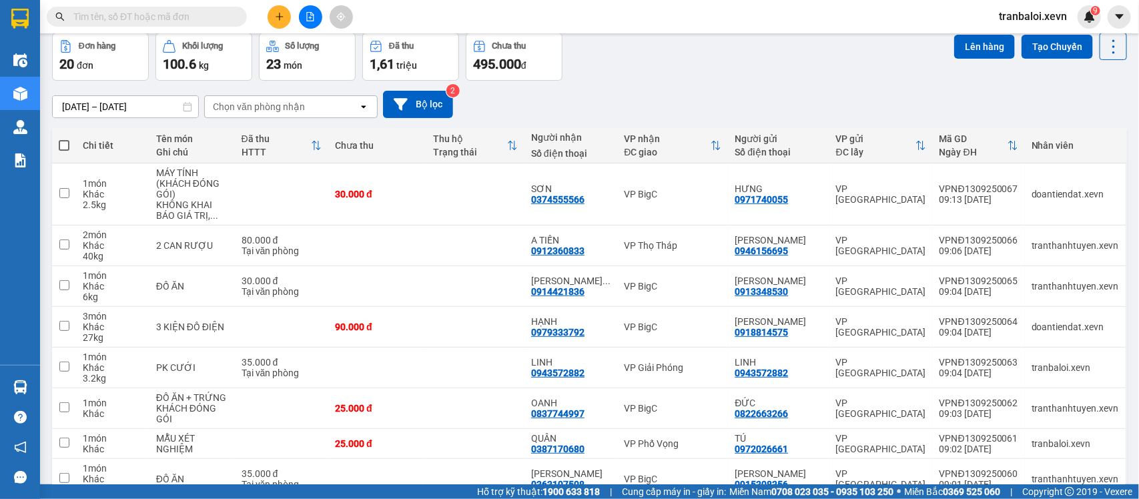
scroll to position [0, 0]
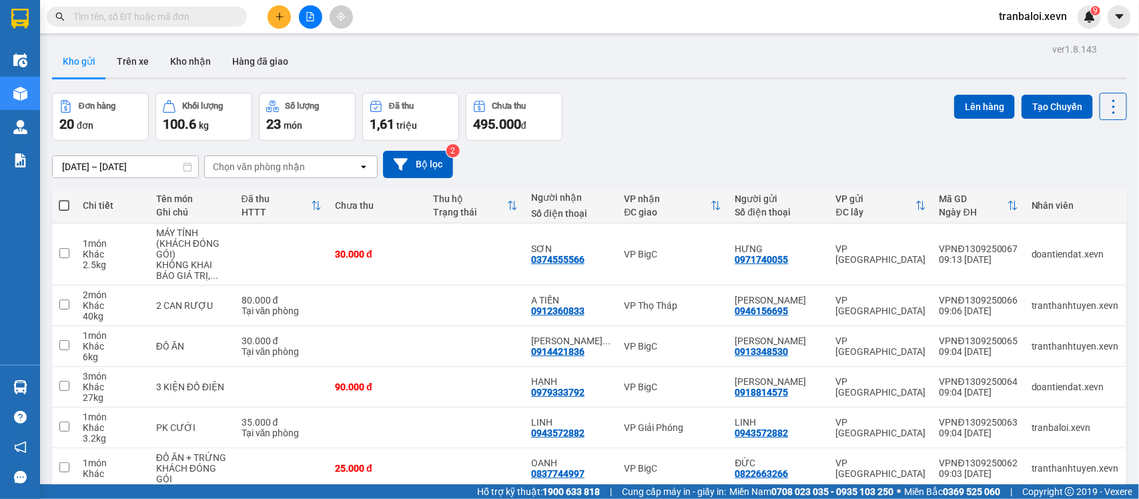
click at [105, 25] on span at bounding box center [147, 17] width 200 height 20
click at [107, 17] on input "text" at bounding box center [152, 16] width 158 height 15
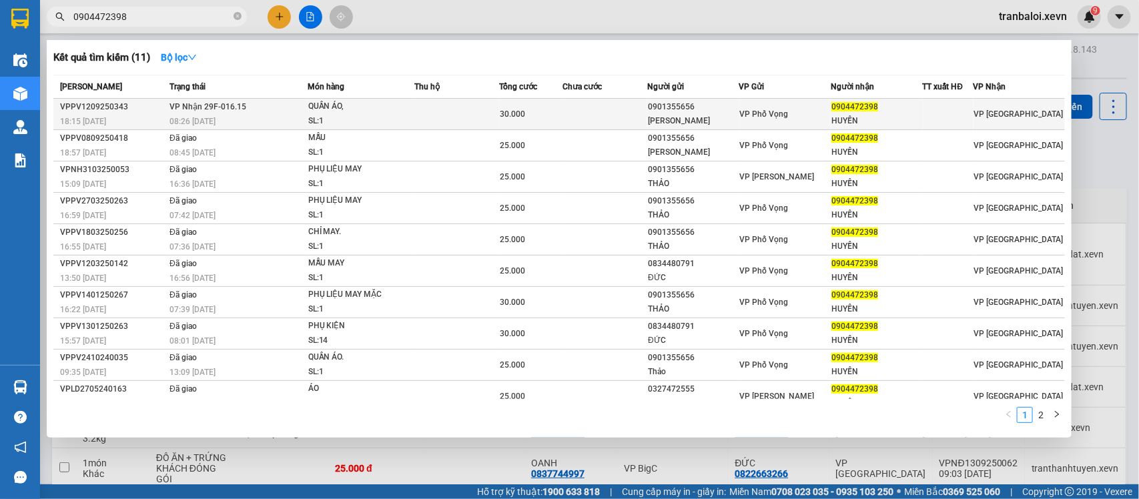
click at [401, 112] on div "QUẦN ÁO," at bounding box center [358, 106] width 100 height 15
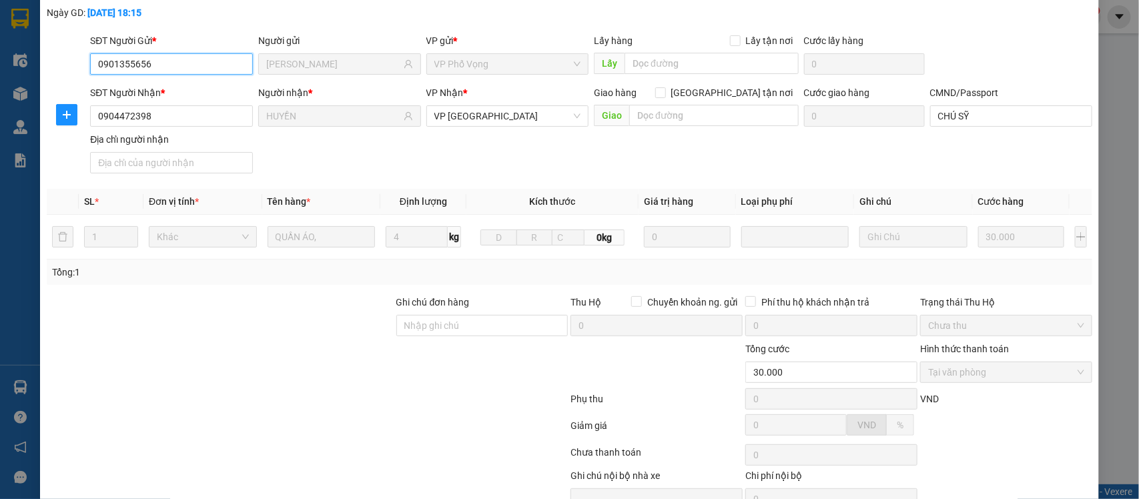
scroll to position [141, 0]
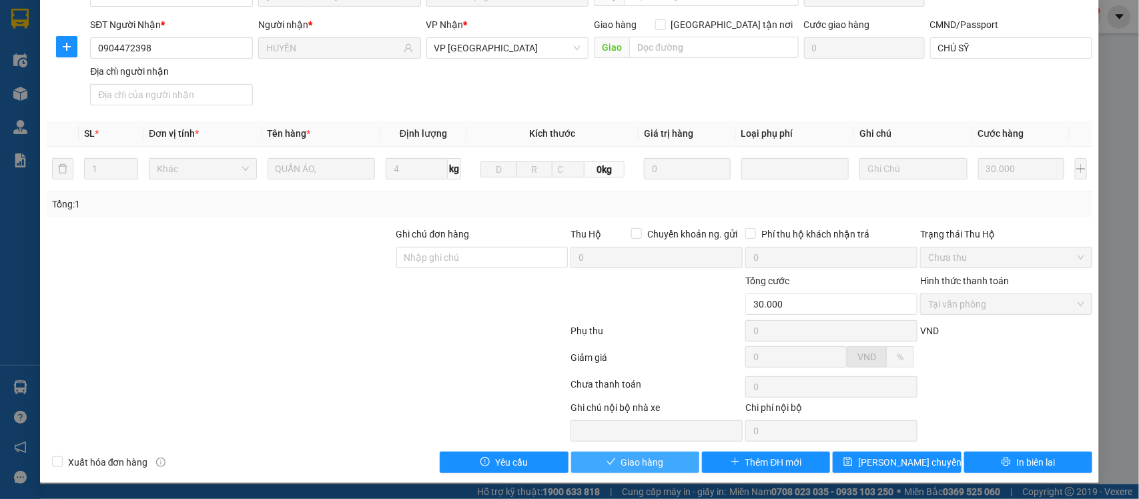
click at [651, 459] on span "Giao hàng" at bounding box center [642, 462] width 43 height 15
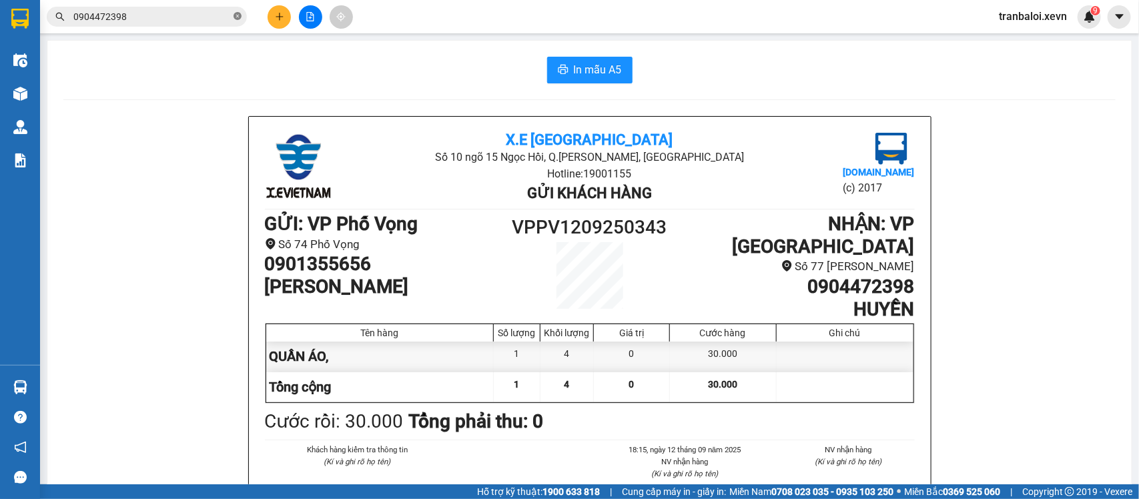
click at [238, 15] on icon "close-circle" at bounding box center [238, 16] width 8 height 8
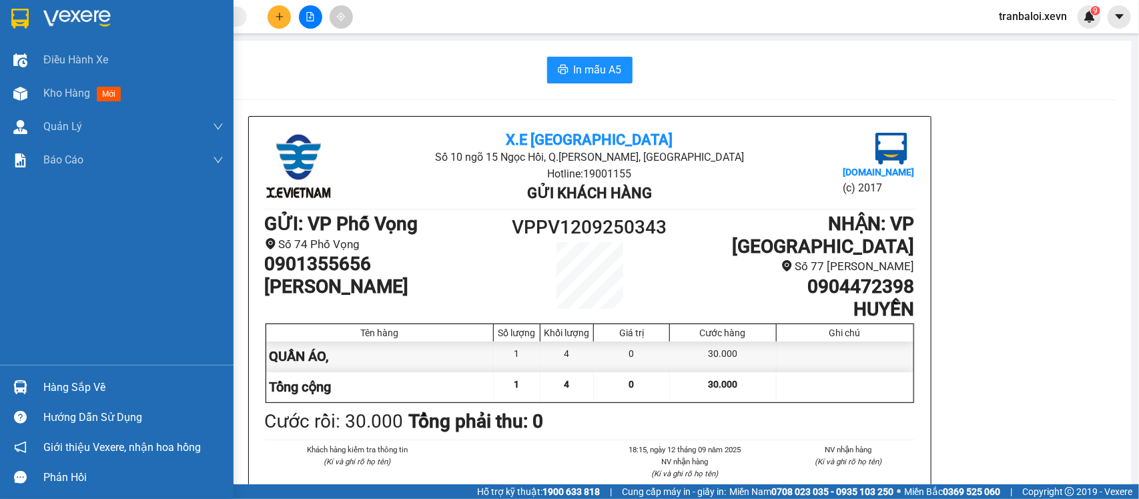
click at [31, 388] on div "Hàng sắp về" at bounding box center [117, 387] width 234 height 30
click at [21, 388] on div "Điều hành xe Kho hàng mới Quản [PERSON_NAME] lý chuyến Quản lý giao nhận mới Qu…" at bounding box center [117, 249] width 234 height 499
click at [21, 388] on img at bounding box center [20, 387] width 14 height 14
click at [21, 388] on div "Điều hành xe Kho hàng mới Quản [PERSON_NAME] lý chuyến Quản lý giao nhận mới Qu…" at bounding box center [117, 249] width 234 height 499
click at [20, 387] on img at bounding box center [20, 387] width 14 height 14
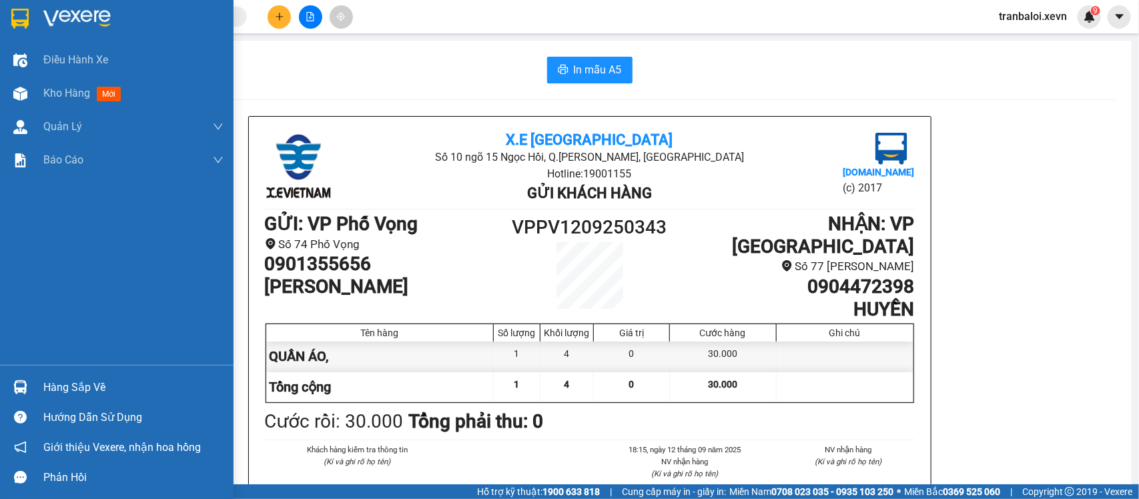
click at [19, 386] on div "Điều hành xe Kho hàng mới Quản [PERSON_NAME] lý chuyến Quản lý giao nhận mới Qu…" at bounding box center [117, 249] width 234 height 499
click at [19, 386] on img at bounding box center [20, 387] width 14 height 14
click at [19, 386] on div "Điều hành xe Kho hàng mới Quản [PERSON_NAME] lý chuyến Quản lý giao nhận mới Qu…" at bounding box center [117, 249] width 234 height 499
click at [19, 386] on img at bounding box center [20, 387] width 14 height 14
click at [19, 386] on div "Điều hành xe Kho hàng mới Quản [PERSON_NAME] lý chuyến Quản lý giao nhận mới Qu…" at bounding box center [117, 249] width 234 height 499
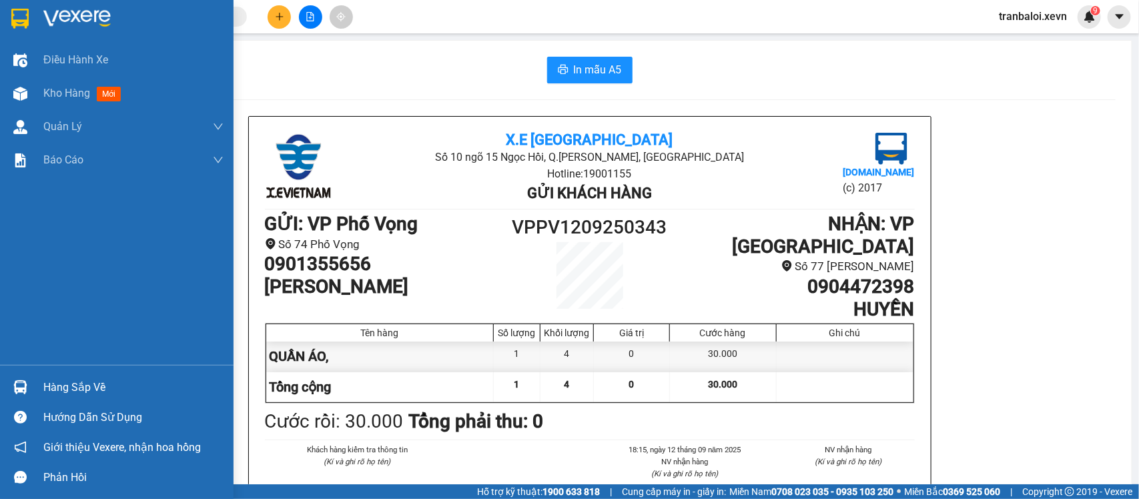
click at [19, 386] on img at bounding box center [20, 387] width 14 height 14
click at [19, 386] on div "Điều hành xe Kho hàng mới Quản [PERSON_NAME] lý chuyến Quản lý giao nhận mới Qu…" at bounding box center [117, 249] width 234 height 499
click at [19, 386] on img at bounding box center [20, 387] width 14 height 14
click at [19, 386] on div "Điều hành xe Kho hàng mới Quản [PERSON_NAME] lý chuyến Quản lý giao nhận mới Qu…" at bounding box center [117, 249] width 234 height 499
click at [19, 386] on img at bounding box center [20, 387] width 14 height 14
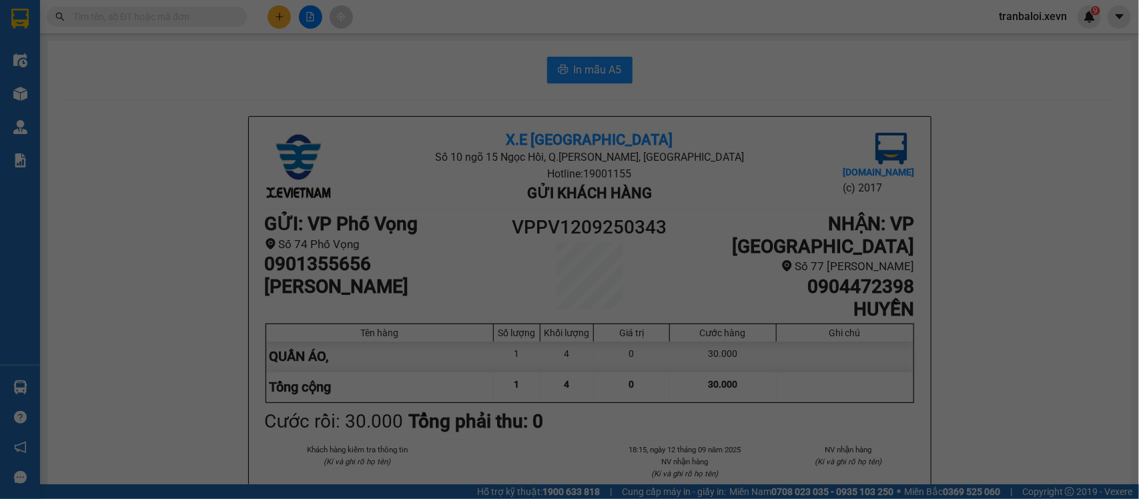
click at [19, 386] on div "Điều hành xe Kho hàng mới Quản [PERSON_NAME] lý chuyến Quản lý giao nhận mới Qu…" at bounding box center [20, 249] width 40 height 499
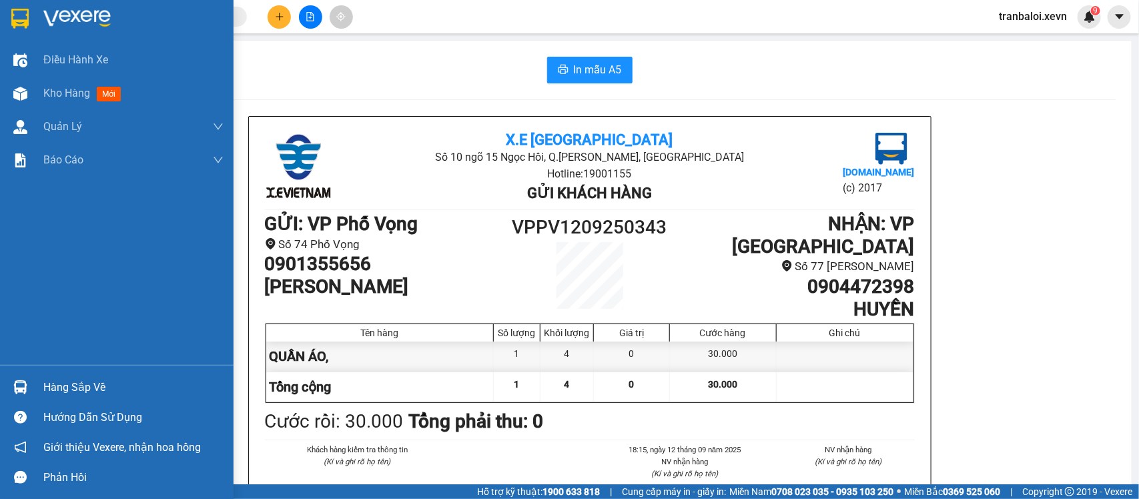
click at [19, 386] on img at bounding box center [20, 387] width 14 height 14
click at [19, 386] on div "Điều hành xe Kho hàng mới Quản [PERSON_NAME] lý chuyến Quản lý giao nhận mới Qu…" at bounding box center [117, 249] width 234 height 499
click at [19, 386] on img at bounding box center [20, 387] width 14 height 14
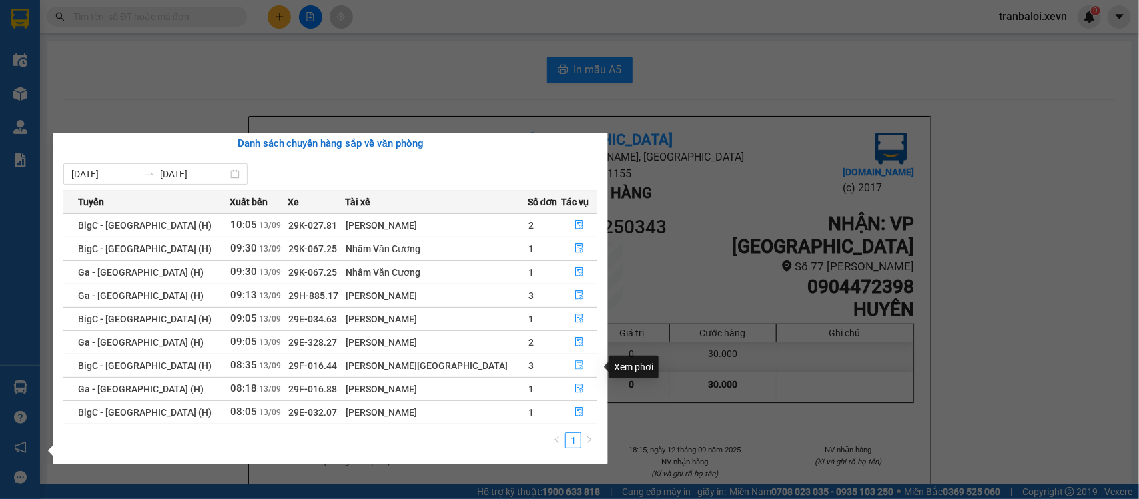
click at [575, 365] on icon "file-done" at bounding box center [579, 364] width 9 height 9
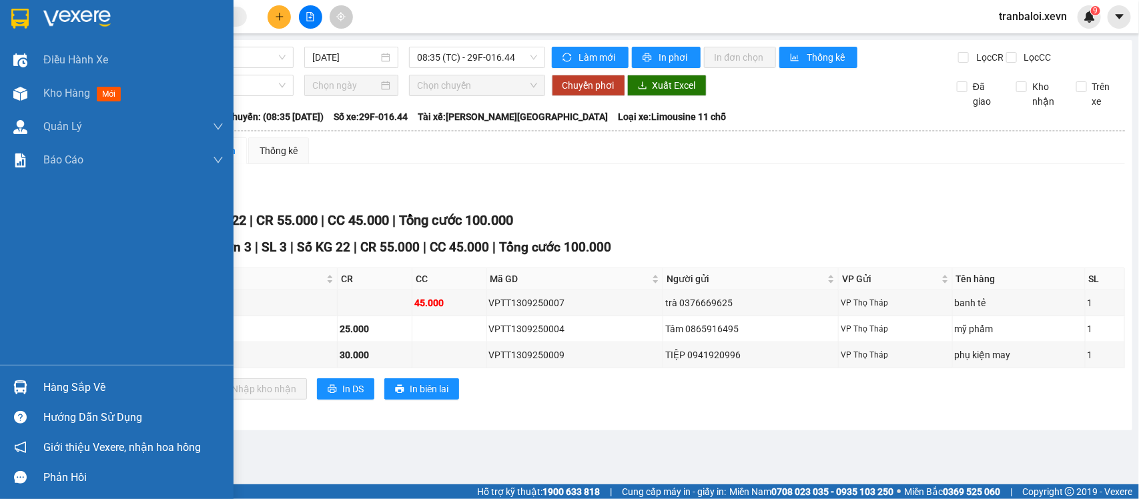
click at [52, 375] on div "Hàng sắp về" at bounding box center [117, 387] width 234 height 30
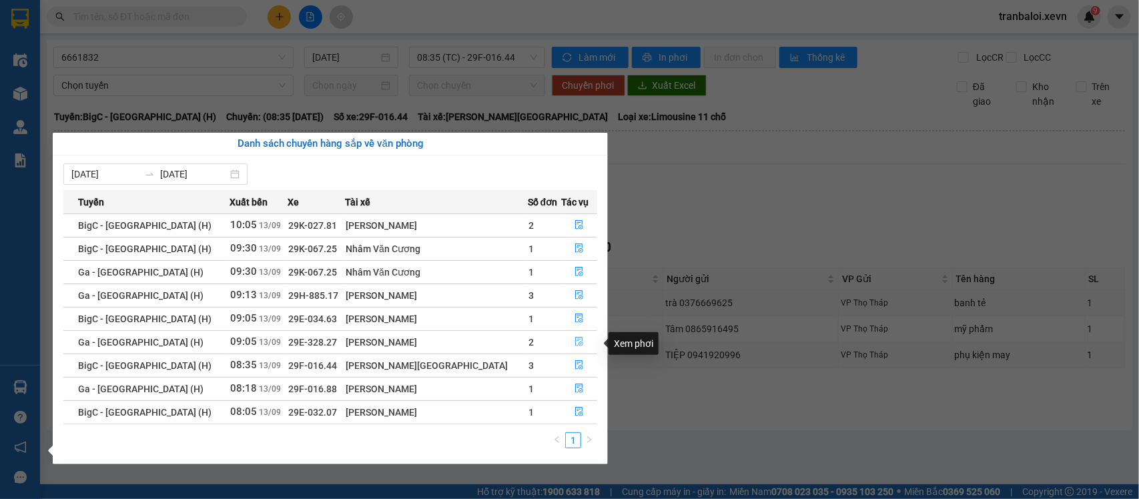
click at [575, 342] on icon "file-done" at bounding box center [579, 341] width 9 height 9
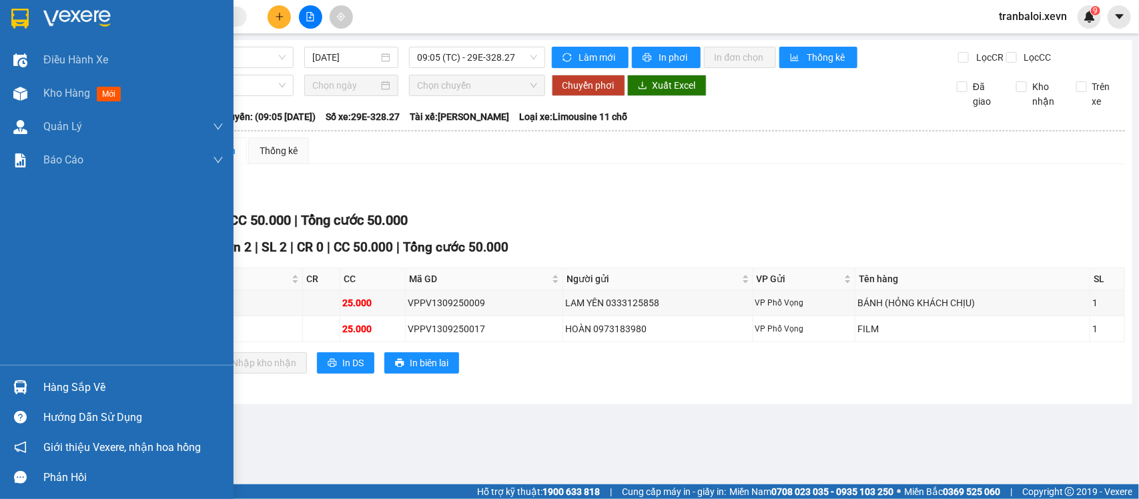
click at [24, 381] on img at bounding box center [20, 387] width 14 height 14
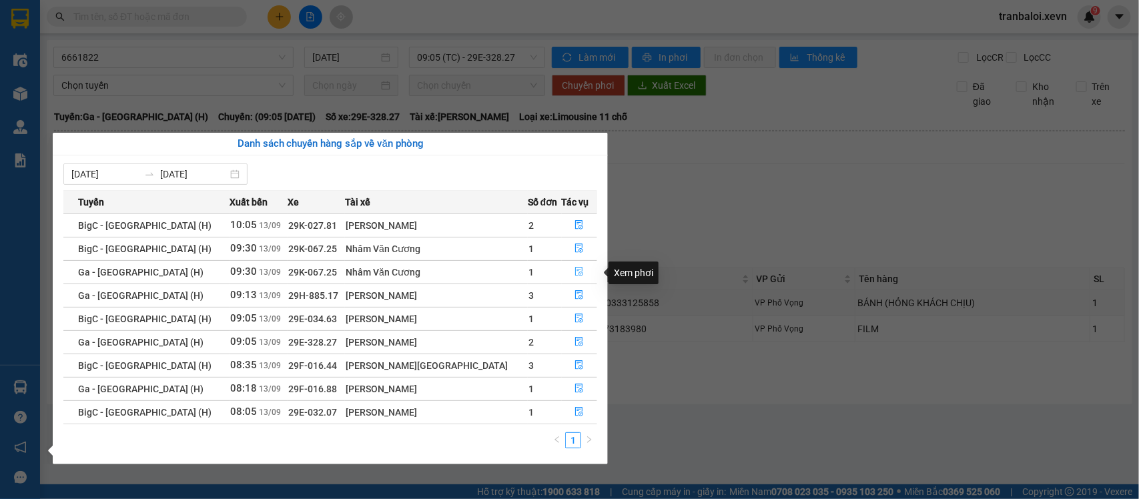
click at [575, 268] on icon "file-done" at bounding box center [579, 271] width 9 height 9
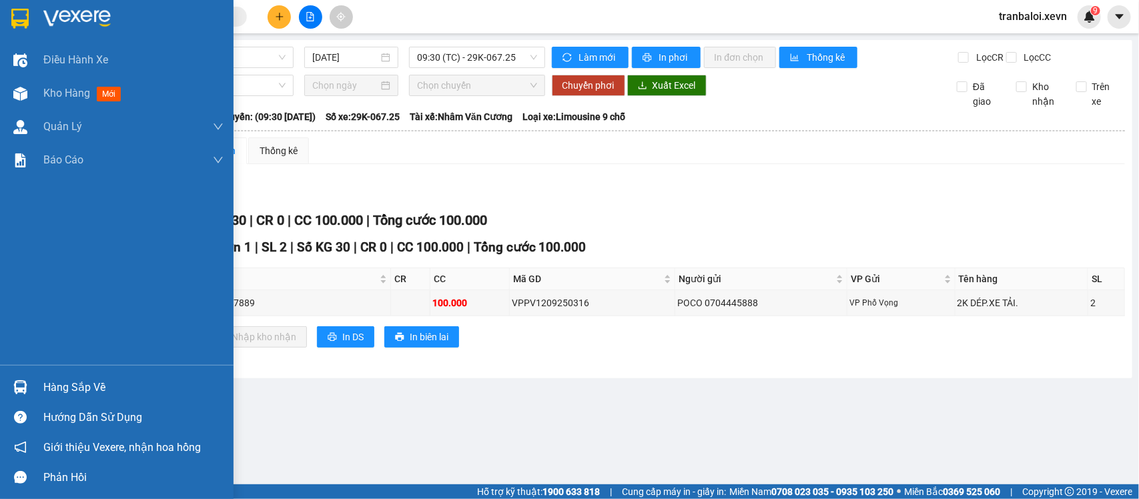
click at [28, 385] on div at bounding box center [20, 387] width 23 height 23
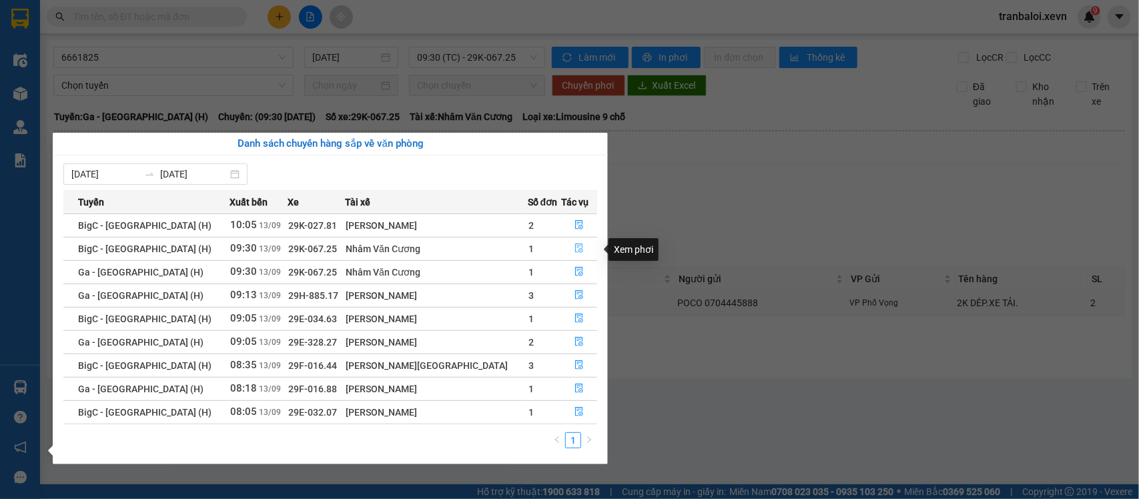
click at [575, 248] on icon "file-done" at bounding box center [579, 248] width 9 height 9
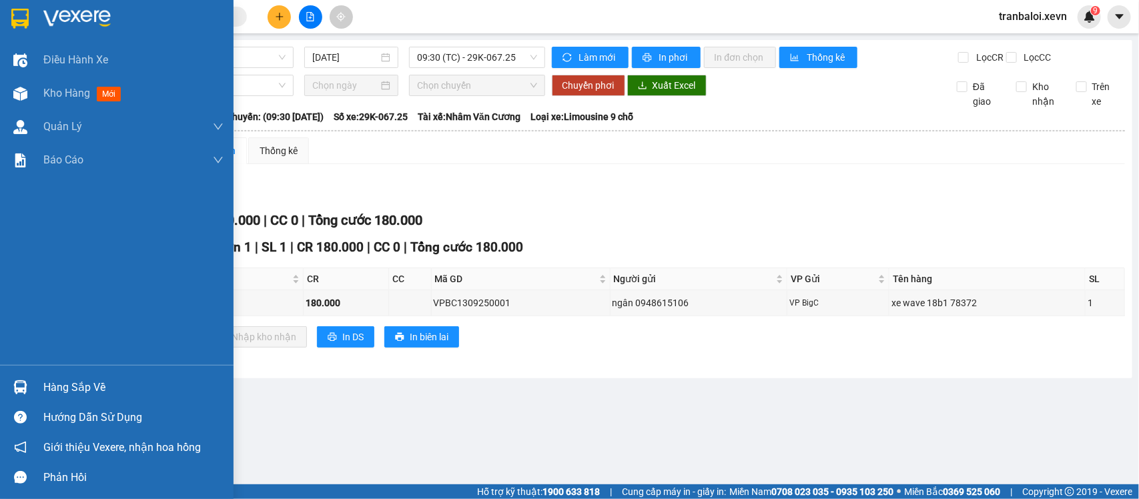
click at [15, 387] on img at bounding box center [20, 387] width 14 height 14
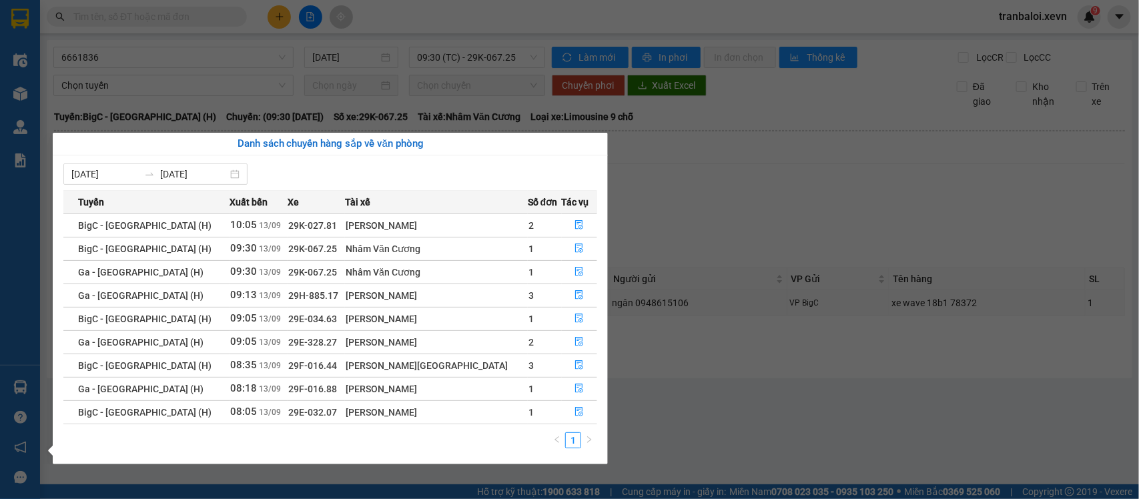
click at [278, 27] on section "Kết quả tìm kiếm ( 11 ) Bộ lọc Mã ĐH Trạng thái Món hàng Thu hộ Tổng cước Chưa …" at bounding box center [569, 249] width 1139 height 499
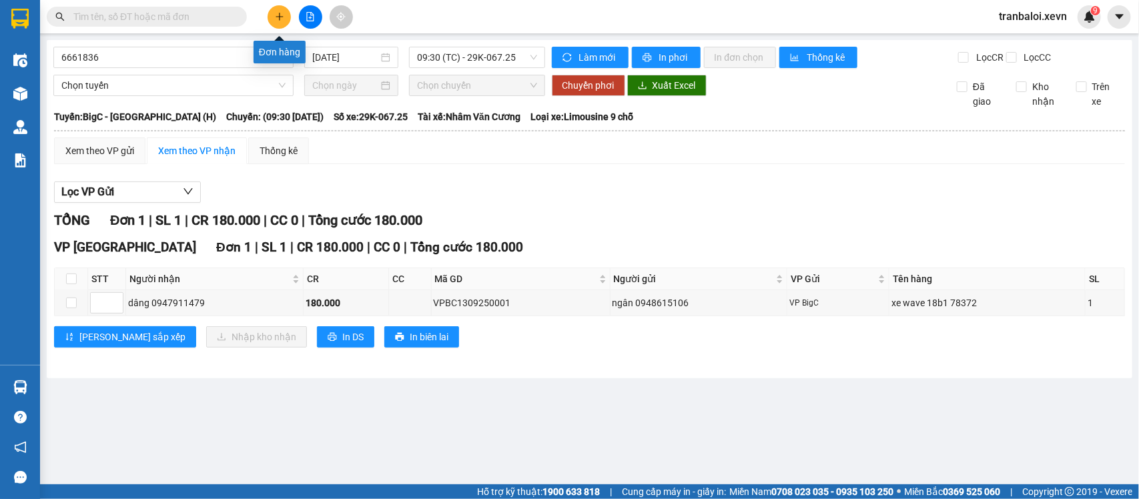
click at [276, 15] on icon "plus" at bounding box center [279, 16] width 9 height 9
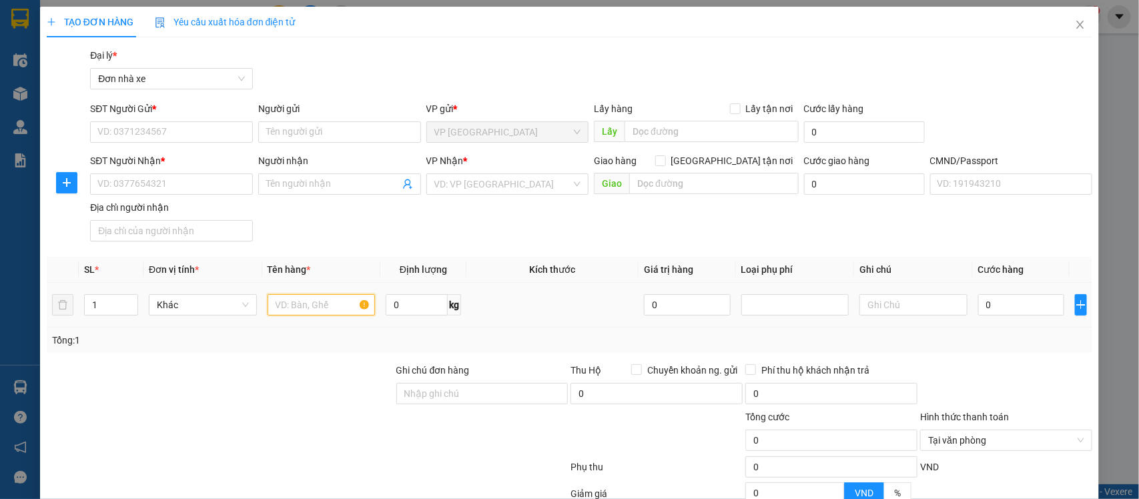
click at [294, 308] on input "text" at bounding box center [322, 304] width 108 height 21
click at [164, 128] on input "SĐT Người Gửi *" at bounding box center [171, 131] width 163 height 21
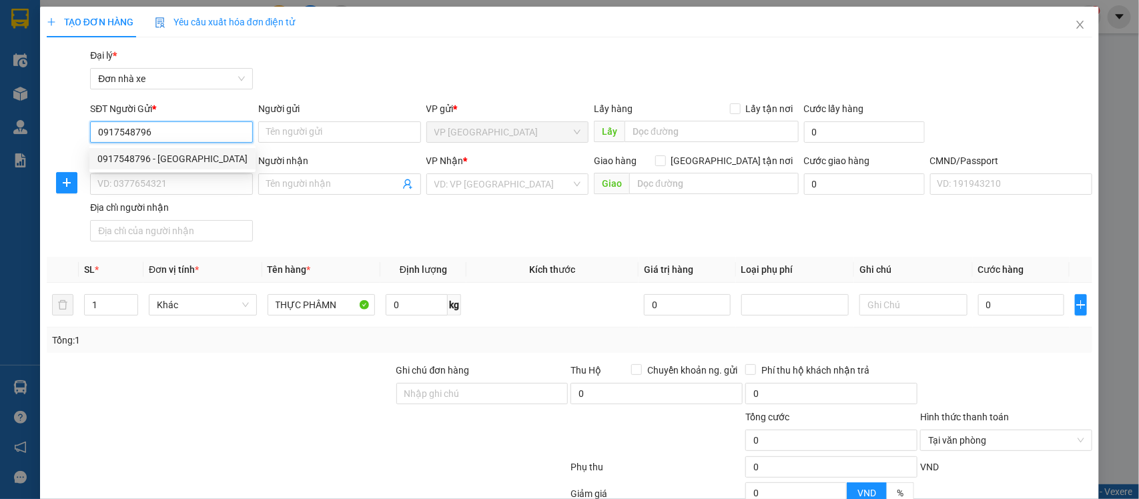
click at [196, 154] on div "0917548796 - [GEOGRAPHIC_DATA]" at bounding box center [172, 159] width 150 height 15
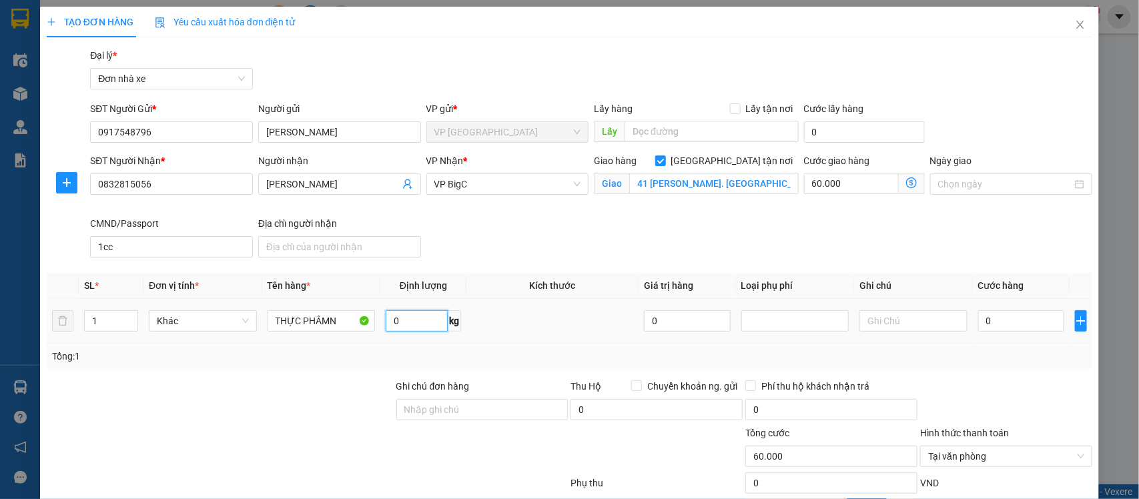
click at [406, 322] on input "0" at bounding box center [417, 320] width 62 height 21
click at [362, 367] on div "Tổng: 1" at bounding box center [570, 356] width 1047 height 25
click at [341, 316] on input "THỰC PHÂMN" at bounding box center [322, 320] width 108 height 21
click at [1007, 321] on input "0" at bounding box center [1022, 320] width 86 height 21
click at [1039, 384] on div at bounding box center [1006, 402] width 175 height 47
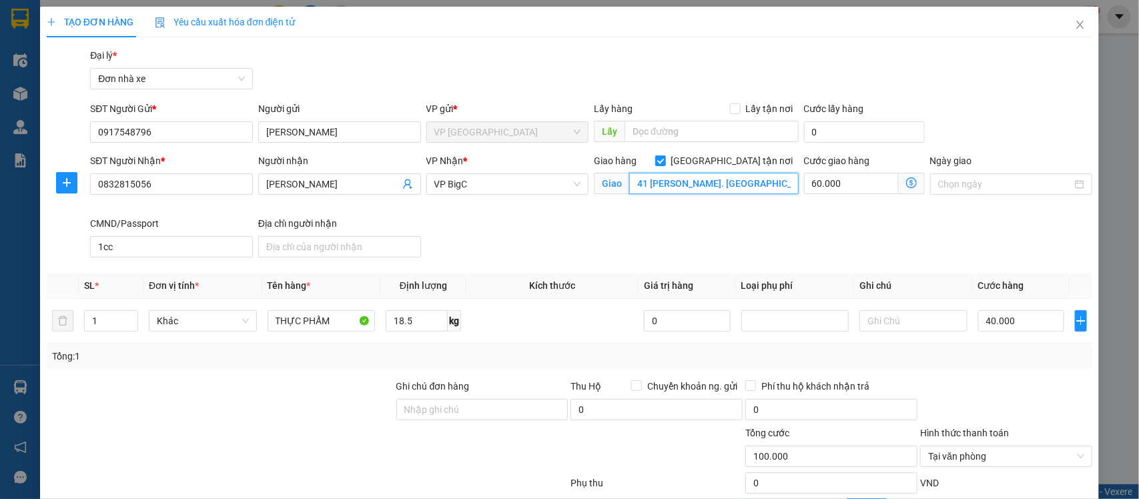
click at [699, 184] on input "41 [PERSON_NAME]. [GEOGRAPHIC_DATA], [GEOGRAPHIC_DATA], [GEOGRAPHIC_DATA], [GEO…" at bounding box center [714, 183] width 170 height 21
click at [746, 244] on div "SĐT Người Nhận * 0832815056 Người nhận [PERSON_NAME] VP Nhận * VP BigC Giao hàn…" at bounding box center [591, 208] width 1008 height 109
click at [836, 185] on input "60.000" at bounding box center [851, 183] width 95 height 21
click at [788, 257] on div "SĐT Người Nhận * 0832815056 Người nhận [PERSON_NAME] VP Nhận * VP BigC Giao hàn…" at bounding box center [591, 208] width 1008 height 109
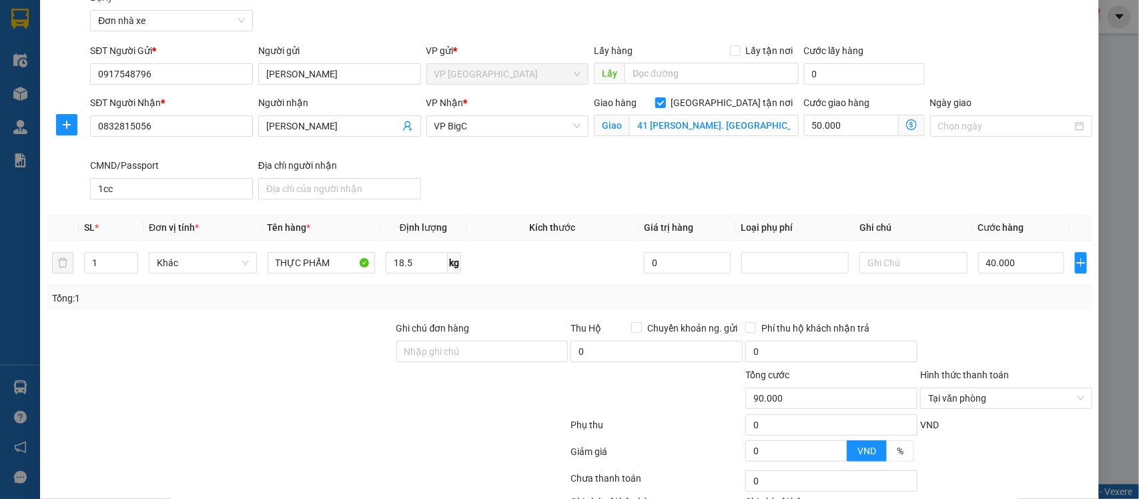
scroll to position [154, 0]
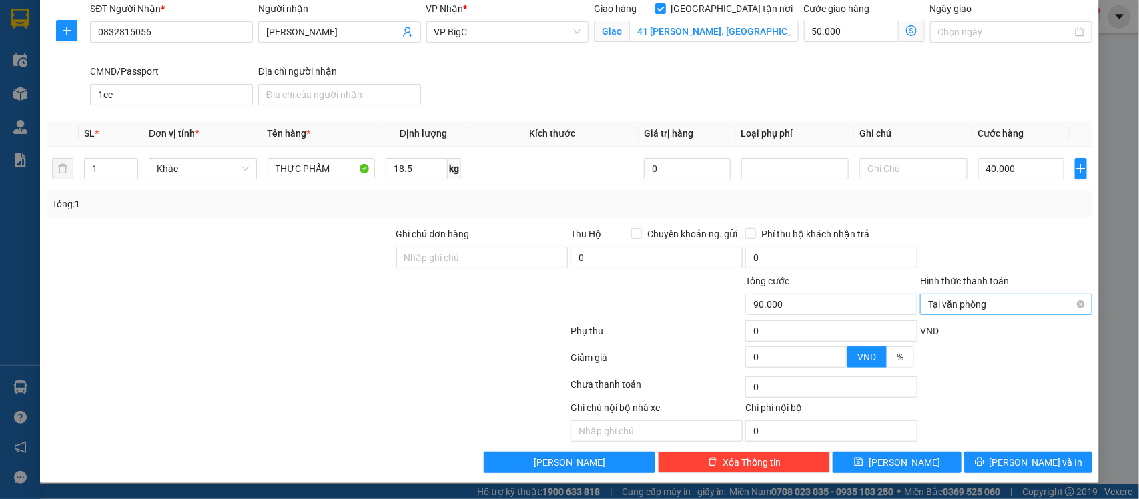
click at [1032, 305] on span "Tại văn phòng" at bounding box center [1007, 304] width 156 height 20
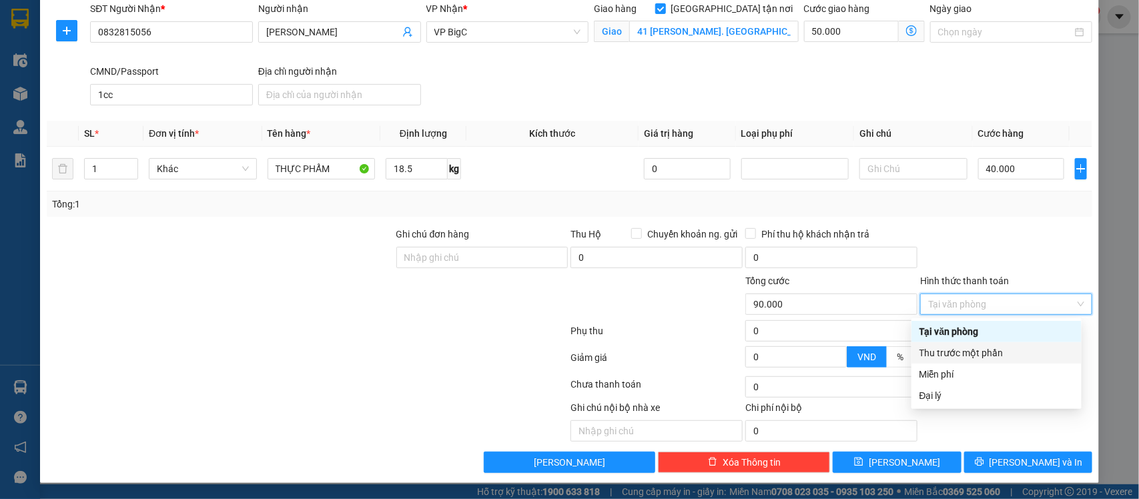
click at [999, 351] on div "Thu trước một phần" at bounding box center [997, 353] width 154 height 15
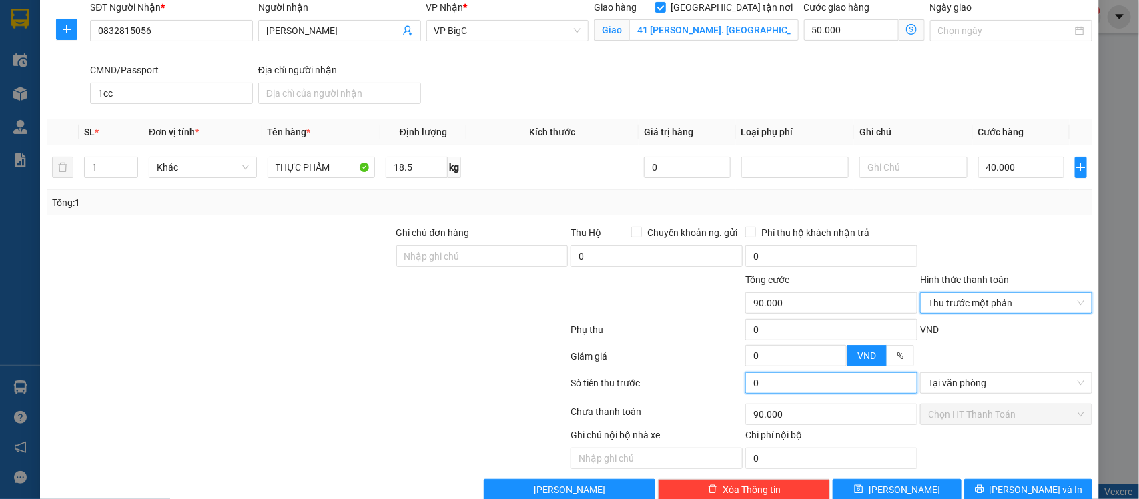
click at [813, 388] on input "0" at bounding box center [832, 382] width 172 height 21
click at [368, 332] on div at bounding box center [307, 332] width 525 height 27
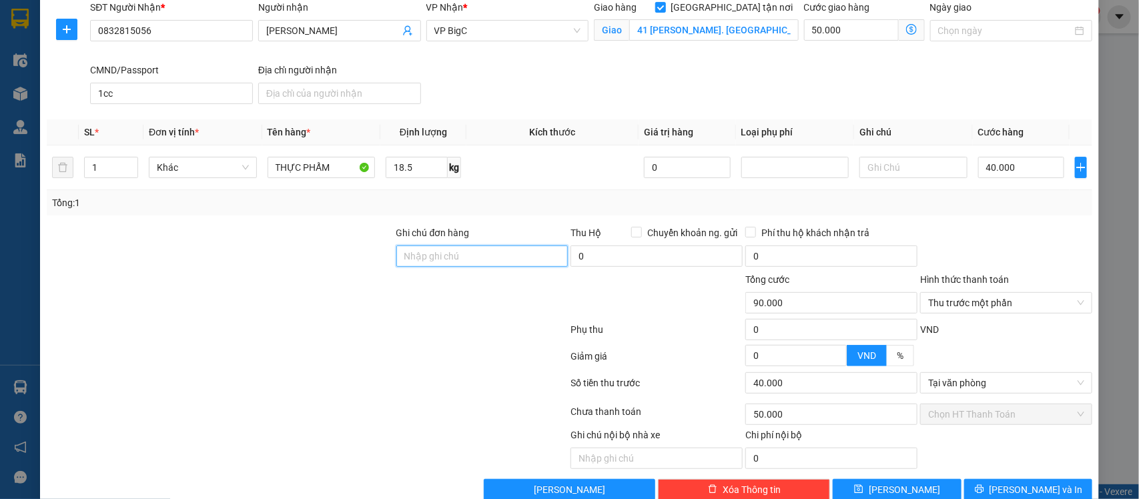
click at [461, 248] on input "Ghi chú đơn hàng" at bounding box center [483, 256] width 172 height 21
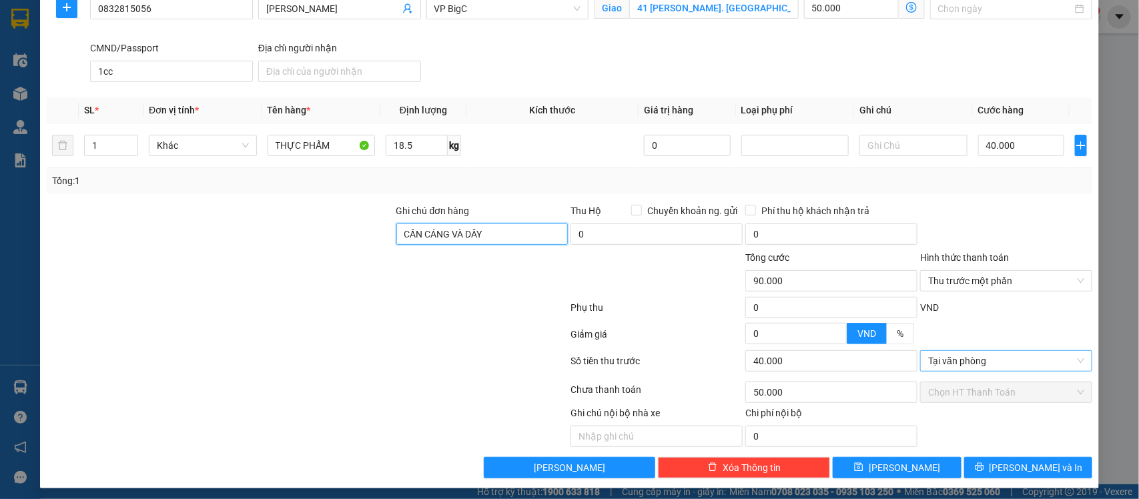
scroll to position [182, 0]
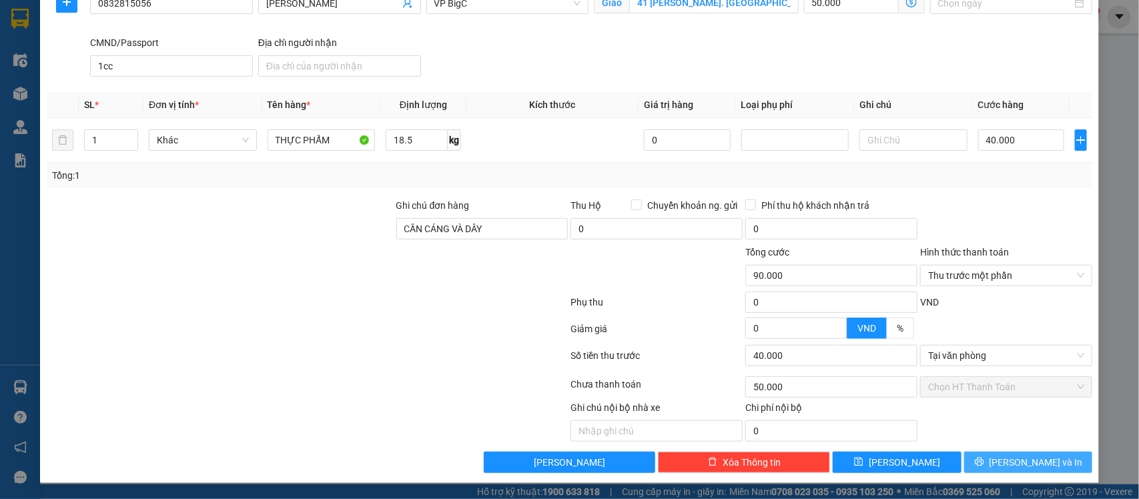
click at [1017, 459] on span "[PERSON_NAME] và In" at bounding box center [1036, 462] width 93 height 15
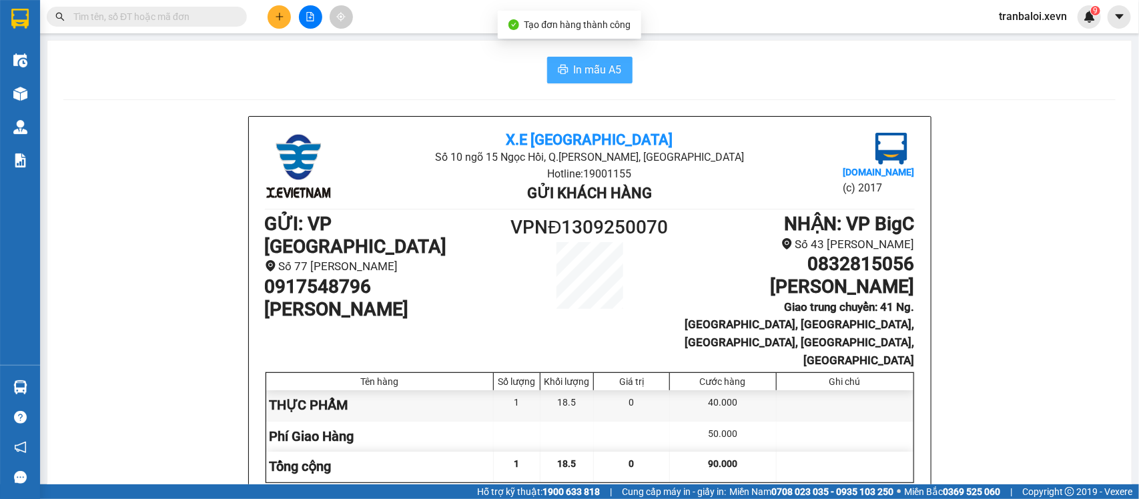
click at [565, 68] on button "In mẫu A5" at bounding box center [589, 70] width 85 height 27
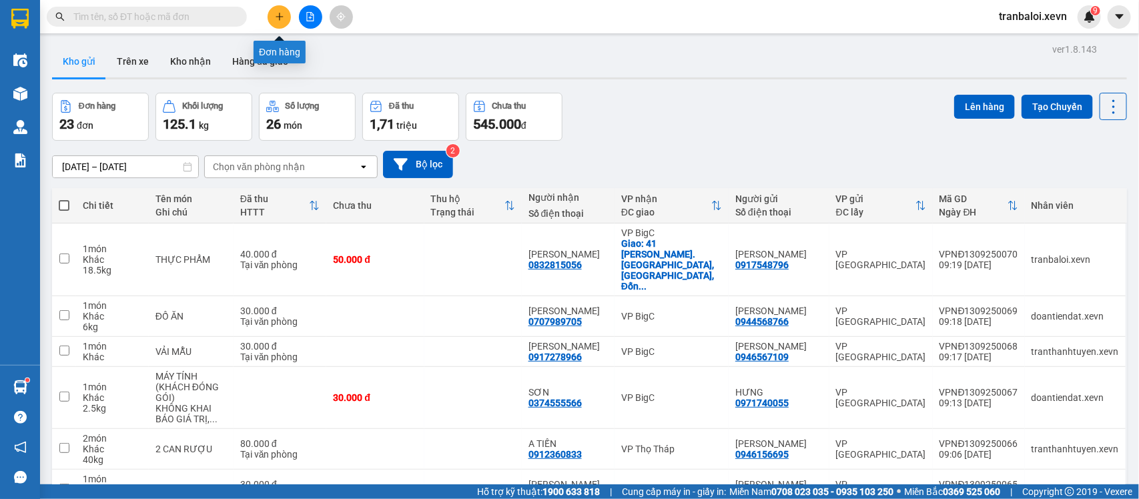
click at [274, 12] on button at bounding box center [279, 16] width 23 height 23
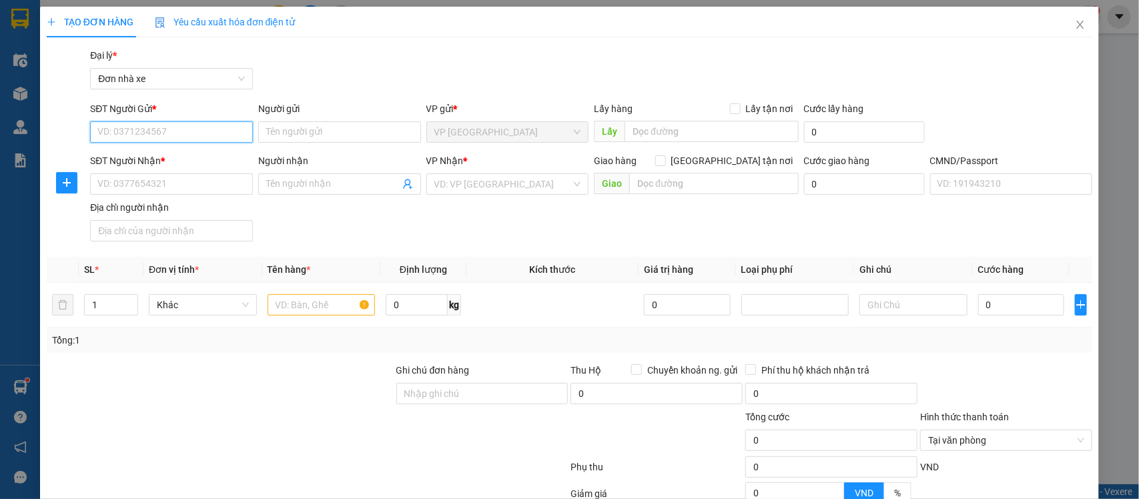
click at [150, 135] on input "SĐT Người Gửi *" at bounding box center [171, 131] width 163 height 21
click at [150, 135] on input "4804" at bounding box center [171, 131] width 163 height 21
click at [174, 162] on div "0914304804 - [PERSON_NAME]" at bounding box center [169, 159] width 145 height 15
click at [489, 182] on span "VP Phố Vọng" at bounding box center [508, 184] width 147 height 20
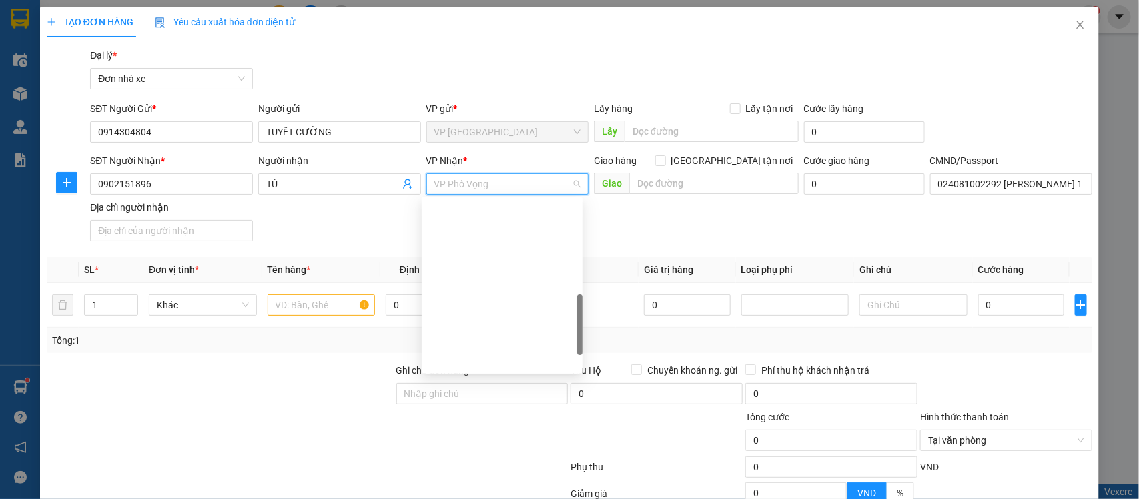
scroll to position [352, 0]
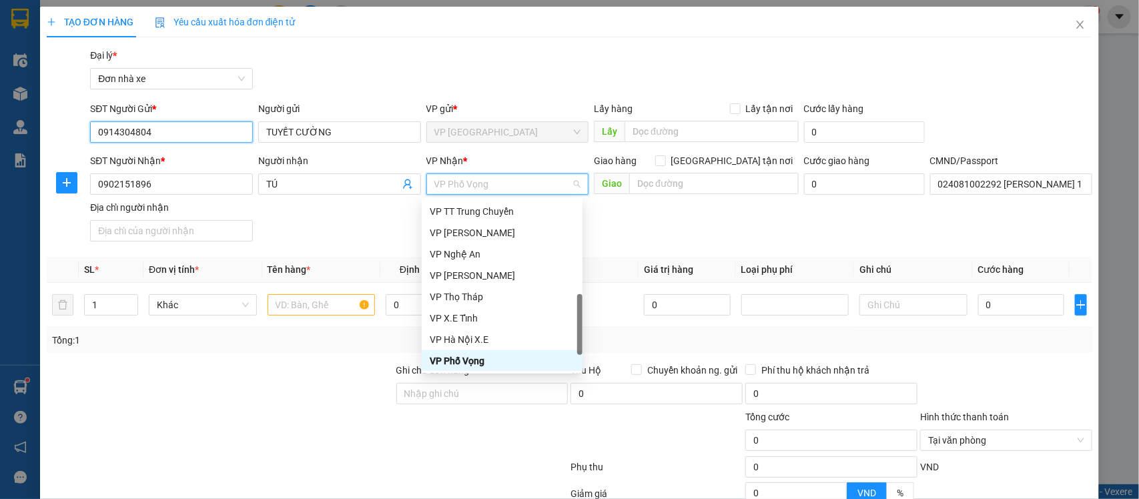
click at [198, 136] on input "0914304804" at bounding box center [171, 131] width 163 height 21
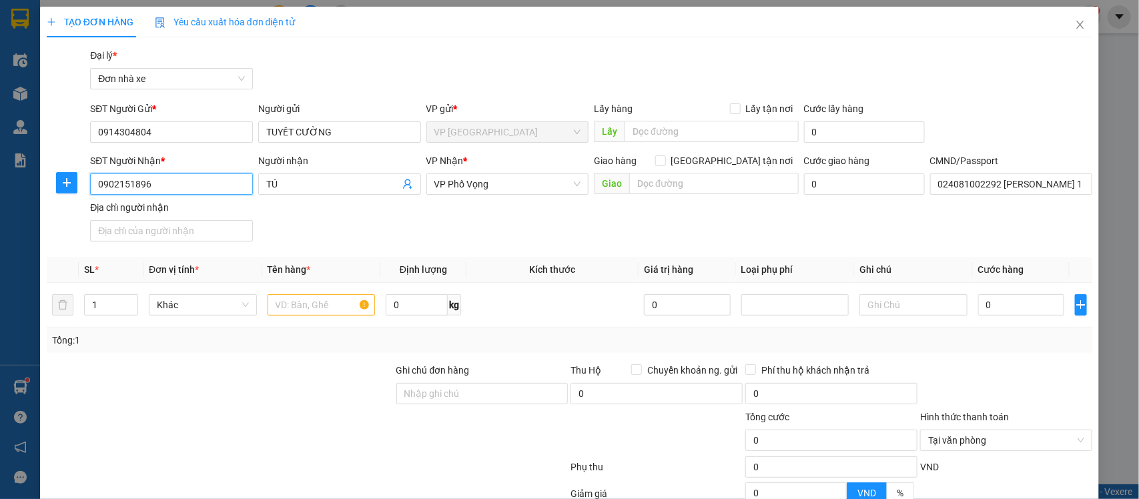
drag, startPoint x: 167, startPoint y: 184, endPoint x: 24, endPoint y: 194, distance: 143.2
click at [24, 194] on div "TẠO ĐƠN HÀNG Yêu cầu xuất hóa đơn điện tử Transit Pickup Surcharge Ids Transit …" at bounding box center [569, 249] width 1139 height 499
click at [127, 207] on div "0983255315 - [GEOGRAPHIC_DATA]" at bounding box center [172, 211] width 150 height 15
click at [329, 300] on input "text" at bounding box center [322, 304] width 108 height 21
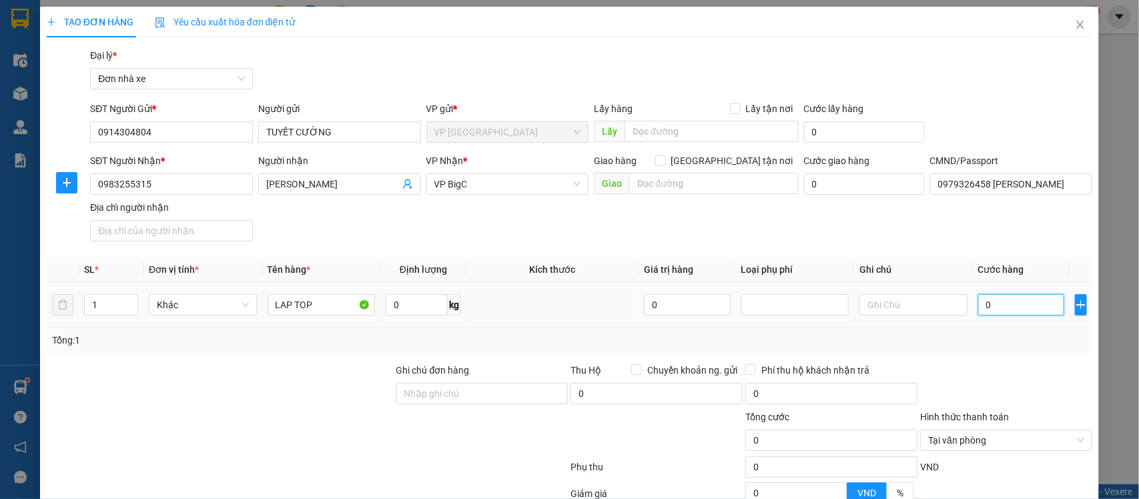
click at [1008, 294] on input "0" at bounding box center [1022, 304] width 86 height 21
drag, startPoint x: 976, startPoint y: 385, endPoint x: 968, endPoint y: 358, distance: 28.5
click at [976, 382] on div at bounding box center [1006, 386] width 175 height 47
click at [894, 289] on td at bounding box center [913, 305] width 119 height 45
click at [903, 309] on input "text" at bounding box center [914, 304] width 108 height 21
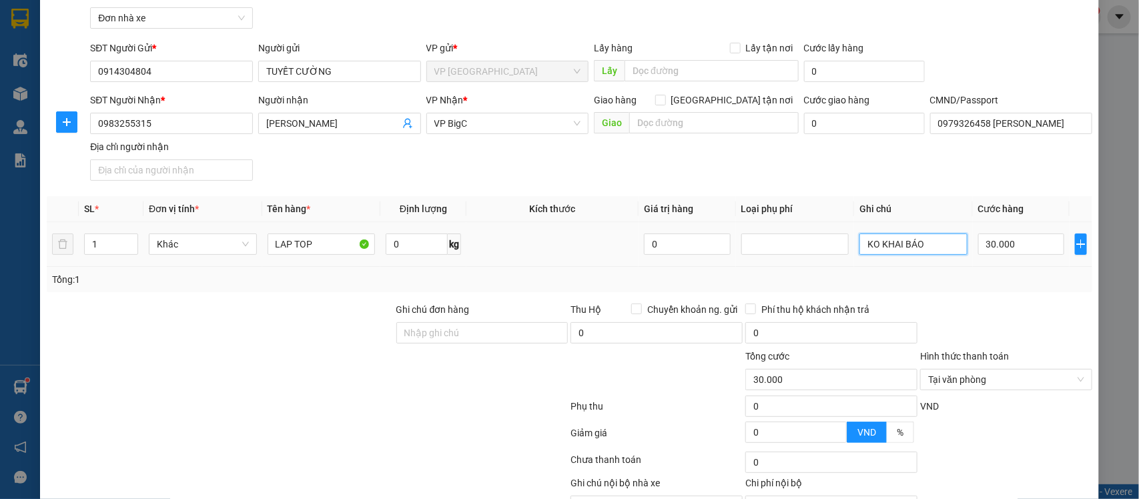
scroll to position [138, 0]
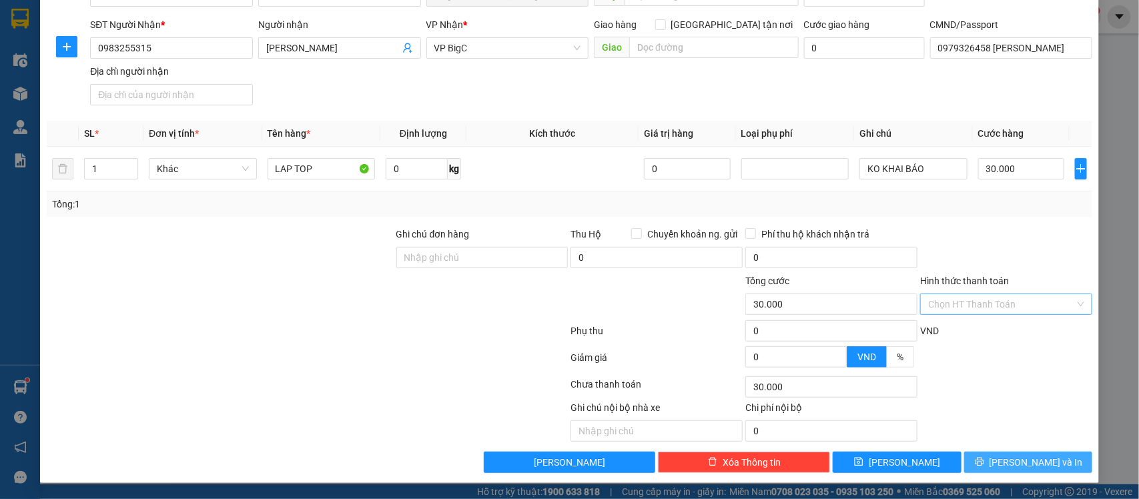
click at [1025, 462] on span "[PERSON_NAME] và In" at bounding box center [1036, 462] width 93 height 15
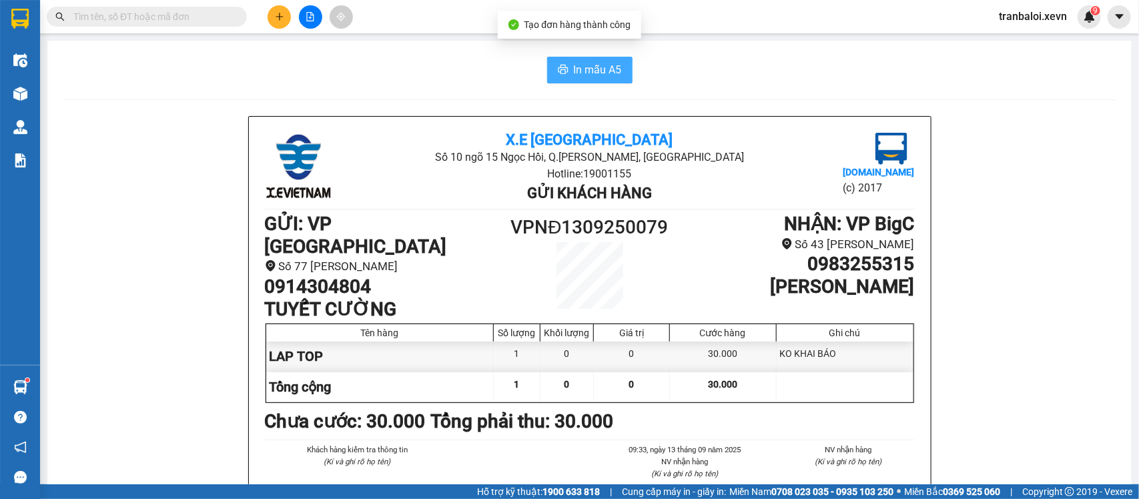
click at [607, 69] on span "In mẫu A5" at bounding box center [598, 69] width 48 height 17
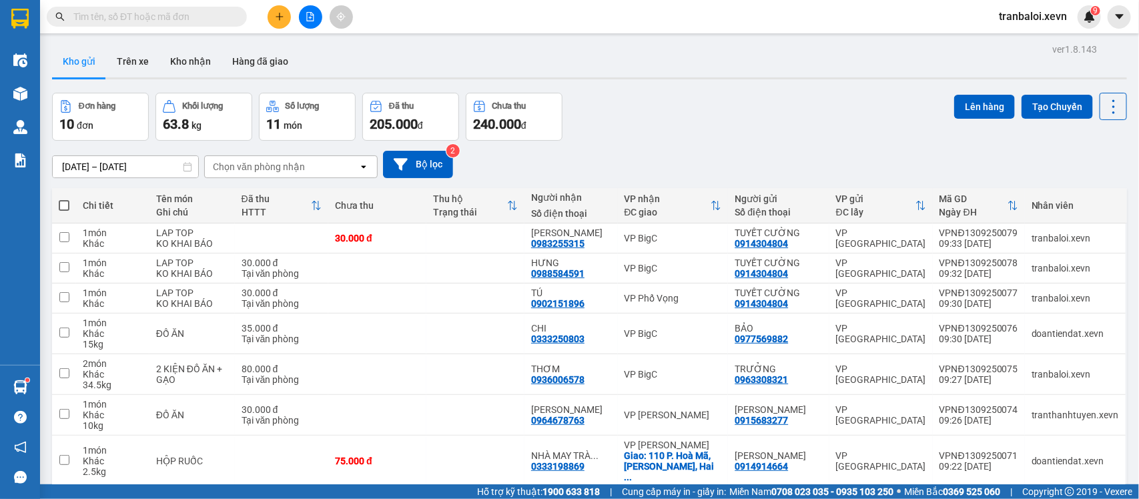
click at [212, 21] on input "text" at bounding box center [152, 16] width 158 height 15
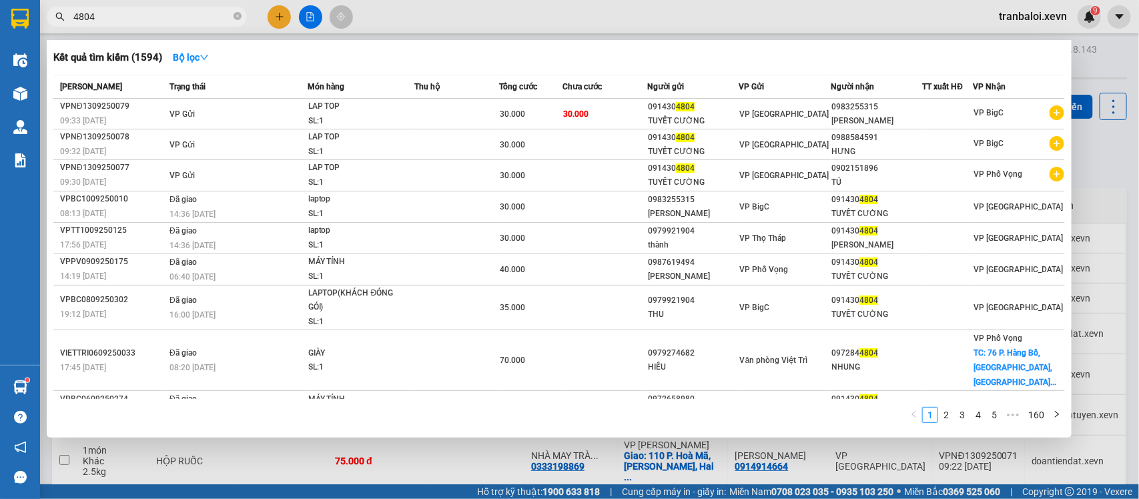
drag, startPoint x: 238, startPoint y: 18, endPoint x: 218, endPoint y: 12, distance: 20.9
click at [235, 17] on icon "close-circle" at bounding box center [238, 16] width 8 height 8
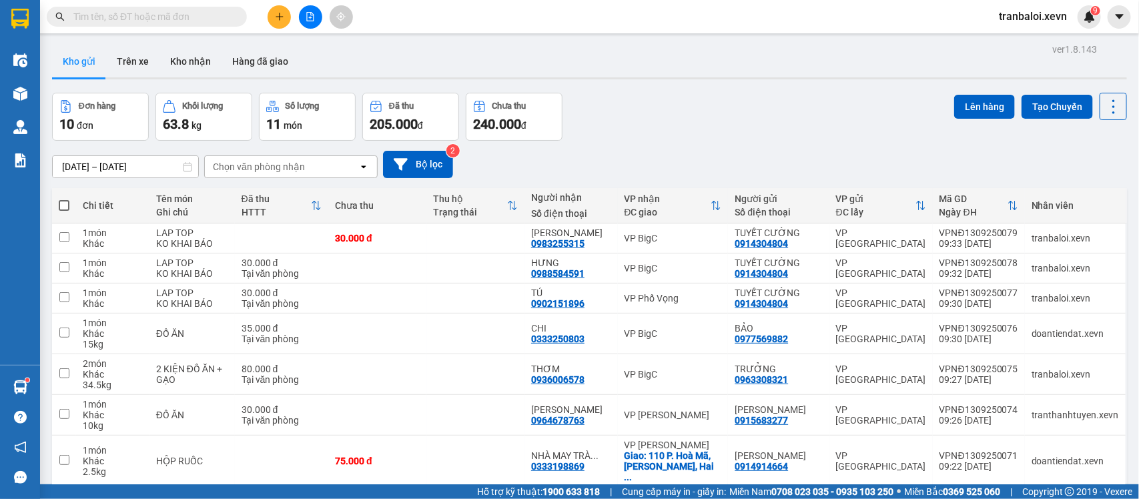
click at [217, 12] on input "text" at bounding box center [152, 16] width 158 height 15
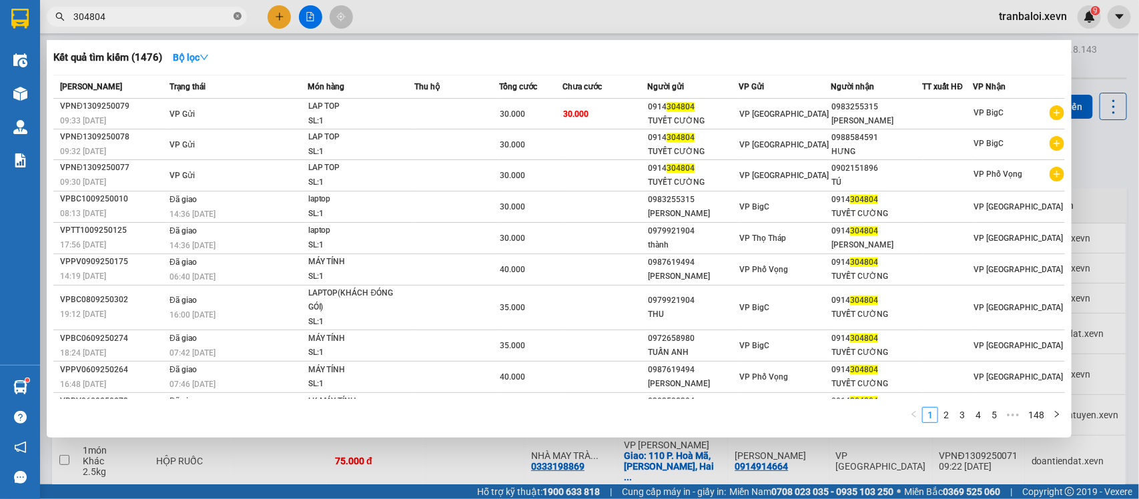
click at [237, 15] on icon "close-circle" at bounding box center [238, 16] width 8 height 8
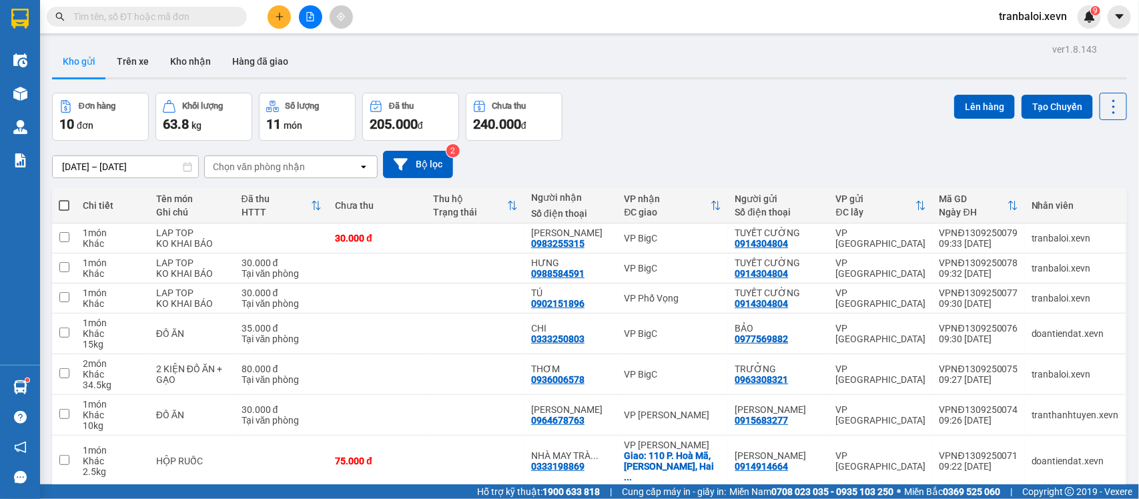
click at [198, 17] on input "text" at bounding box center [152, 16] width 158 height 15
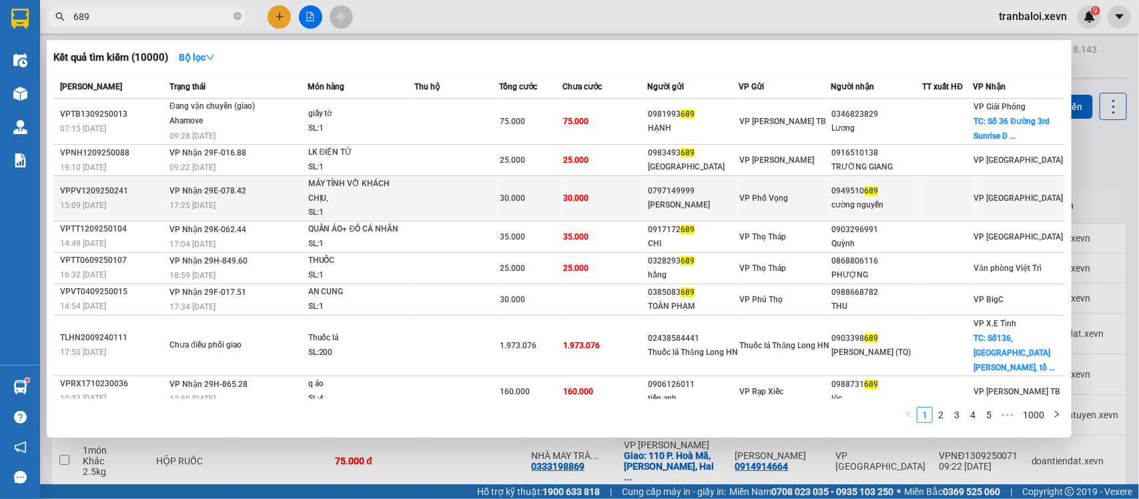
click at [647, 195] on td "0797149999 [PERSON_NAME]" at bounding box center [692, 198] width 91 height 45
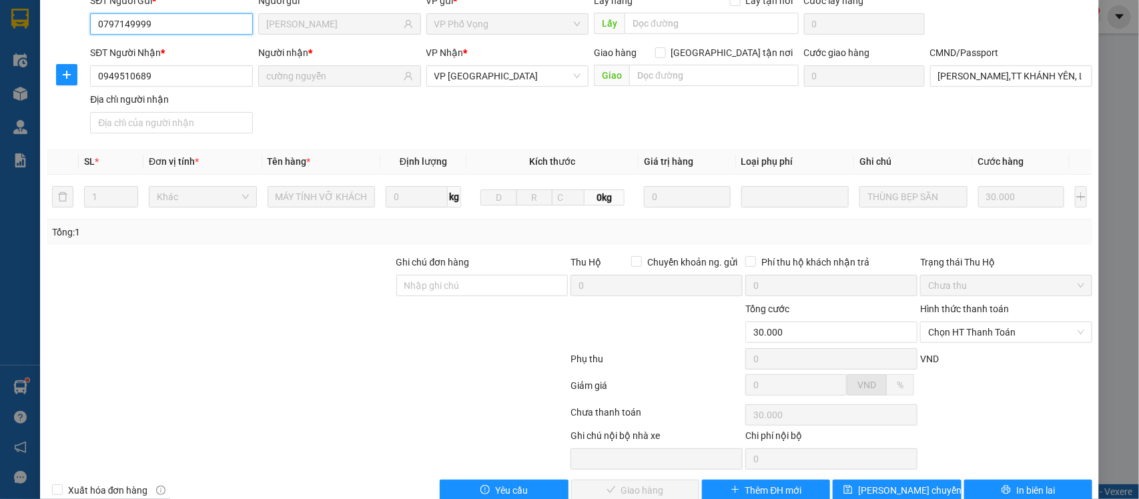
scroll to position [141, 0]
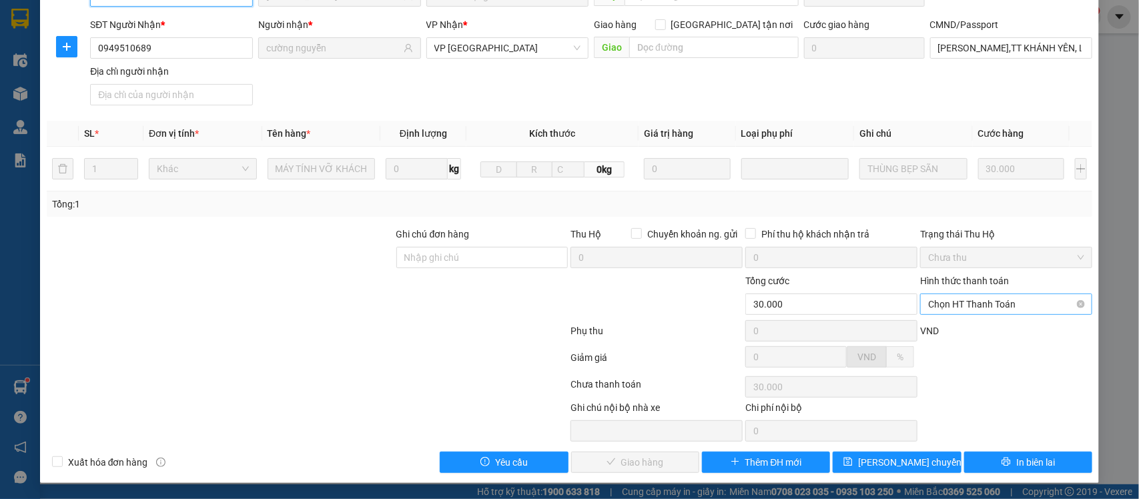
click at [936, 302] on span "Chọn HT Thanh Toán" at bounding box center [1007, 304] width 156 height 20
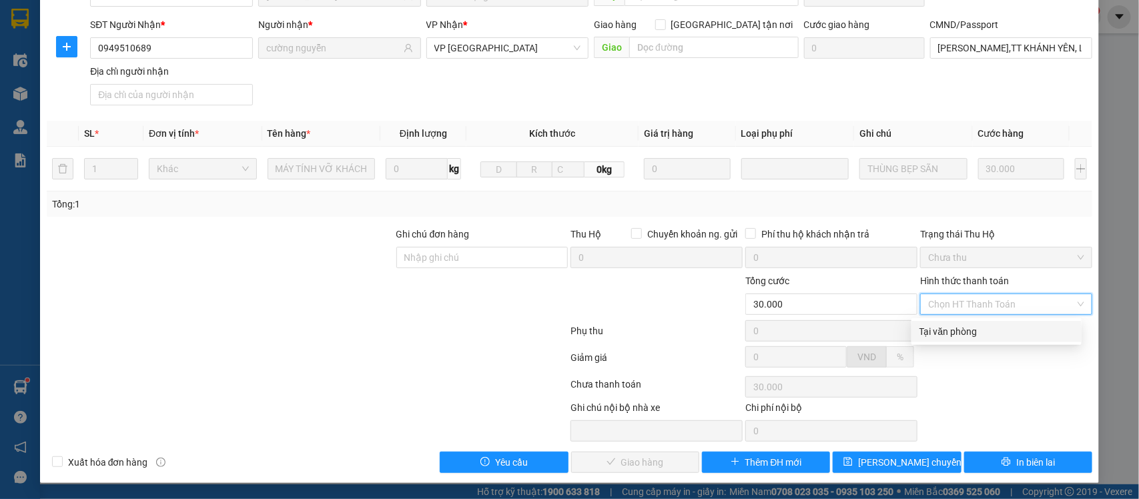
click at [940, 327] on div "Tại văn phòng" at bounding box center [997, 331] width 154 height 15
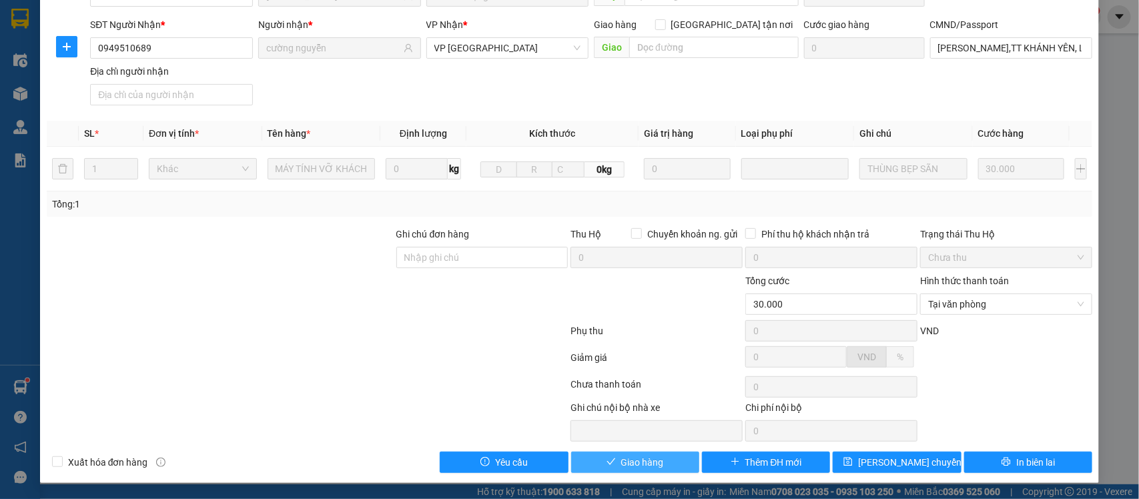
click at [626, 458] on span "Giao hàng" at bounding box center [642, 462] width 43 height 15
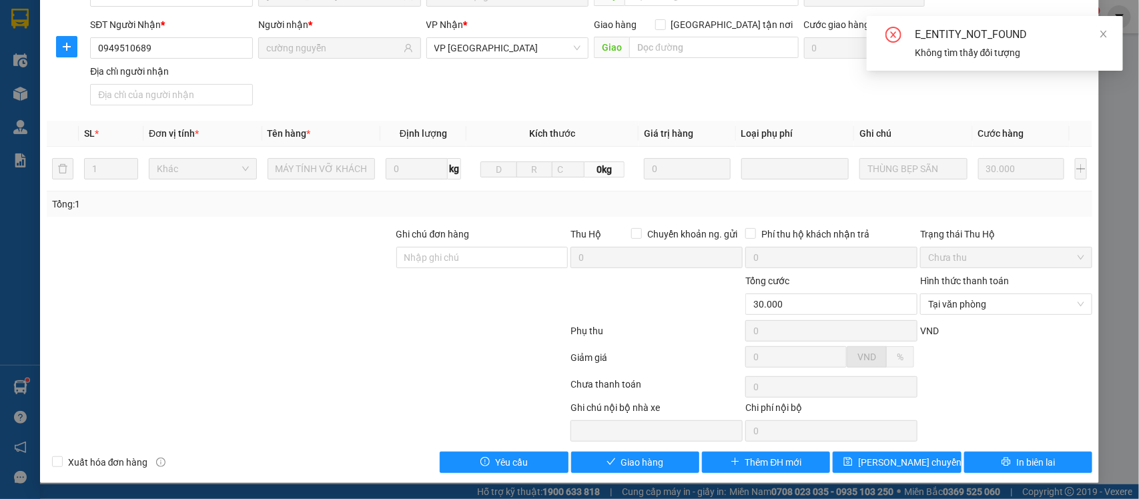
click at [1007, 380] on div at bounding box center [1006, 387] width 175 height 27
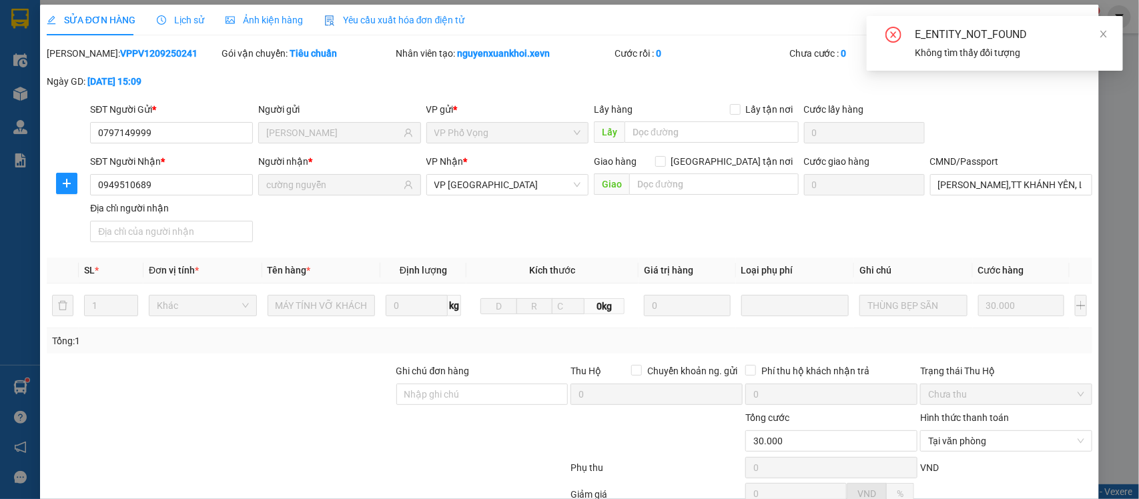
scroll to position [0, 0]
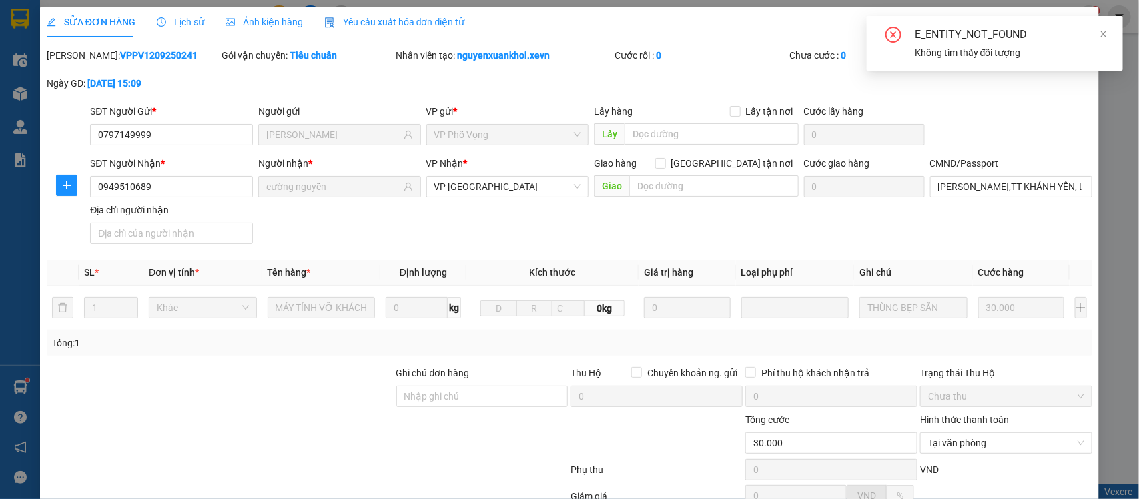
drag, startPoint x: 1011, startPoint y: 224, endPoint x: 1022, endPoint y: 206, distance: 21.5
click at [1012, 224] on div "SĐT Người Nhận * 0949510689 Người nhận * cường [PERSON_NAME] * VP [PERSON_NAME]…" at bounding box center [591, 202] width 1008 height 93
click at [1046, 189] on input "[PERSON_NAME],TT KHÁNH YÊN, LÀO CAI" at bounding box center [1012, 186] width 163 height 21
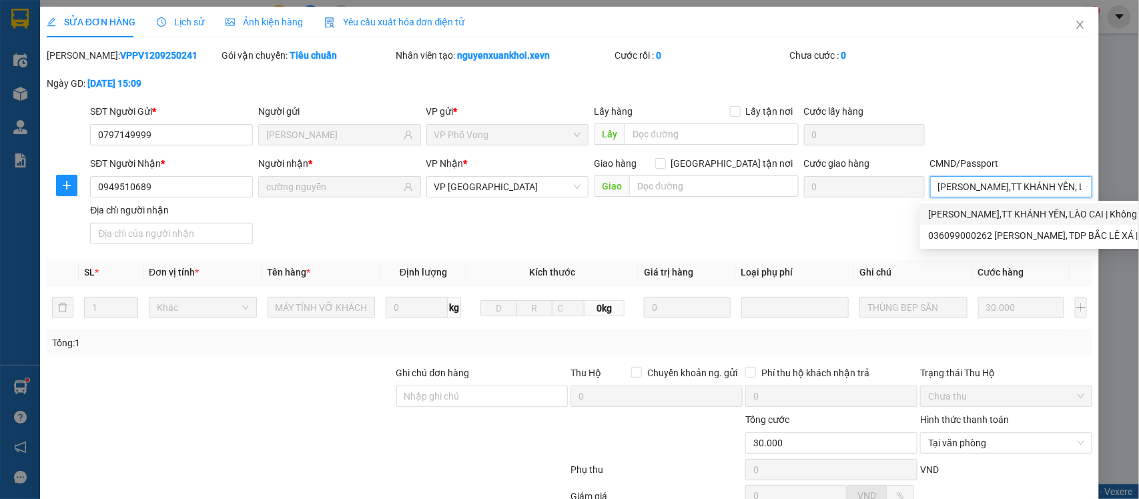
click at [1007, 182] on input "[PERSON_NAME],TT KHÁNH YÊN, LÀO CAI" at bounding box center [1012, 186] width 163 height 21
drag, startPoint x: 1109, startPoint y: 177, endPoint x: 1139, endPoint y: 180, distance: 30.2
click at [1139, 179] on div "SỬA ĐƠN HÀNG Lịch sử Ảnh kiện hàng Yêu cầu xuất hóa đơn điện tử Total Paid Fee …" at bounding box center [569, 249] width 1139 height 499
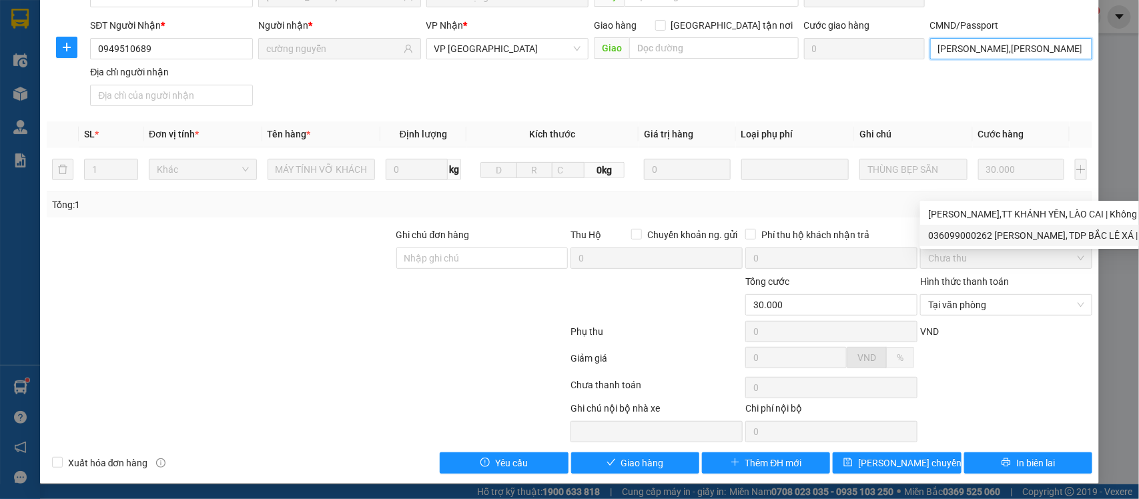
scroll to position [141, 0]
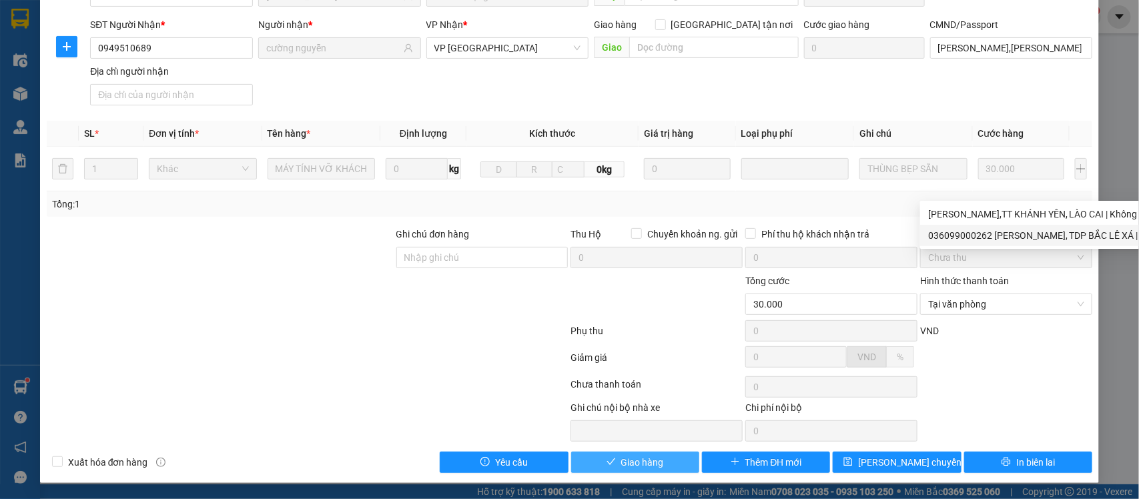
click at [627, 462] on span "Giao hàng" at bounding box center [642, 462] width 43 height 15
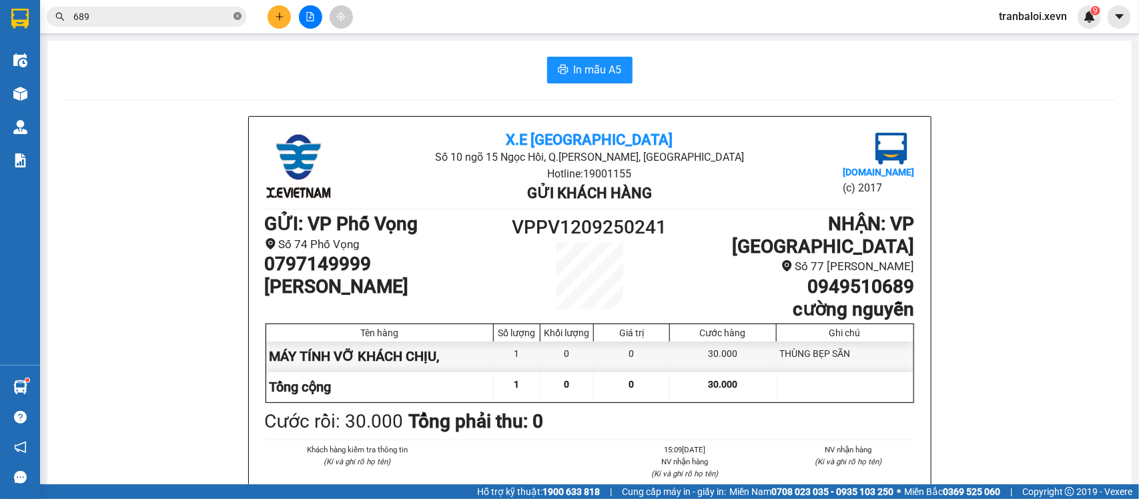
click at [236, 14] on icon "close-circle" at bounding box center [238, 16] width 8 height 8
click at [218, 14] on input "text" at bounding box center [152, 16] width 158 height 15
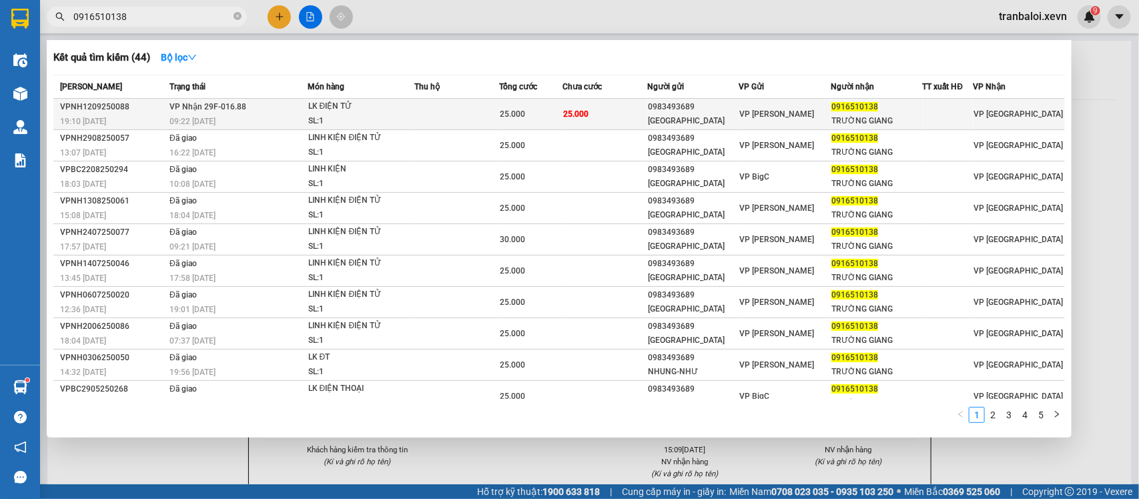
click at [415, 105] on td at bounding box center [457, 114] width 85 height 31
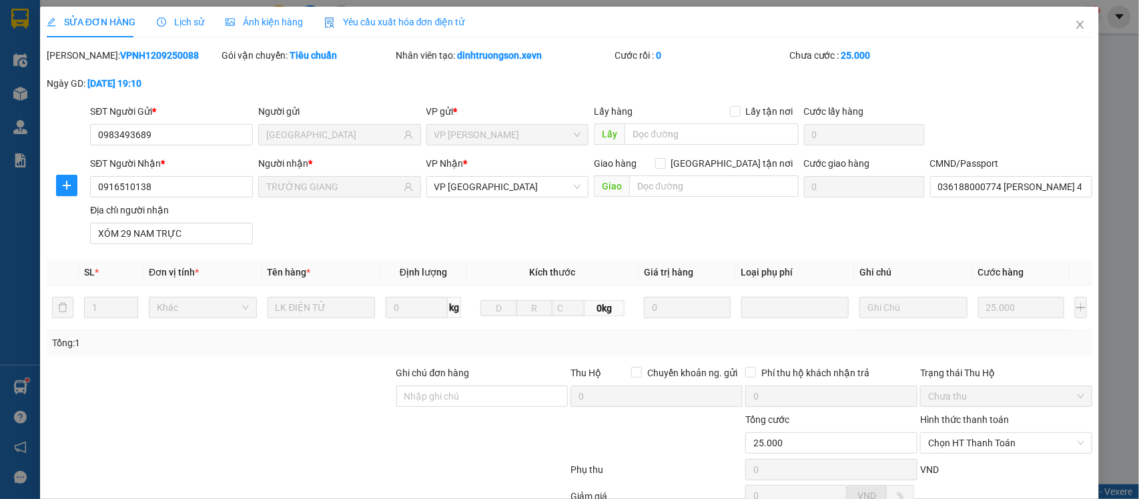
click at [1032, 175] on div "CMND/Passport" at bounding box center [1012, 166] width 163 height 20
click at [1032, 182] on input "036188000774 [PERSON_NAME] 429 [PERSON_NAME]" at bounding box center [1012, 186] width 163 height 21
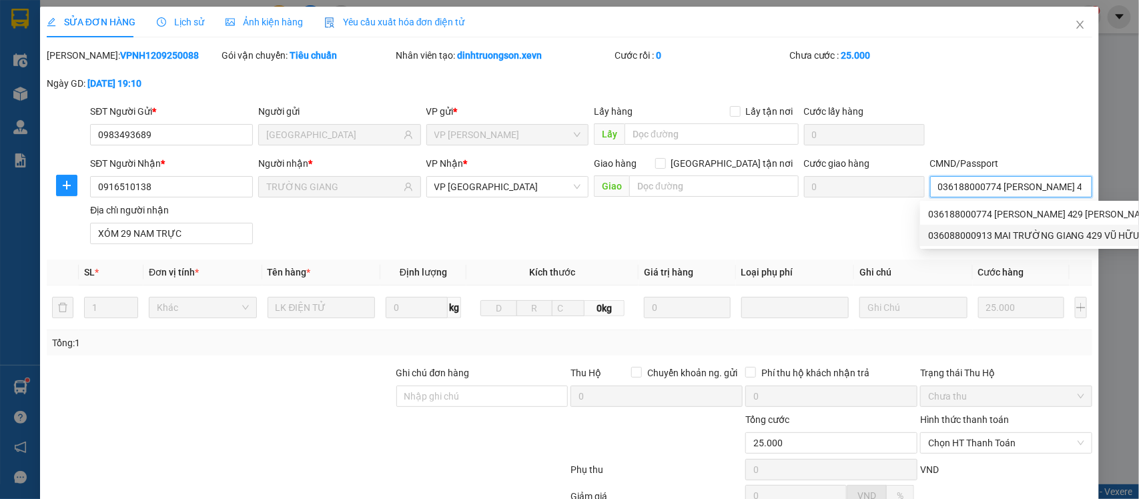
click at [1026, 234] on div "036088000913 MAI TRƯỜNG GIANG 429 VŨ HỮU LỢI | Không có địa chỉ" at bounding box center [1088, 235] width 318 height 15
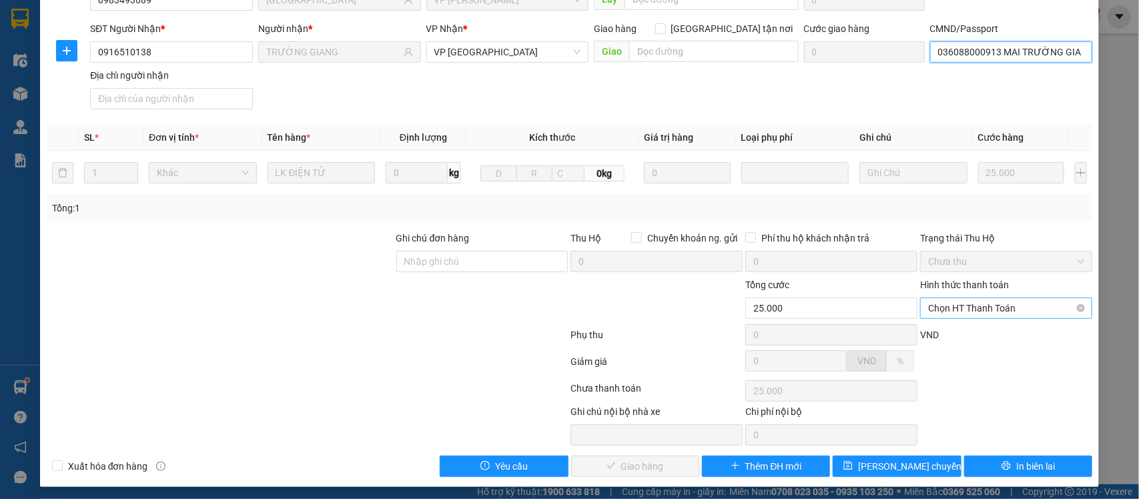
scroll to position [141, 0]
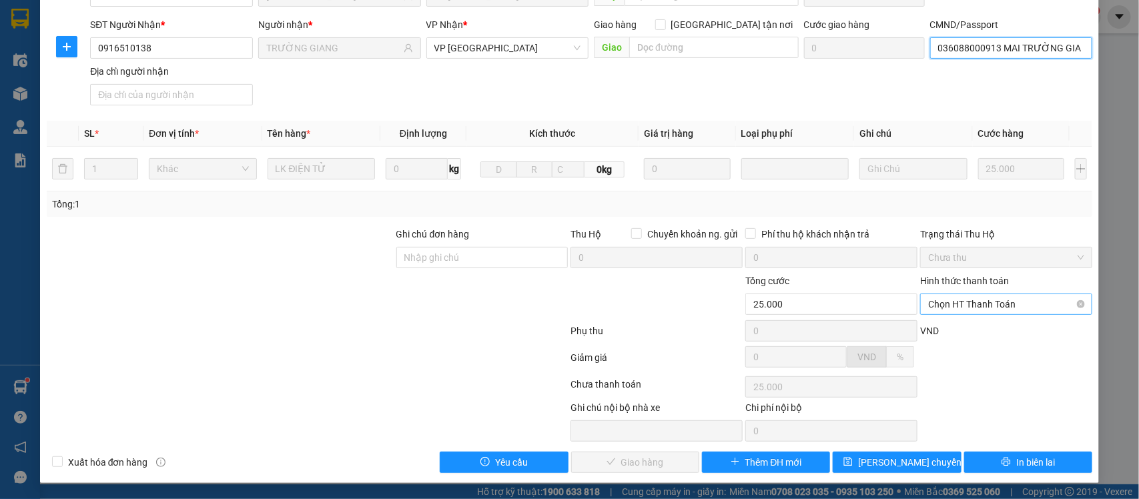
click at [948, 301] on span "Chọn HT Thanh Toán" at bounding box center [1007, 304] width 156 height 20
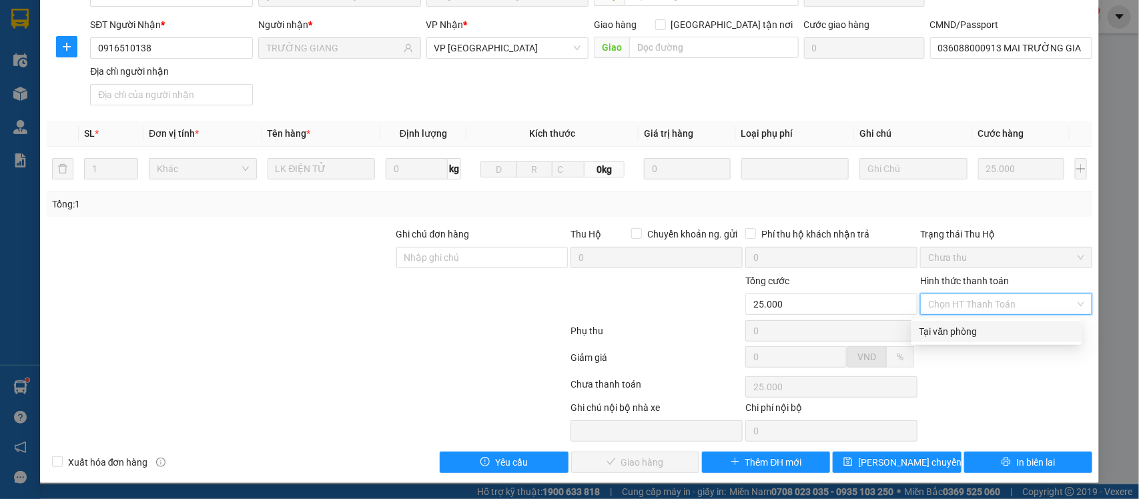
drag, startPoint x: 956, startPoint y: 324, endPoint x: 914, endPoint y: 356, distance: 52.3
click at [956, 324] on div "Tại văn phòng" at bounding box center [997, 331] width 154 height 15
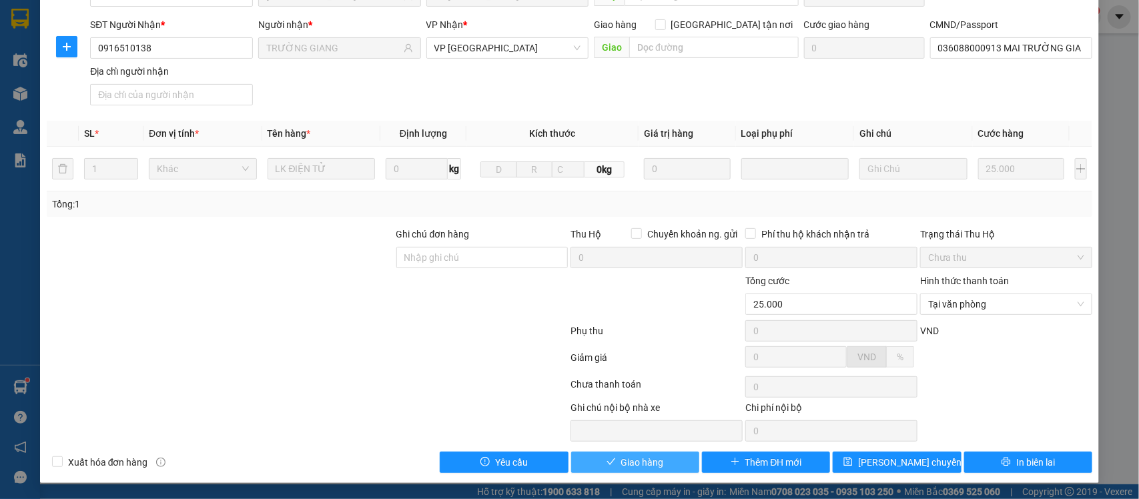
click at [609, 457] on button "Giao hàng" at bounding box center [635, 462] width 128 height 21
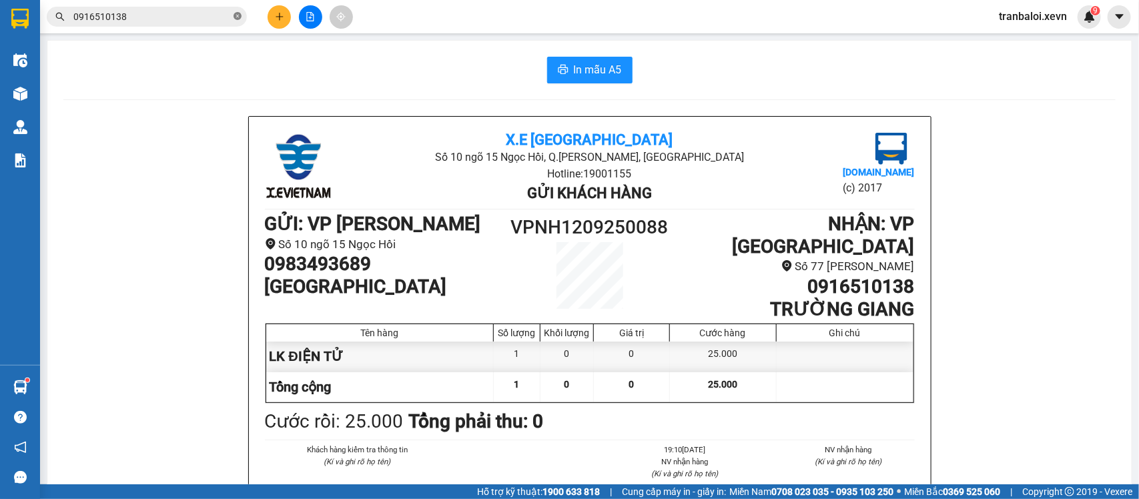
click at [235, 17] on icon "close-circle" at bounding box center [238, 16] width 8 height 8
click at [198, 19] on input "text" at bounding box center [152, 16] width 158 height 15
click at [194, 17] on input "text" at bounding box center [152, 16] width 158 height 15
click at [198, 19] on input "text" at bounding box center [152, 16] width 158 height 15
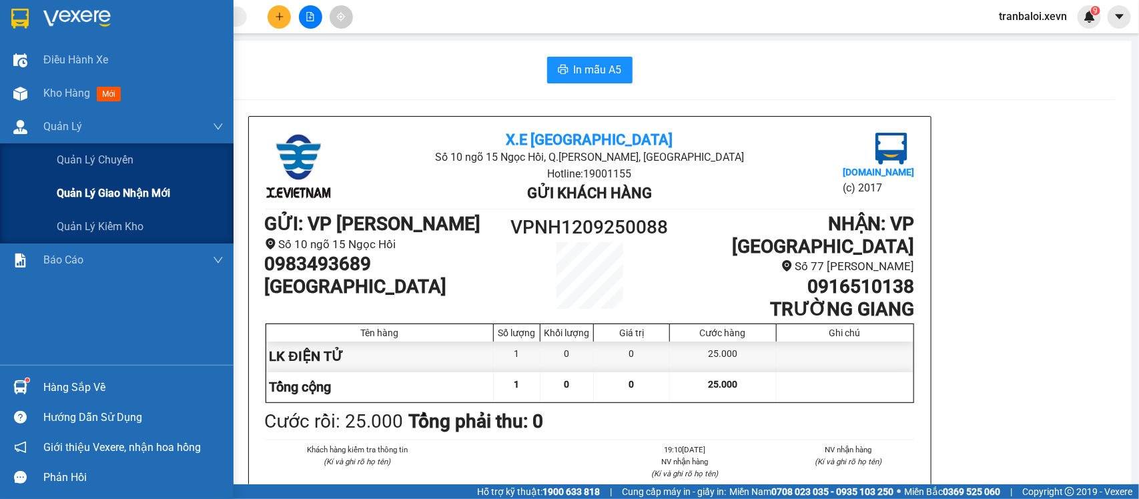
click at [123, 192] on span "Quản lý giao nhận mới" at bounding box center [113, 193] width 113 height 17
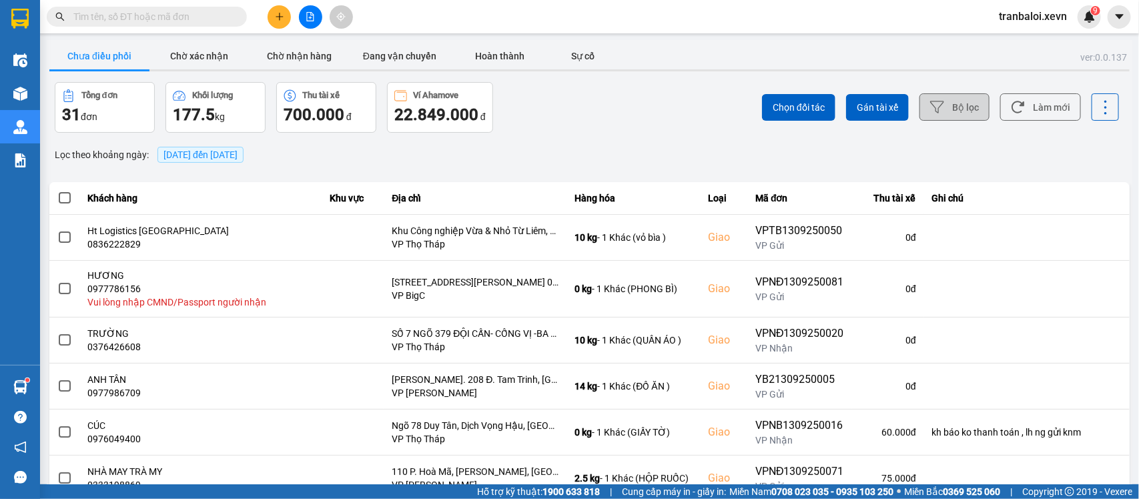
click at [939, 108] on button "Bộ lọc" at bounding box center [955, 106] width 70 height 27
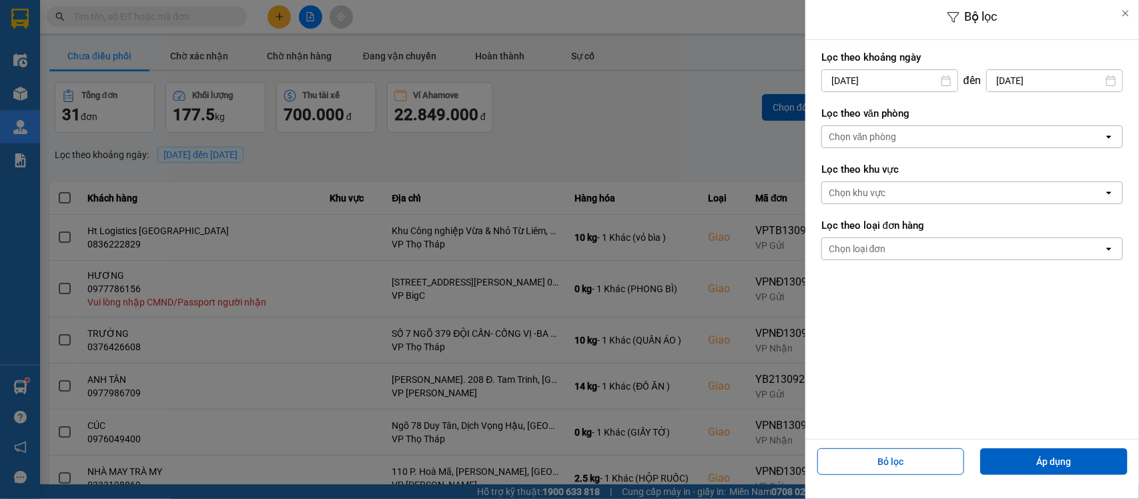
click at [886, 82] on input "[DATE]" at bounding box center [890, 80] width 136 height 21
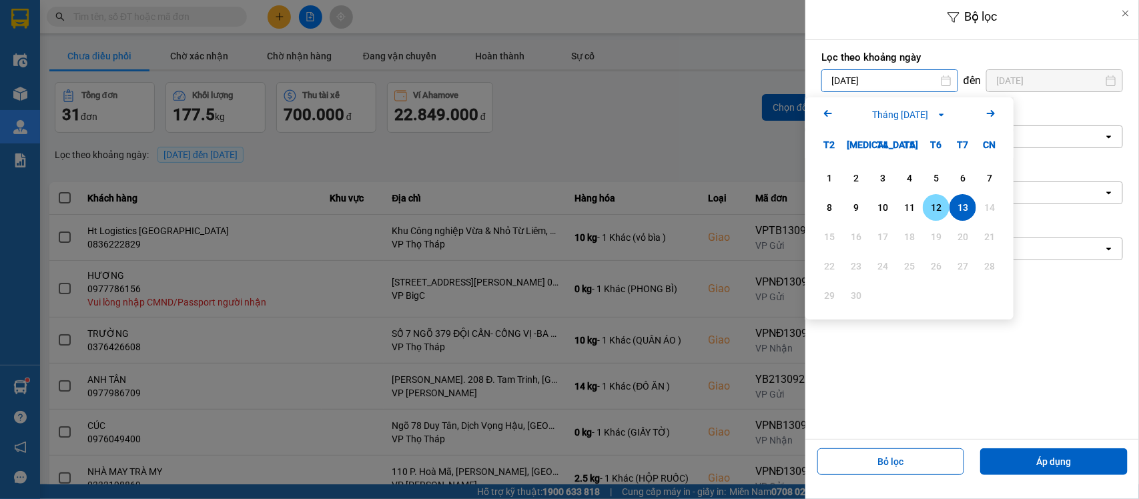
click at [935, 207] on div "12" at bounding box center [936, 208] width 19 height 16
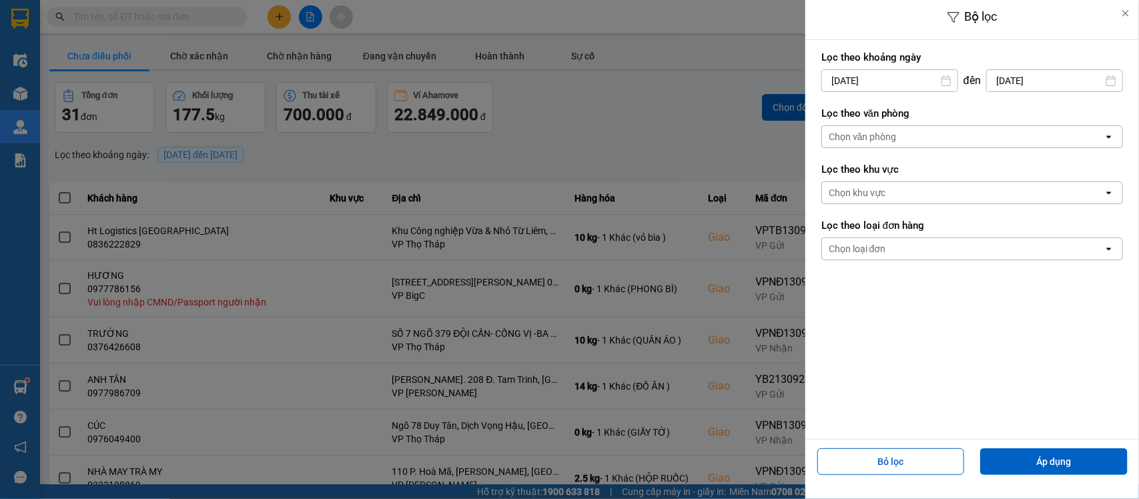
click at [998, 131] on div "Chọn văn phòng" at bounding box center [963, 136] width 282 height 21
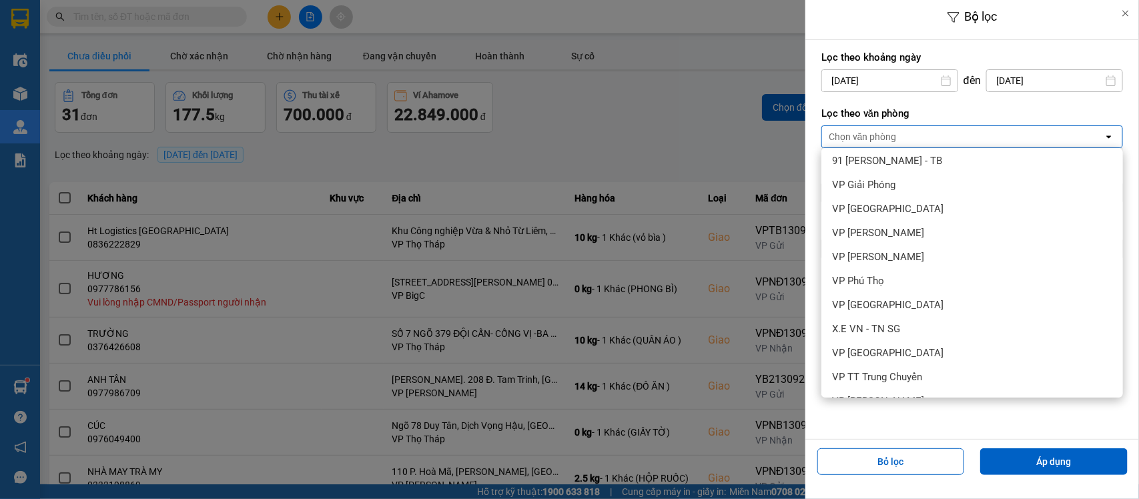
scroll to position [250, 0]
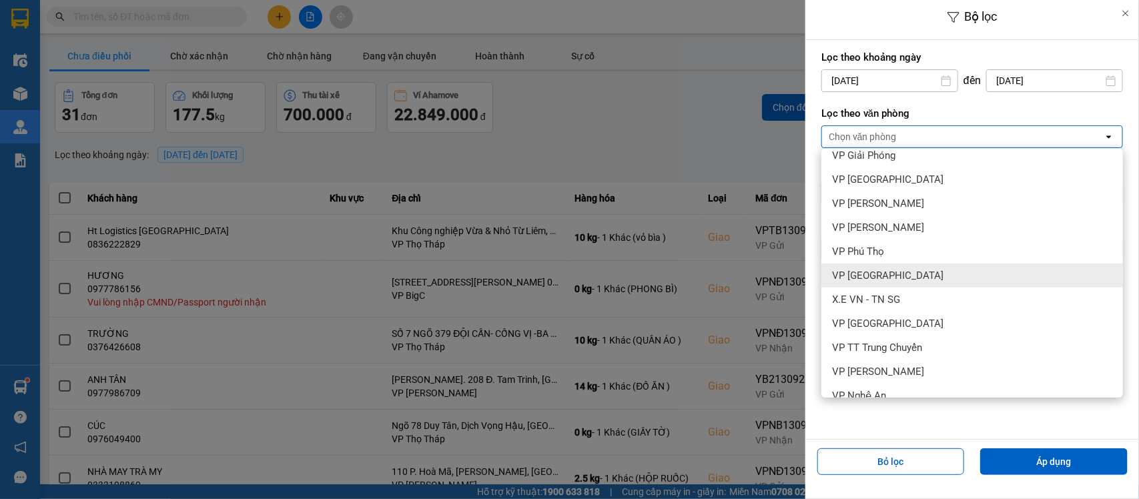
click at [916, 272] on div "VP [GEOGRAPHIC_DATA]" at bounding box center [973, 276] width 302 height 24
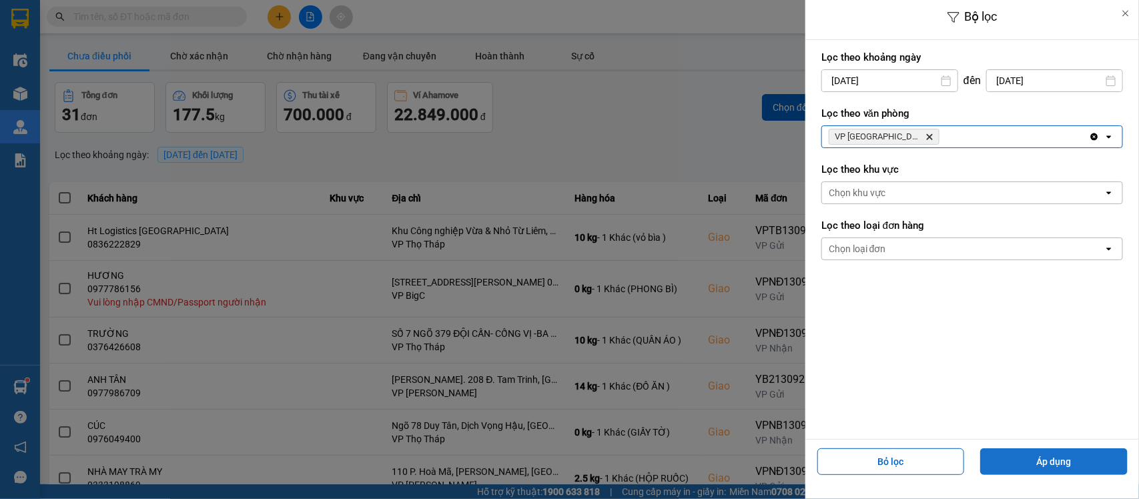
click at [1049, 455] on button "Áp dụng" at bounding box center [1055, 462] width 148 height 27
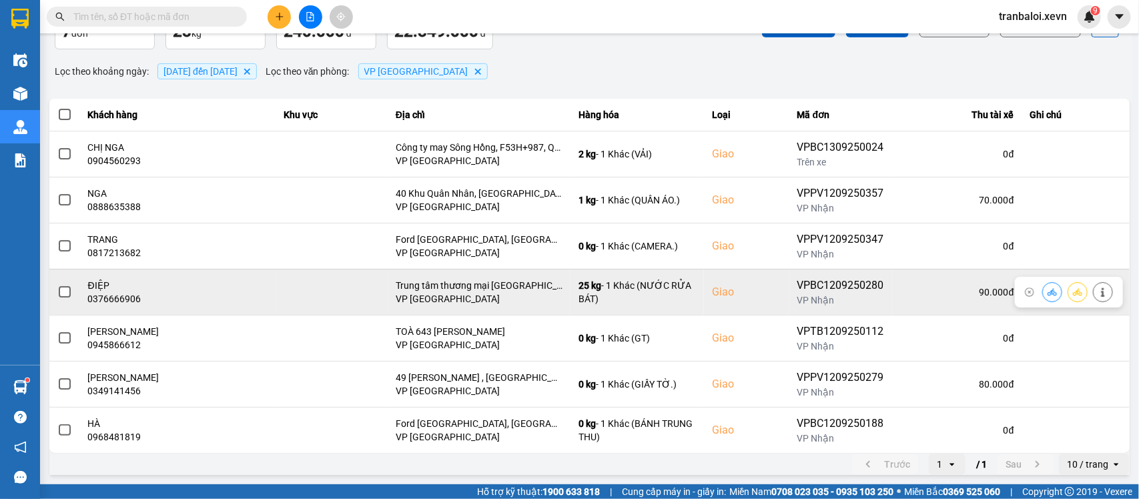
scroll to position [84, 0]
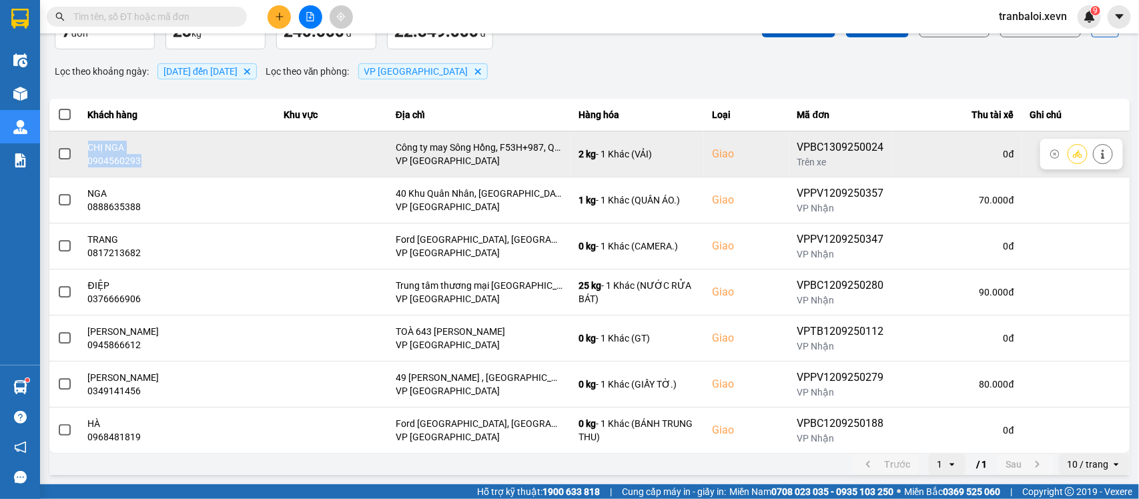
drag, startPoint x: 138, startPoint y: 158, endPoint x: 78, endPoint y: 164, distance: 59.7
click at [78, 164] on tr "CHỊ NGA 0904560293 Công ty may Sông Hồng, F53H+987, QL10, [GEOGRAPHIC_DATA], [G…" at bounding box center [589, 154] width 1081 height 46
copy td "CHỊ NGA 0904560293"
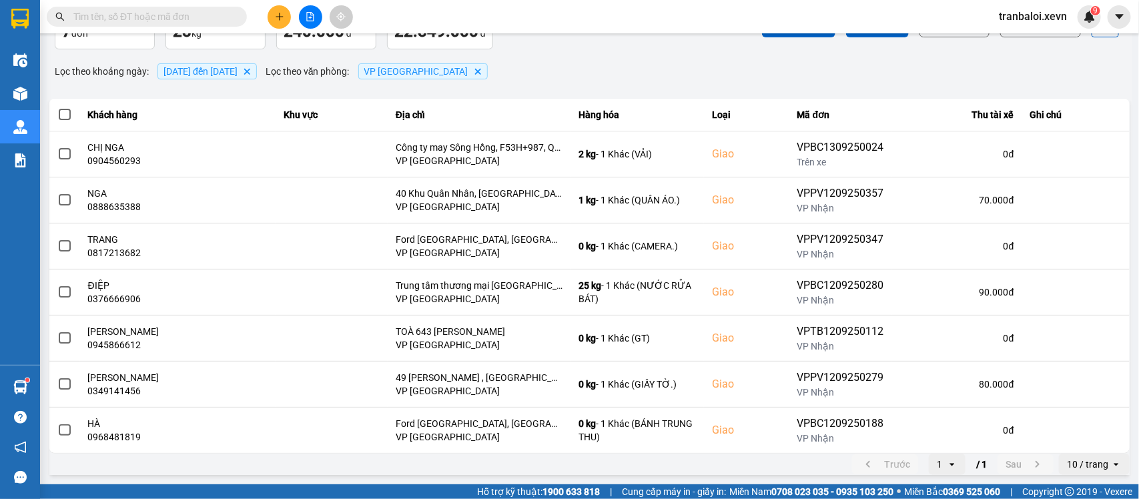
drag, startPoint x: 167, startPoint y: 28, endPoint x: 165, endPoint y: 20, distance: 8.3
click at [166, 24] on div "Kết quả tìm kiếm ( 44 ) Bộ lọc Mã ĐH Trạng thái Món hàng Thu hộ Tổng cước Chưa …" at bounding box center [569, 16] width 1139 height 33
click at [165, 20] on input "text" at bounding box center [152, 16] width 158 height 15
click at [152, 18] on input "text" at bounding box center [152, 16] width 158 height 15
paste input "CHỊ NGA 0904560293"
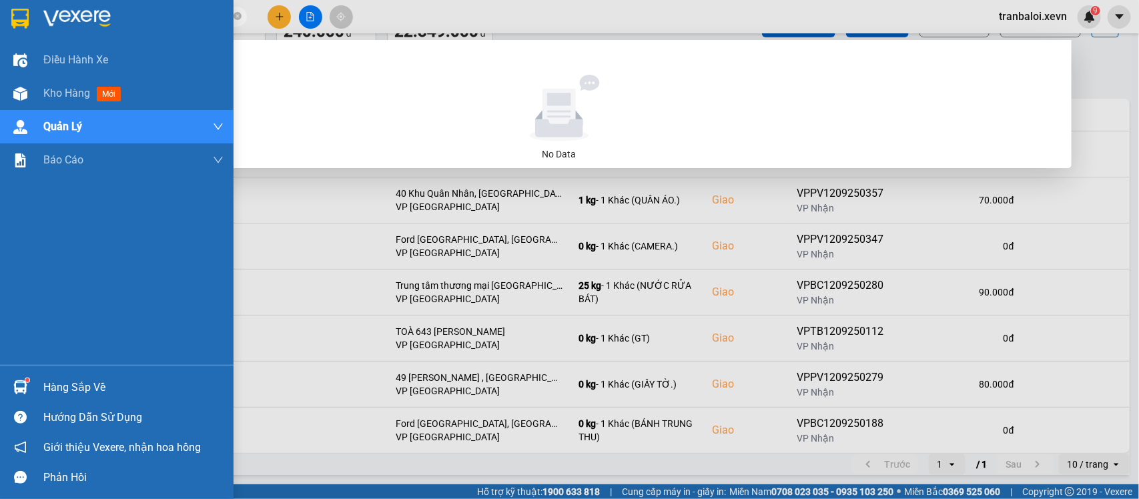
drag, startPoint x: 111, startPoint y: 13, endPoint x: 0, endPoint y: 23, distance: 111.9
click at [0, 23] on section "Kết quả tìm kiếm ( 0 ) Bộ lọc No Data CHỊ NGA 0904560293 tranbaloi.xevn 9 Điều …" at bounding box center [569, 249] width 1139 height 499
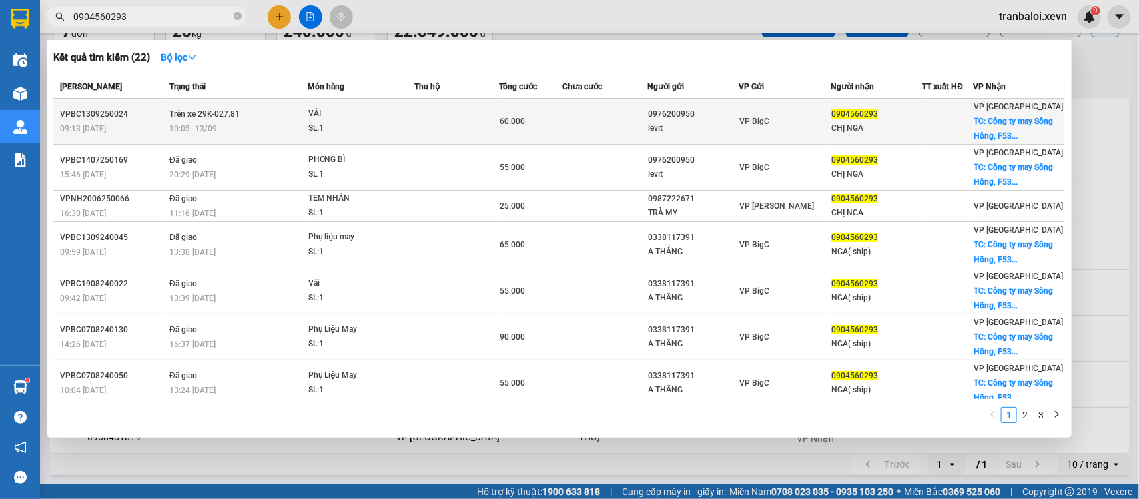
click at [415, 112] on td at bounding box center [457, 122] width 85 height 46
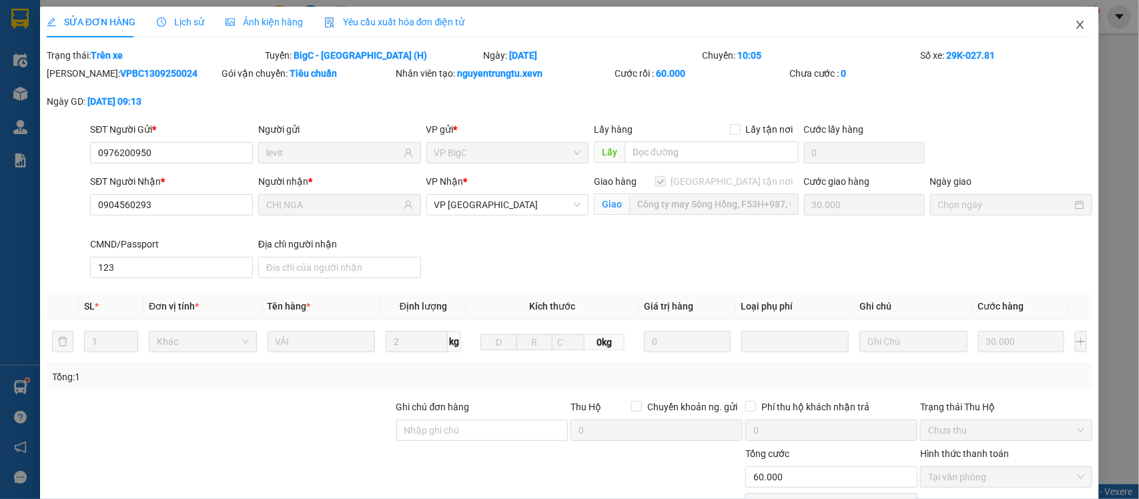
click at [1075, 27] on icon "close" at bounding box center [1080, 24] width 11 height 11
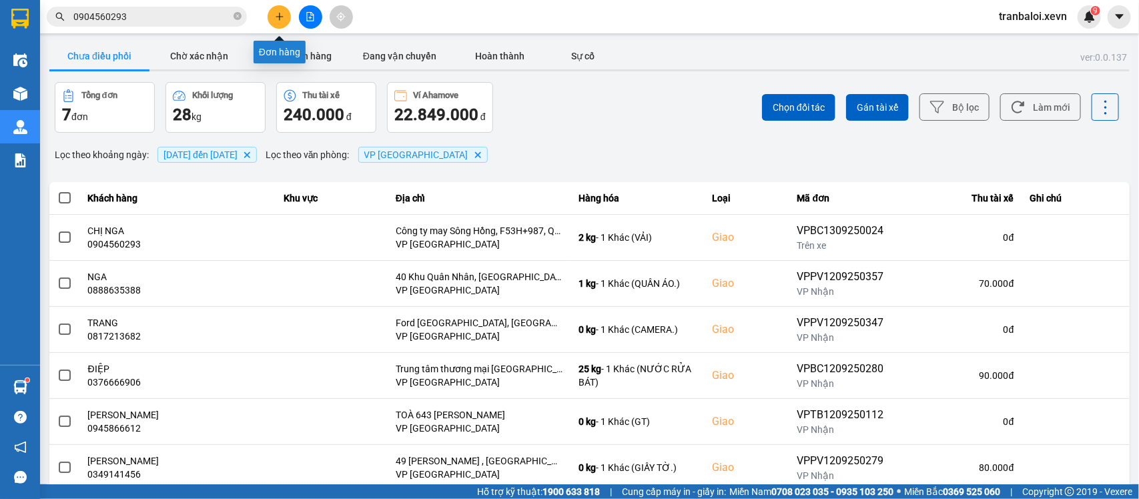
click at [284, 7] on button at bounding box center [279, 16] width 23 height 23
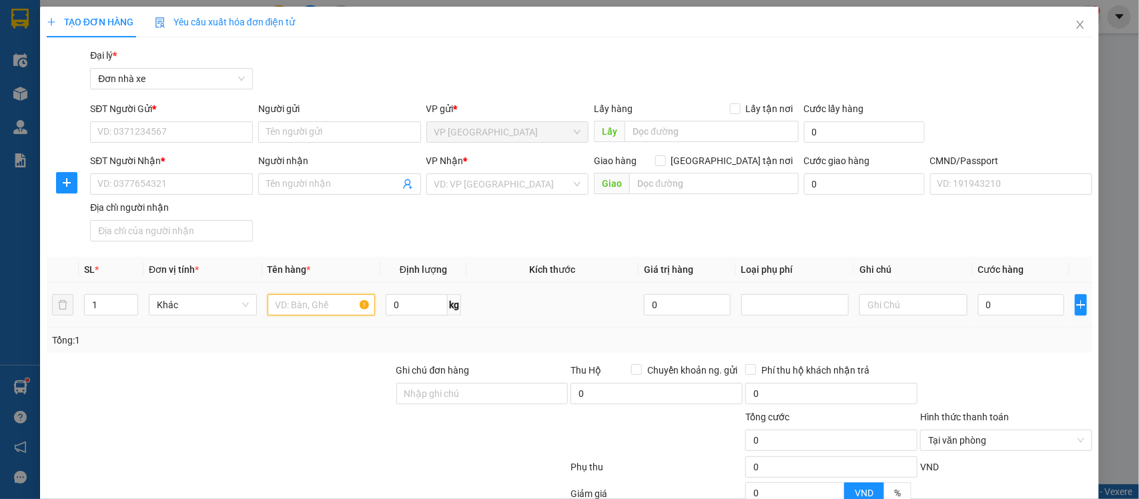
click at [315, 306] on input "text" at bounding box center [322, 304] width 108 height 21
click at [411, 306] on input "0" at bounding box center [417, 304] width 62 height 21
click at [171, 127] on input "SĐT Người Gửi *" at bounding box center [171, 131] width 163 height 21
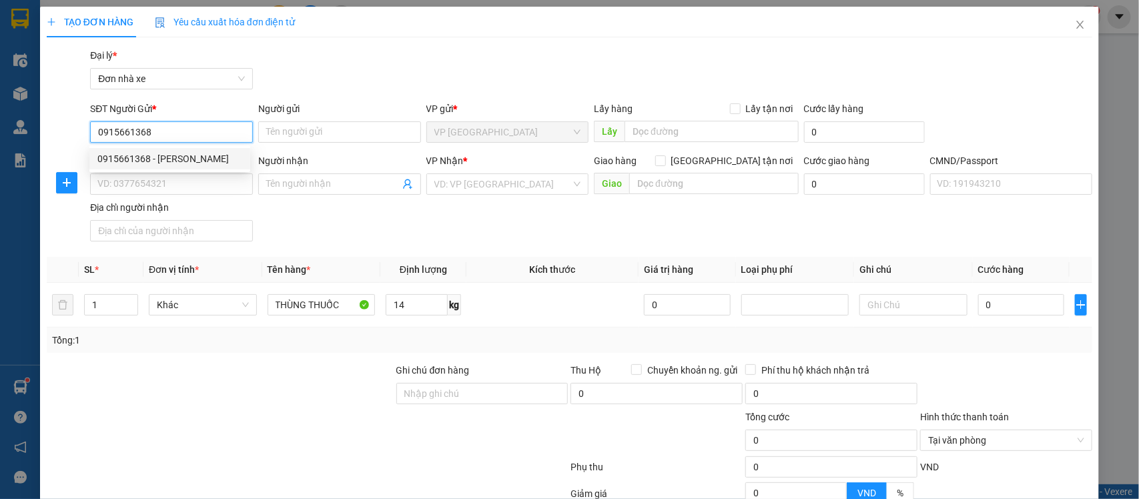
click at [179, 156] on div "0915661368 - [PERSON_NAME]" at bounding box center [169, 159] width 145 height 15
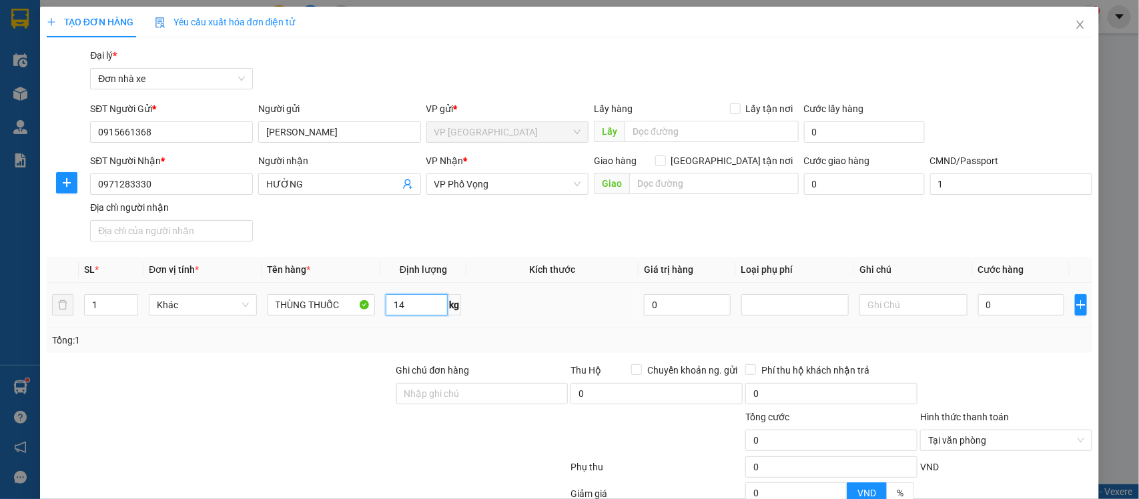
click at [411, 306] on input "14" at bounding box center [417, 304] width 62 height 21
drag, startPoint x: 0, startPoint y: 206, endPoint x: 23, endPoint y: 208, distance: 23.4
click at [0, 212] on div "TẠO ĐƠN HÀNG Yêu cầu xuất hóa đơn điện tử Transit Pickup Surcharge Ids Transit …" at bounding box center [569, 249] width 1139 height 499
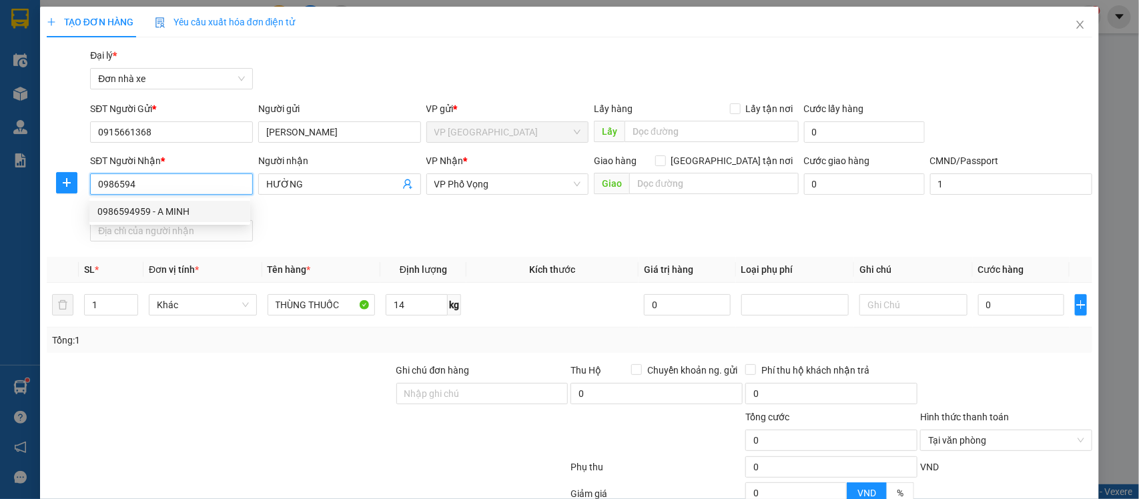
click at [144, 205] on div "0986594959 - A MINH" at bounding box center [169, 211] width 145 height 15
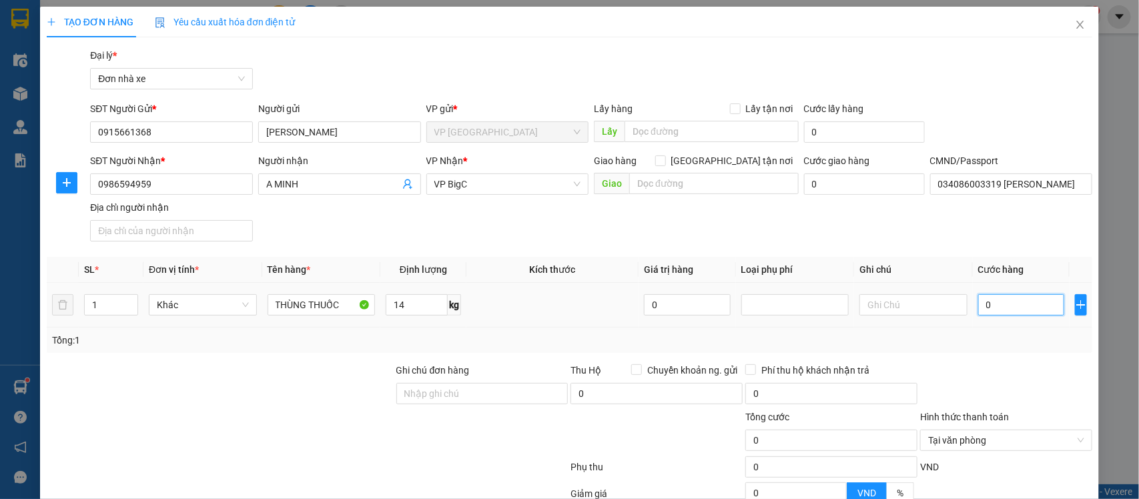
click at [995, 302] on input "0" at bounding box center [1022, 304] width 86 height 21
click at [1009, 336] on div "Tổng: 1" at bounding box center [570, 340] width 1036 height 15
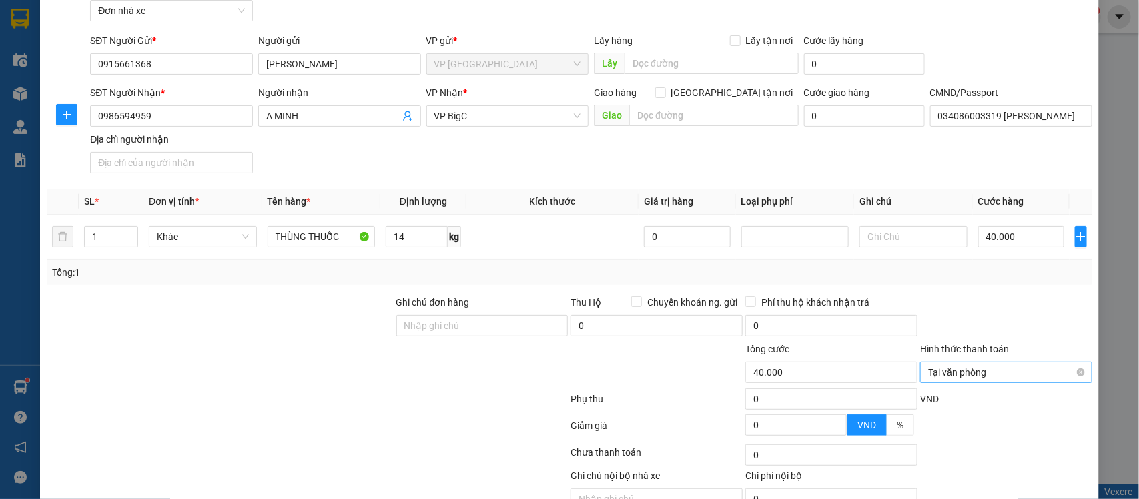
scroll to position [138, 0]
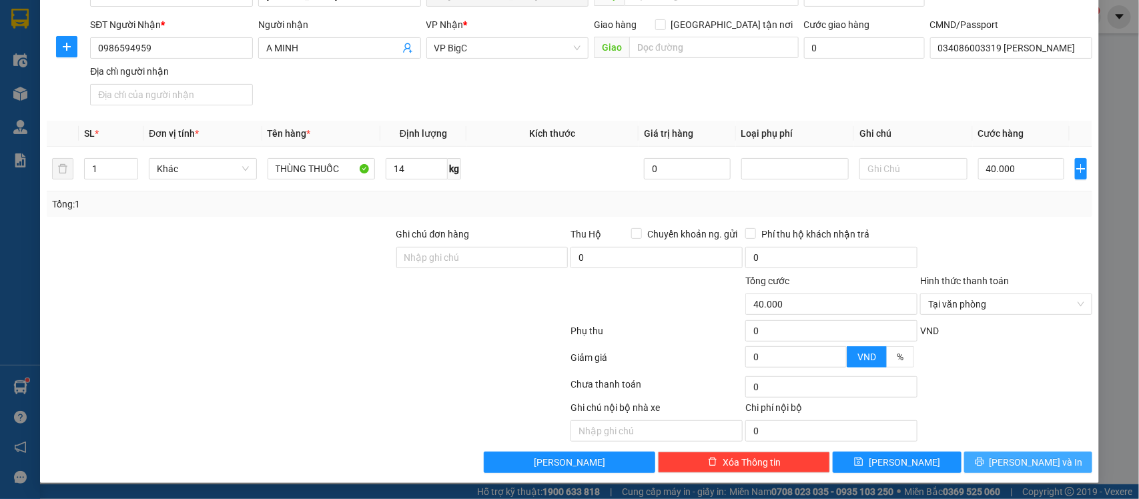
click at [1003, 457] on button "[PERSON_NAME] và In" at bounding box center [1029, 462] width 128 height 21
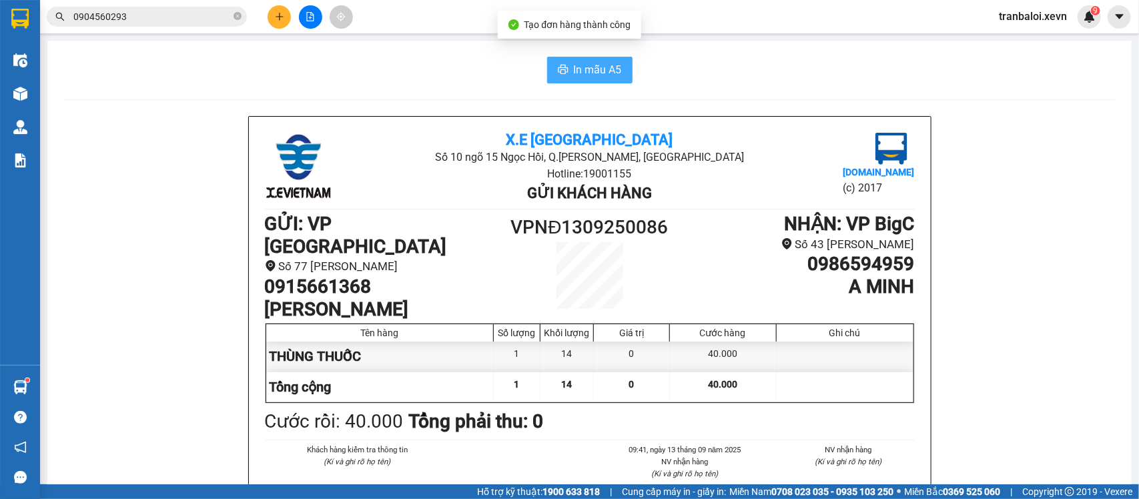
click at [566, 68] on button "In mẫu A5" at bounding box center [589, 70] width 85 height 27
